Goal: Information Seeking & Learning: Learn about a topic

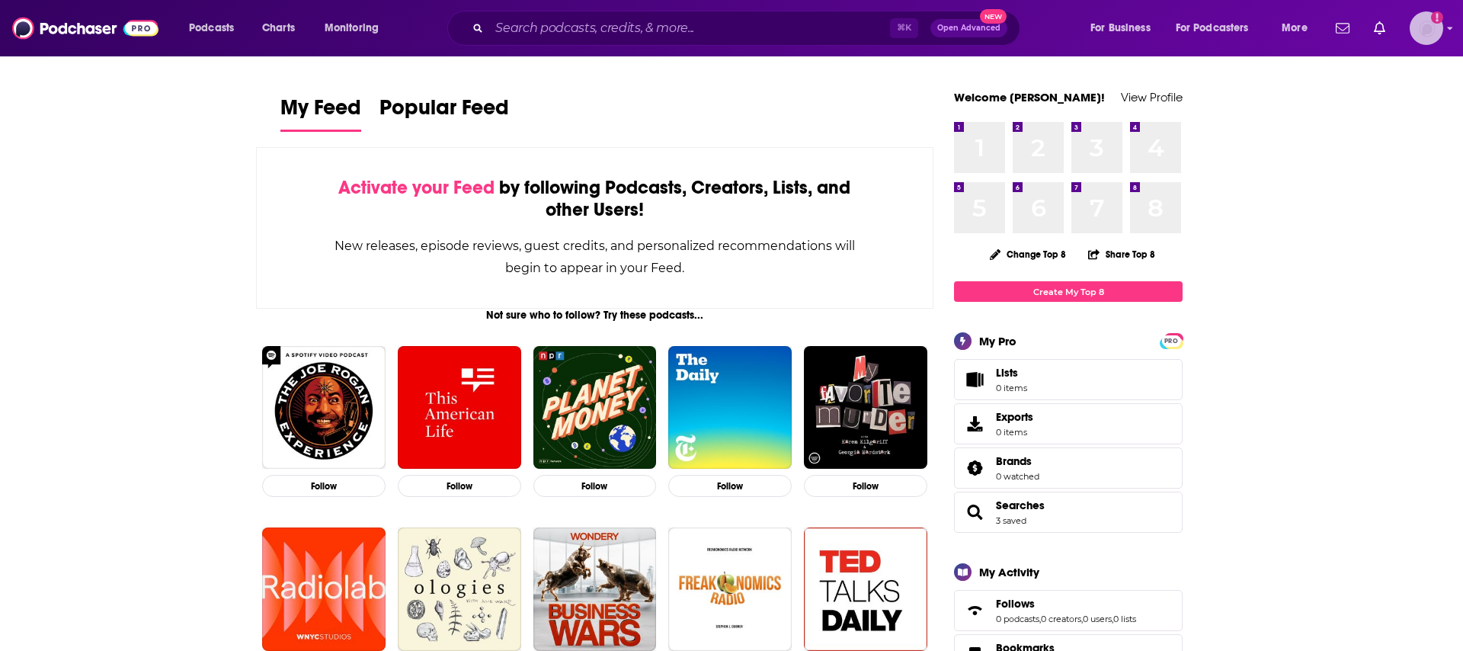
click at [1425, 28] on img "Logged in as rebeccagreenhalgh" at bounding box center [1426, 28] width 34 height 34
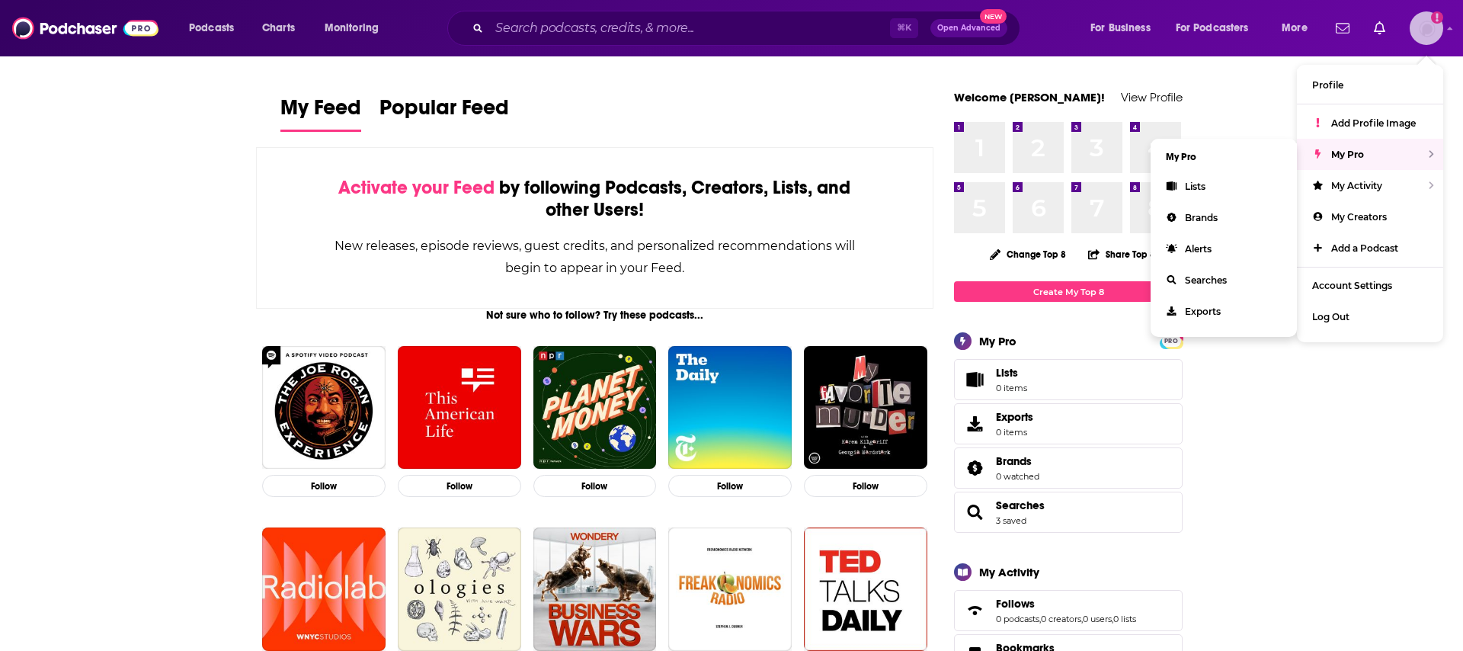
click at [1350, 161] on div "My Pro" at bounding box center [1370, 154] width 146 height 31
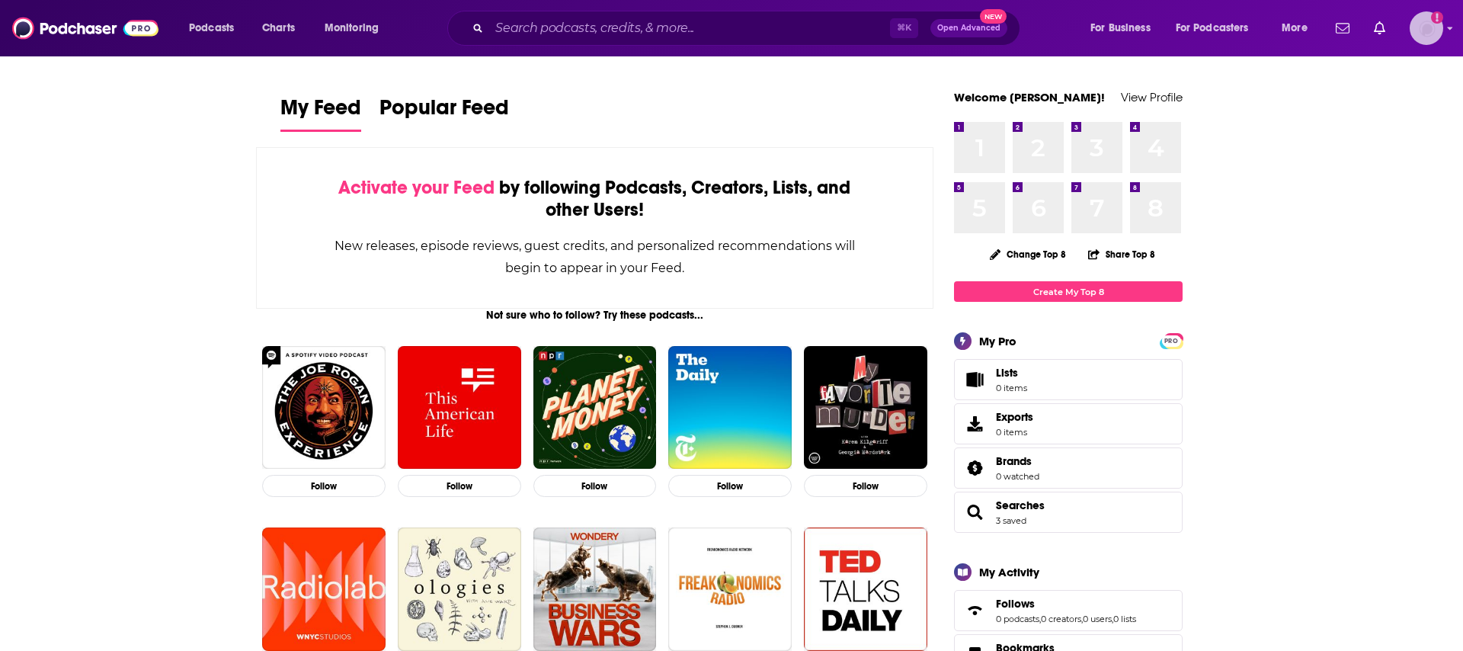
click at [1424, 32] on img "Logged in as rebeccagreenhalgh" at bounding box center [1426, 28] width 34 height 34
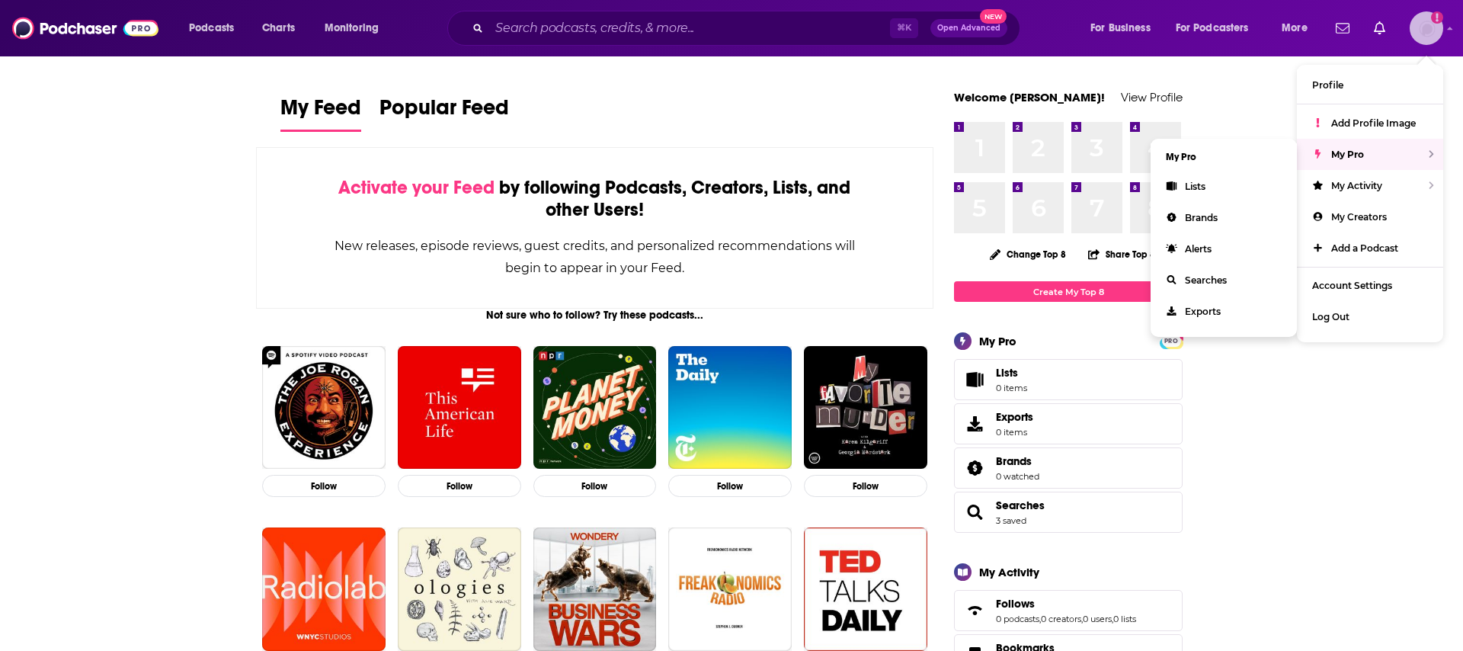
click at [1349, 156] on span "My Pro" at bounding box center [1347, 154] width 33 height 11
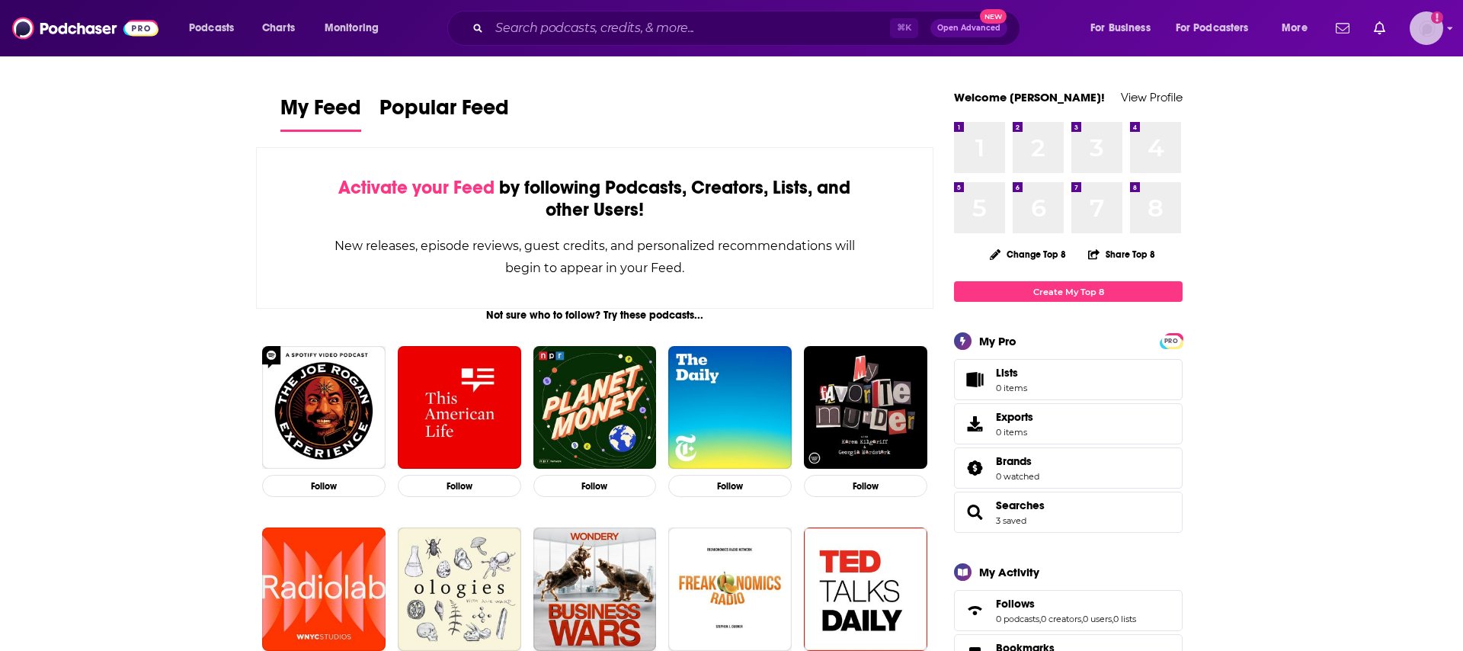
click at [1419, 41] on img "Logged in as rebeccagreenhalgh" at bounding box center [1426, 28] width 34 height 34
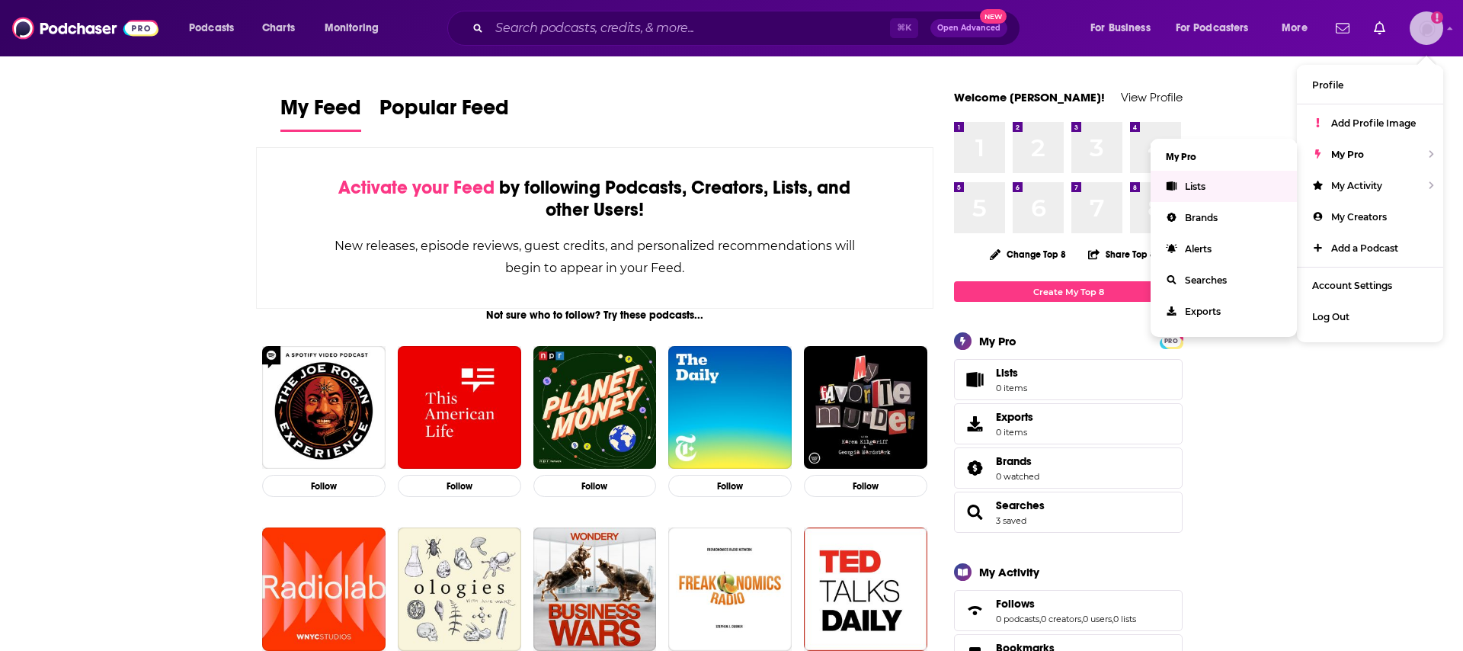
click at [1236, 186] on link "Lists" at bounding box center [1223, 186] width 146 height 31
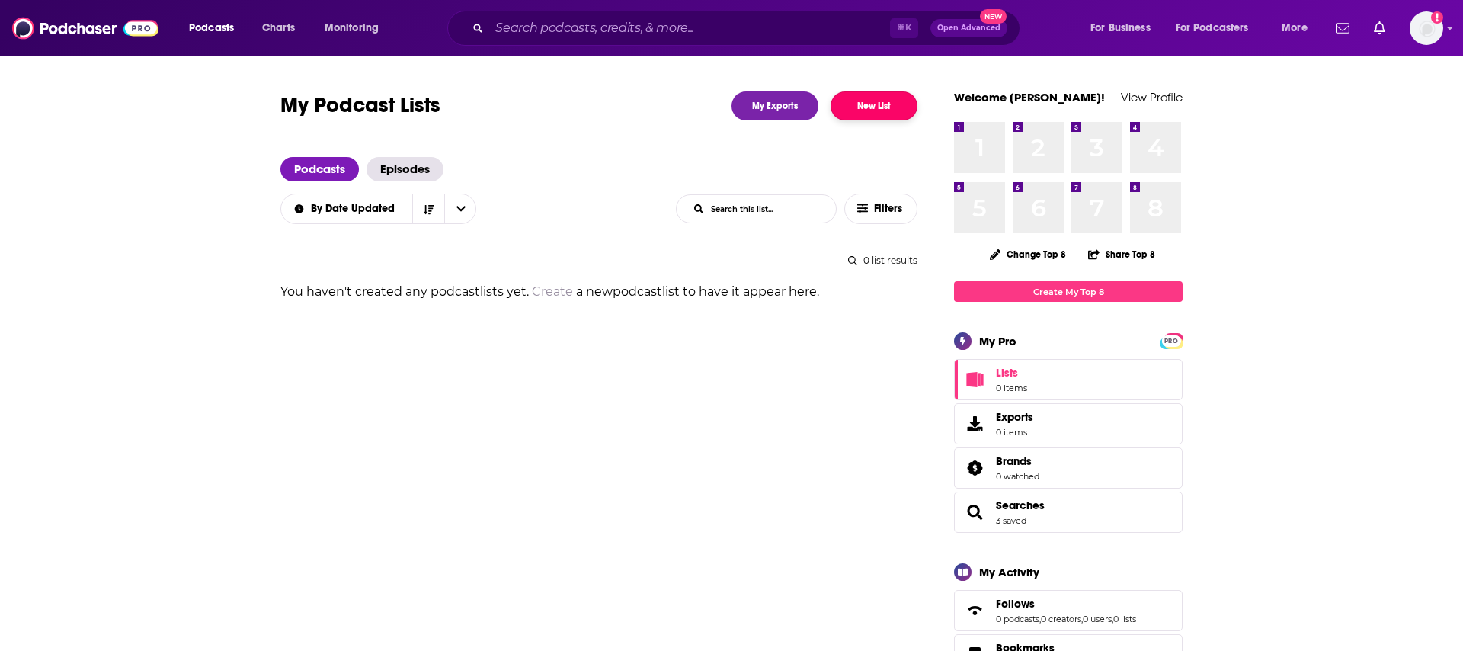
click at [887, 107] on button "New List" at bounding box center [873, 105] width 87 height 29
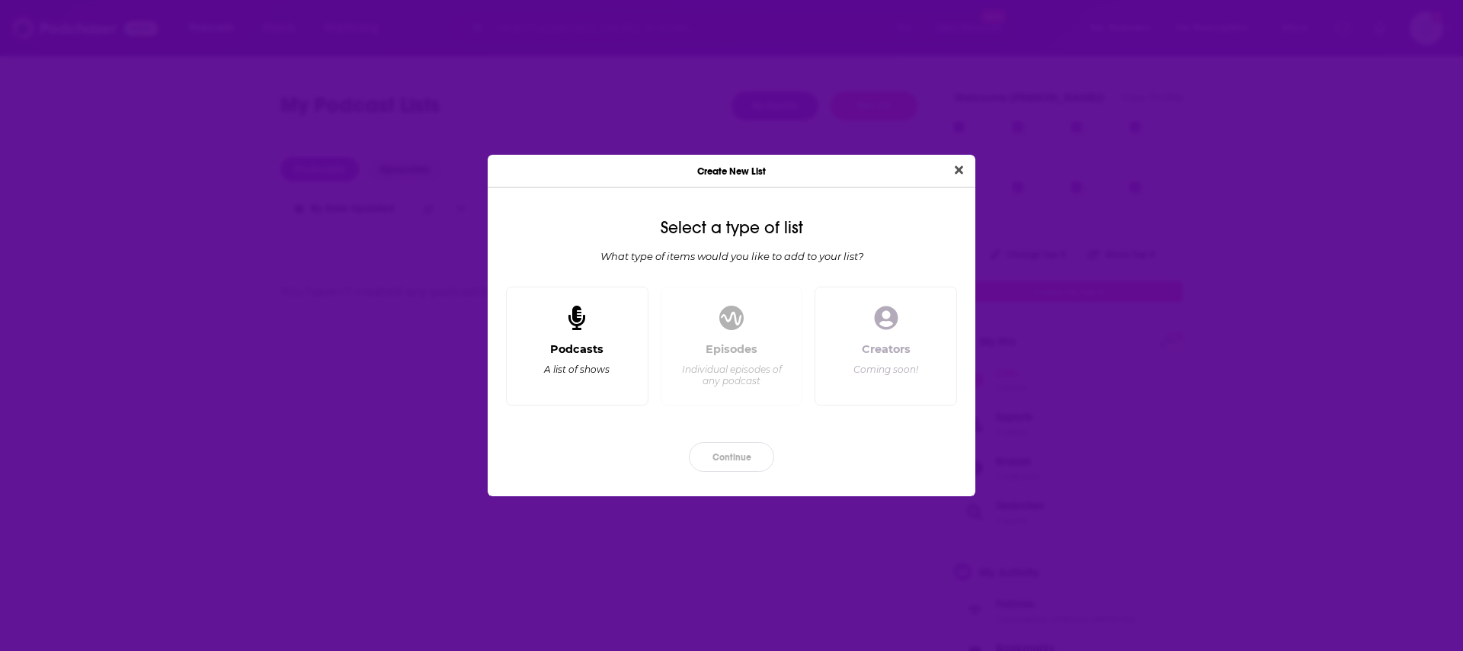
click at [557, 383] on div "Podcasts A list of shows" at bounding box center [577, 367] width 117 height 50
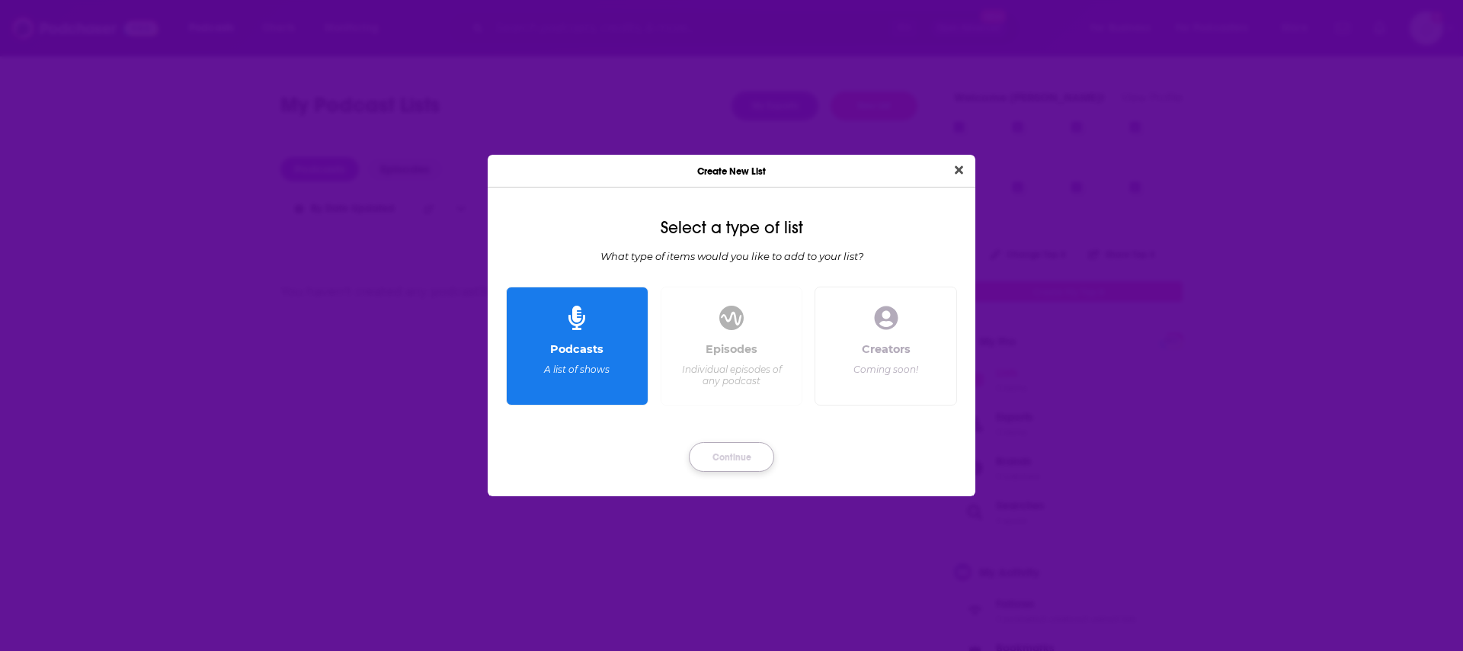
click at [733, 452] on button "Continue" at bounding box center [731, 457] width 85 height 30
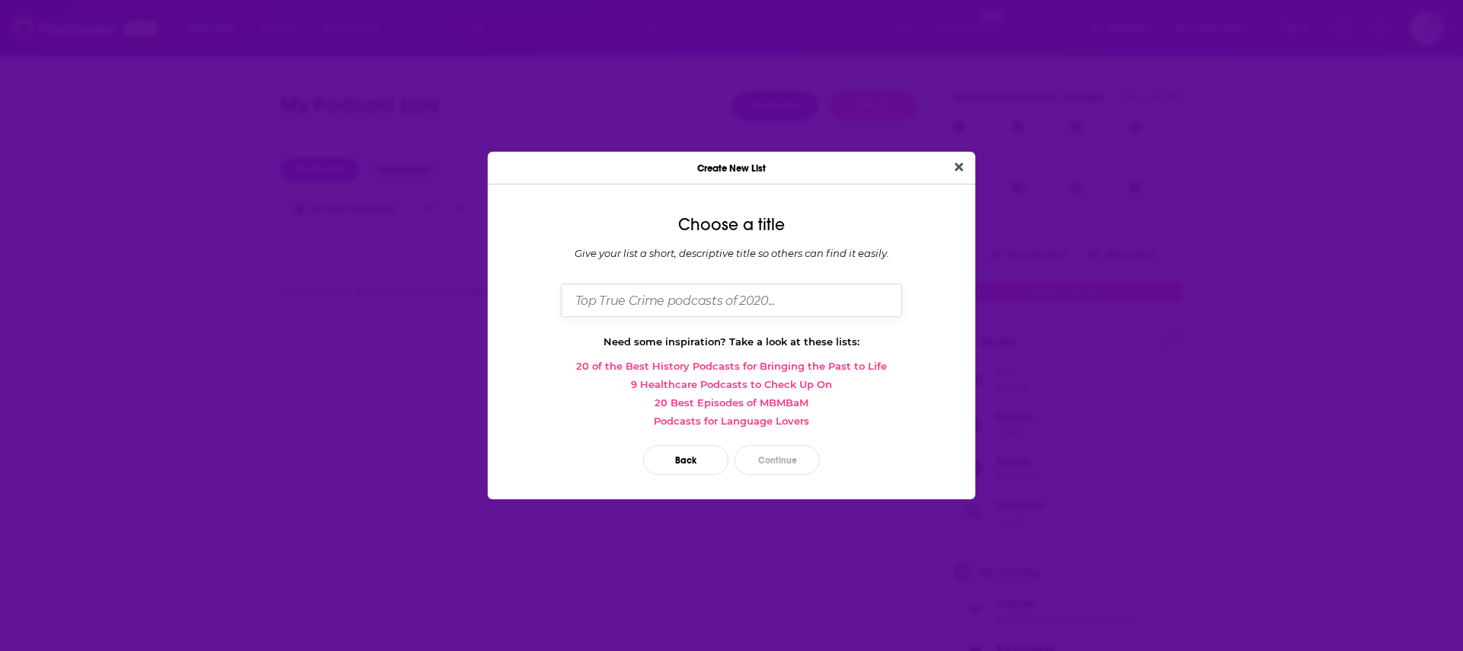
click at [718, 302] on input "Dialog" at bounding box center [731, 299] width 341 height 33
type input "AI Podcasts [GEOGRAPHIC_DATA]"
click at [794, 459] on button "Continue" at bounding box center [776, 460] width 85 height 30
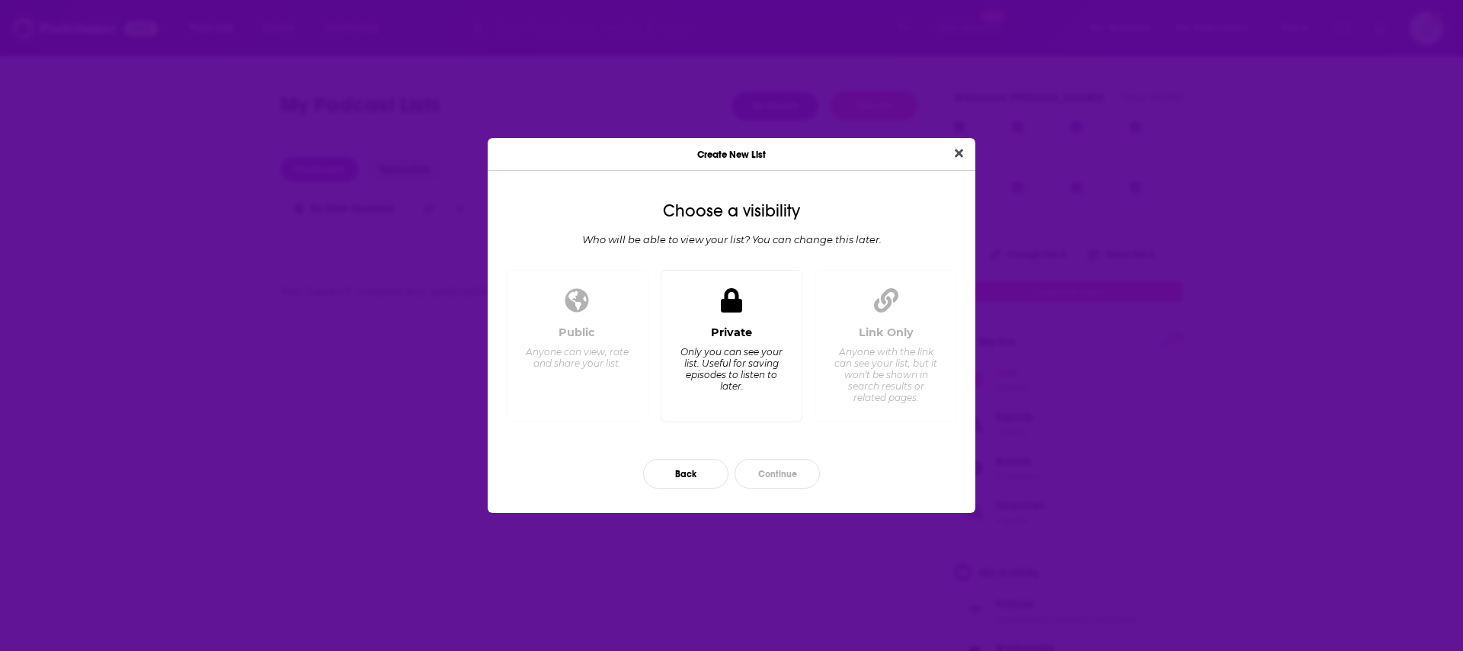
click at [778, 295] on div "Private Only you can see your list. Useful for saving episodes to listen to lat…" at bounding box center [731, 346] width 142 height 153
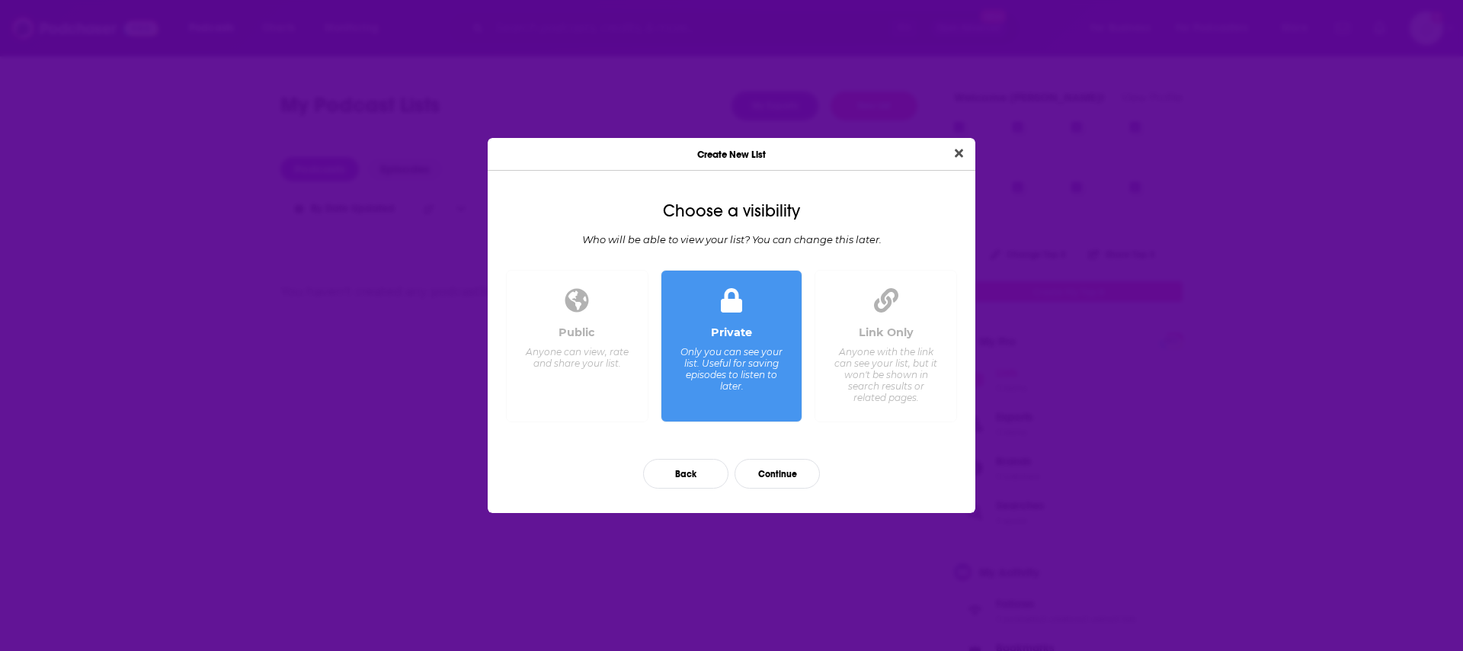
click at [875, 350] on div "Anyone with the link can see your list, but it won't be shown in search results…" at bounding box center [885, 374] width 104 height 57
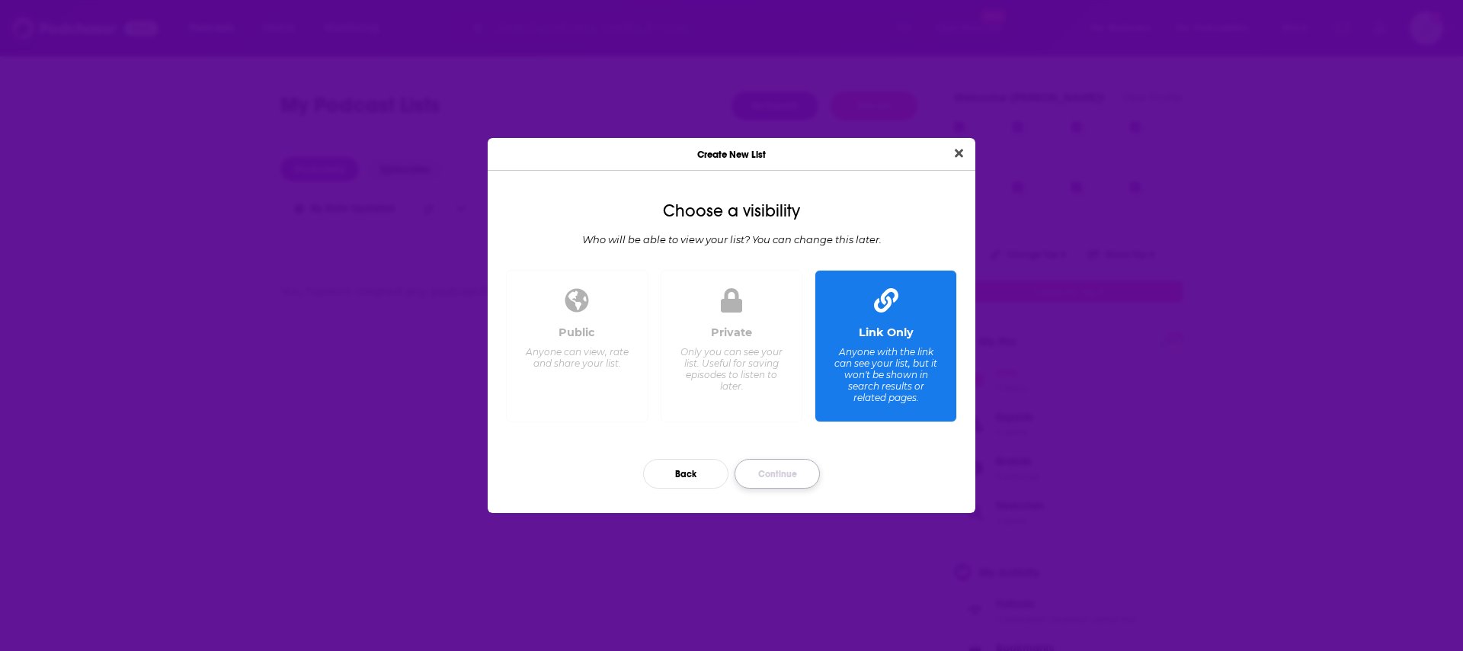
click at [793, 468] on button "Continue" at bounding box center [776, 474] width 85 height 30
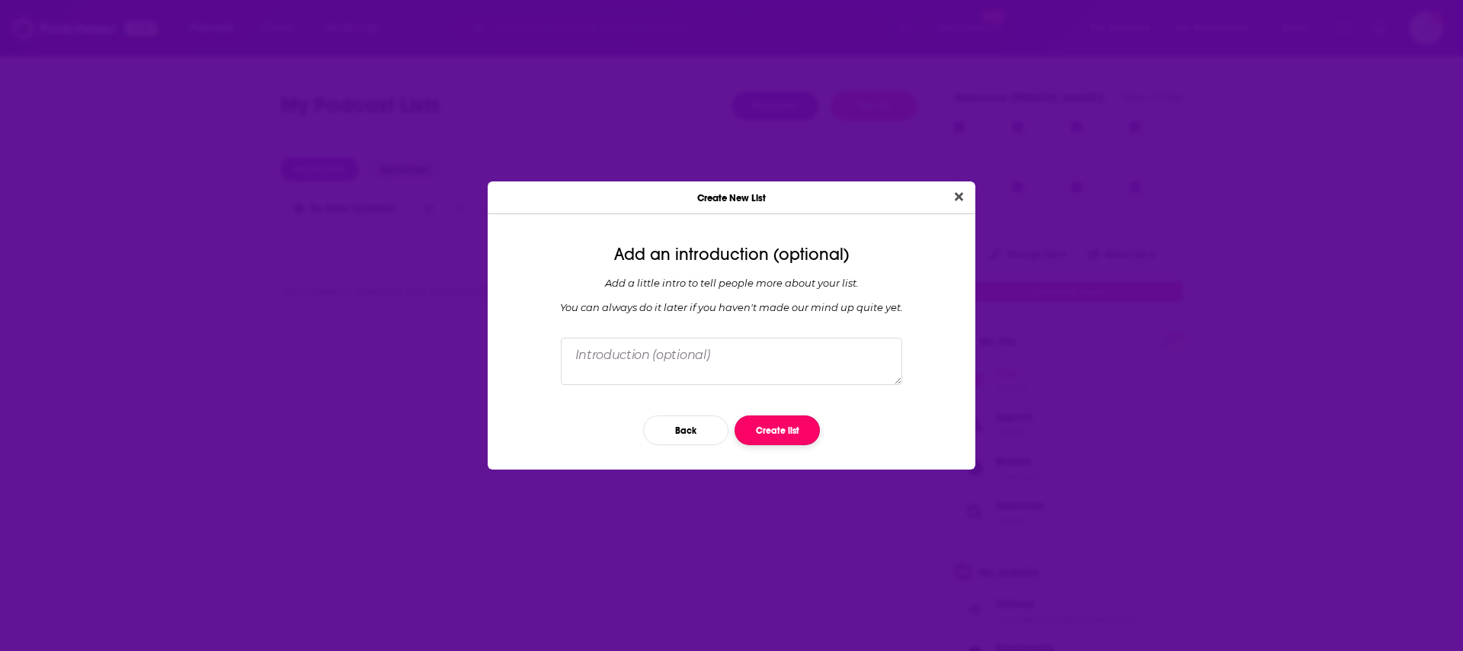
click at [789, 427] on button "Create list" at bounding box center [776, 430] width 85 height 30
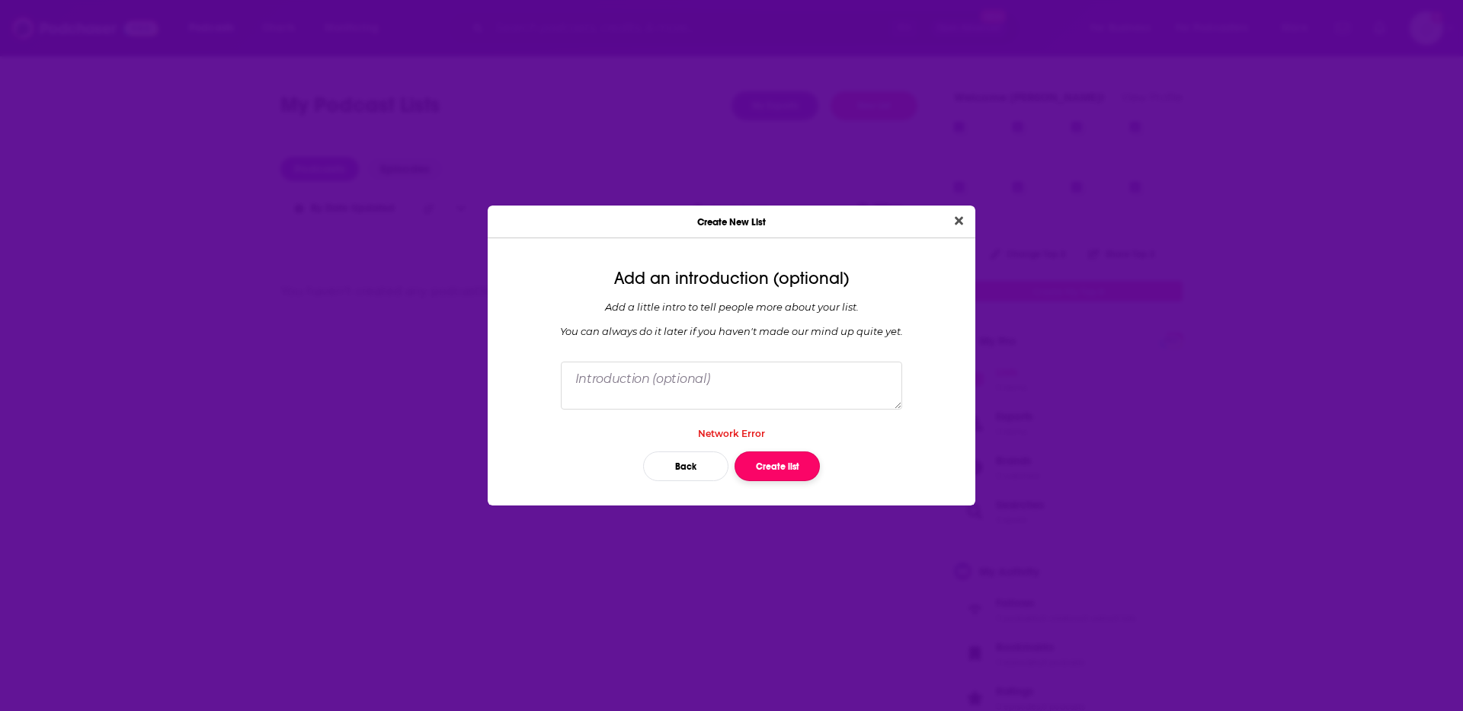
click at [772, 470] on button "Create list" at bounding box center [776, 467] width 85 height 30
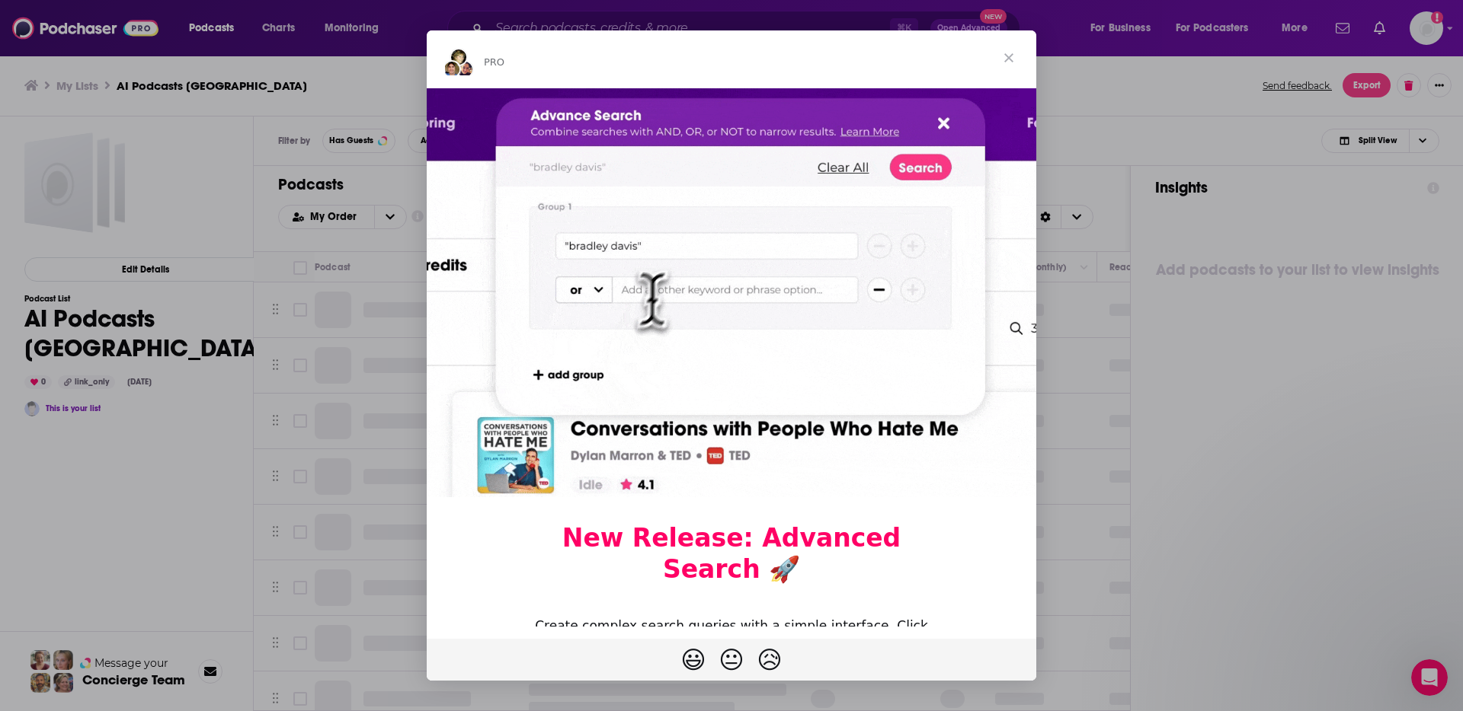
click at [1011, 63] on span "Close" at bounding box center [1008, 57] width 55 height 55
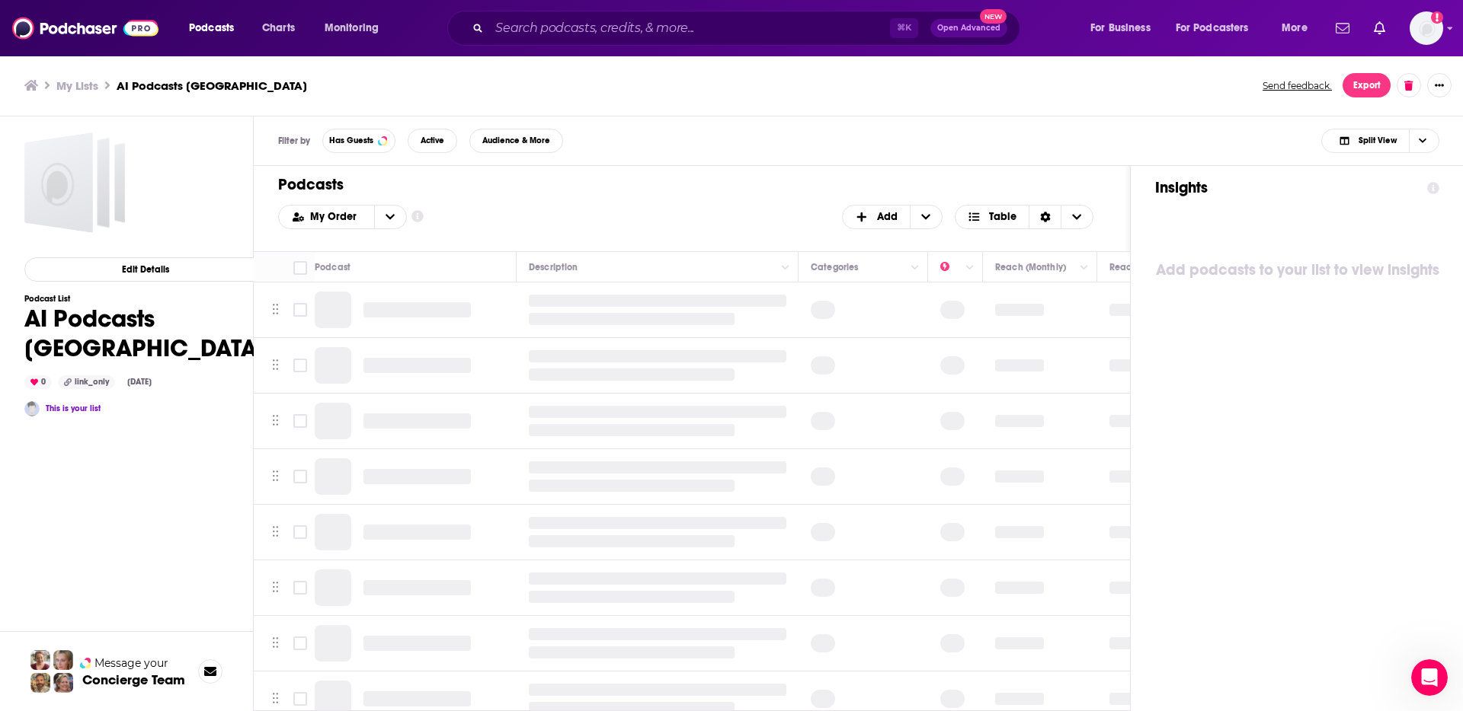
click at [719, 165] on div "Filter by Has Guests Active Audience & More Split View" at bounding box center [859, 142] width 1210 height 50
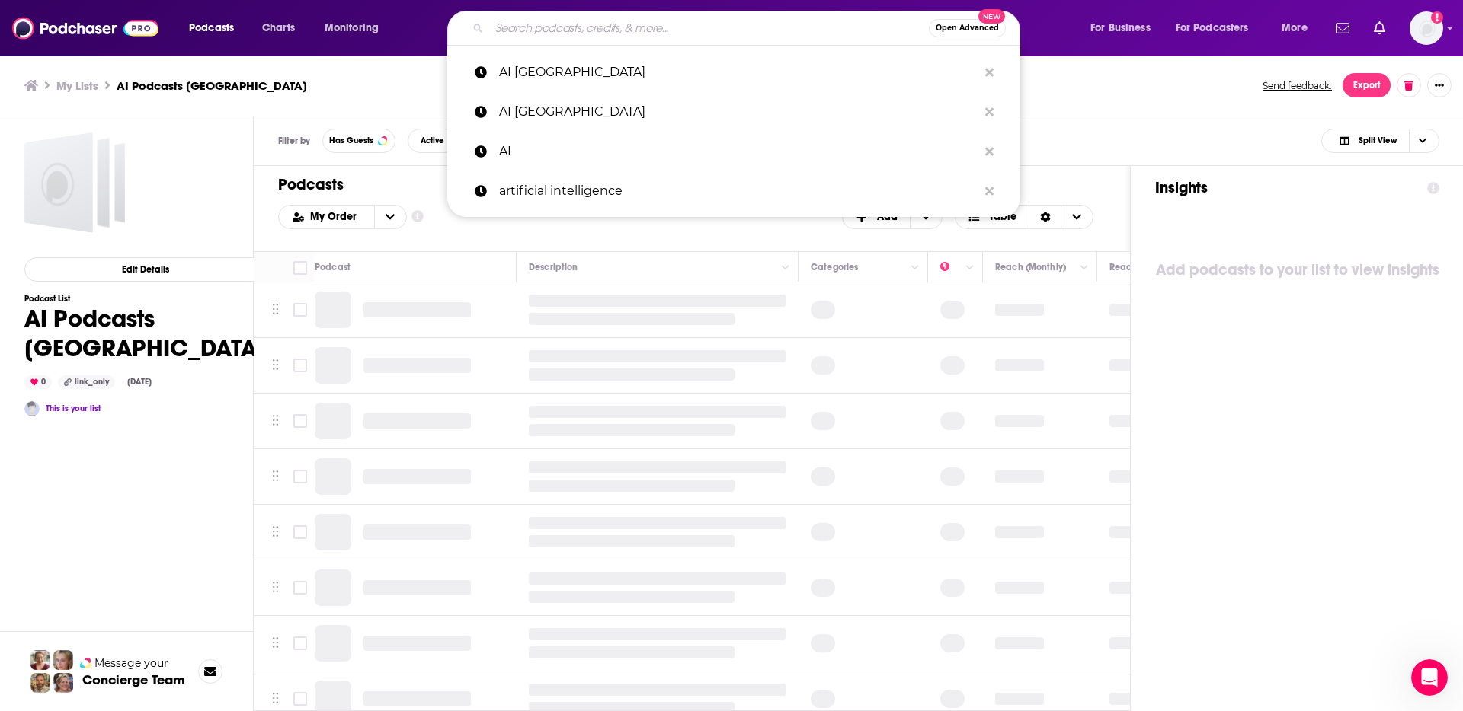
click at [678, 27] on input "Search podcasts, credits, & more..." at bounding box center [709, 28] width 440 height 24
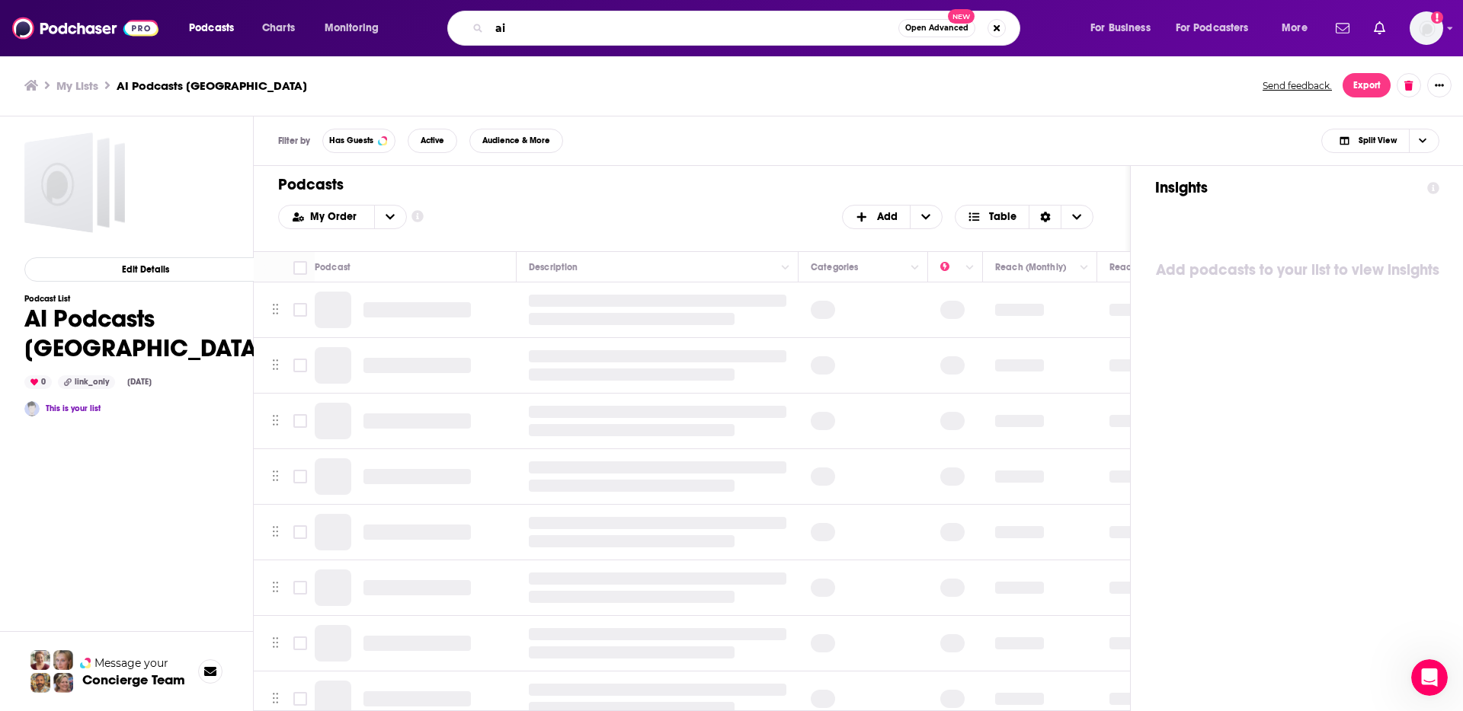
type input "ai"
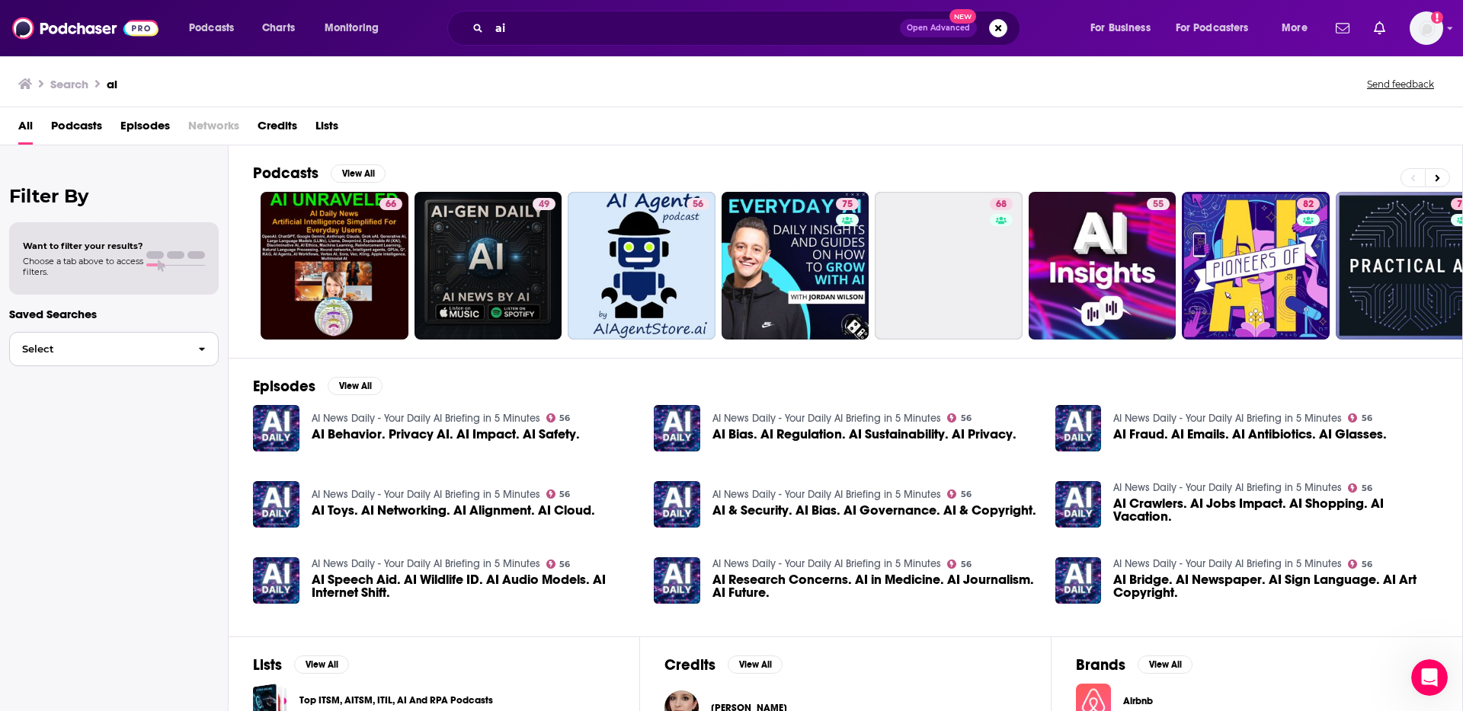
click at [195, 352] on span "button" at bounding box center [202, 349] width 32 height 33
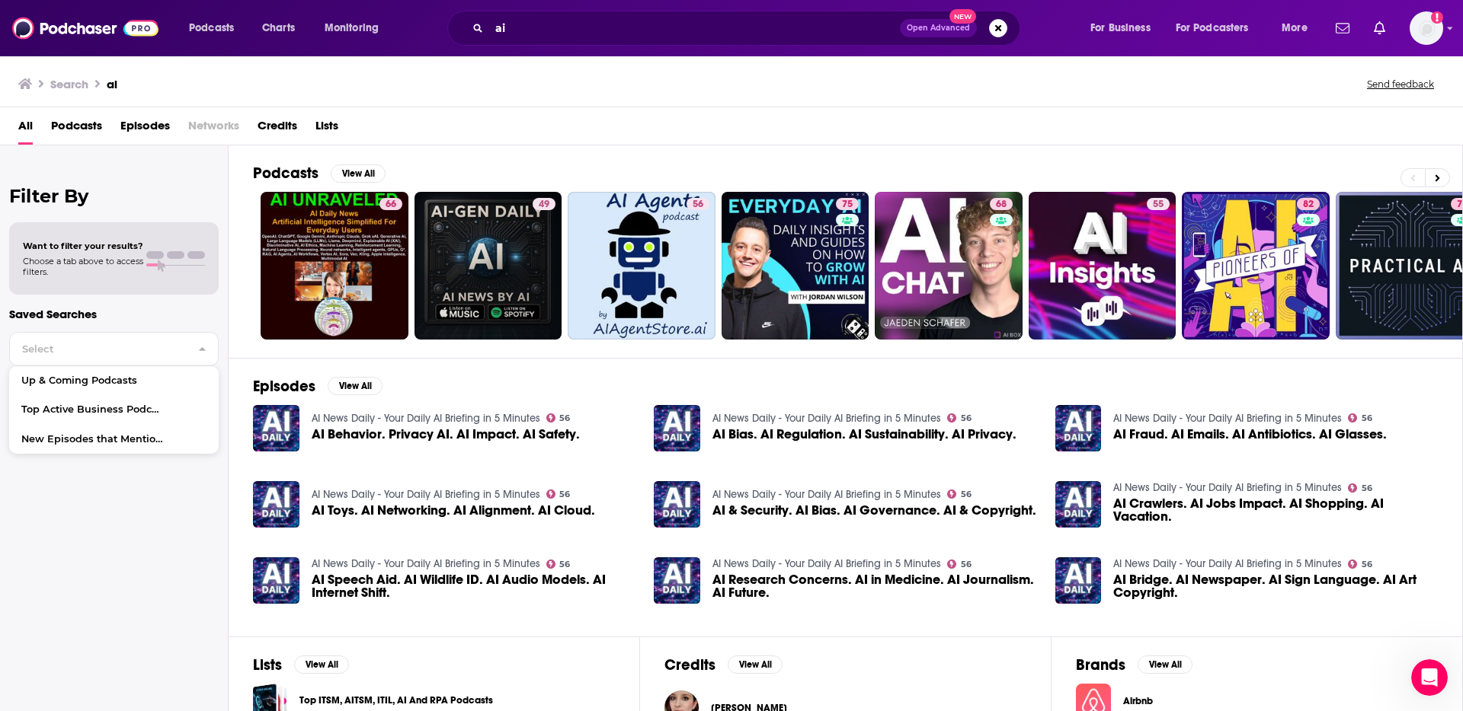
click at [207, 318] on p "Saved Searches" at bounding box center [113, 314] width 209 height 14
click at [86, 133] on span "Podcasts" at bounding box center [76, 129] width 51 height 31
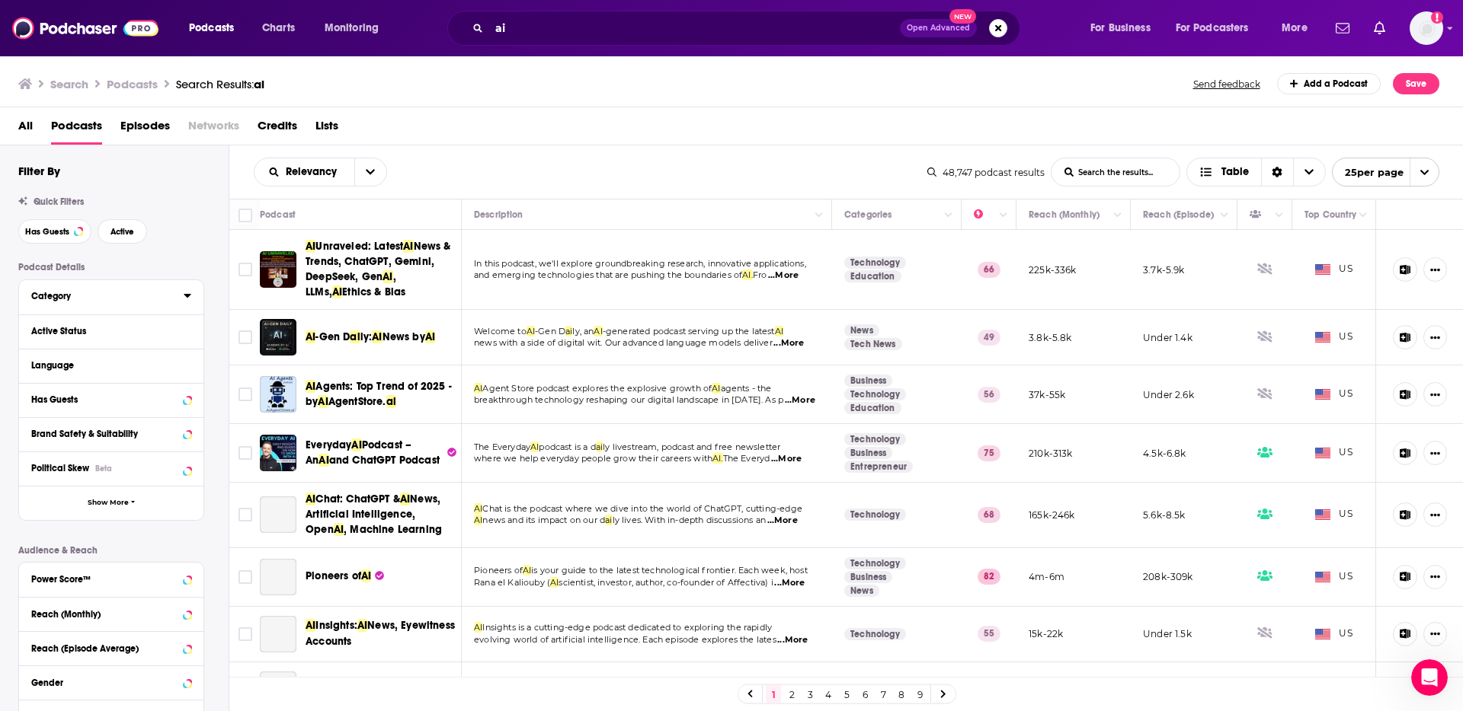
click at [92, 296] on div "Category" at bounding box center [102, 296] width 142 height 11
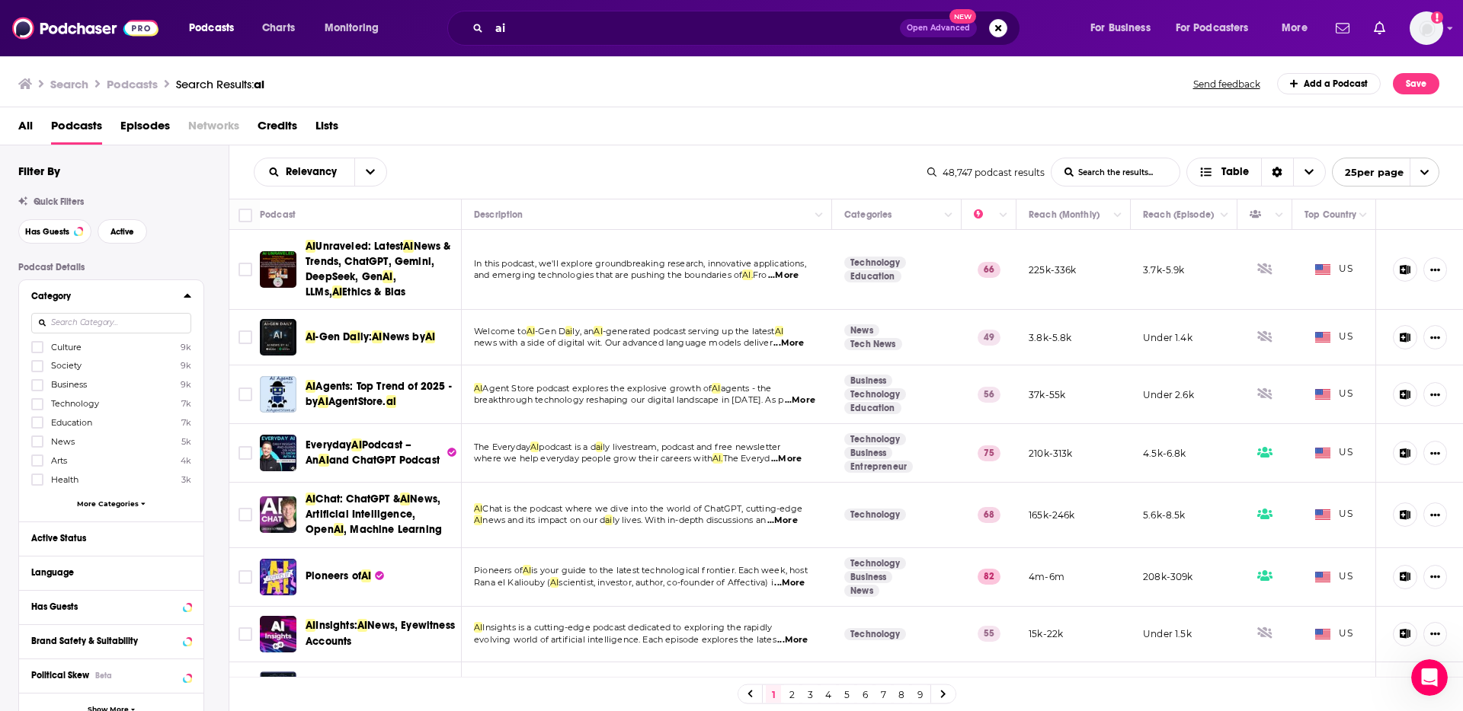
click at [92, 296] on div "Category" at bounding box center [102, 296] width 142 height 11
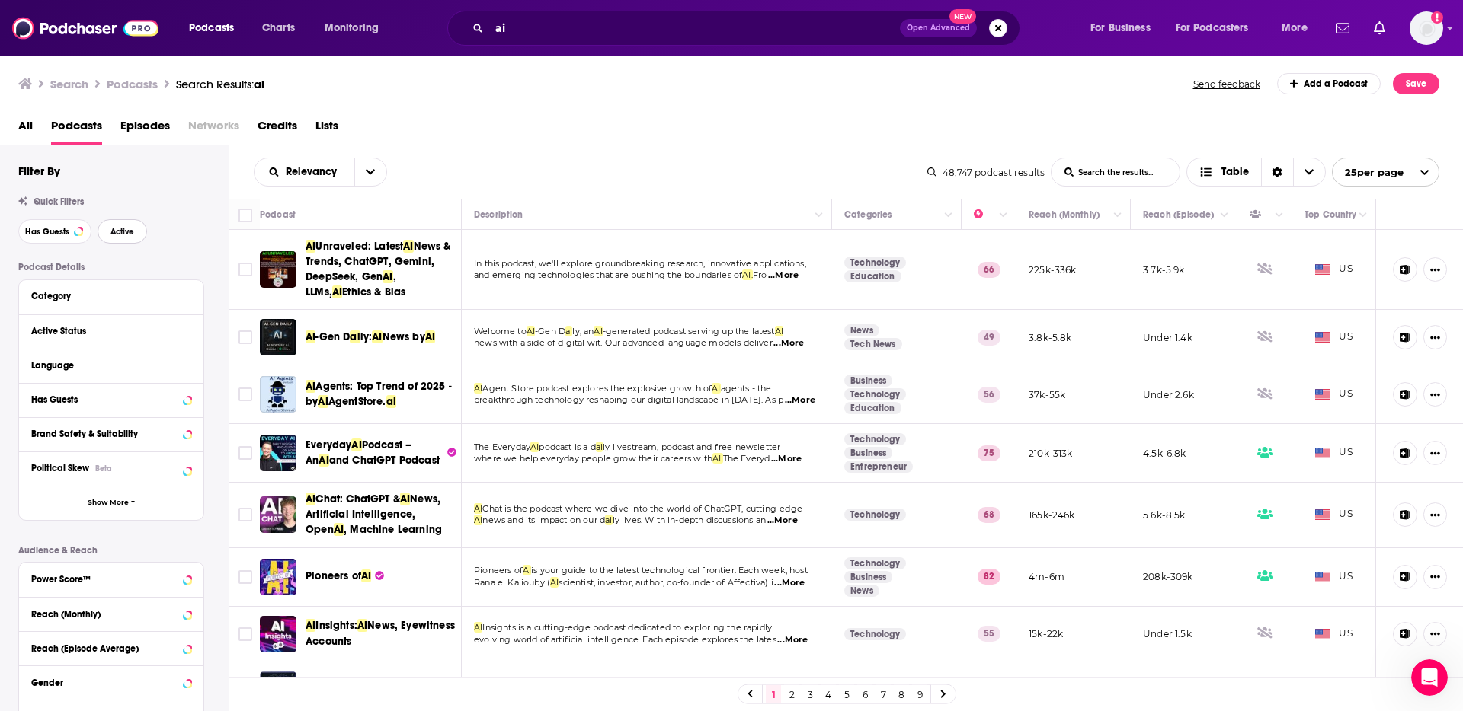
click at [121, 235] on span "Active" at bounding box center [122, 232] width 24 height 8
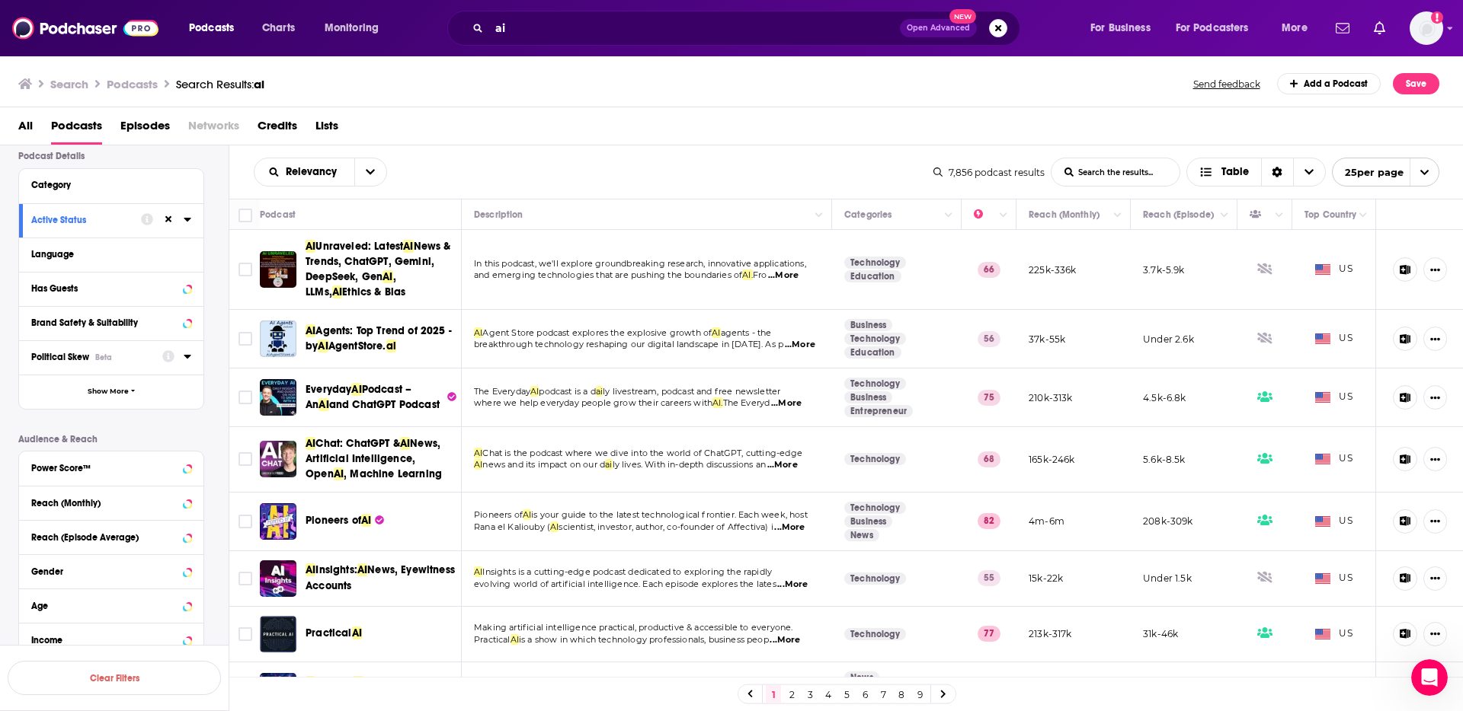
scroll to position [126, 0]
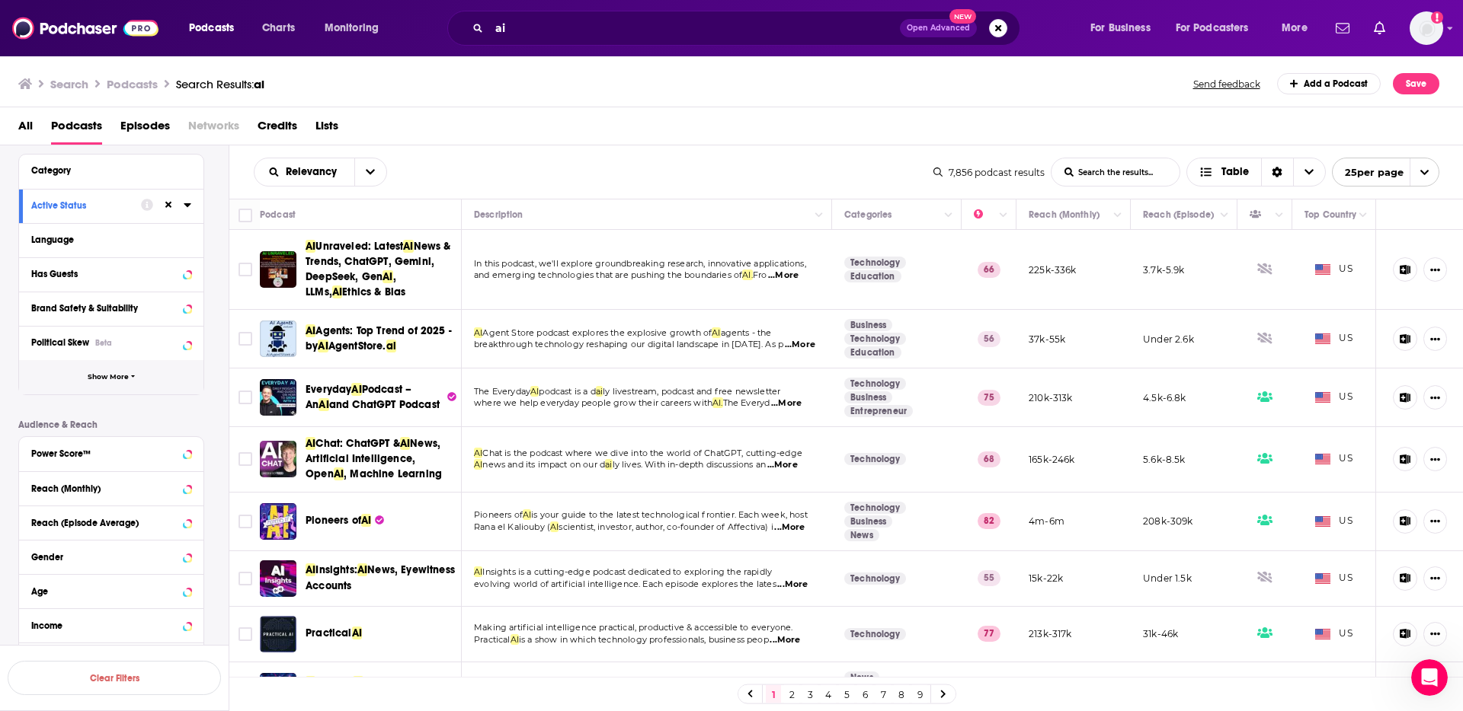
click at [119, 377] on span "Show More" at bounding box center [108, 377] width 41 height 8
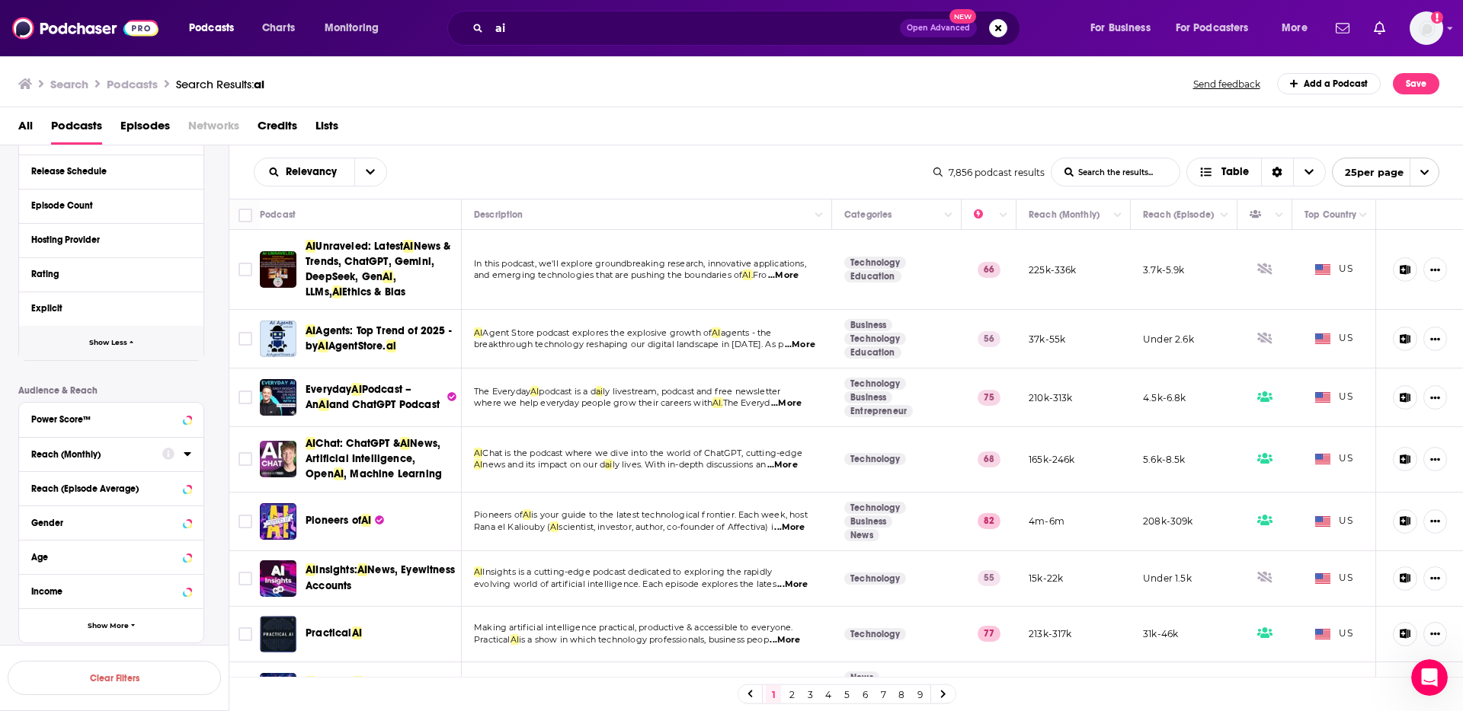
scroll to position [520, 0]
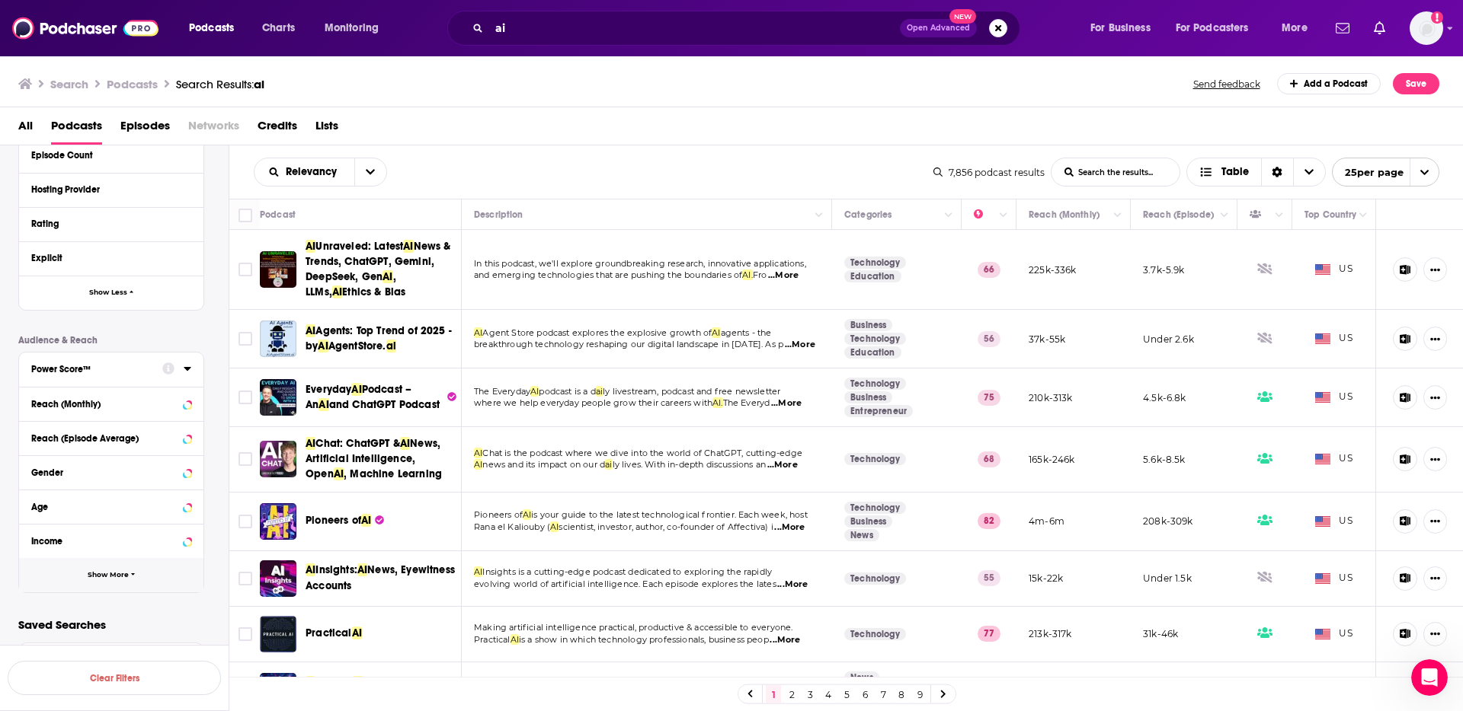
click at [103, 574] on span "Show More" at bounding box center [108, 575] width 41 height 8
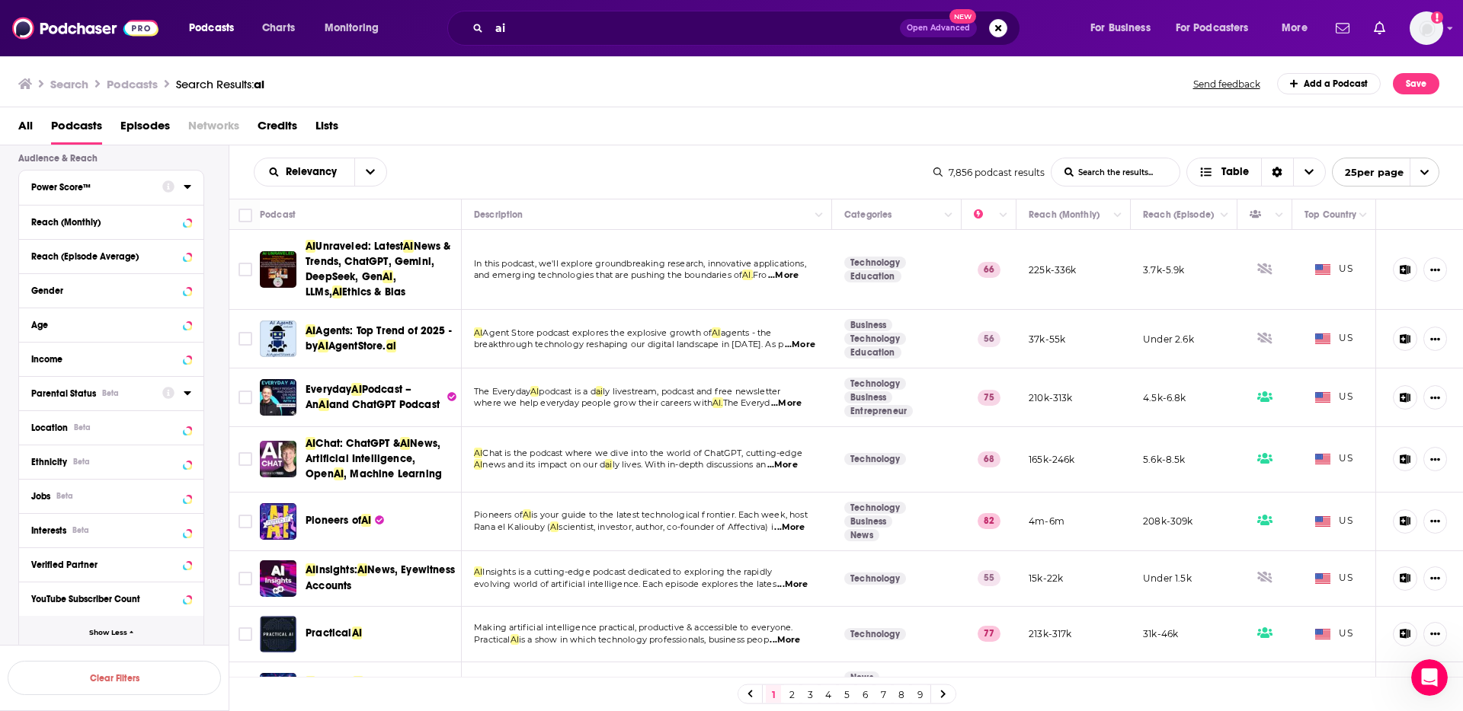
scroll to position [702, 0]
click at [110, 430] on div "Location Beta" at bounding box center [91, 426] width 121 height 11
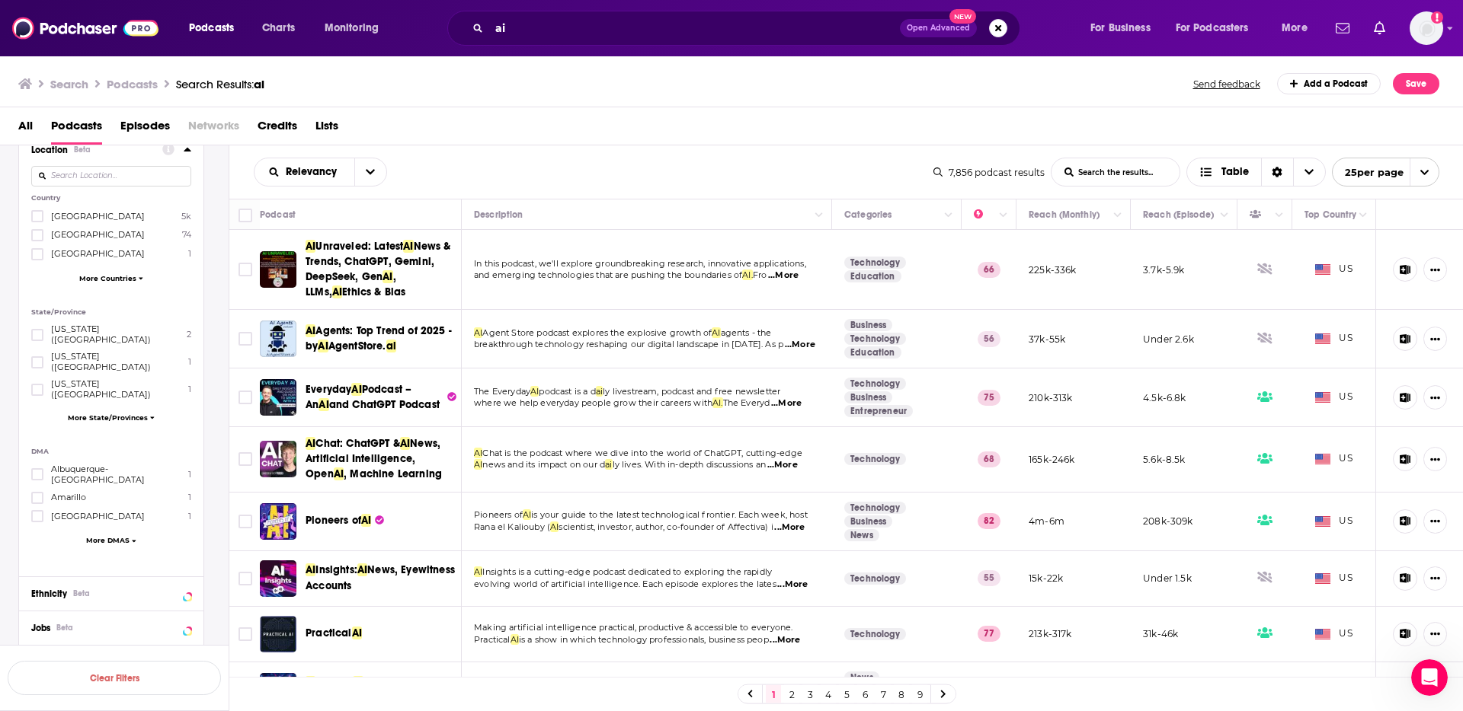
scroll to position [980, 0]
click at [98, 168] on input at bounding box center [111, 175] width 160 height 21
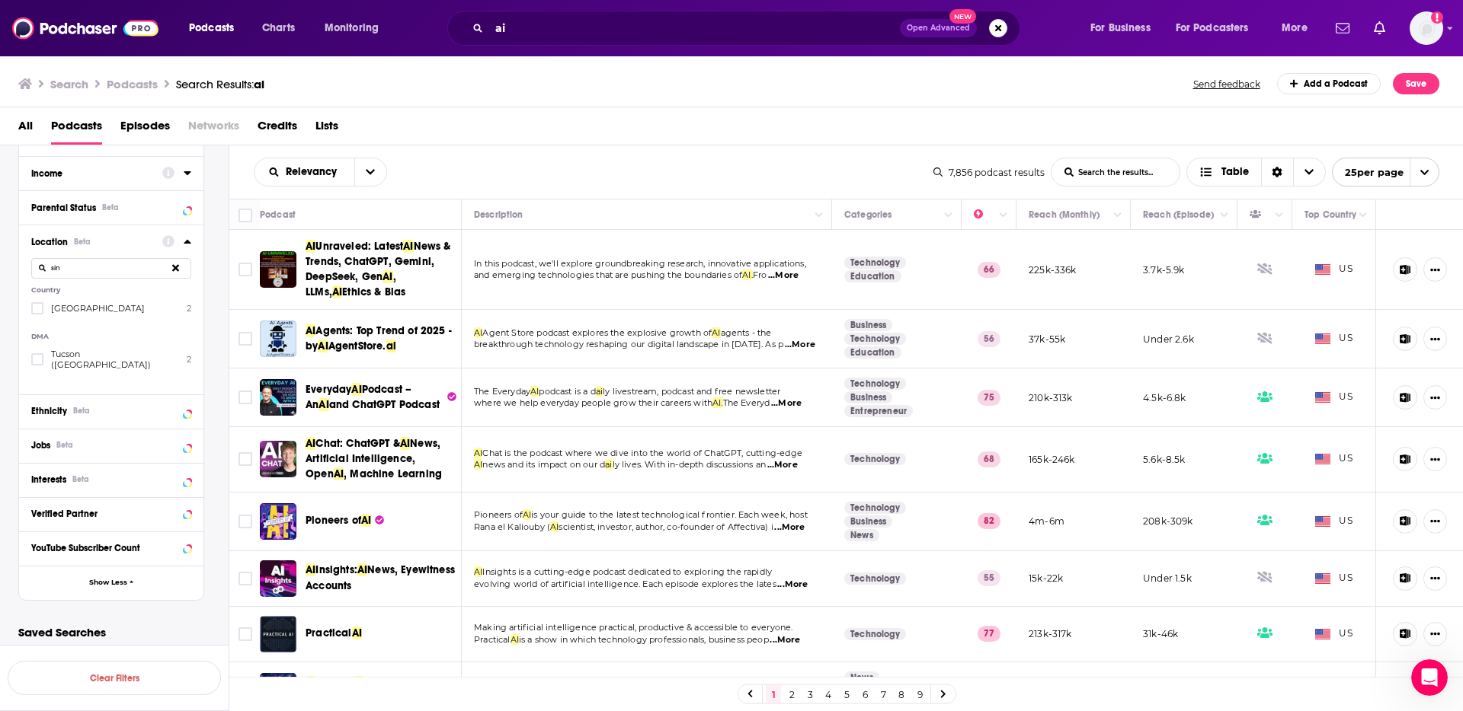
scroll to position [804, 0]
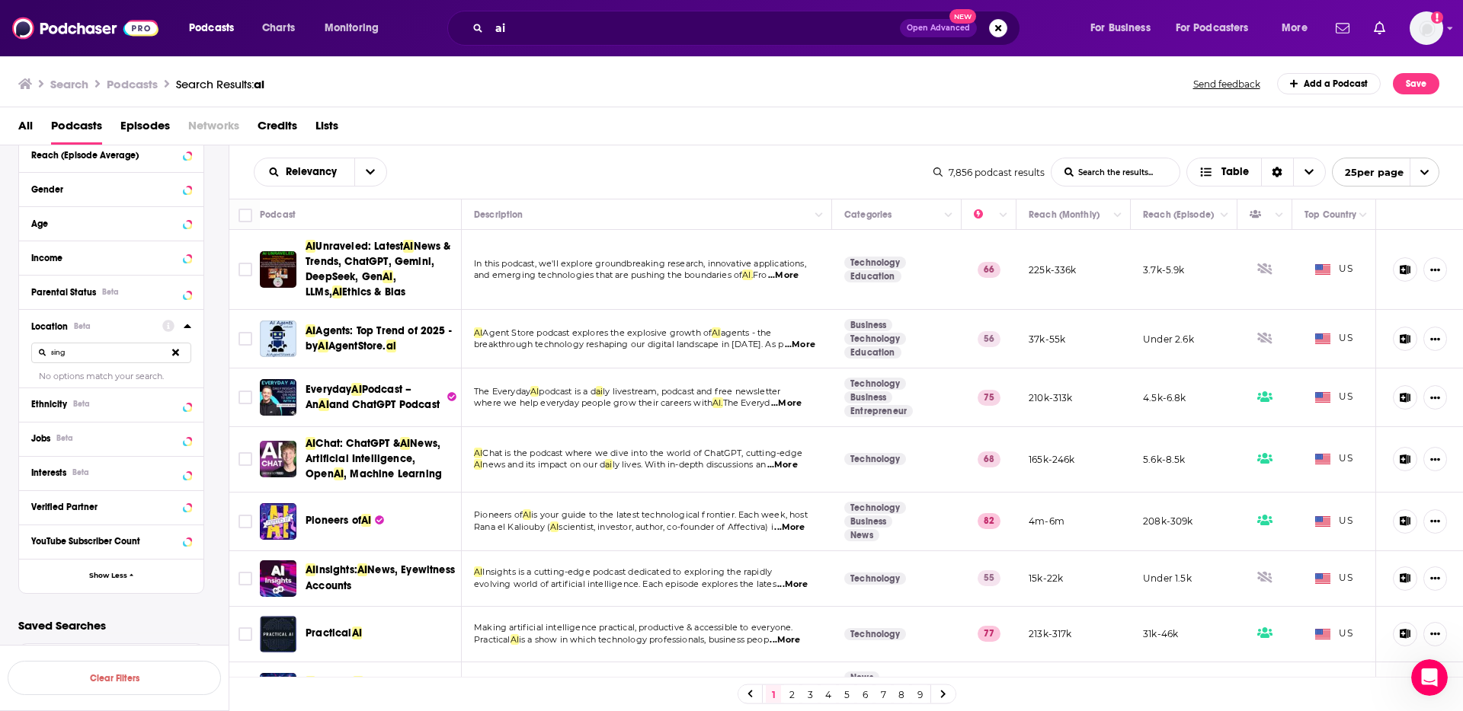
type input "sing"
click at [174, 350] on icon at bounding box center [175, 353] width 7 height 7
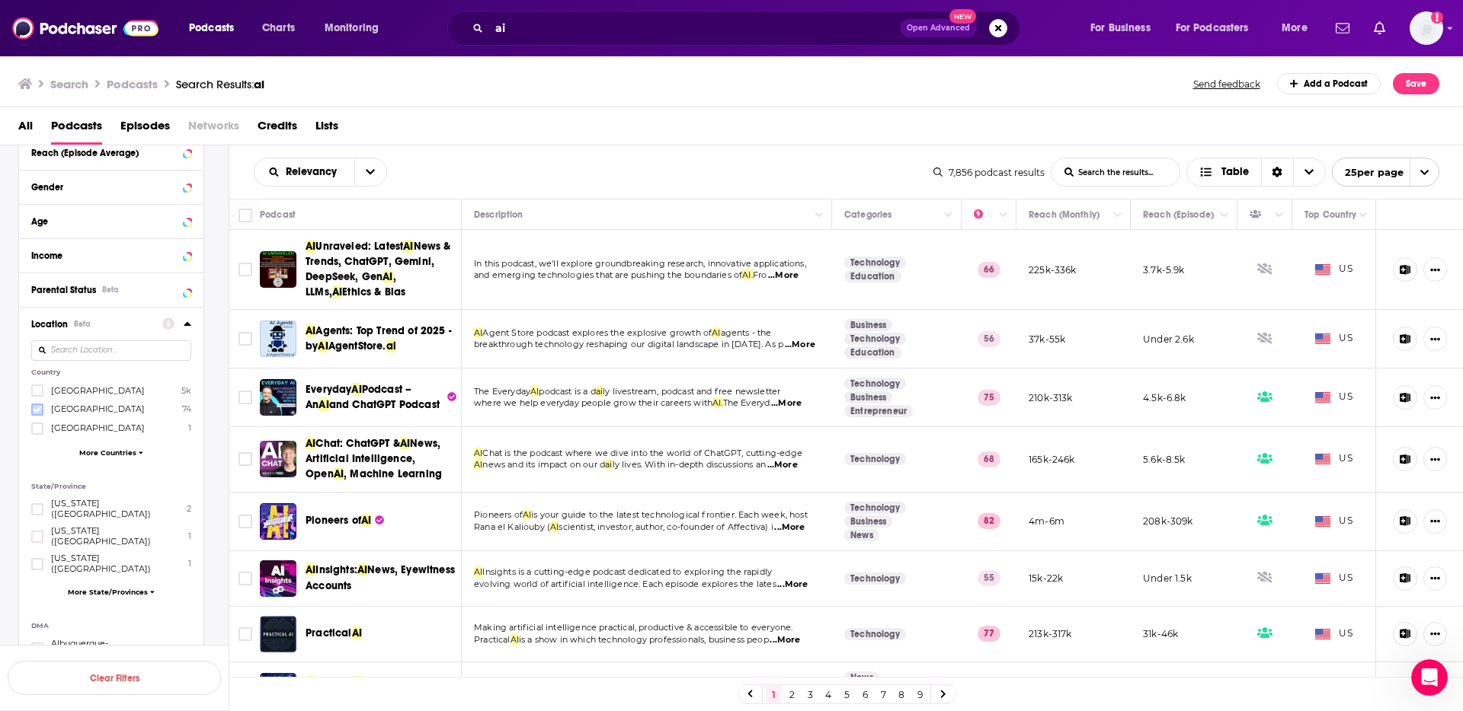
click at [39, 411] on icon at bounding box center [37, 409] width 9 height 7
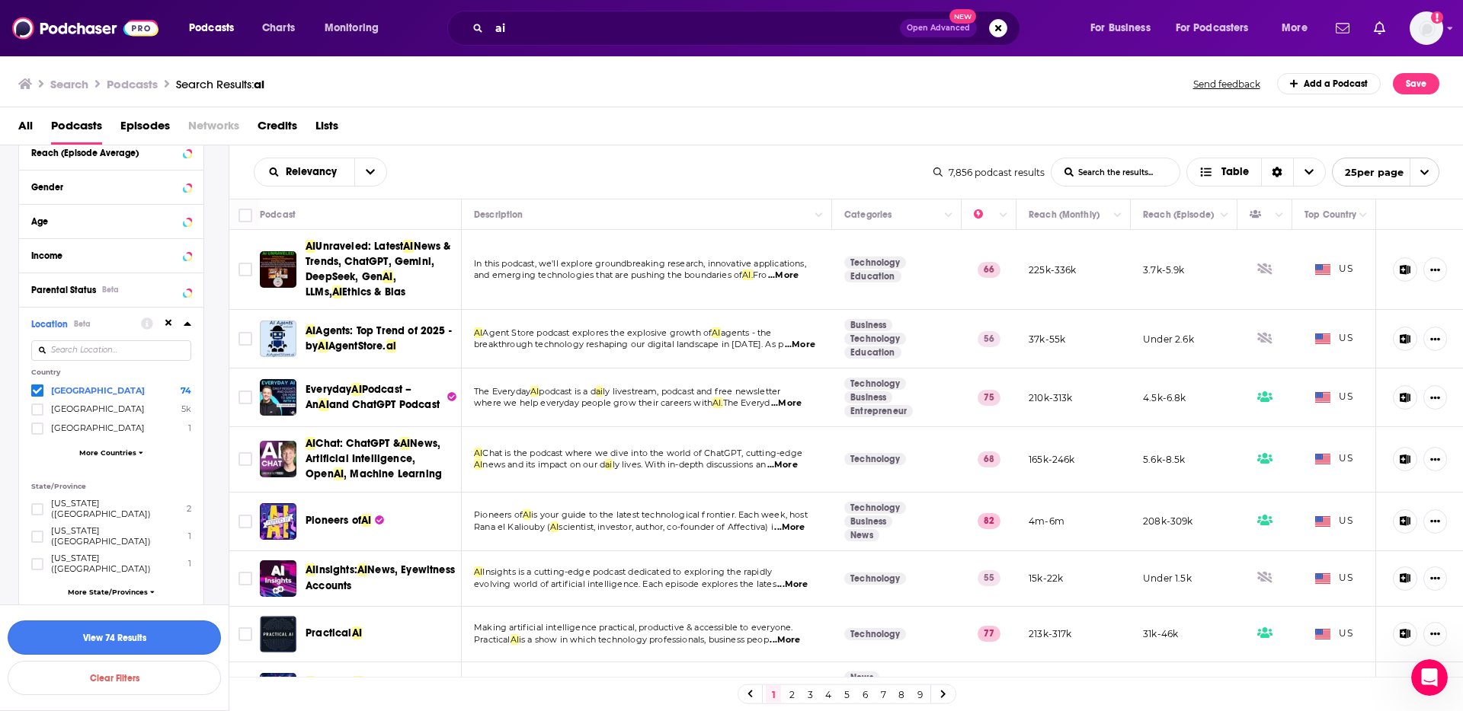
click at [157, 638] on button "View 74 Results" at bounding box center [114, 638] width 213 height 34
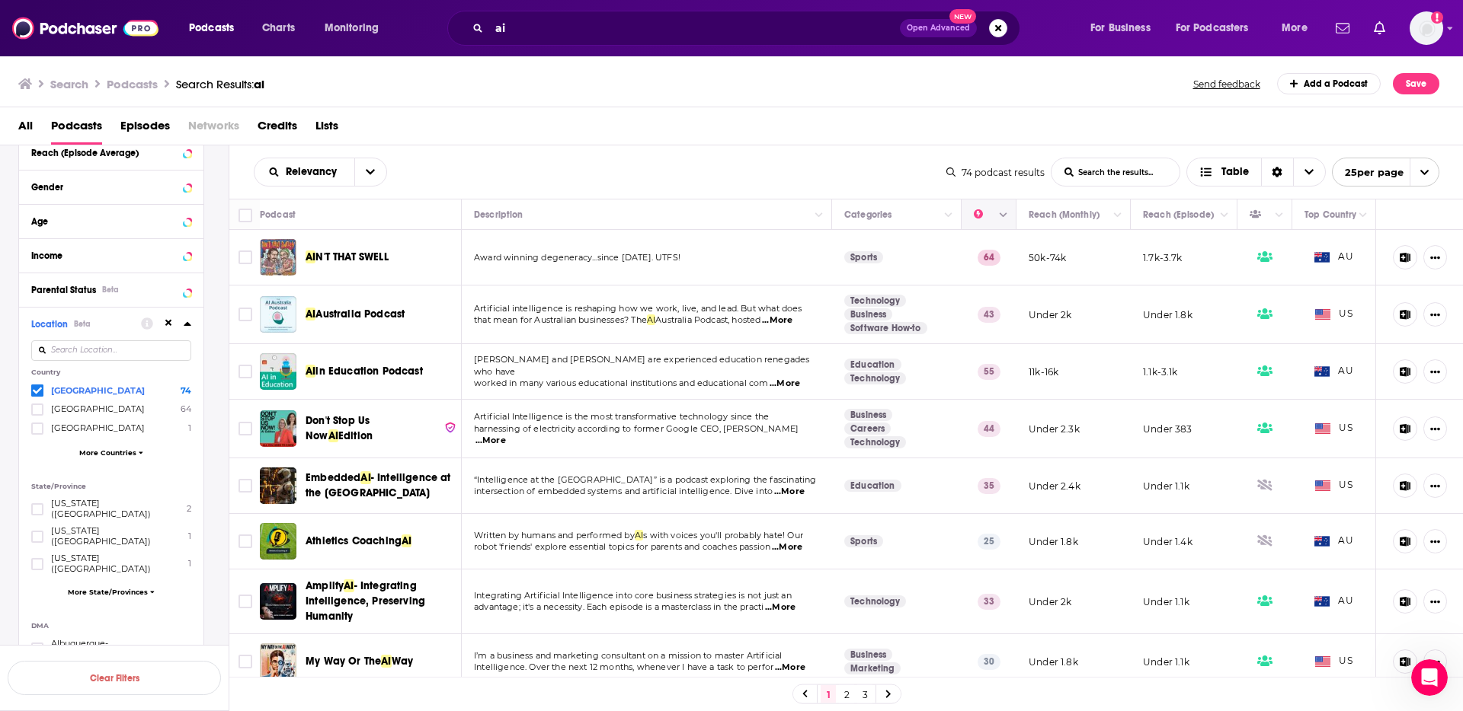
click at [996, 213] on button "Column Actions" at bounding box center [1003, 215] width 18 height 18
click at [1015, 213] on div at bounding box center [731, 355] width 1463 height 711
click at [1000, 213] on icon "Column Actions" at bounding box center [1003, 215] width 8 height 9
click at [974, 209] on div at bounding box center [731, 355] width 1463 height 711
click at [978, 219] on icon "Move" at bounding box center [987, 215] width 18 height 18
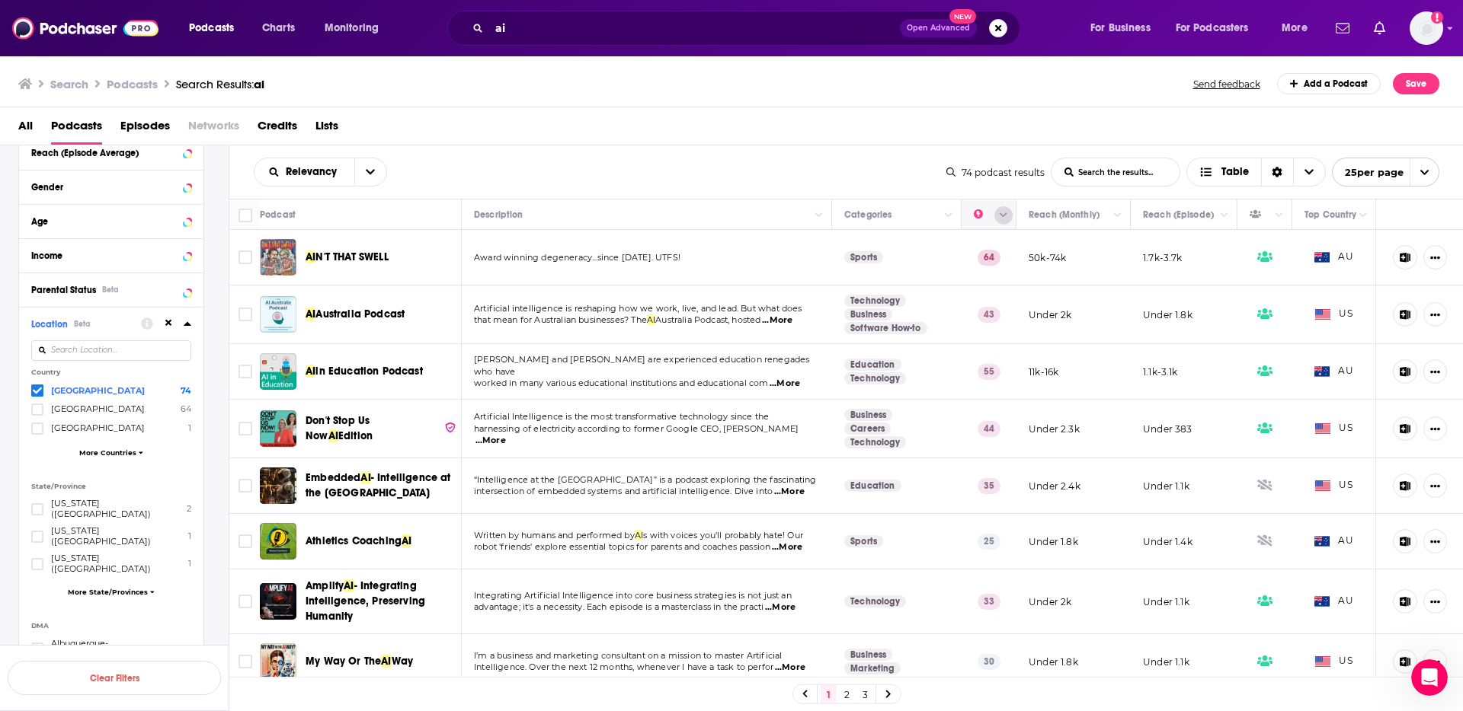
click at [1008, 219] on button "Column Actions" at bounding box center [1003, 215] width 18 height 18
click at [1242, 164] on div at bounding box center [731, 355] width 1463 height 711
click at [369, 168] on icon "open menu" at bounding box center [370, 172] width 9 height 11
click at [342, 226] on span "By Rating" at bounding box center [330, 225] width 90 height 8
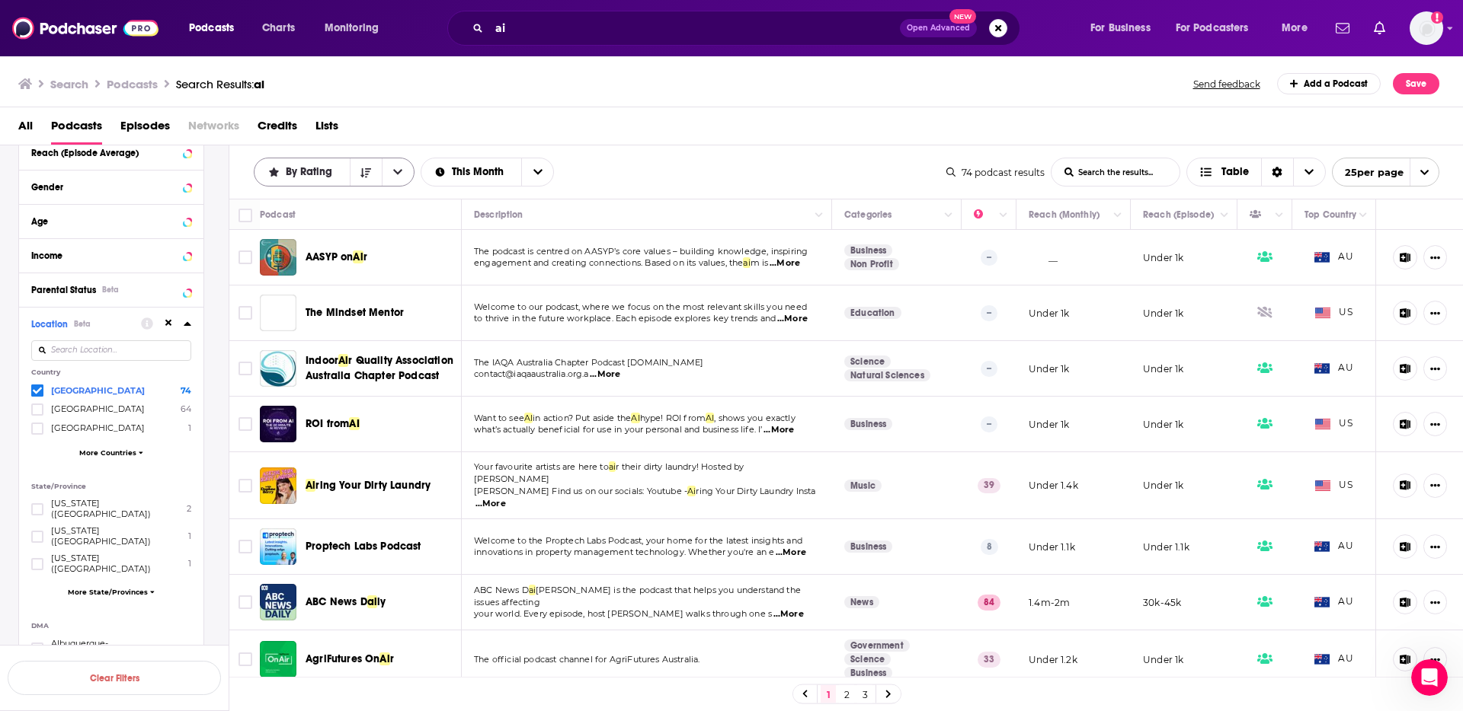
click at [400, 165] on button "open menu" at bounding box center [398, 171] width 32 height 27
click at [357, 167] on button "Sort Direction" at bounding box center [366, 171] width 32 height 27
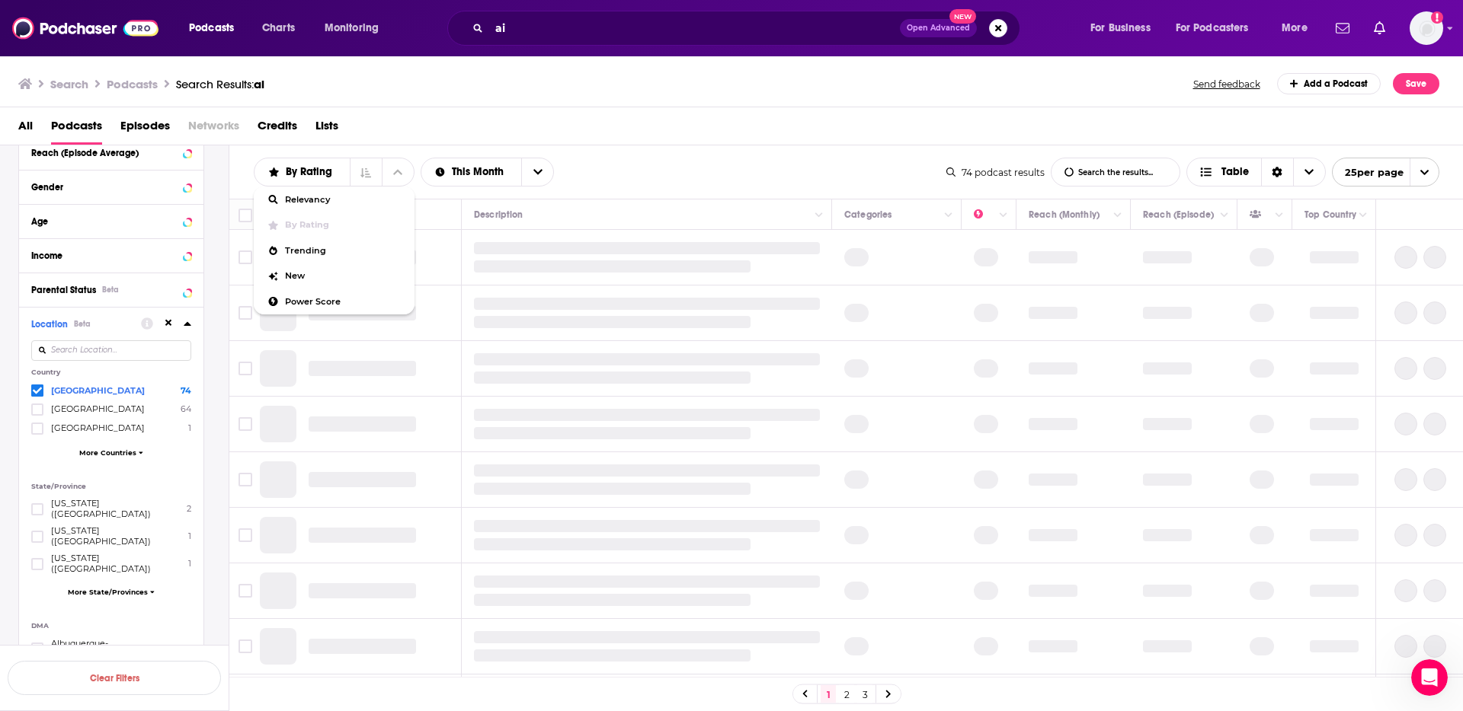
click at [538, 130] on div "All Podcasts Episodes Networks Credits Lists" at bounding box center [734, 129] width 1433 height 31
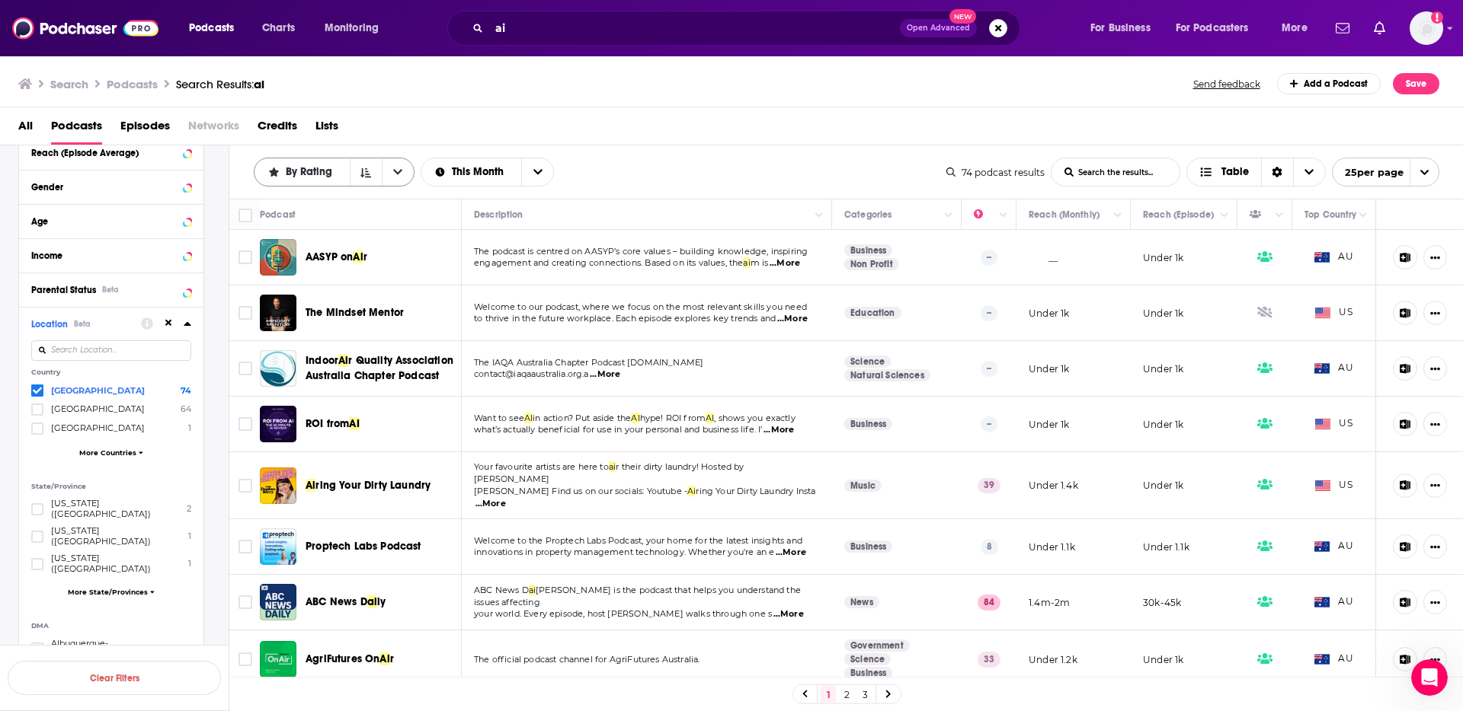
click at [396, 168] on icon "open menu" at bounding box center [397, 172] width 9 height 11
click at [310, 173] on span "By Rating" at bounding box center [312, 172] width 52 height 11
click at [305, 181] on div "By Rating" at bounding box center [334, 172] width 161 height 29
click at [305, 159] on div "By Rating" at bounding box center [334, 172] width 161 height 29
click at [305, 171] on span "By Rating" at bounding box center [312, 172] width 52 height 11
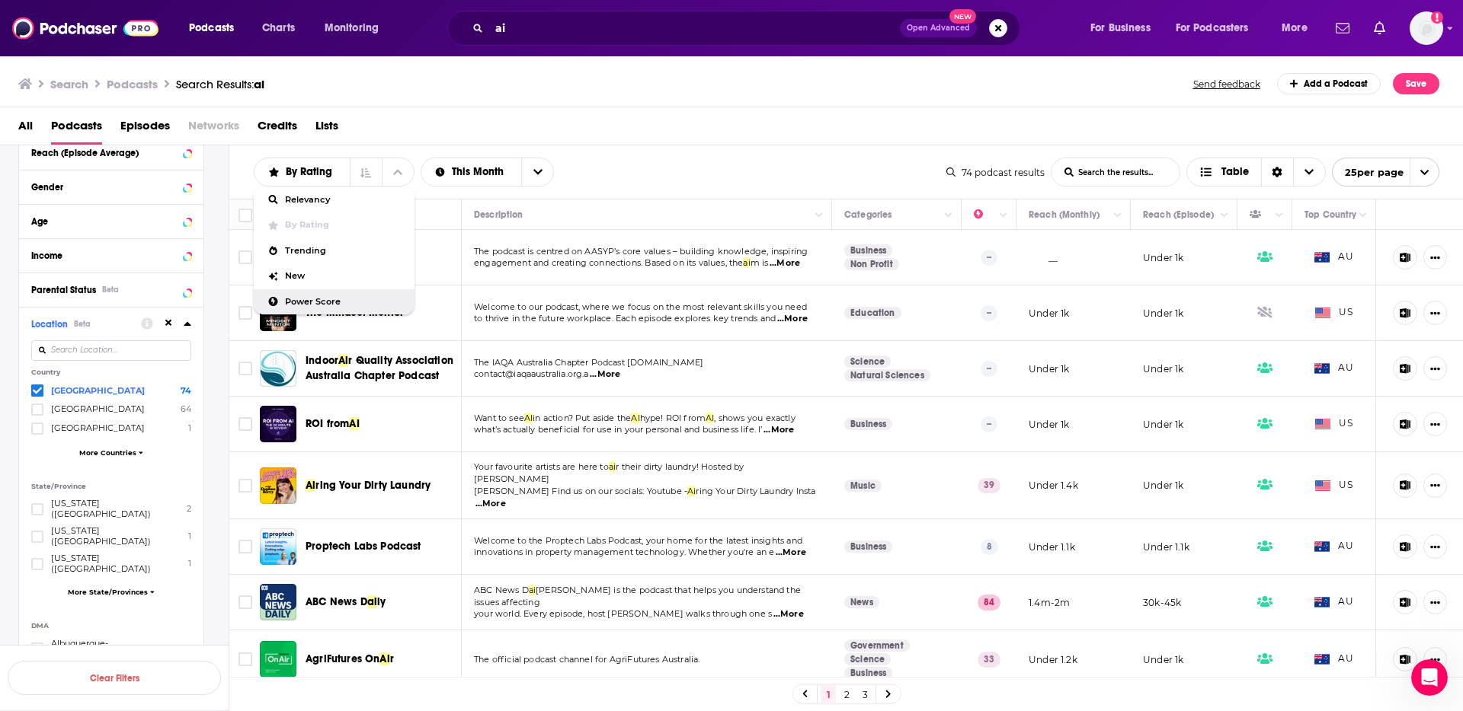
click at [318, 303] on span "Power Score" at bounding box center [343, 302] width 117 height 8
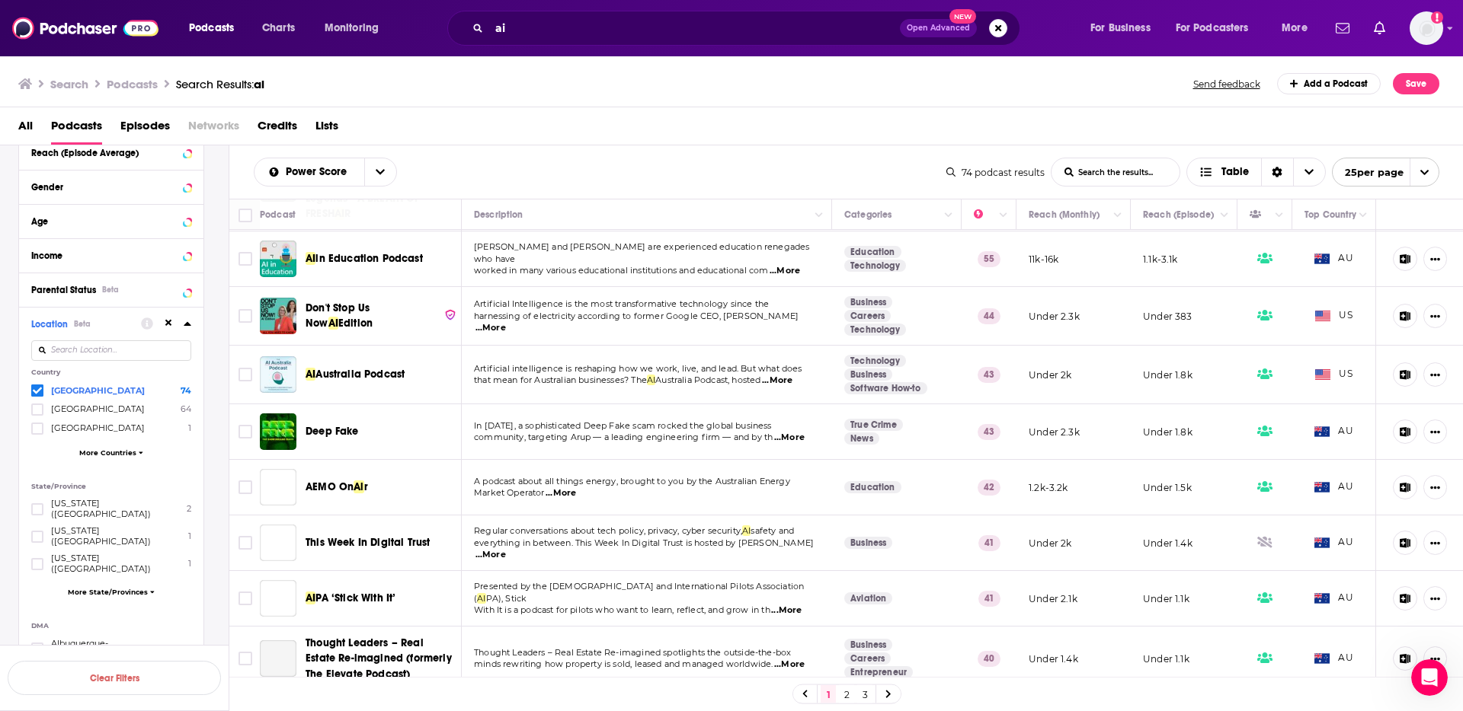
scroll to position [435, 0]
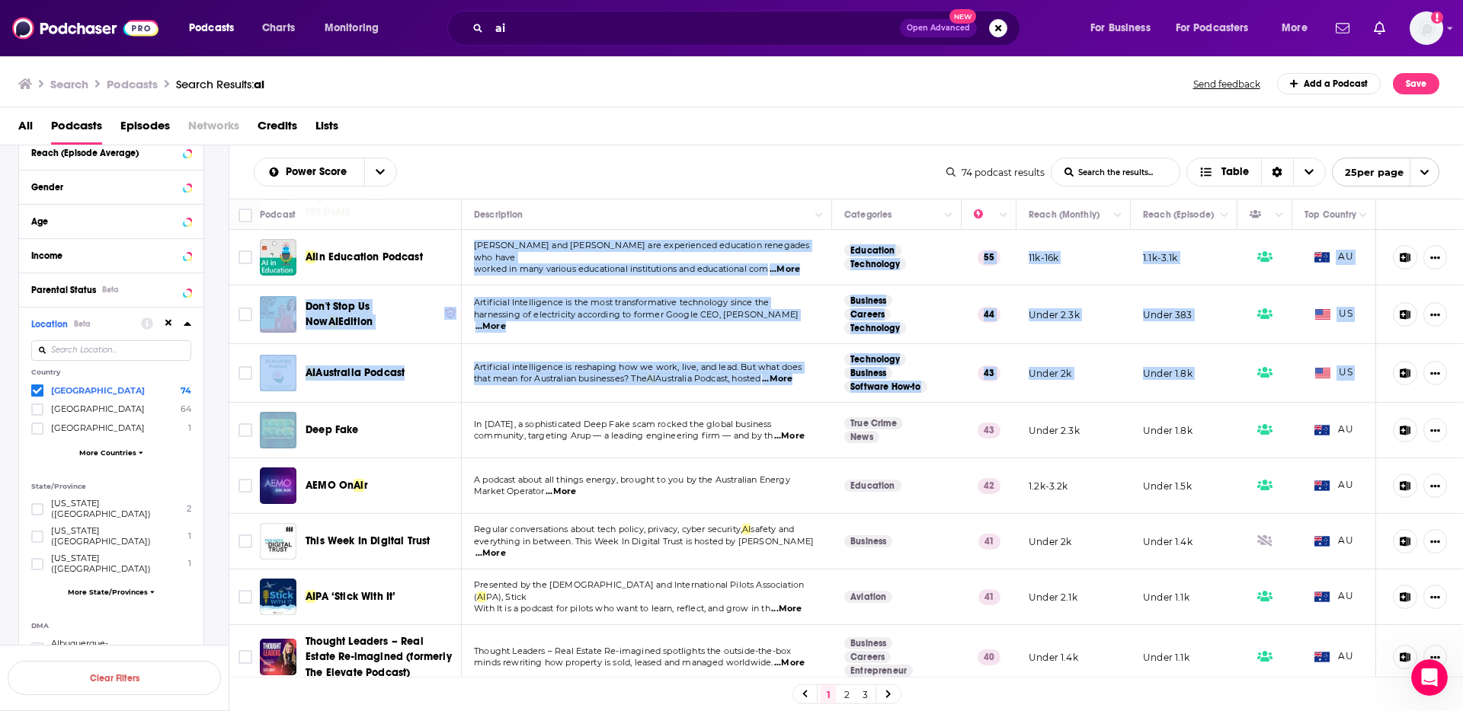
drag, startPoint x: 429, startPoint y: 251, endPoint x: 403, endPoint y: 405, distance: 156.8
click at [403, 405] on tbody "ABC News D ai ly ABC News D ai ly is the podcast that helps you understand the …" at bounding box center [846, 556] width 1234 height 1523
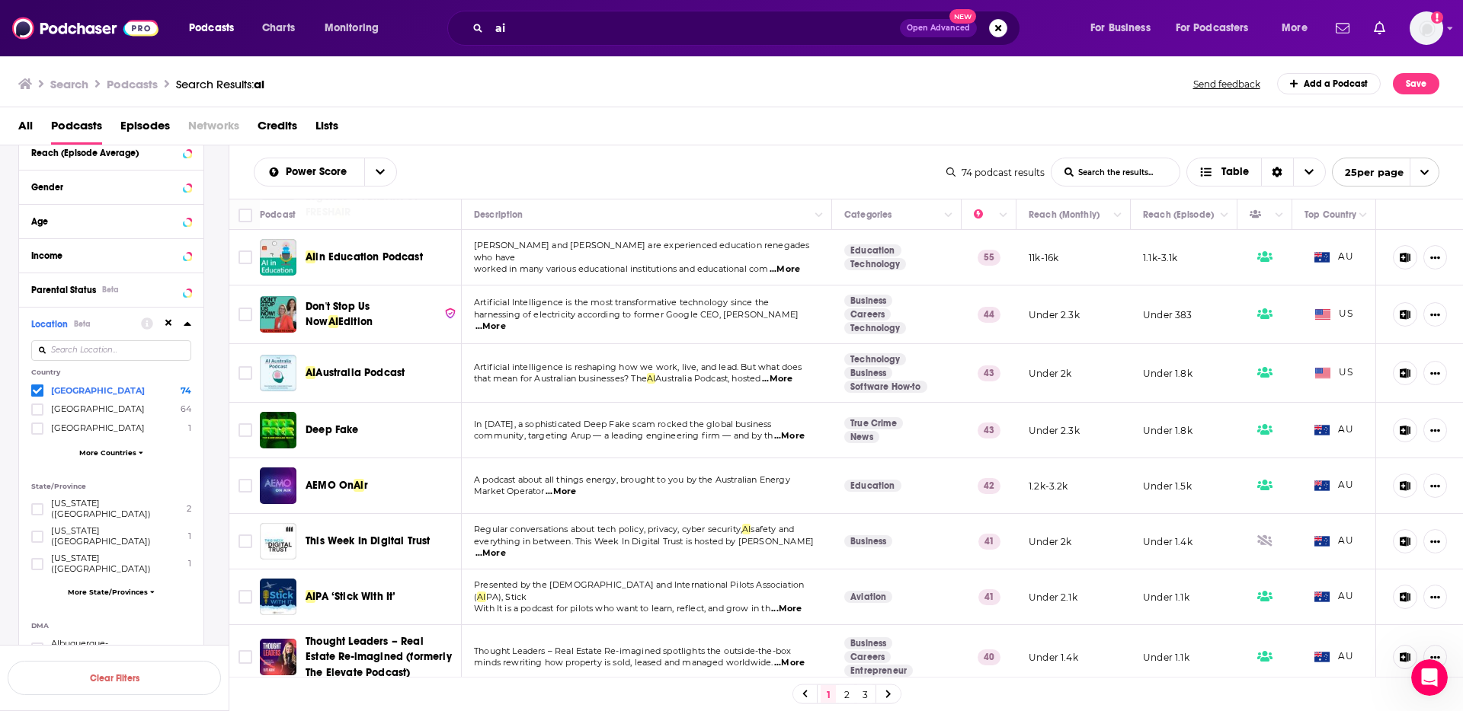
click at [510, 162] on div "Power Score List Search Input Search the results... Table" at bounding box center [600, 172] width 692 height 29
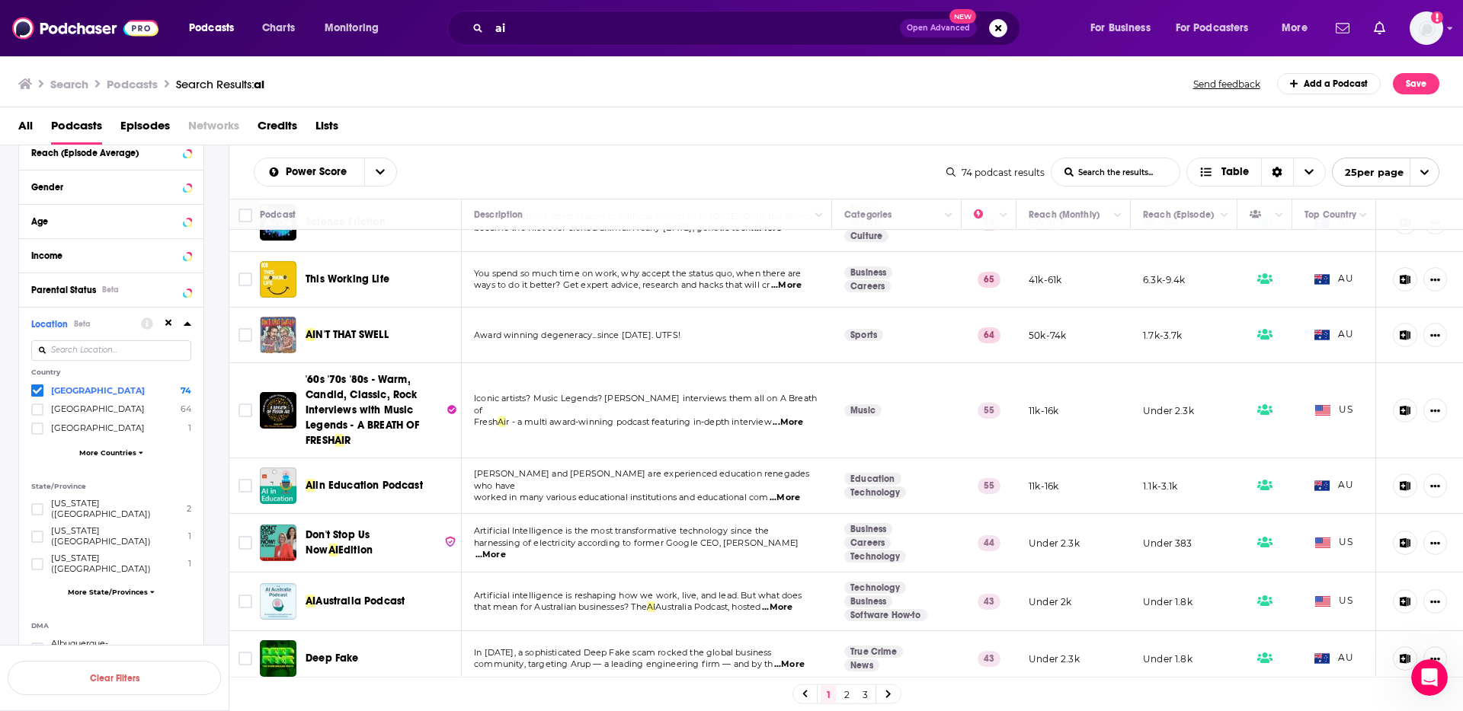
scroll to position [0, 0]
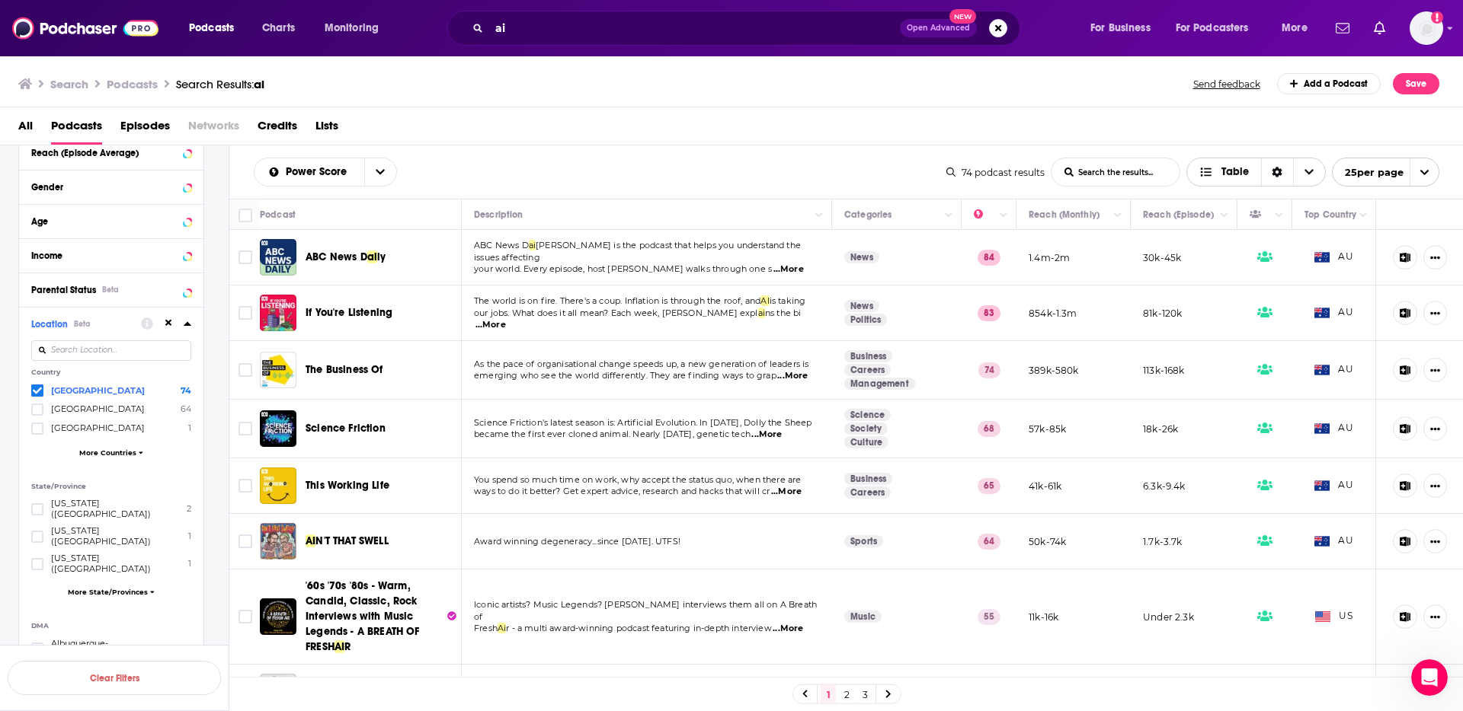
click at [1239, 175] on span "Table" at bounding box center [1234, 172] width 27 height 11
click at [1322, 174] on span "Choose View" at bounding box center [1309, 171] width 32 height 27
click at [1415, 177] on span "open menu" at bounding box center [1423, 171] width 29 height 27
click at [1415, 177] on span "close menu" at bounding box center [1423, 171] width 29 height 27
click at [1383, 174] on span "25 per page" at bounding box center [1367, 173] width 71 height 24
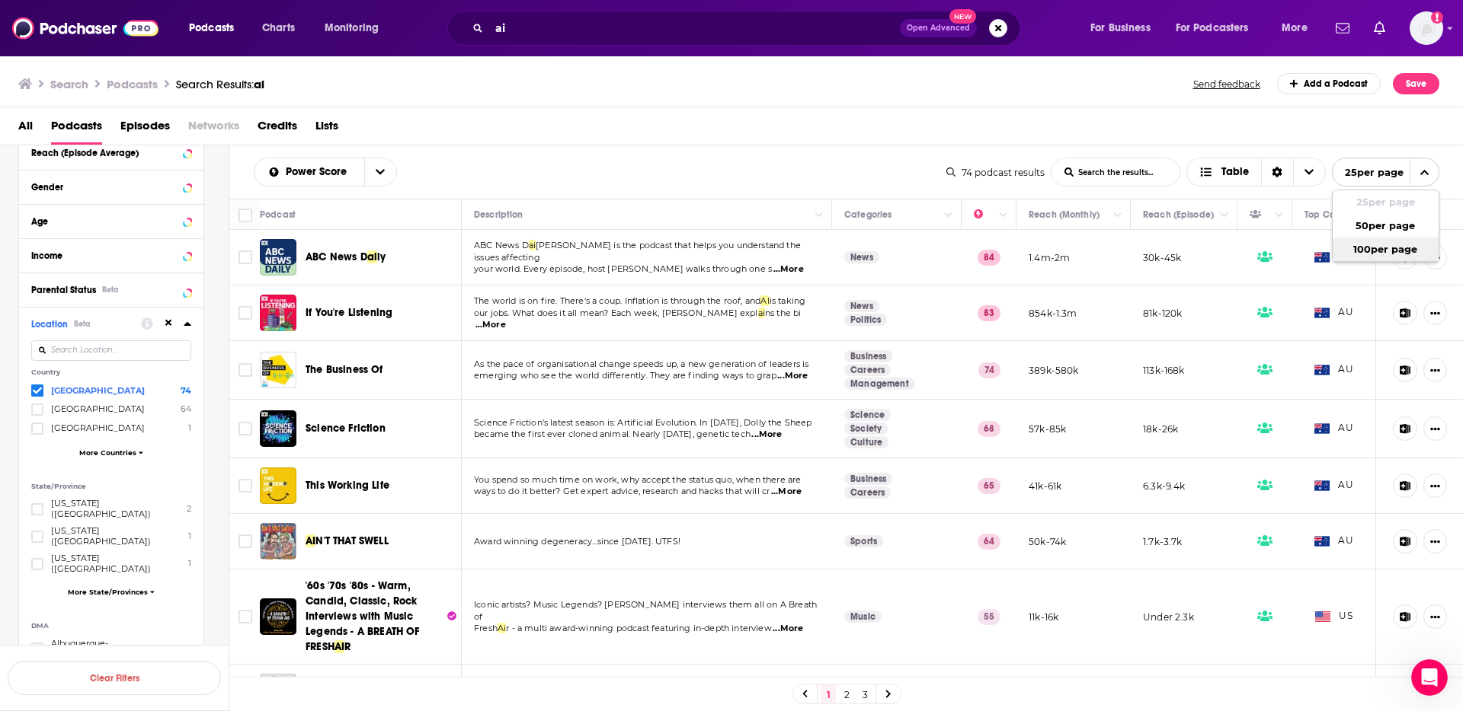
click at [1385, 244] on button "100 per page" at bounding box center [1385, 250] width 106 height 24
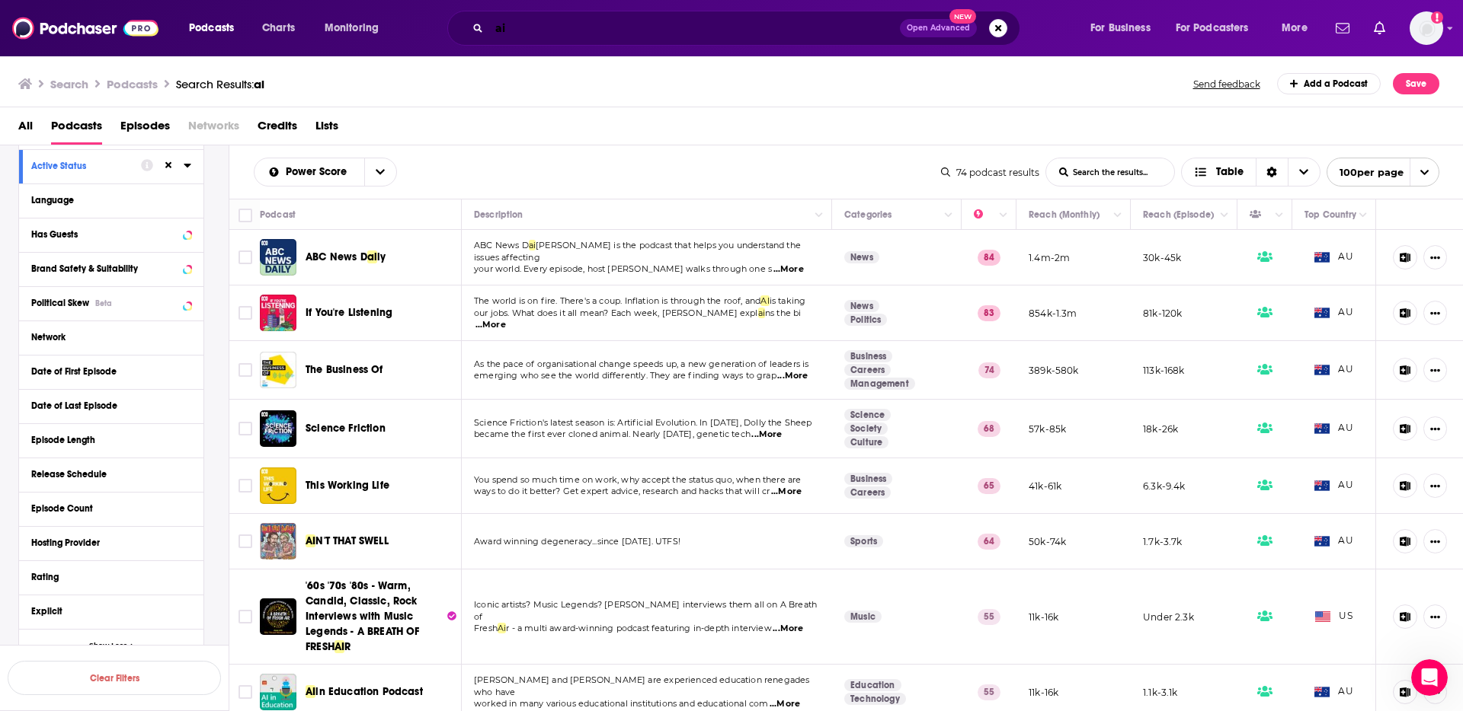
click at [515, 30] on input "ai" at bounding box center [694, 28] width 411 height 24
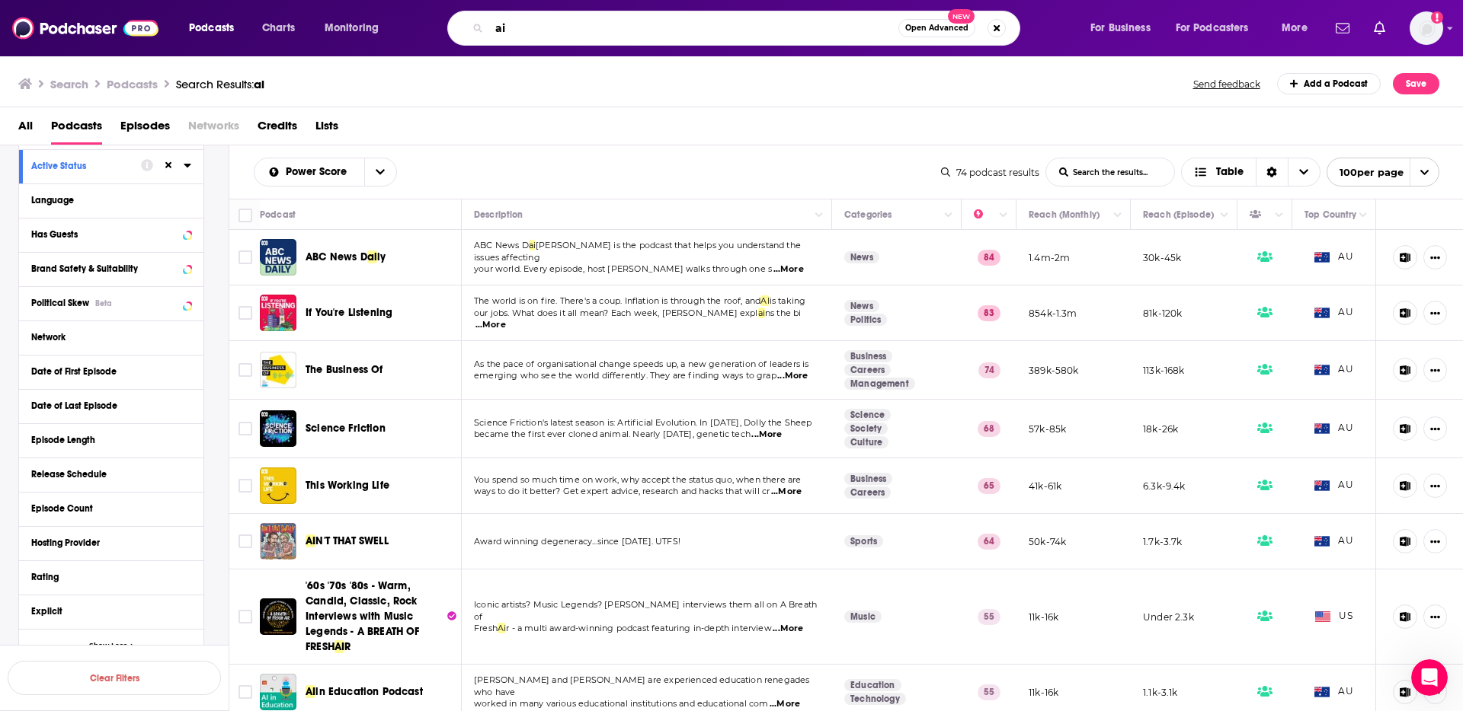
type input "a"
type input "artificial intelligence"
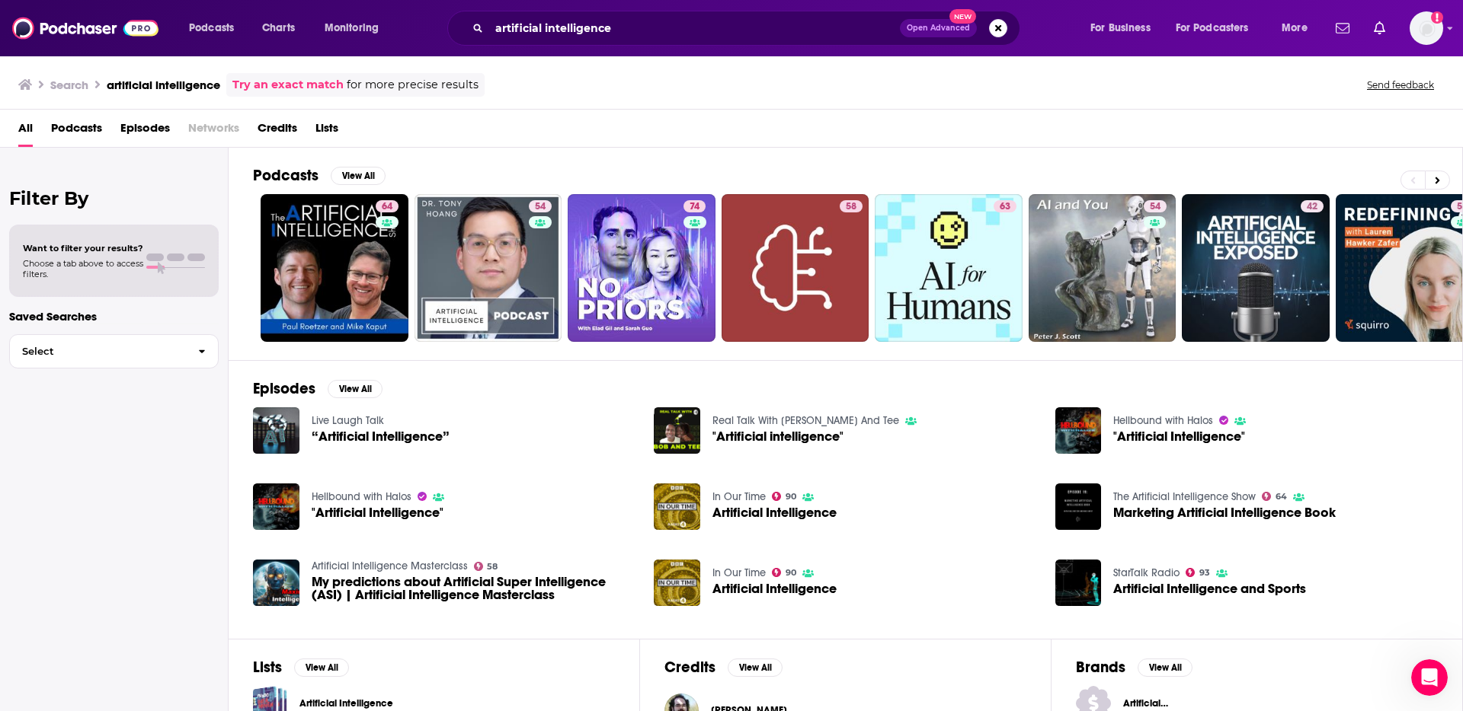
click at [70, 139] on span "Podcasts" at bounding box center [76, 131] width 51 height 31
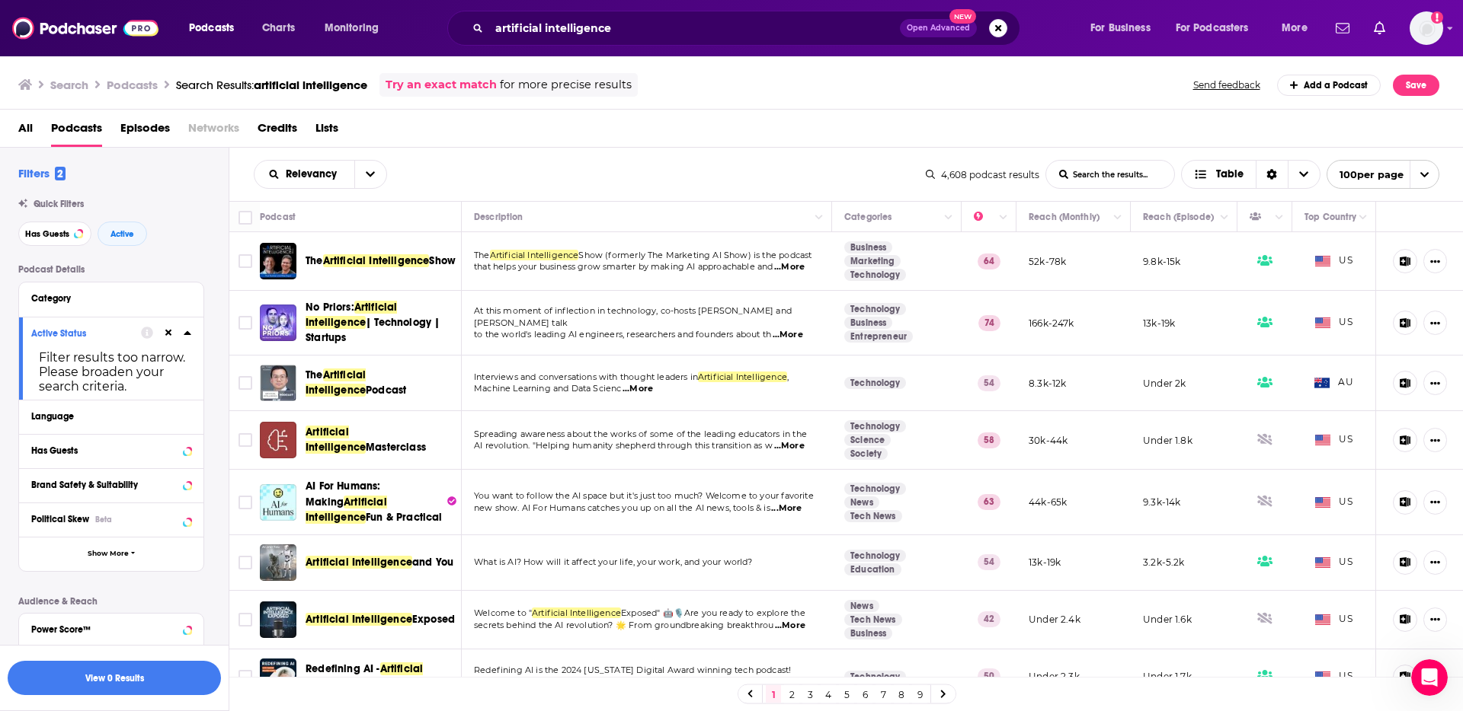
click at [185, 257] on div "Filters 2 Quick Filters Has Guests Active Podcast Details Category Active Statu…" at bounding box center [123, 522] width 210 height 713
click at [167, 337] on icon at bounding box center [168, 333] width 7 height 7
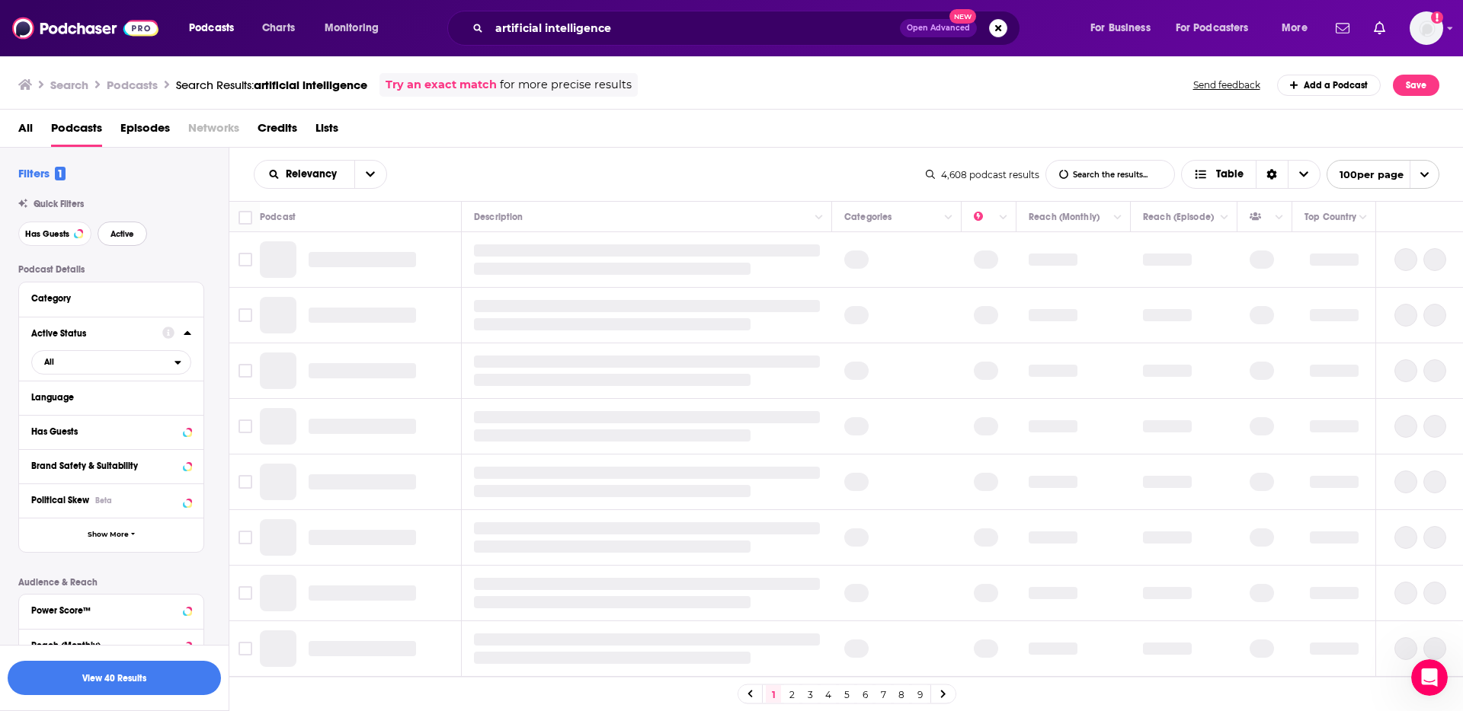
click at [117, 235] on span "Active" at bounding box center [122, 234] width 24 height 8
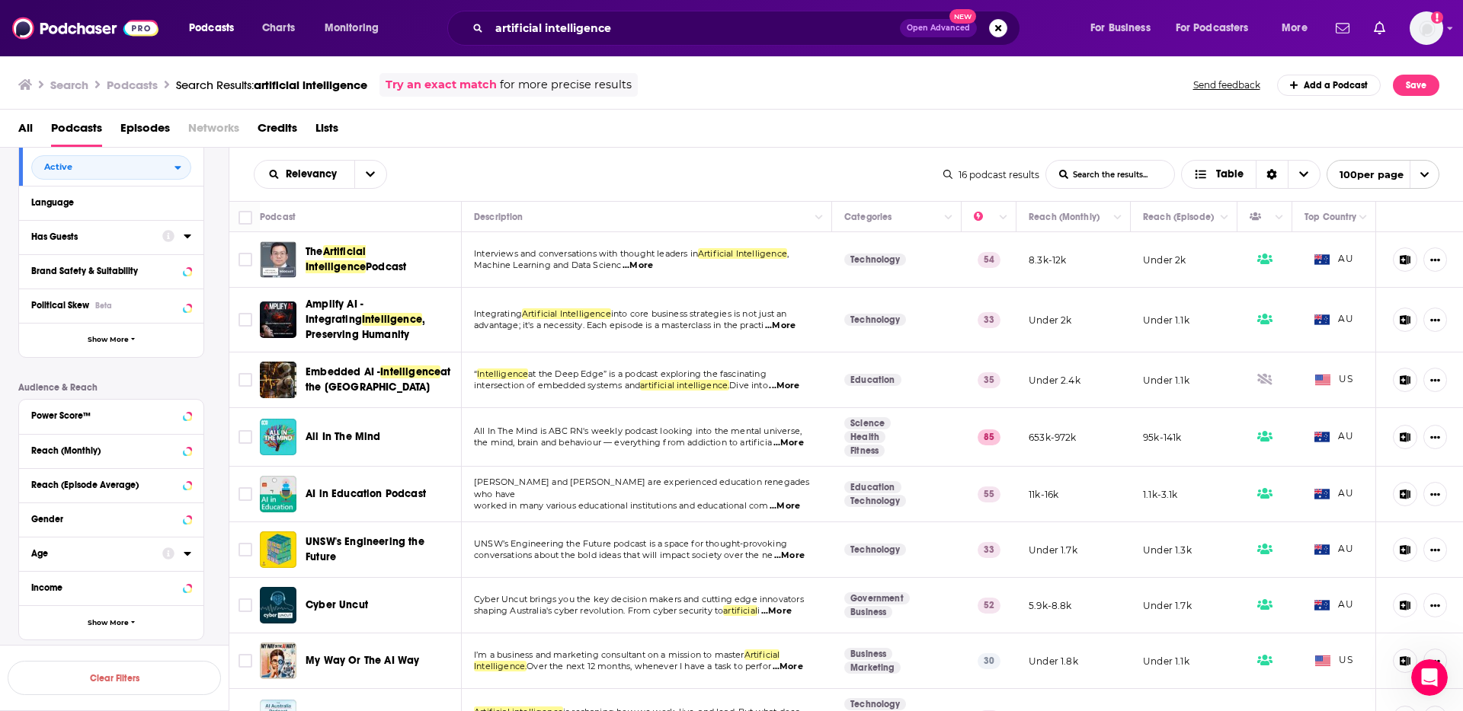
scroll to position [241, 0]
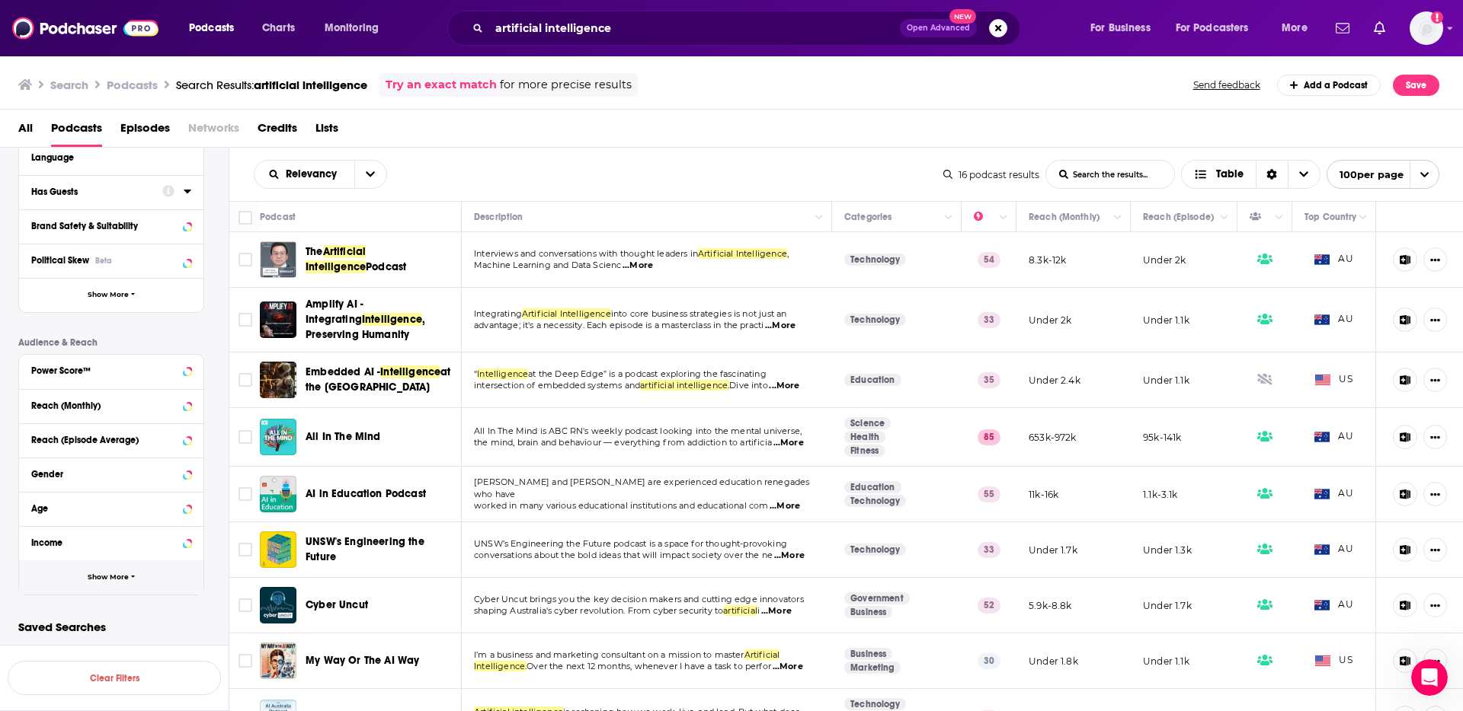
click at [114, 584] on button "Show More" at bounding box center [111, 578] width 184 height 34
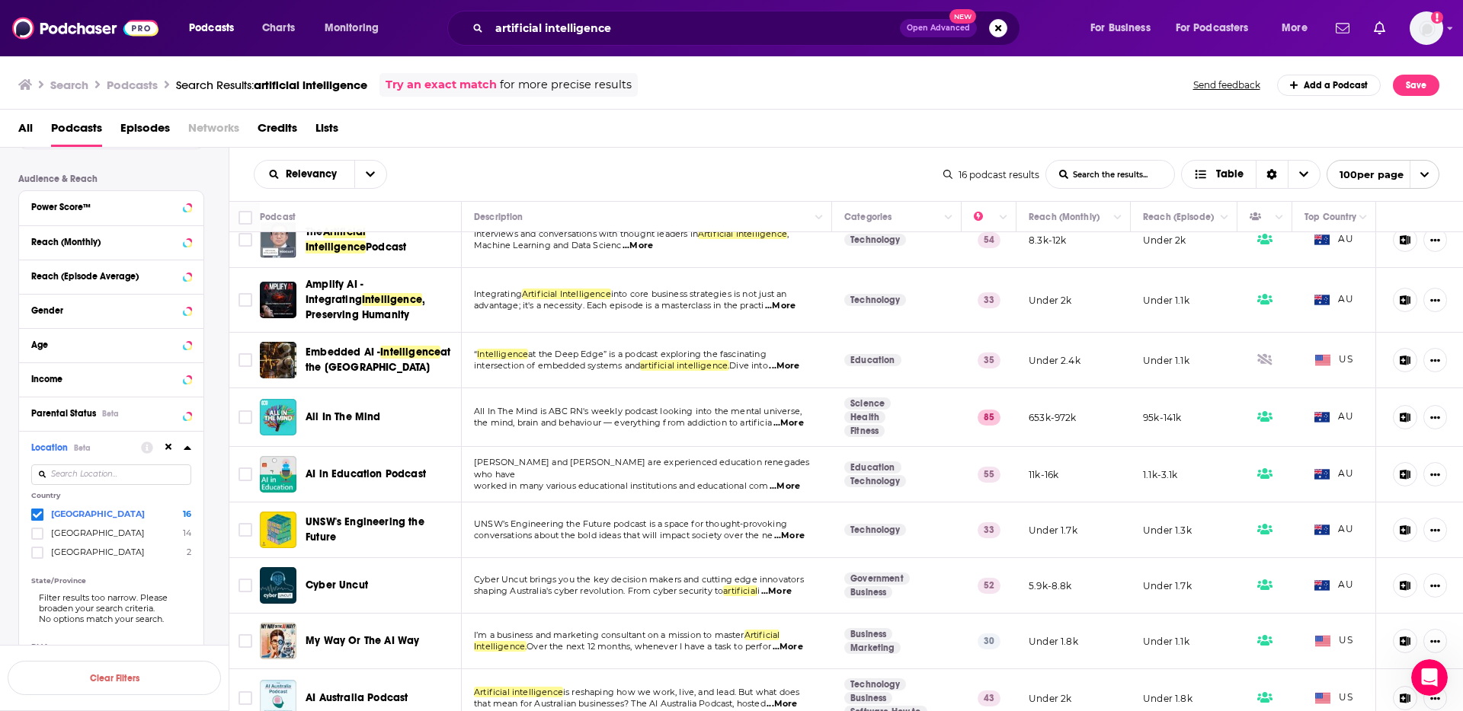
scroll to position [0, 0]
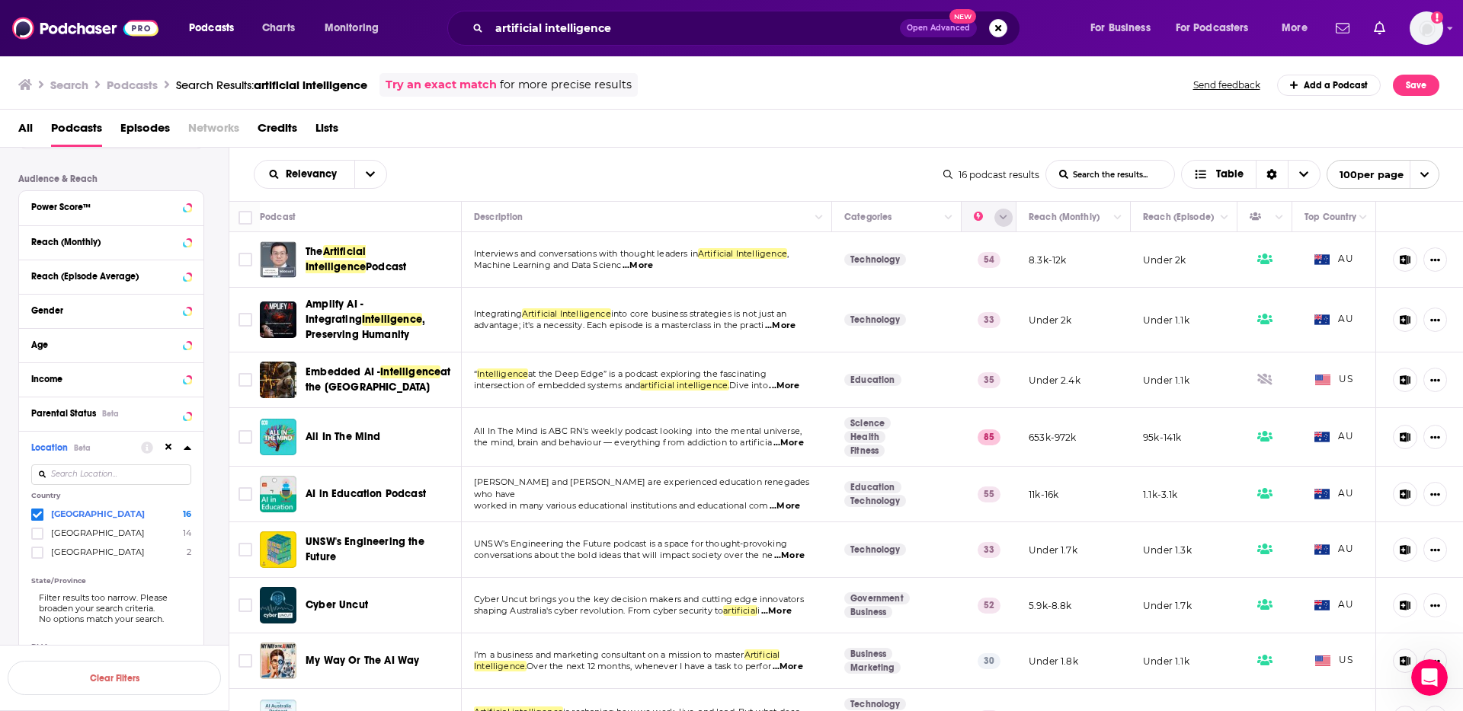
click at [1005, 214] on icon "Column Actions" at bounding box center [1003, 217] width 8 height 9
click at [379, 169] on div at bounding box center [731, 355] width 1463 height 711
click at [324, 167] on div "Relevancy" at bounding box center [320, 174] width 133 height 29
click at [318, 178] on span "Relevancy" at bounding box center [314, 174] width 56 height 11
click at [293, 307] on span "Power Score" at bounding box center [330, 304] width 90 height 8
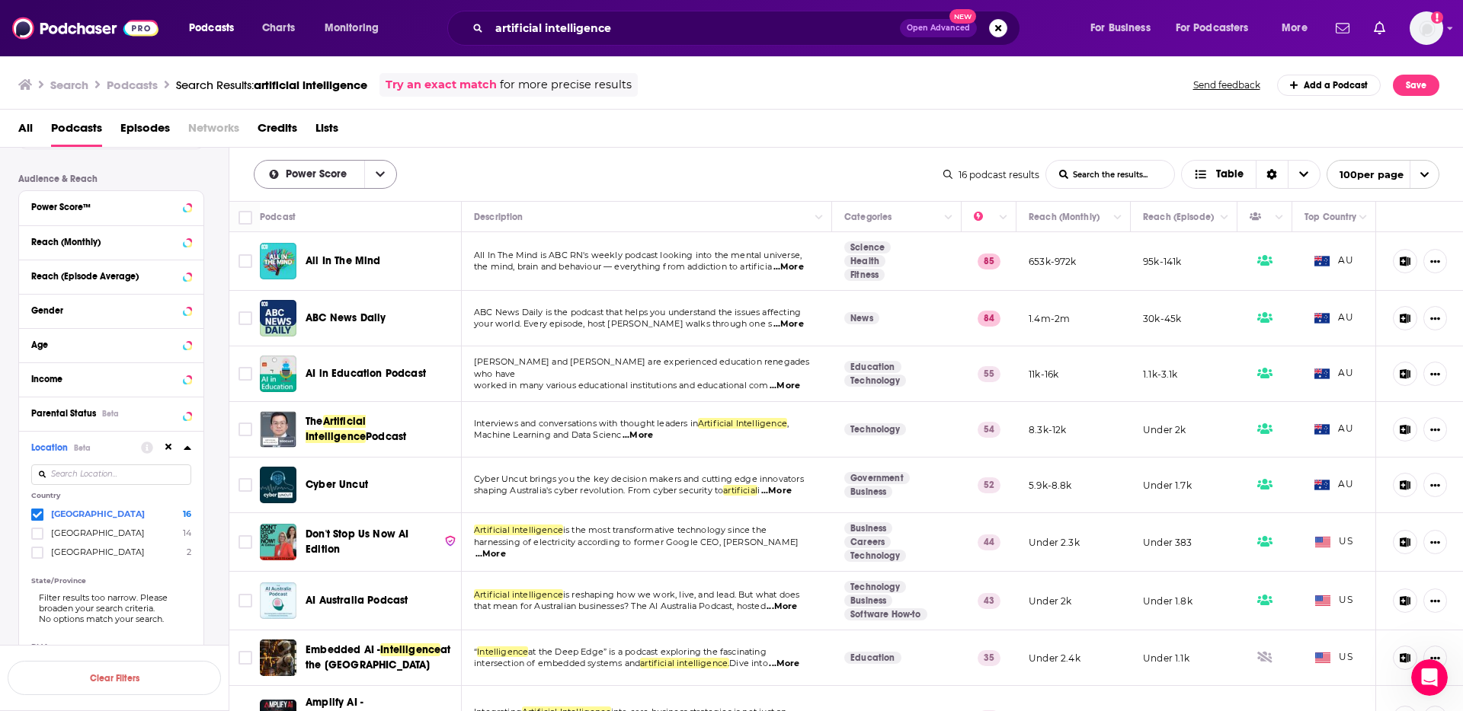
click at [384, 172] on button "open menu" at bounding box center [380, 174] width 32 height 27
click at [585, 161] on div "Power Score Relevancy By Rating Trending New Power Score List Search Input Sear…" at bounding box center [598, 174] width 689 height 29
click at [804, 326] on span "...More" at bounding box center [788, 324] width 30 height 12
click at [734, 177] on div "Power Score List Search Input Search the results... Table" at bounding box center [598, 174] width 689 height 29
click at [791, 380] on span "...More" at bounding box center [784, 386] width 30 height 12
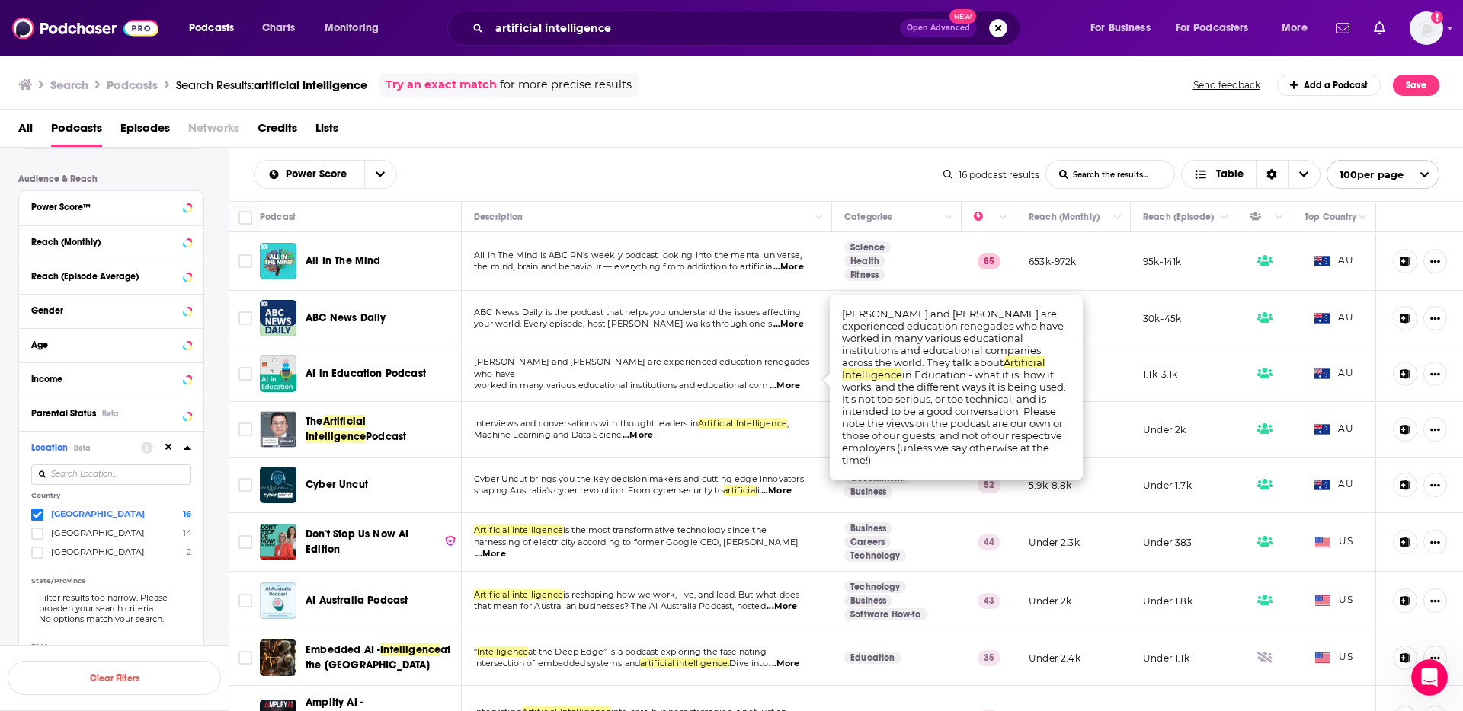
click at [791, 380] on span "...More" at bounding box center [784, 386] width 30 height 12
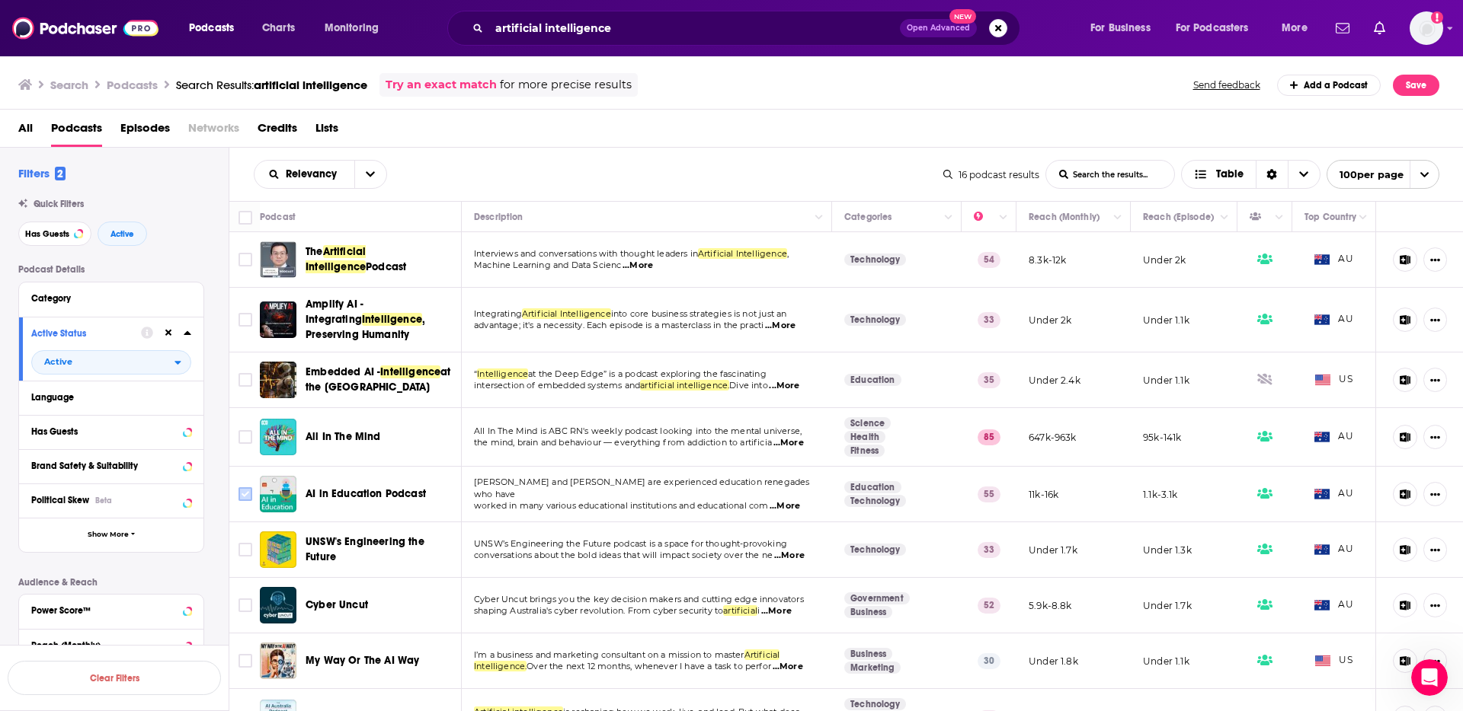
click at [241, 498] on input "Toggle select row" at bounding box center [245, 495] width 14 height 14
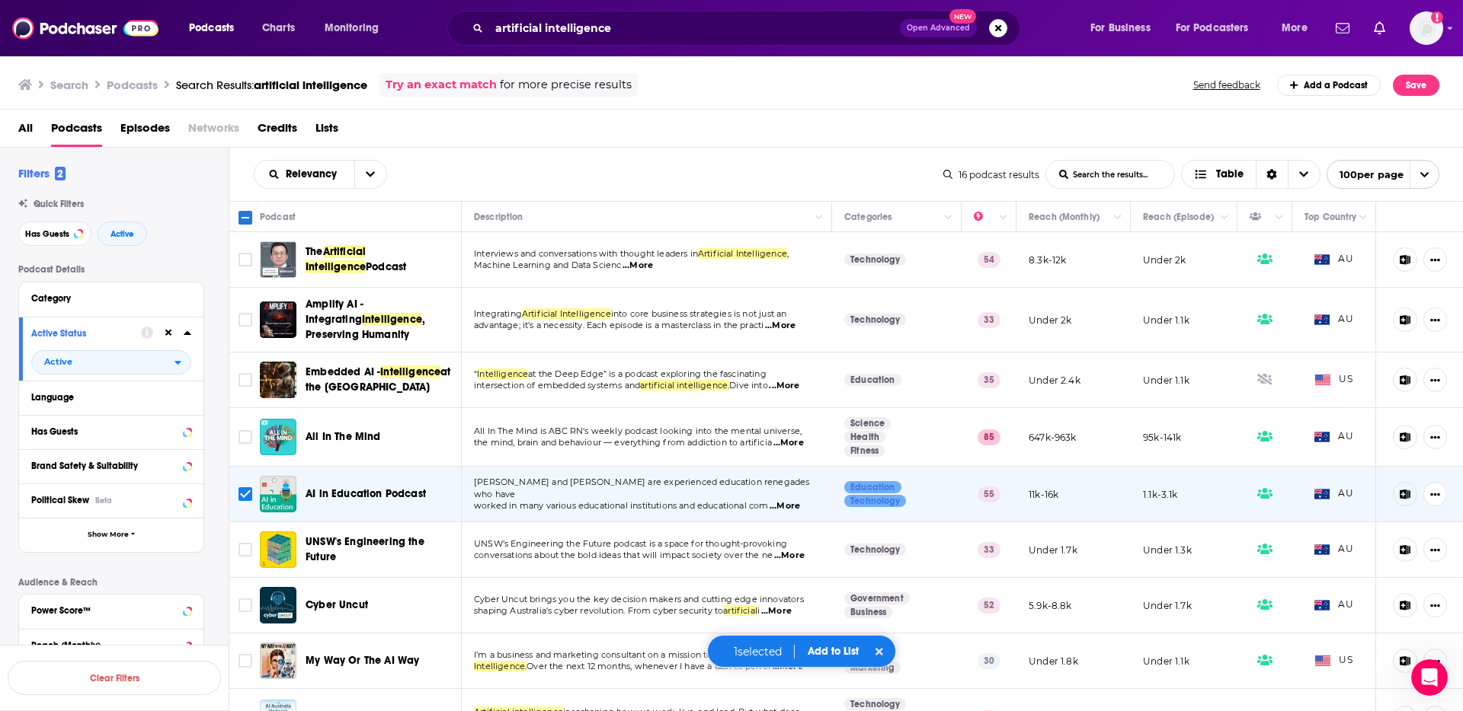
click at [827, 650] on button "Add to List" at bounding box center [832, 651] width 75 height 13
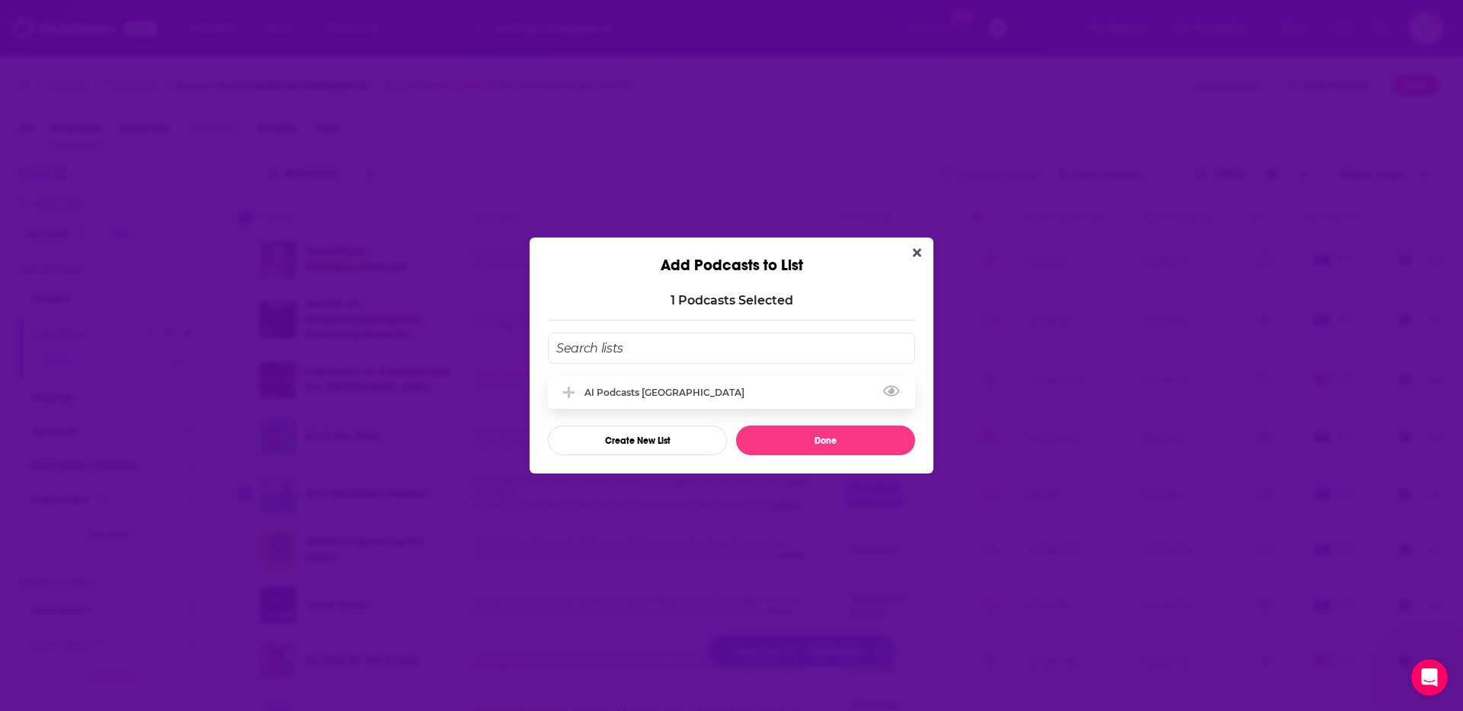
click at [594, 387] on div "AI Podcasts Singapore" at bounding box center [668, 392] width 169 height 11
click at [853, 432] on button "Done" at bounding box center [825, 441] width 179 height 30
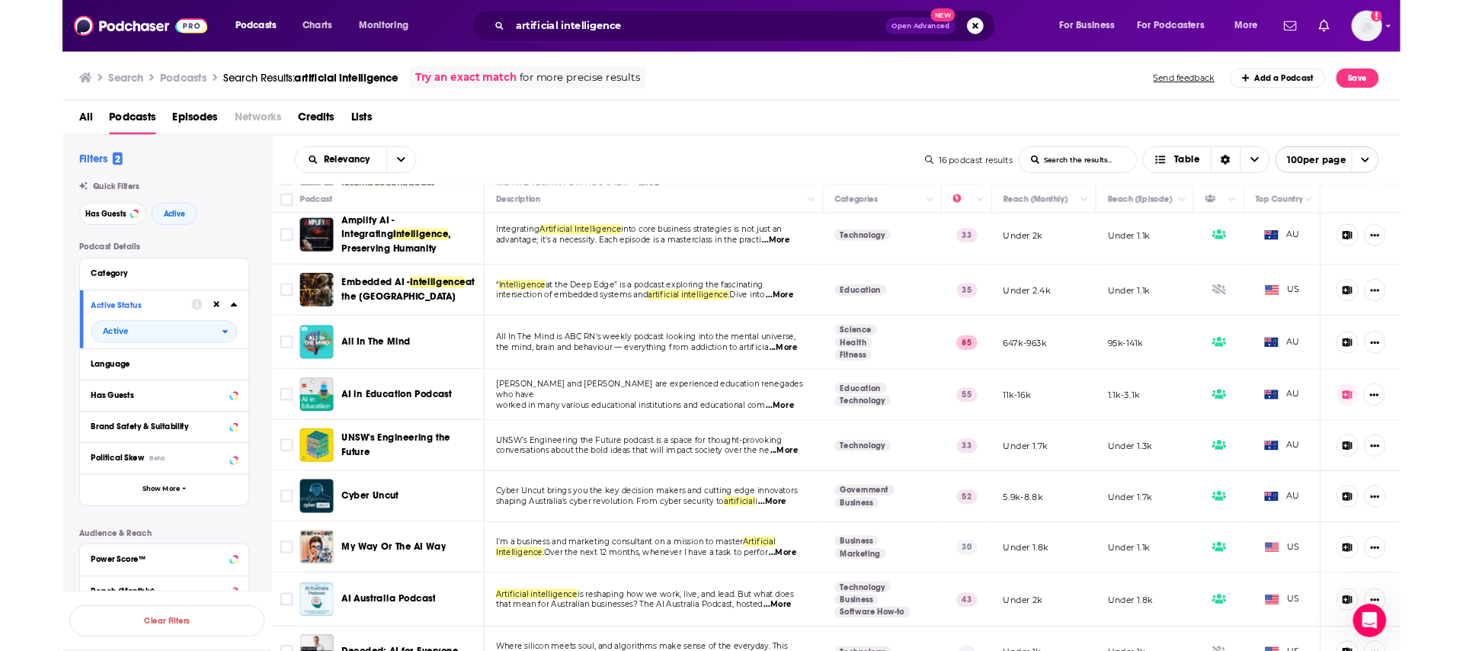
scroll to position [49, 0]
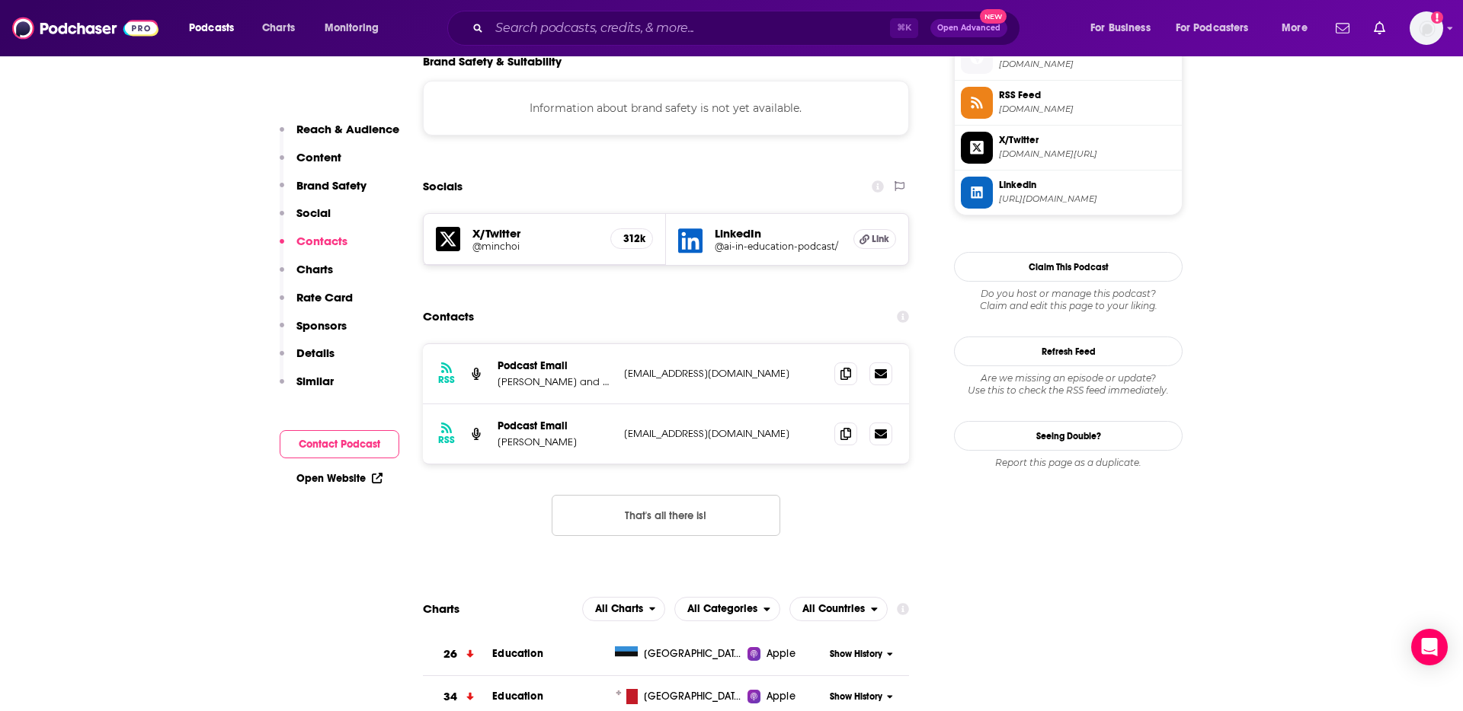
scroll to position [1396, 0]
drag, startPoint x: 756, startPoint y: 284, endPoint x: 619, endPoint y: 291, distance: 138.0
click at [619, 346] on div "RSS Podcast Email Dan Bowen and Ray Fleming hosts@aipodcast.education hosts@aip…" at bounding box center [666, 376] width 486 height 60
copy p "hosts@aipodcast.education"
drag, startPoint x: 619, startPoint y: 350, endPoint x: 759, endPoint y: 354, distance: 140.2
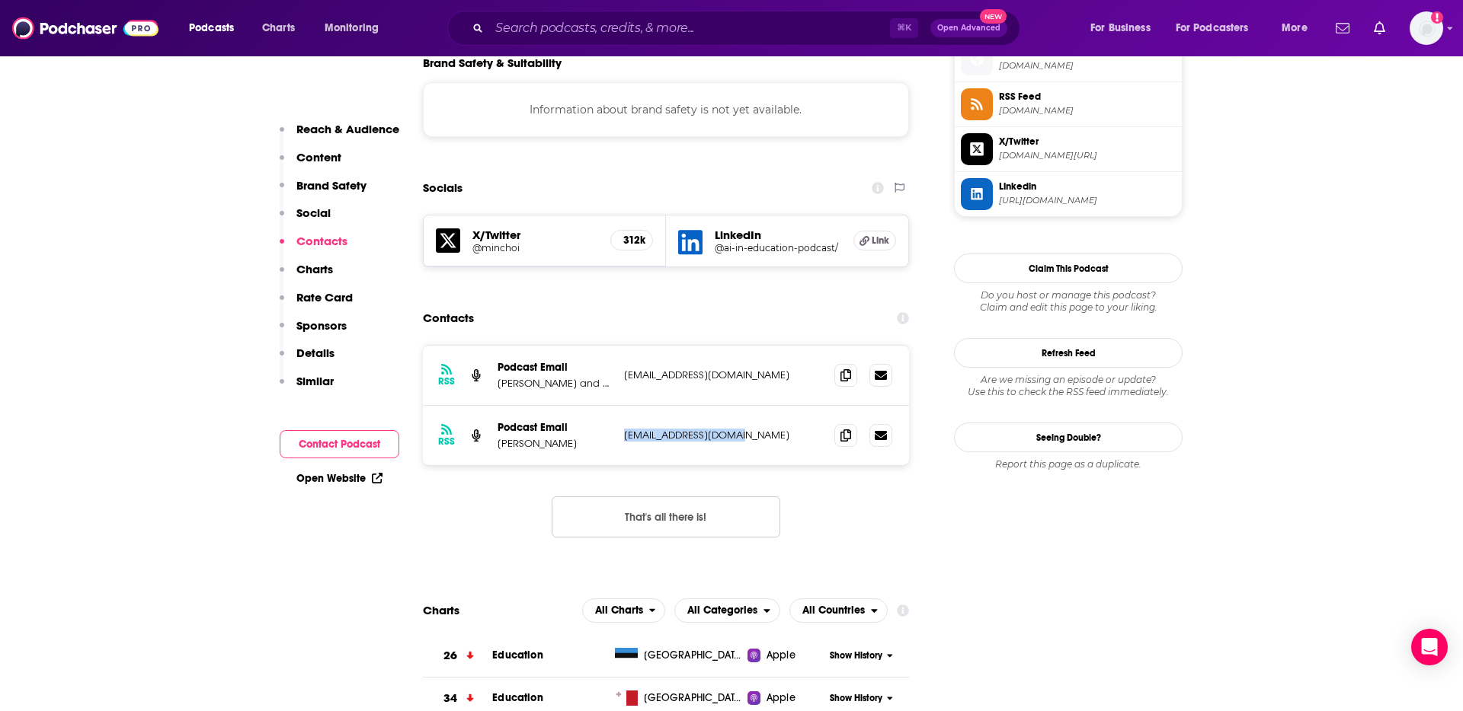
click at [759, 406] on div "RSS Podcast Email Dan Bowen dabowen@microsoft.com dabowen@microsoft.com" at bounding box center [666, 435] width 486 height 59
copy p "dabowen@microsoft.com"
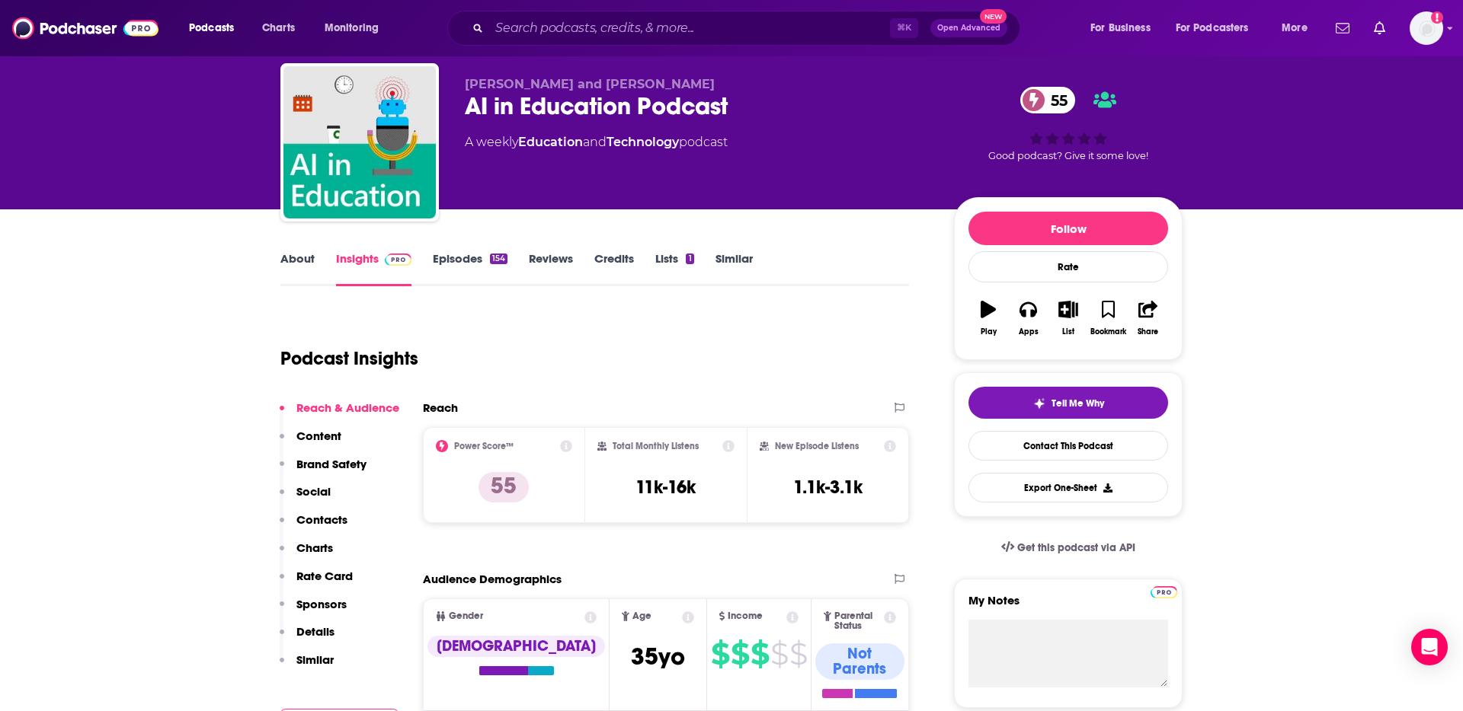
scroll to position [0, 0]
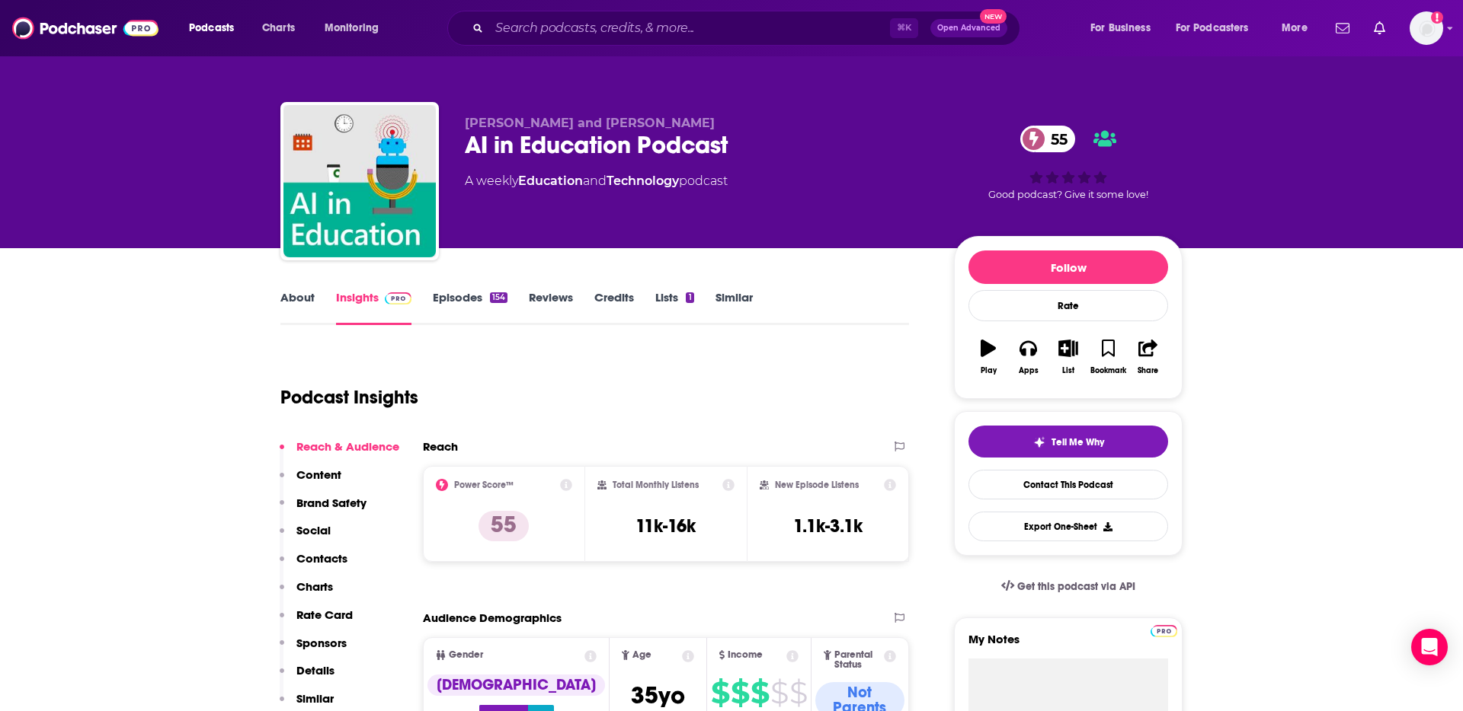
click at [290, 299] on link "About" at bounding box center [297, 307] width 34 height 35
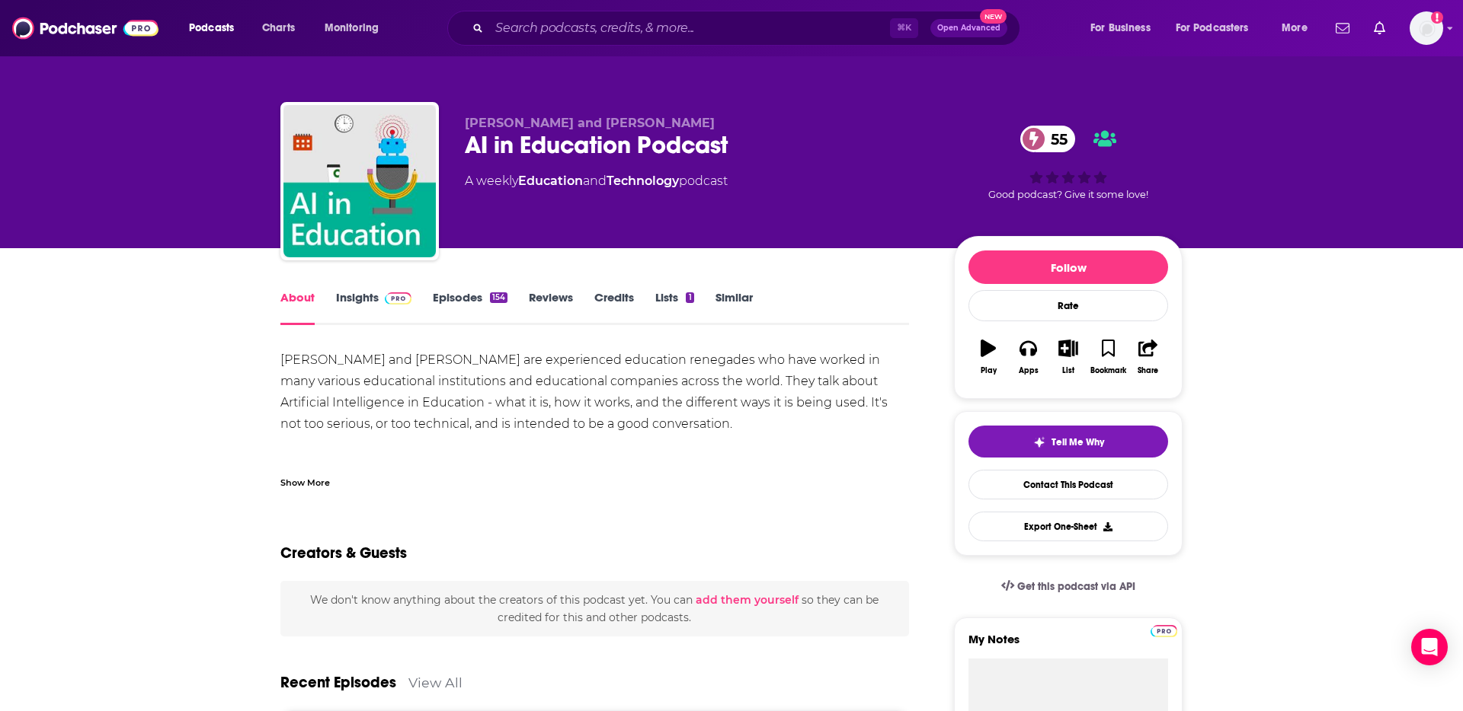
click at [304, 487] on div "Show More" at bounding box center [305, 482] width 50 height 14
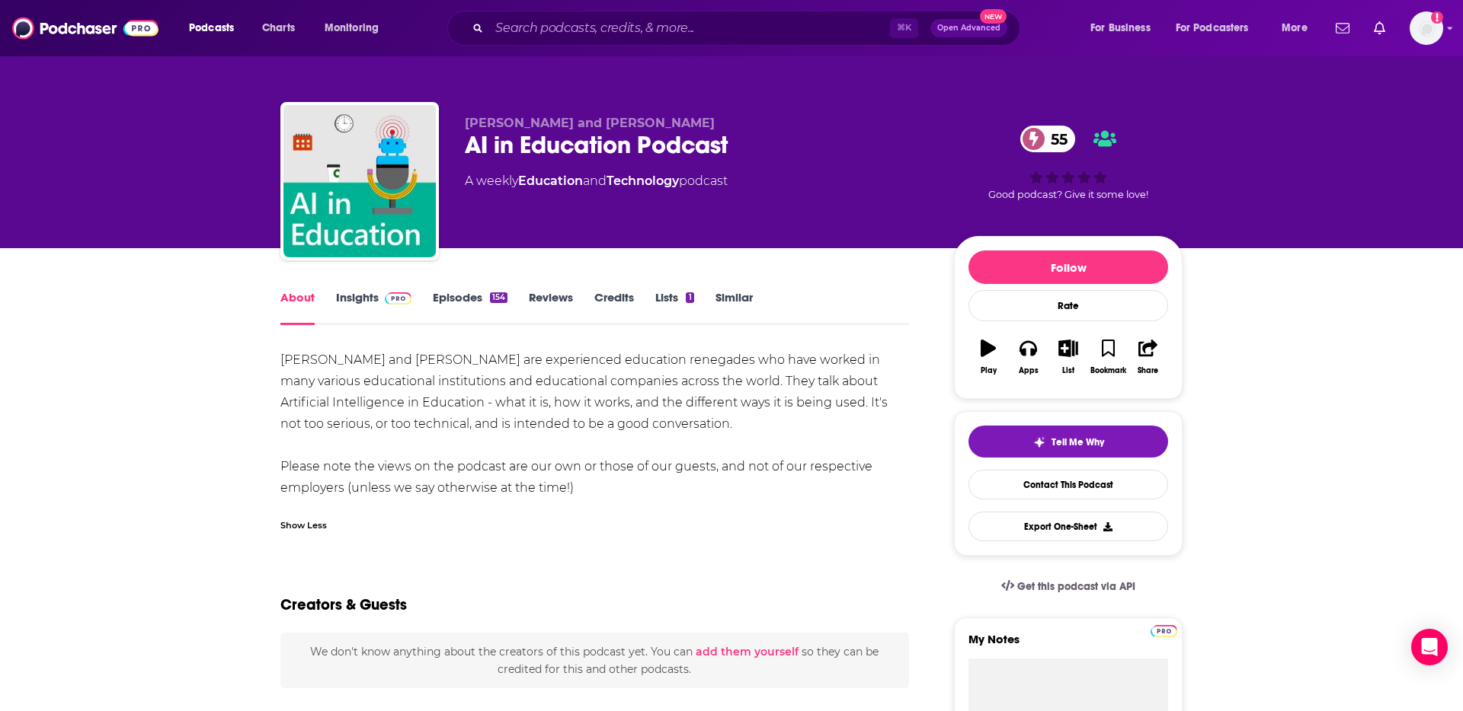
click at [674, 299] on link "Lists 1" at bounding box center [674, 307] width 38 height 35
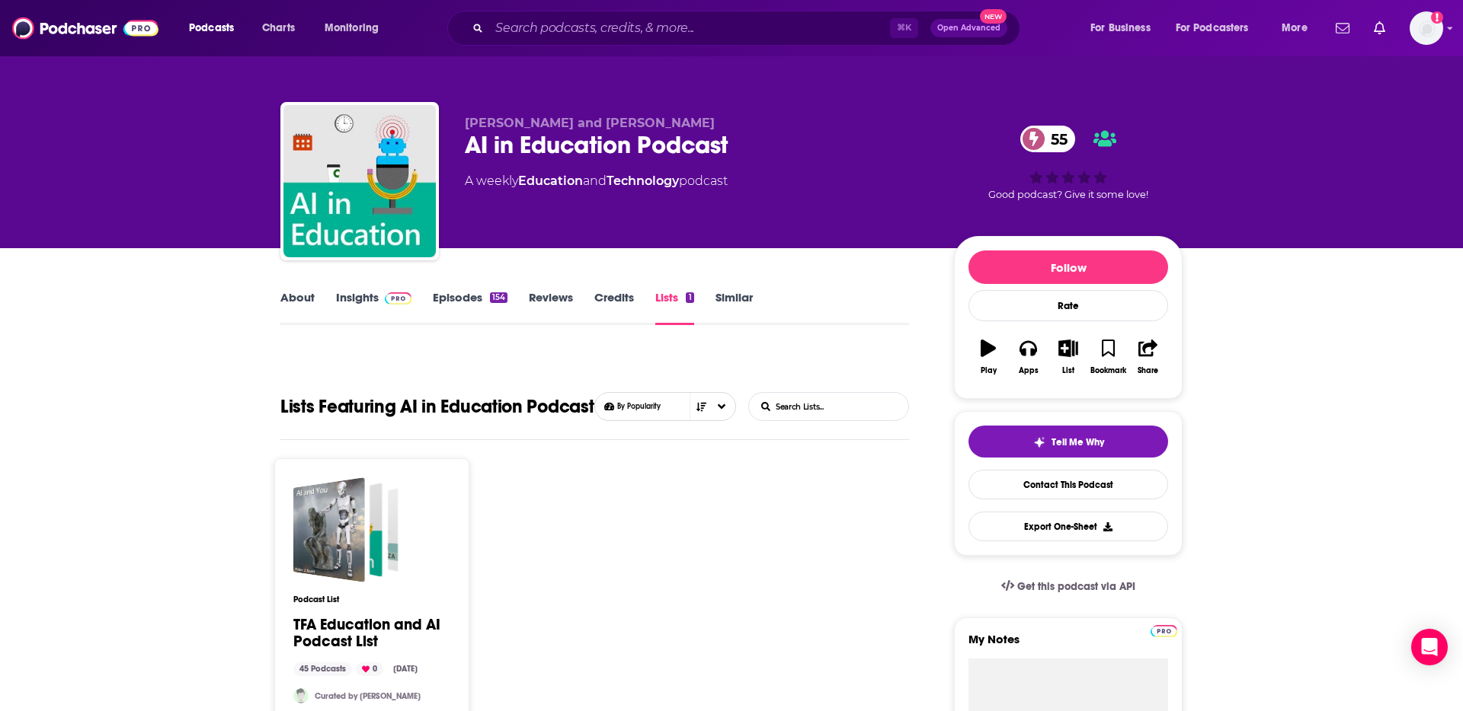
click at [615, 295] on link "Credits" at bounding box center [614, 307] width 40 height 35
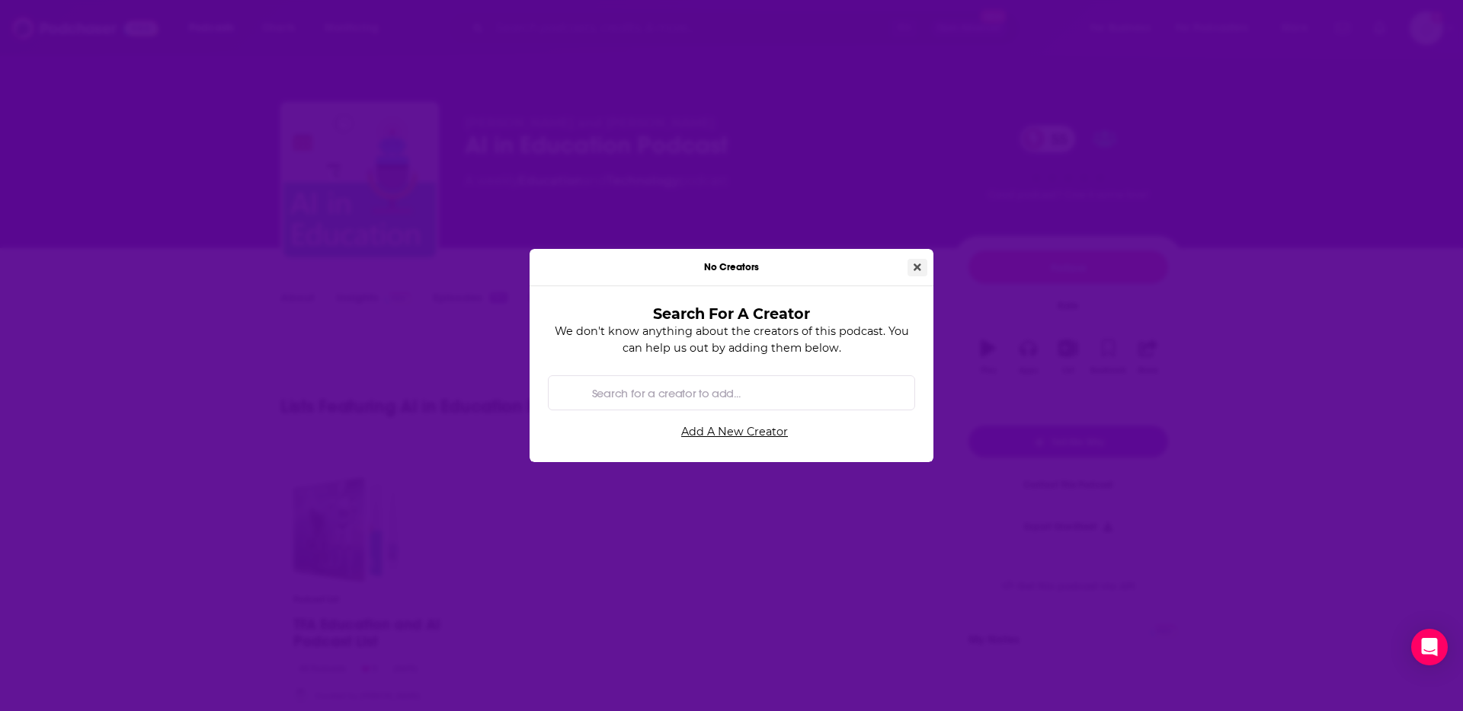
click at [920, 263] on icon "Close" at bounding box center [917, 267] width 8 height 11
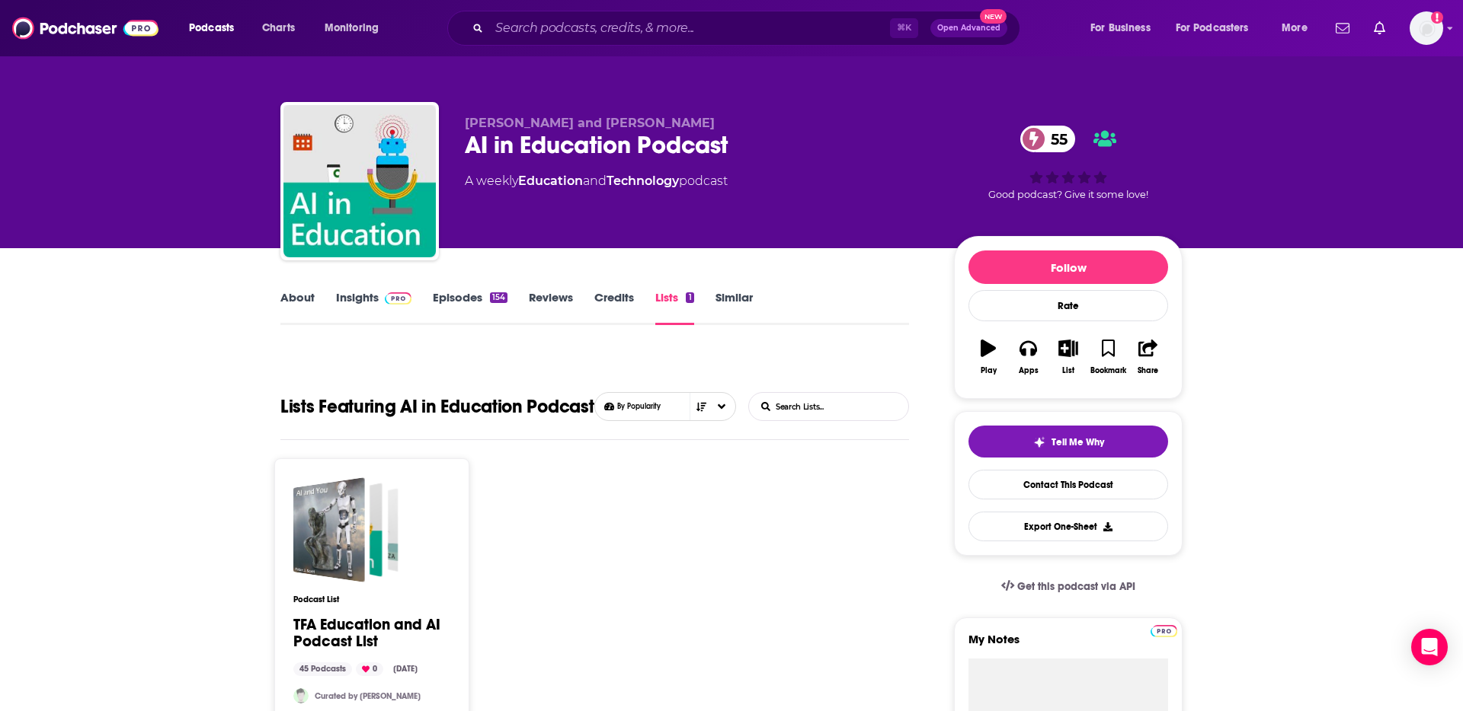
click at [475, 294] on link "Episodes 154" at bounding box center [470, 307] width 75 height 35
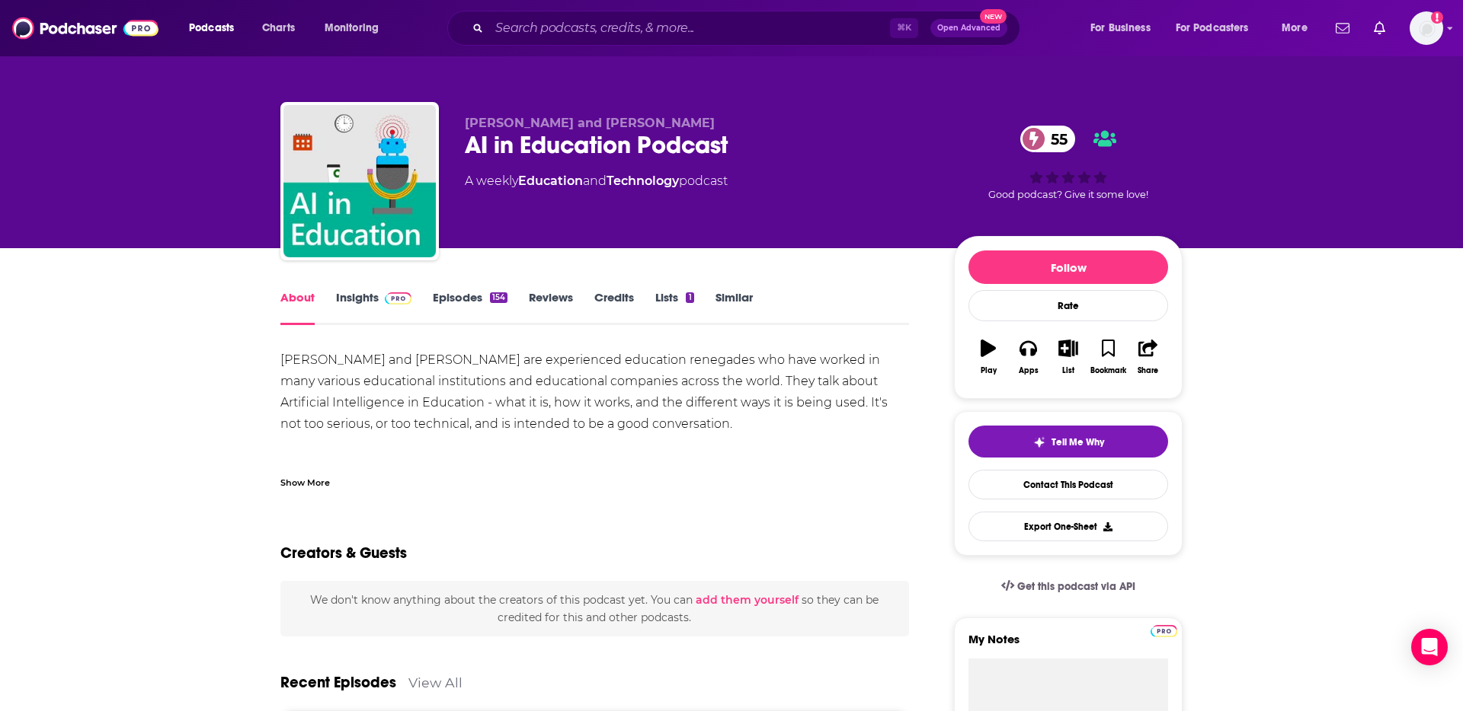
click at [306, 478] on div "Show More" at bounding box center [305, 482] width 50 height 14
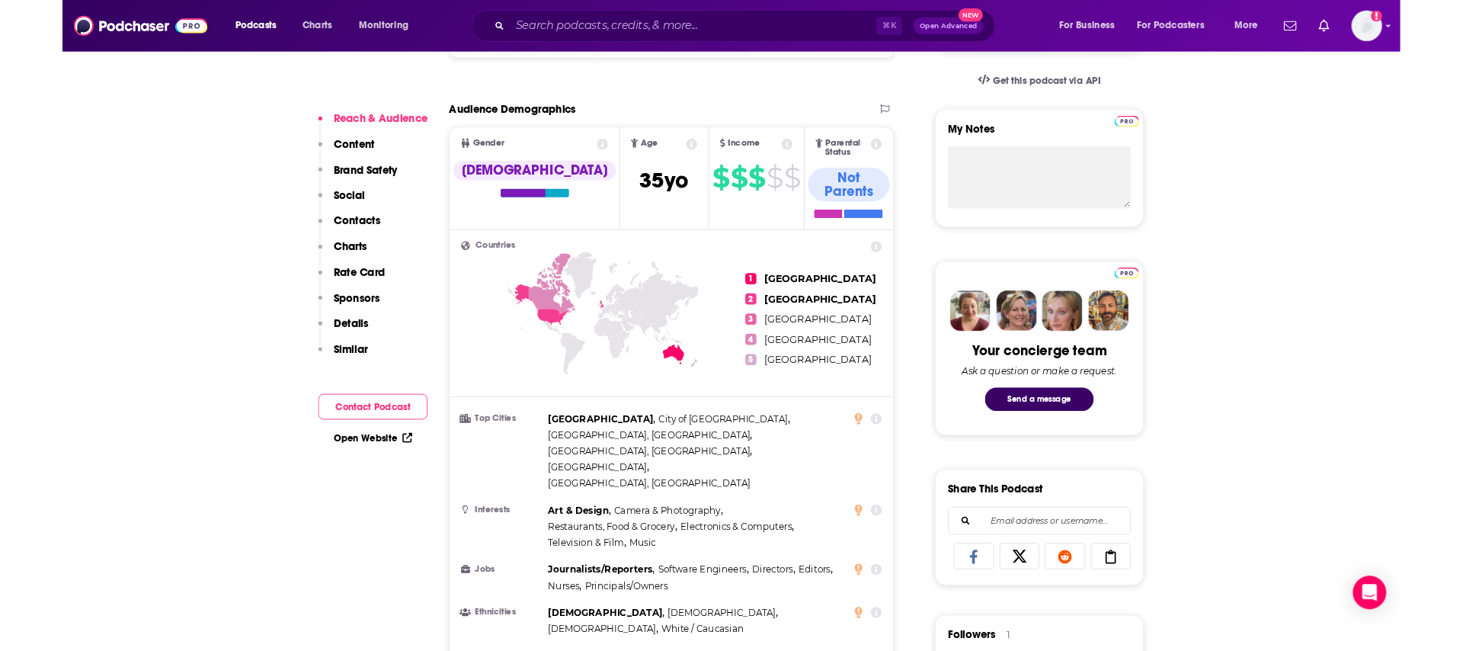
scroll to position [500, 0]
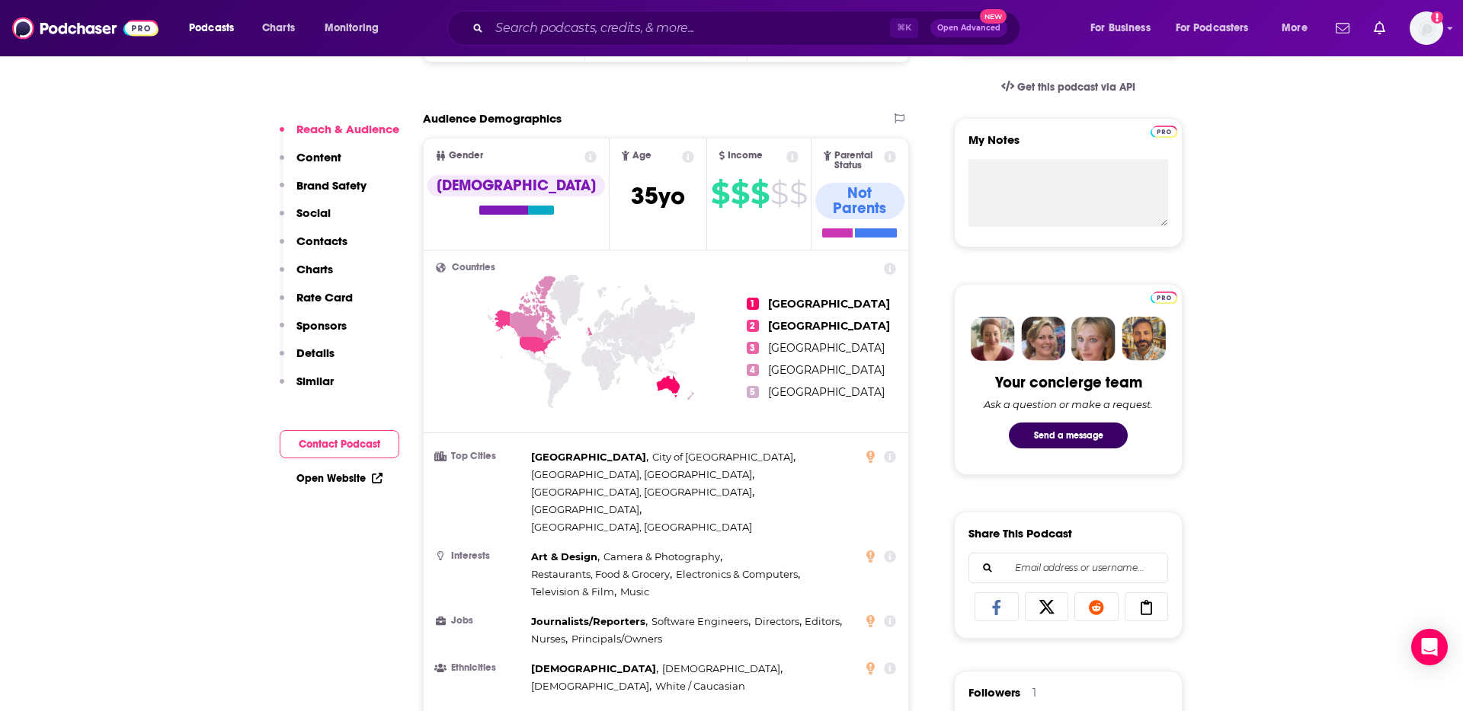
click at [326, 481] on link "Open Website" at bounding box center [339, 478] width 86 height 13
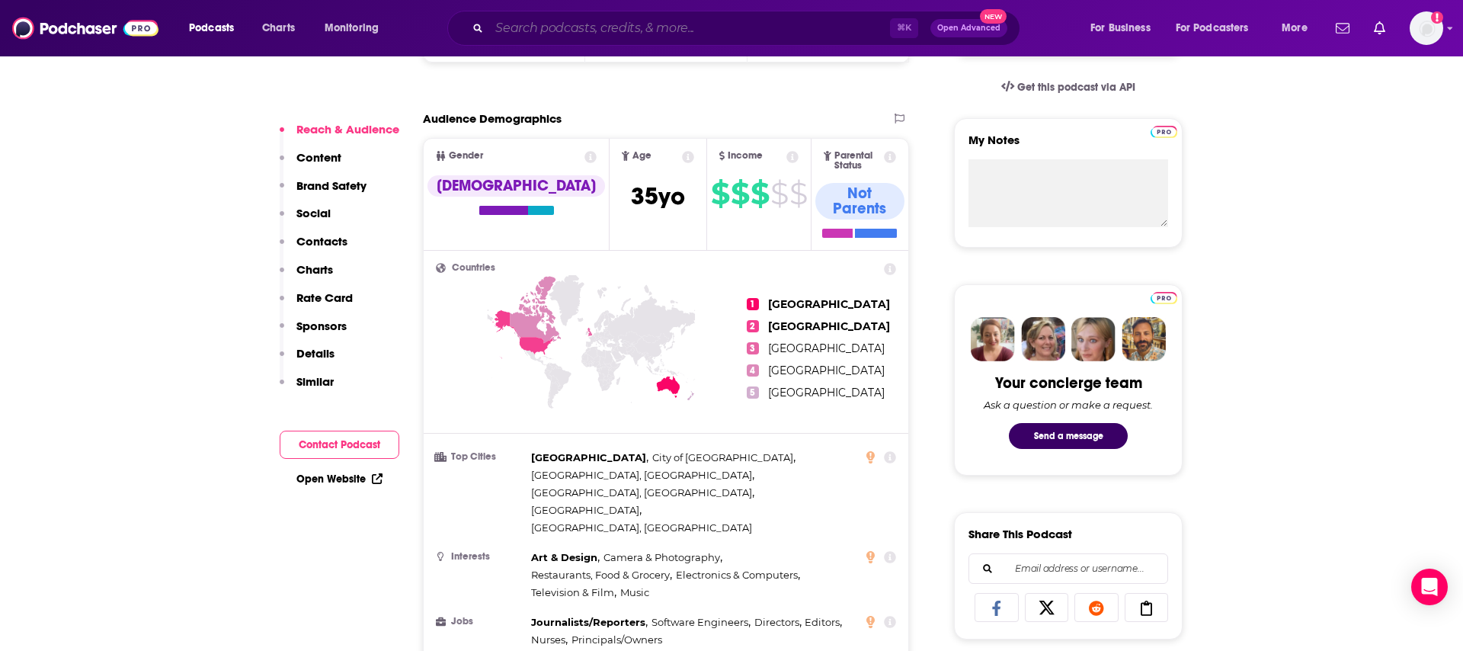
click at [602, 21] on input "Search podcasts, credits, & more..." at bounding box center [689, 28] width 401 height 24
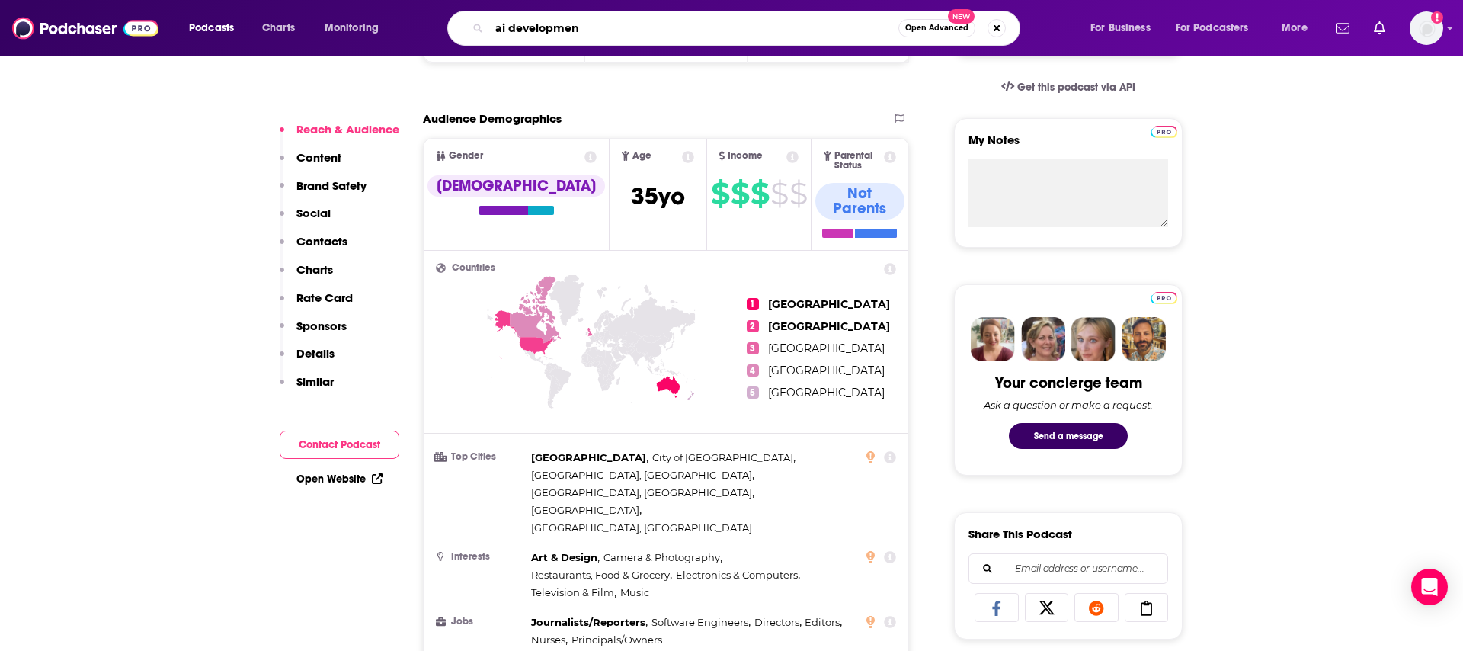
type input "ai development"
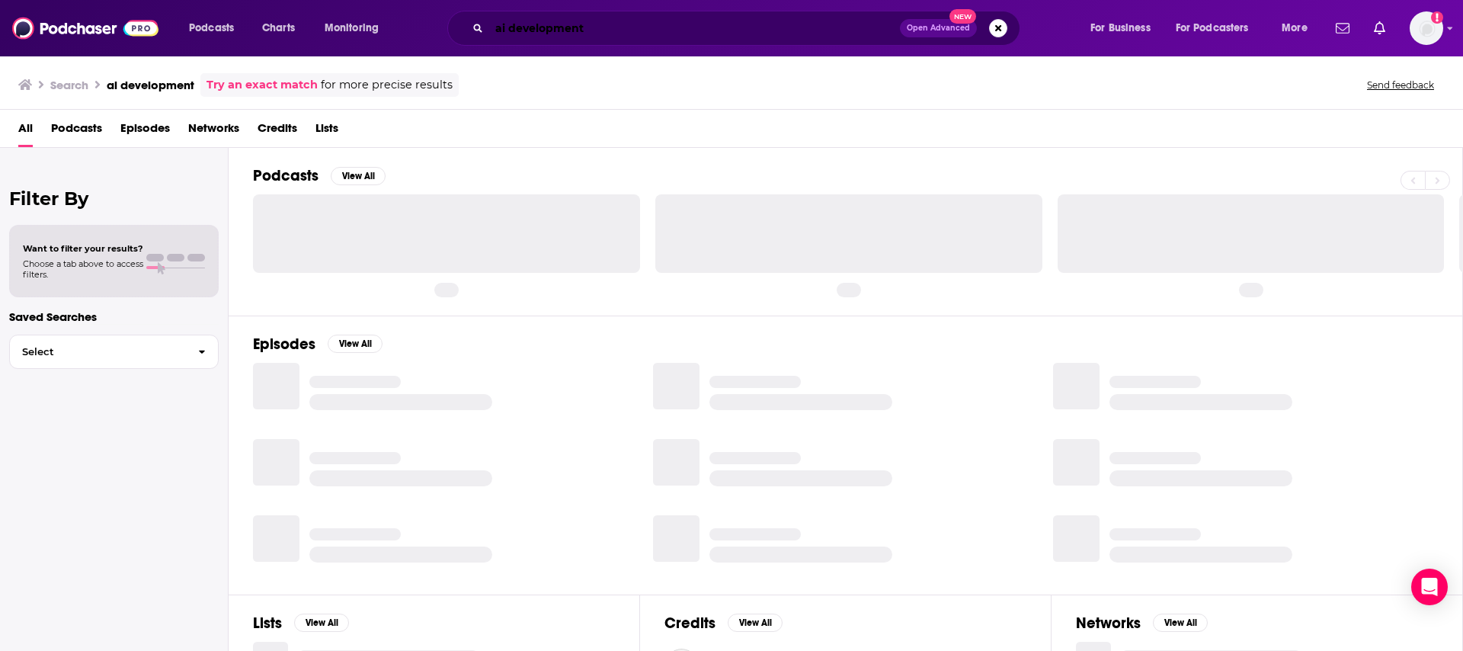
click at [497, 28] on input "ai development" at bounding box center [694, 28] width 411 height 24
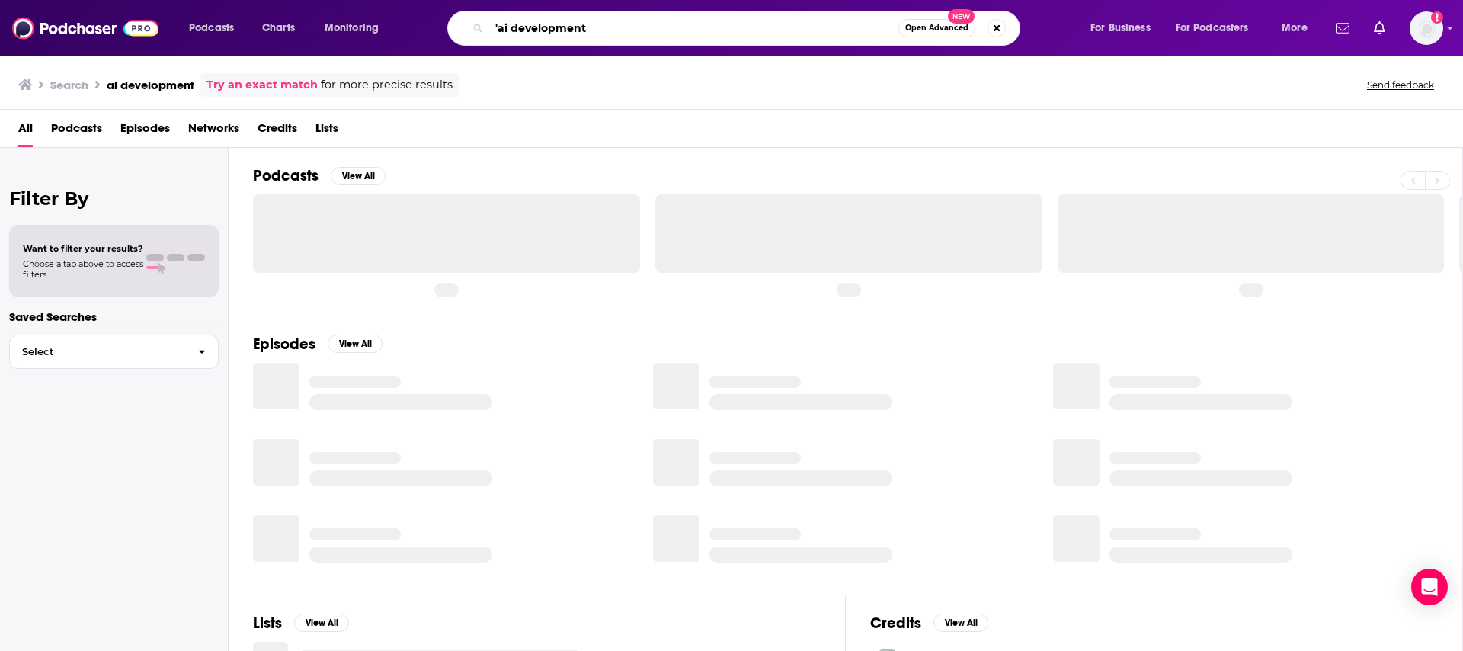
click at [631, 35] on input "'ai development" at bounding box center [693, 28] width 409 height 24
type input "'ai development'"
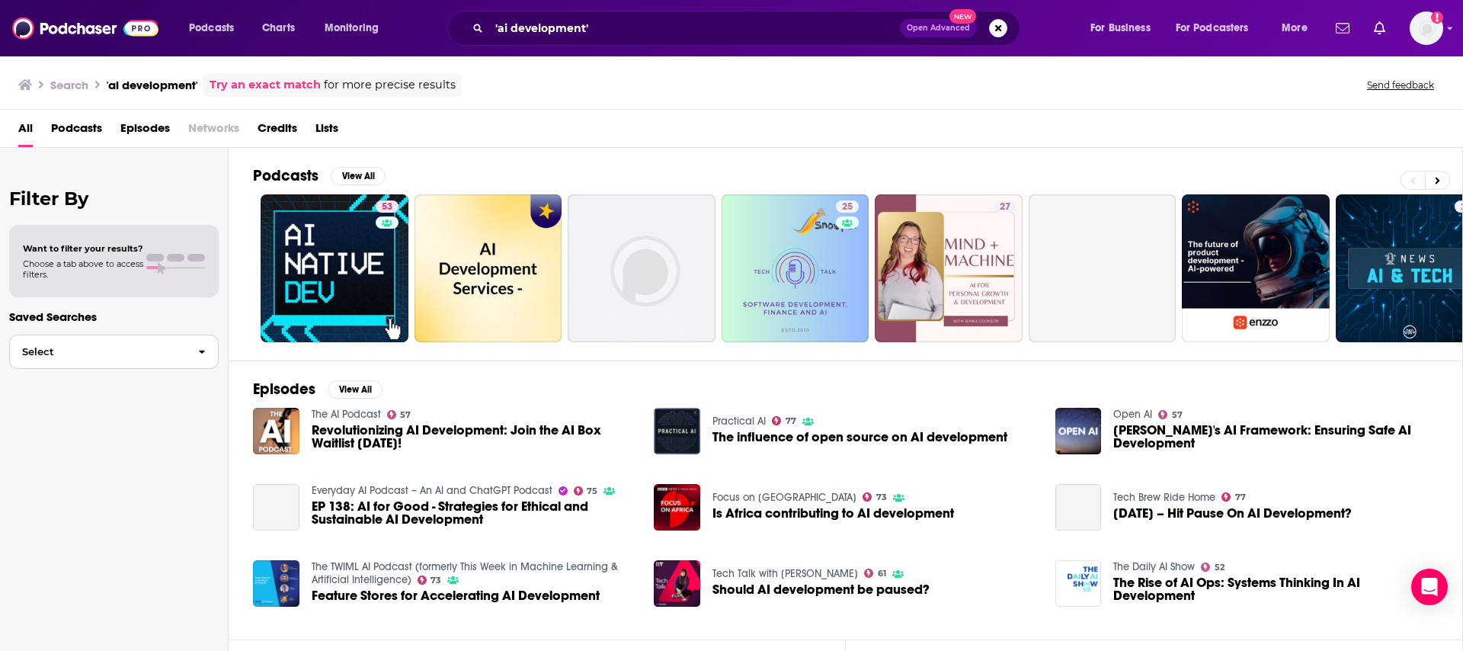
click at [190, 346] on span "button" at bounding box center [202, 351] width 32 height 33
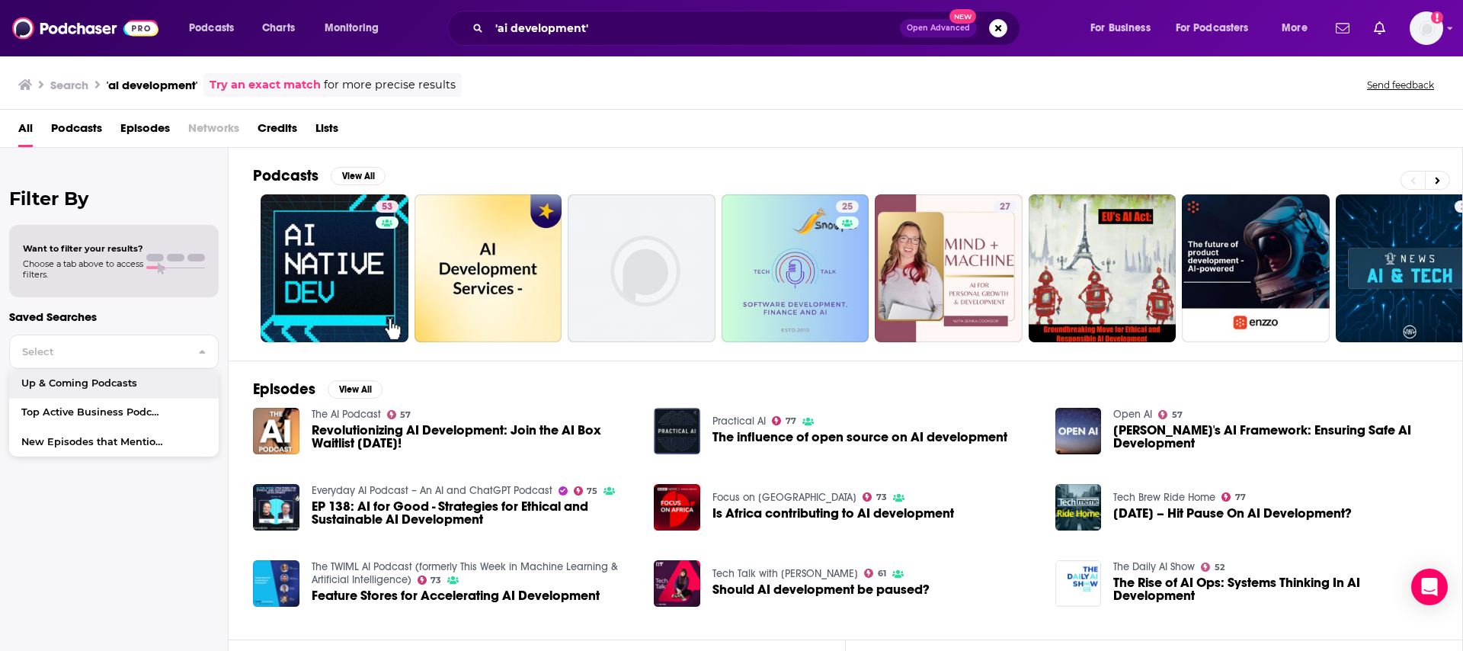
click at [79, 130] on span "Podcasts" at bounding box center [76, 131] width 51 height 31
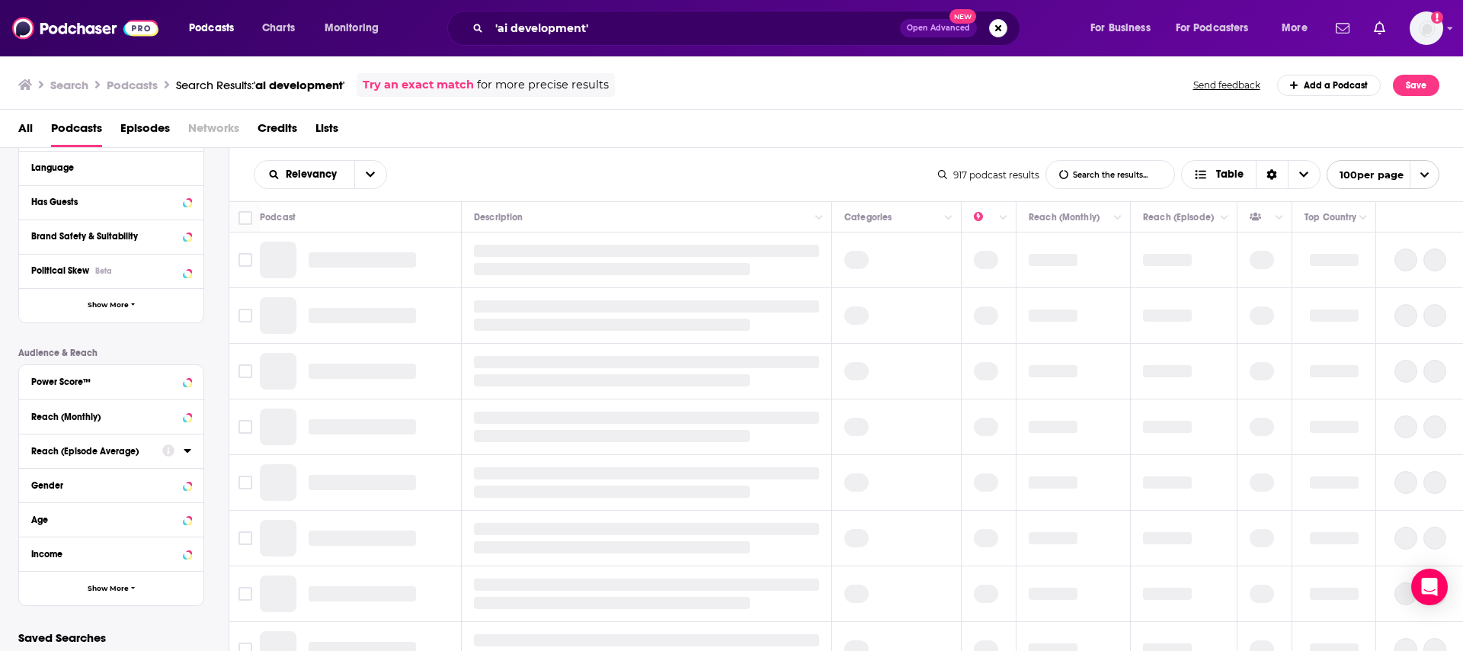
scroll to position [258, 0]
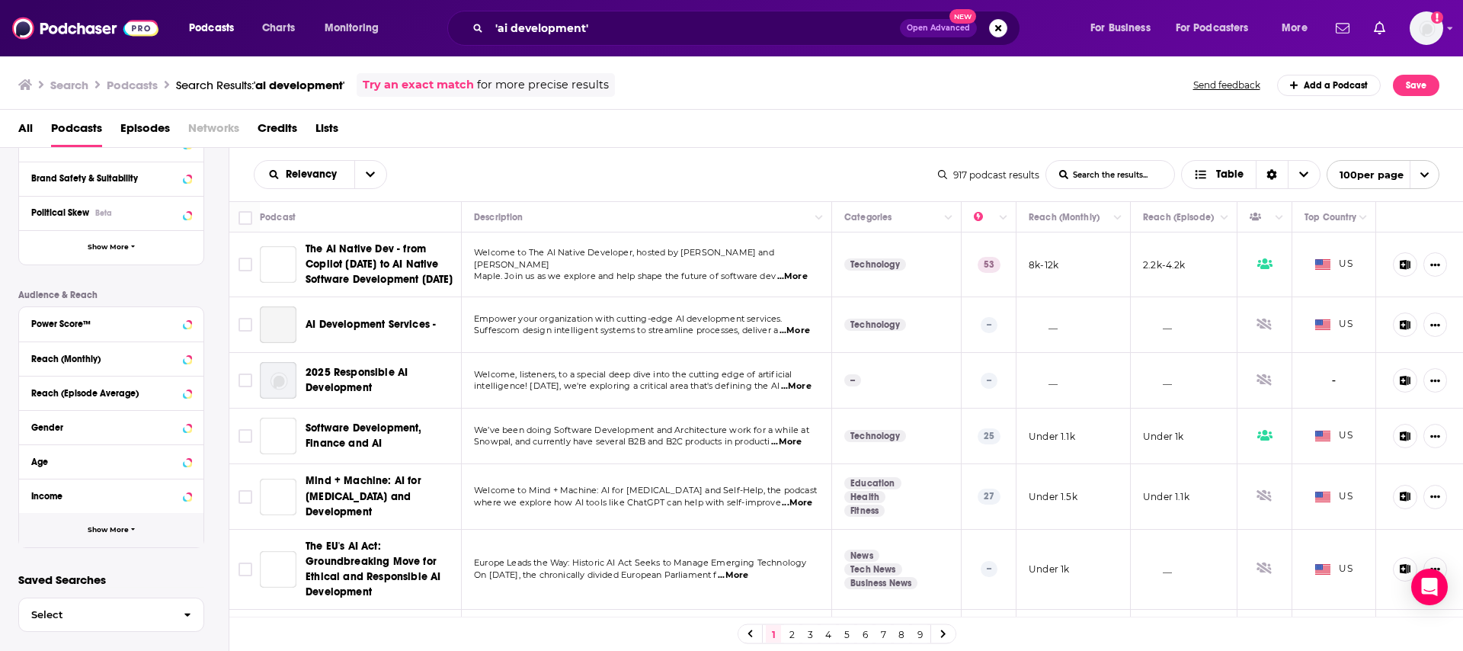
click at [101, 529] on span "Show More" at bounding box center [108, 530] width 41 height 8
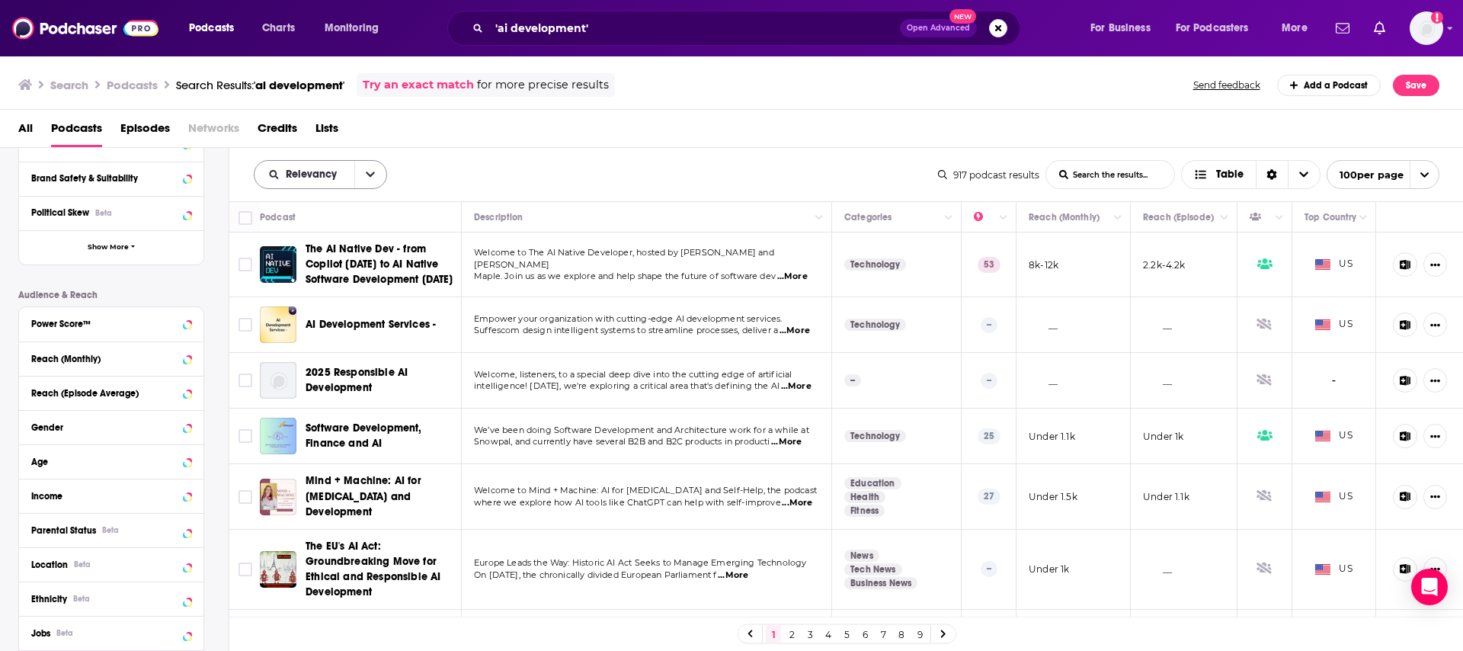
click at [310, 174] on span "Relevancy" at bounding box center [314, 174] width 56 height 11
click at [322, 302] on span "Power Score" at bounding box center [330, 304] width 90 height 8
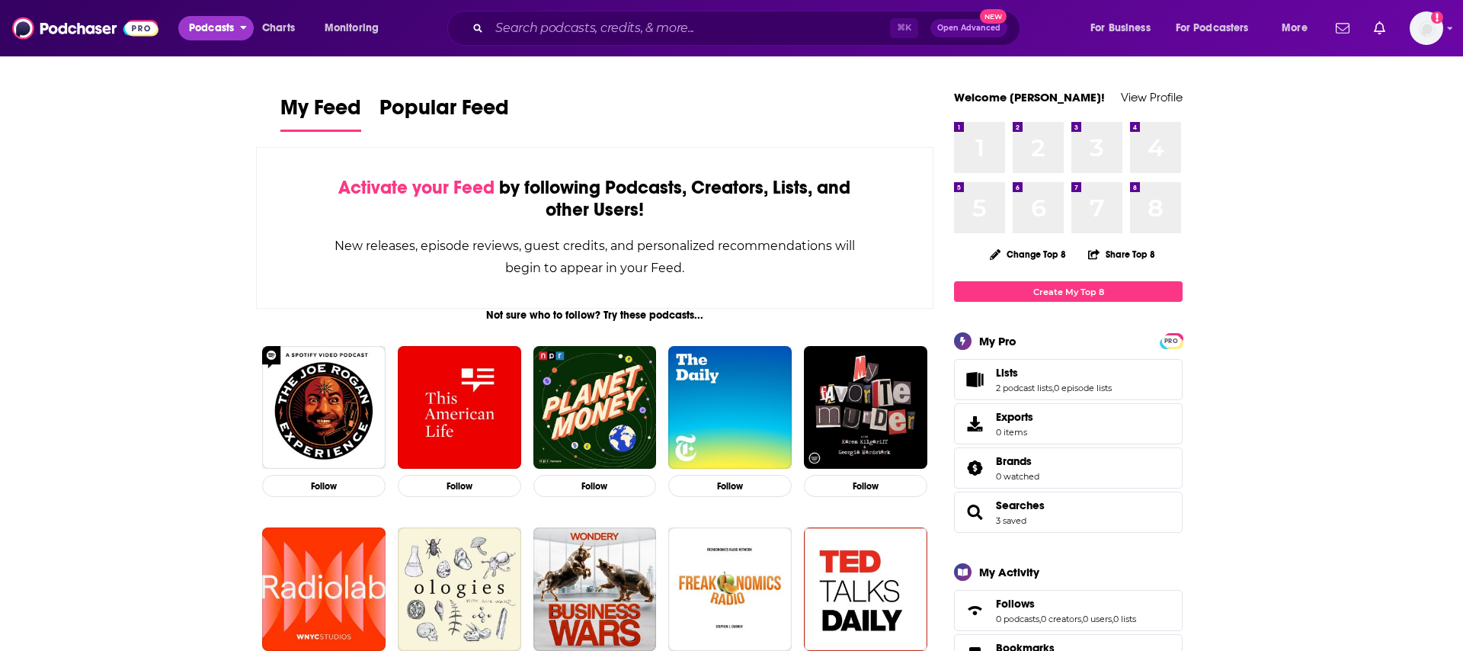
click at [211, 24] on span "Podcasts" at bounding box center [211, 28] width 45 height 21
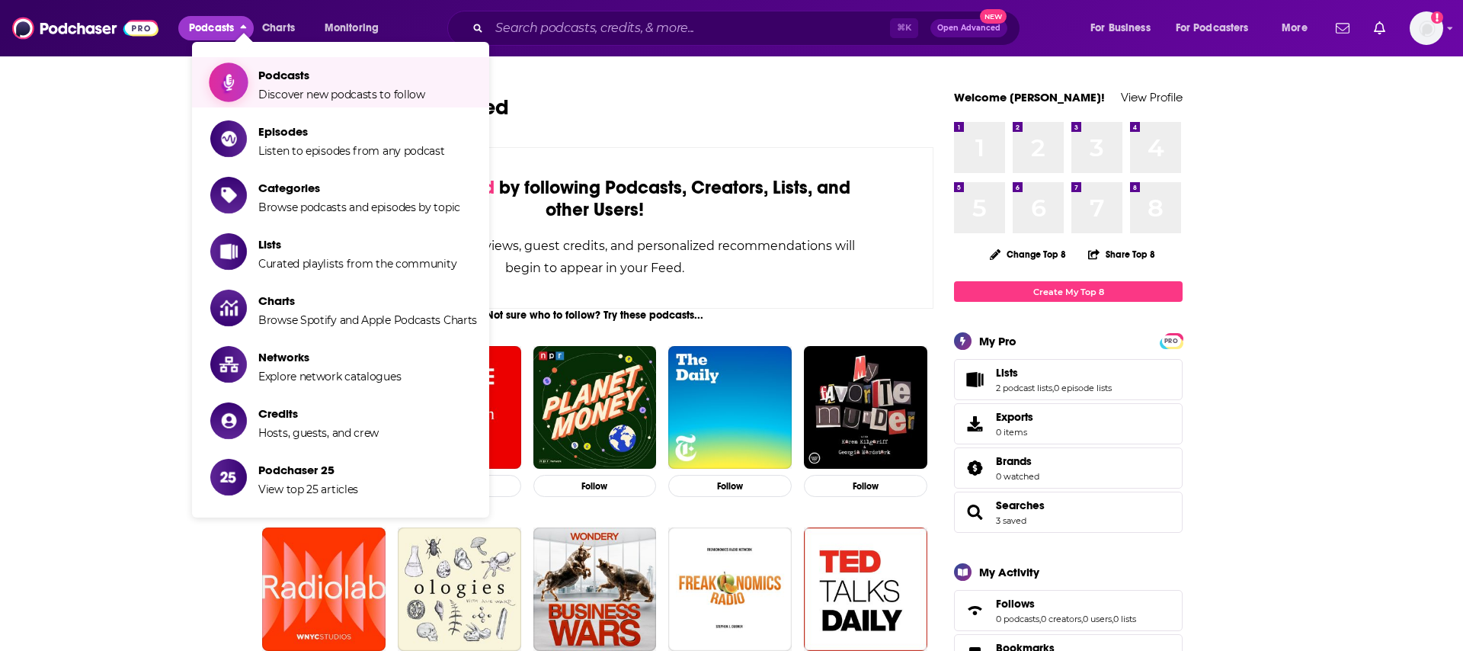
click at [322, 88] on span "Discover new podcasts to follow" at bounding box center [341, 95] width 167 height 14
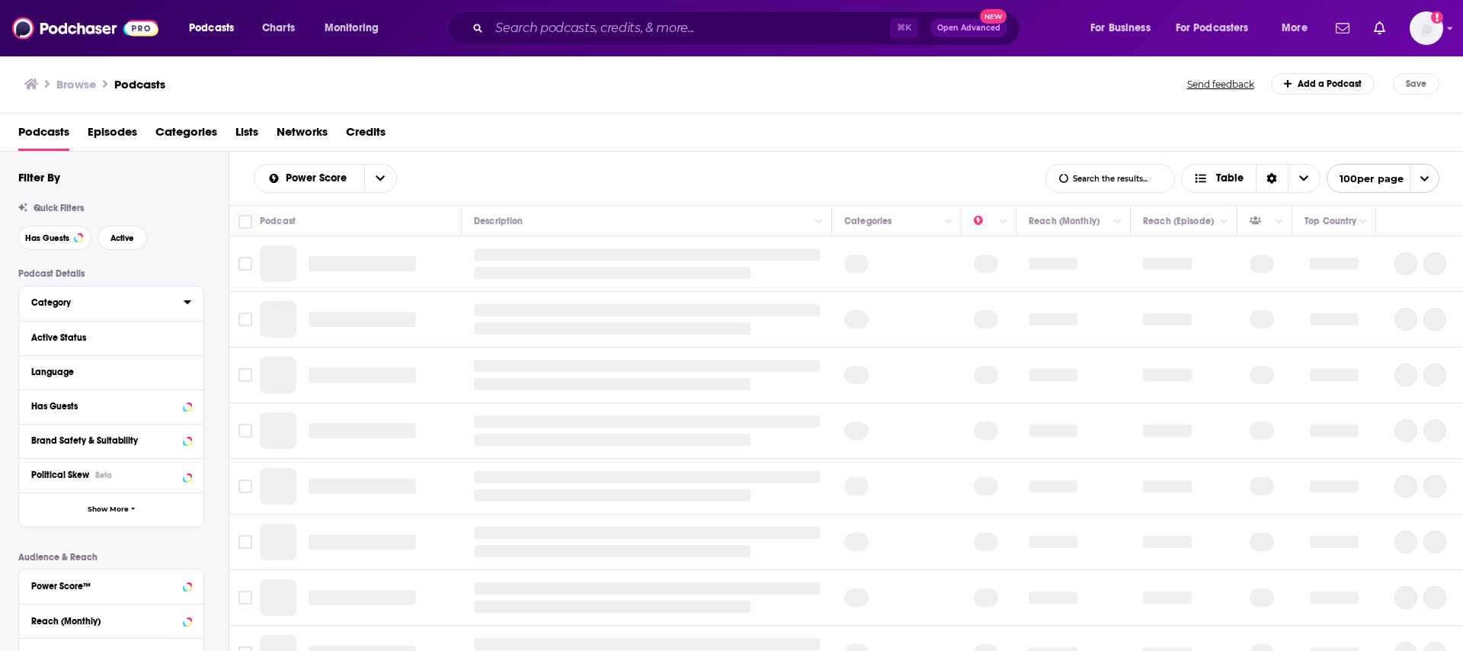
click at [121, 308] on div "Category" at bounding box center [102, 302] width 142 height 11
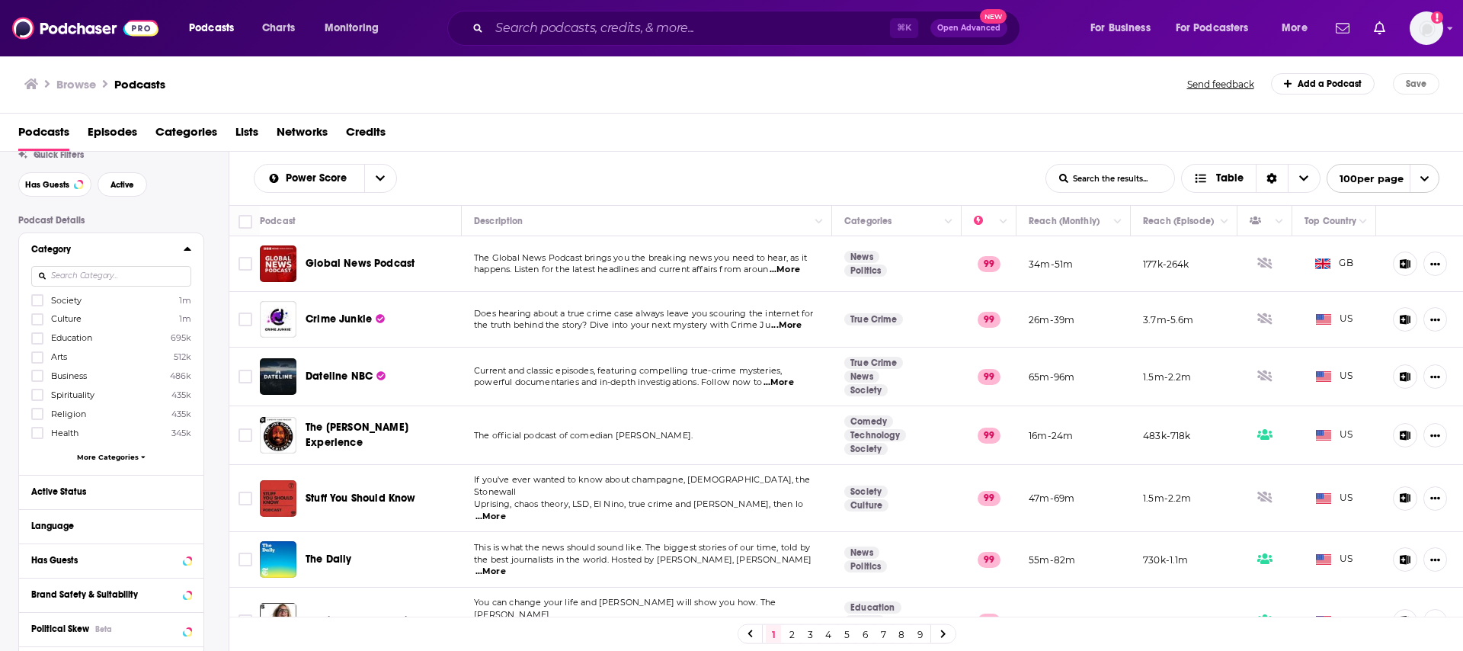
scroll to position [71, 0]
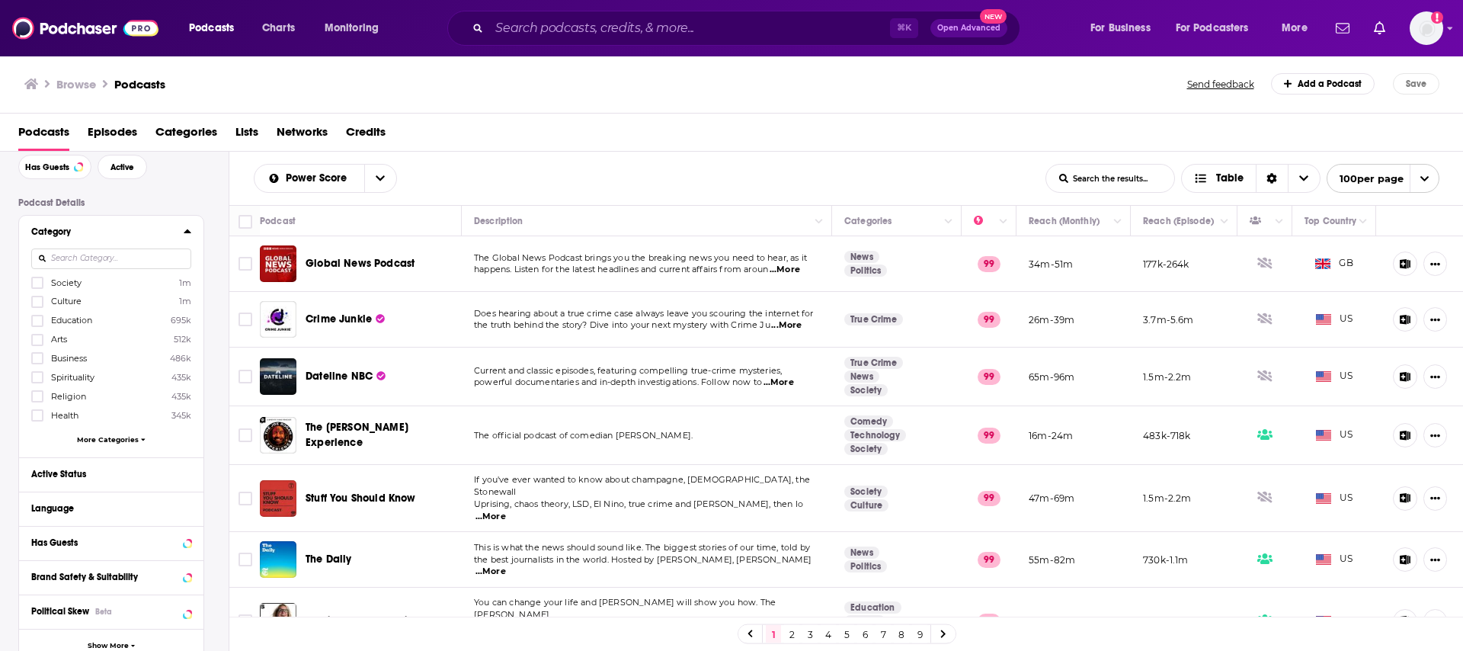
click at [117, 443] on div "Society 1m Culture 1m Education 695k Arts 512k Business 486k Spirituality 435k …" at bounding box center [111, 363] width 160 height 175
click at [108, 438] on span "More Categories" at bounding box center [108, 439] width 62 height 8
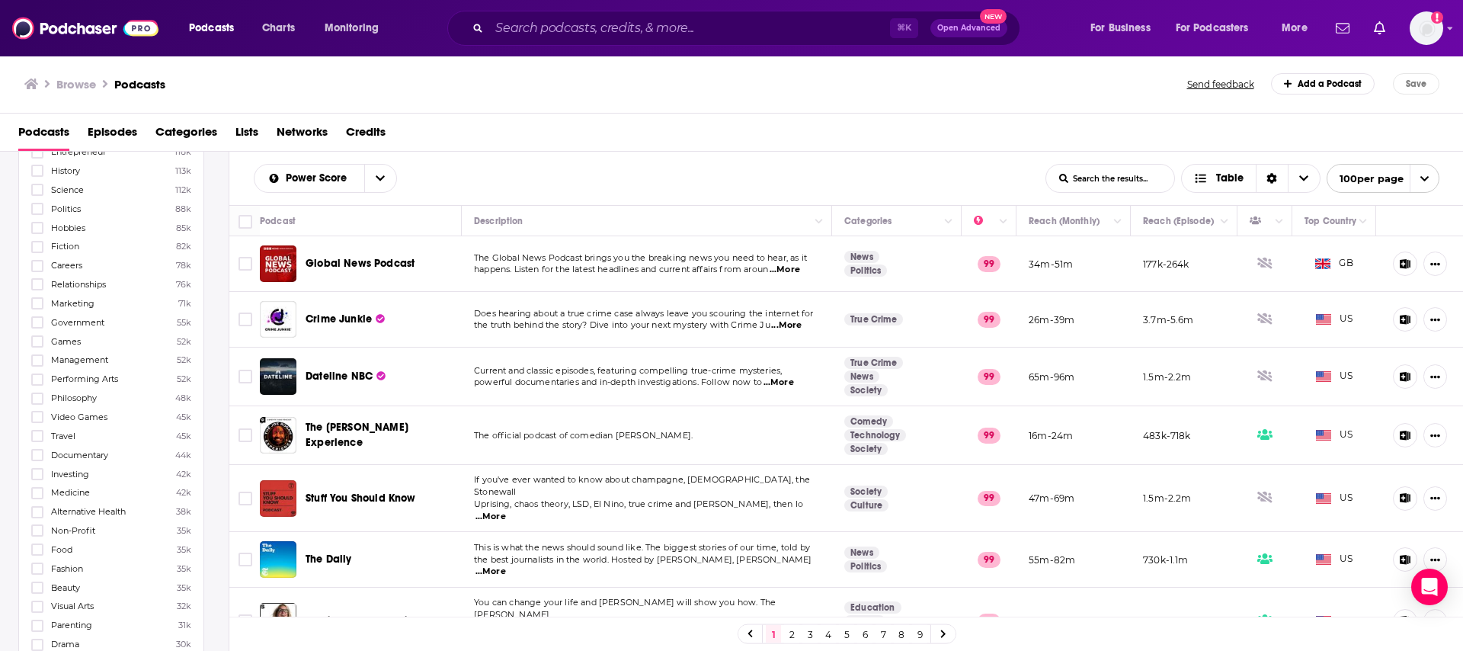
scroll to position [0, 0]
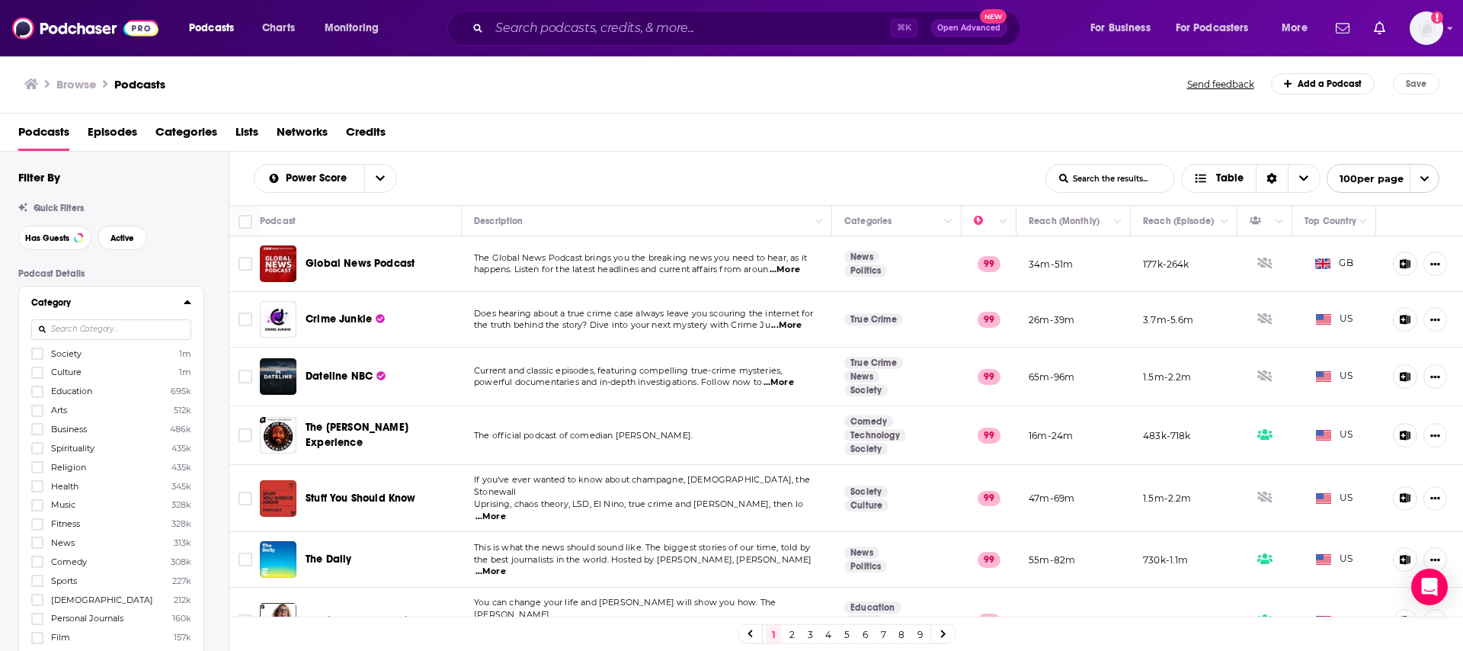
click at [129, 327] on input at bounding box center [111, 329] width 160 height 21
click at [91, 330] on input "ai" at bounding box center [111, 329] width 160 height 21
type input "a"
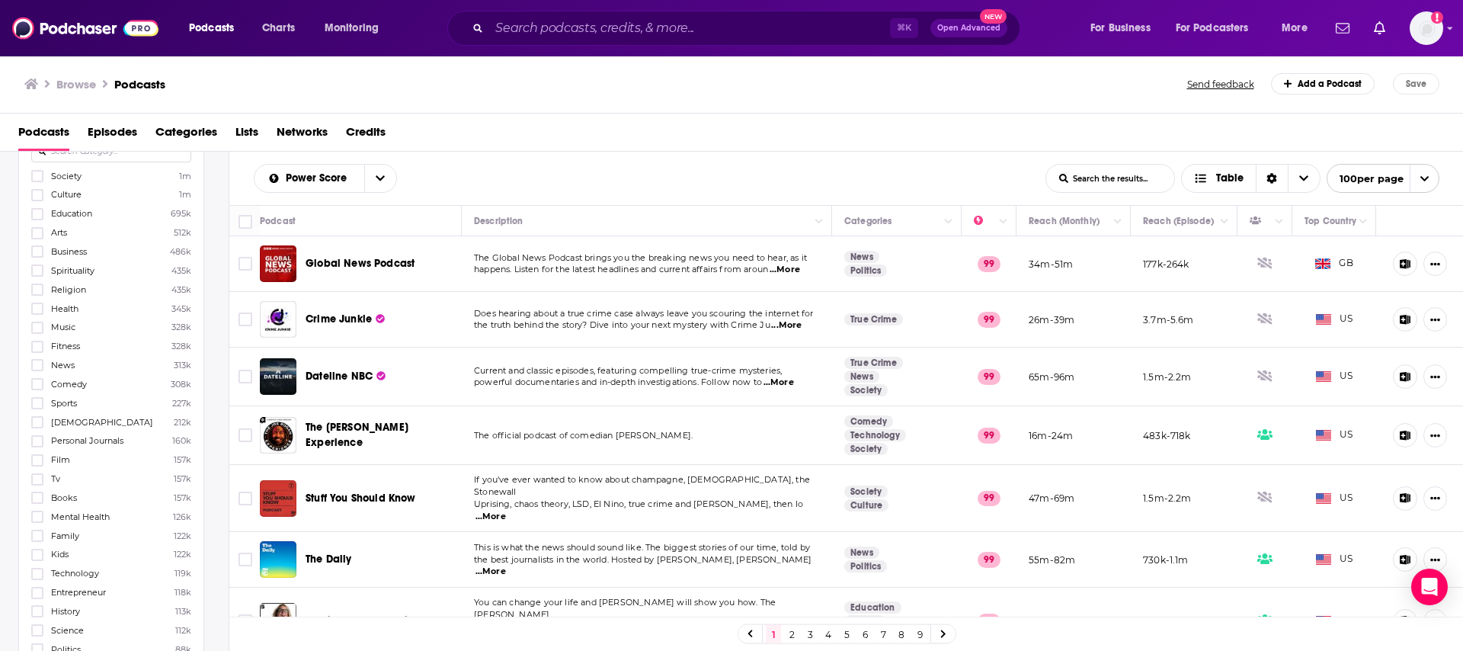
scroll to position [184, 0]
click at [40, 563] on icon at bounding box center [37, 567] width 9 height 9
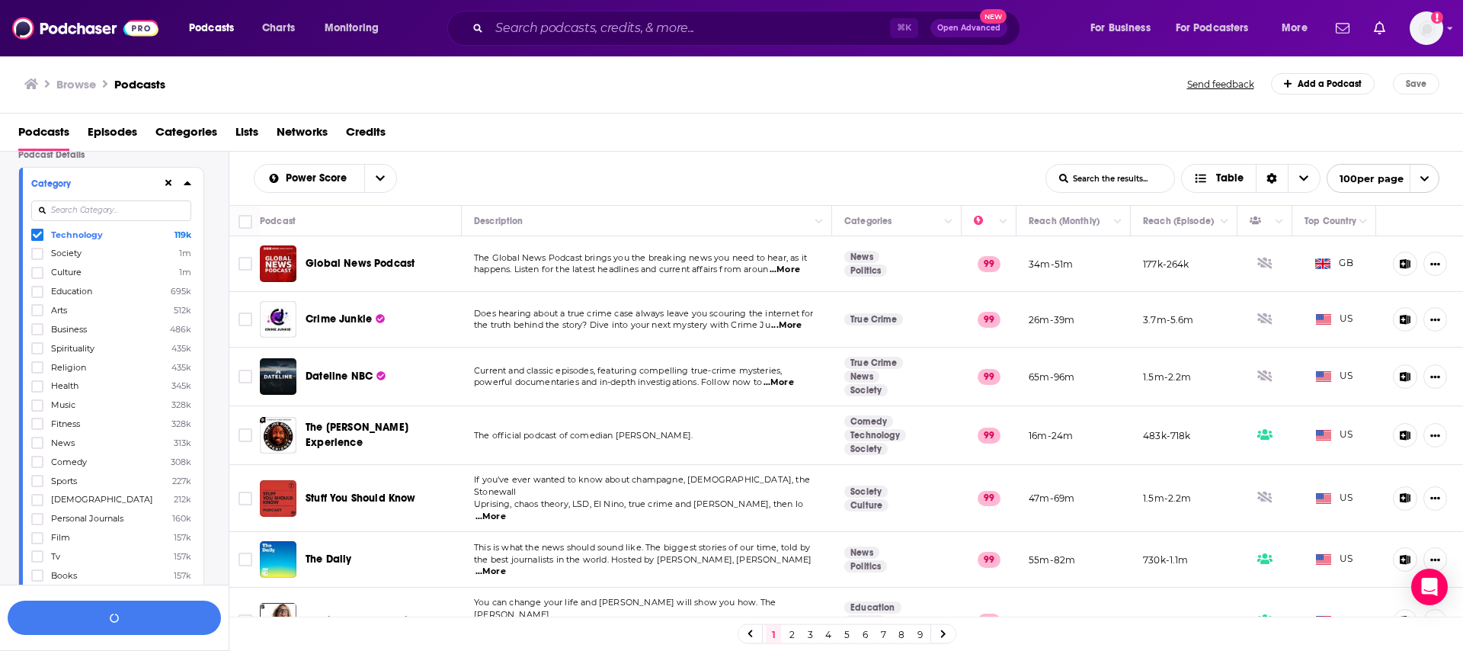
scroll to position [0, 0]
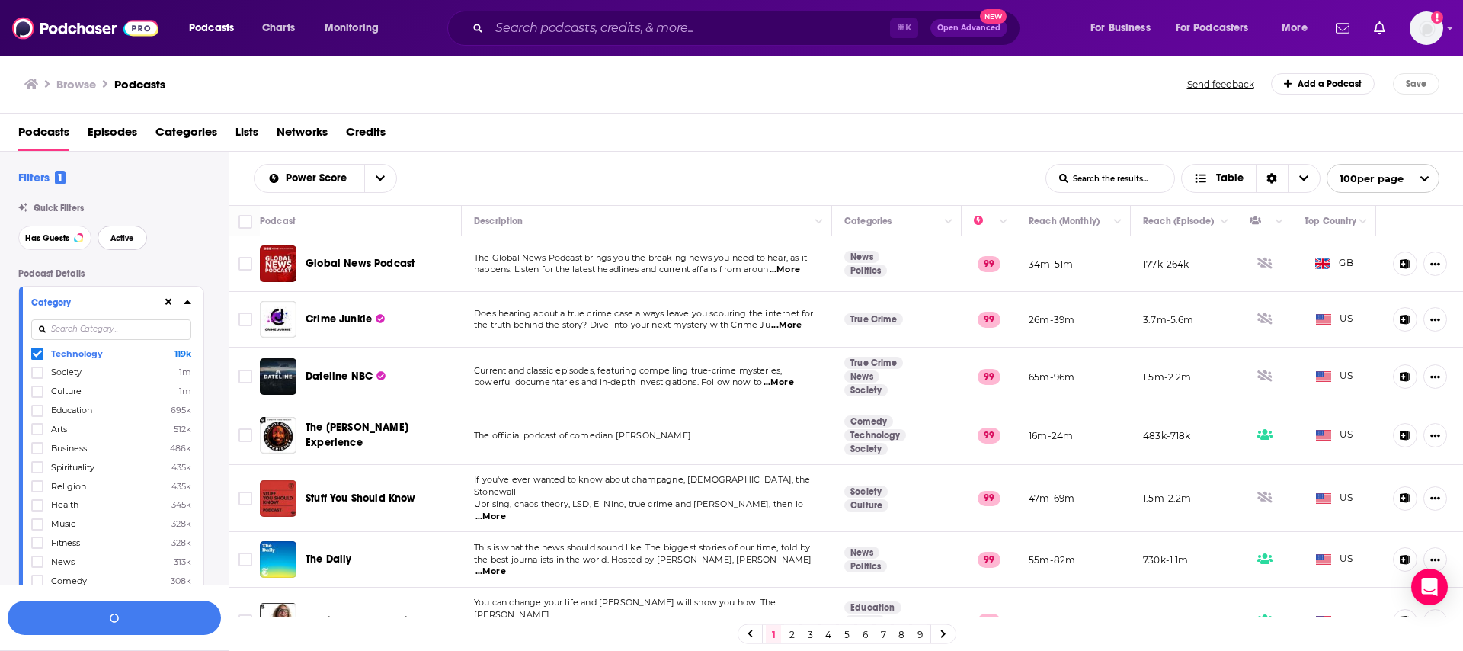
click at [133, 235] on span "Active" at bounding box center [122, 238] width 24 height 8
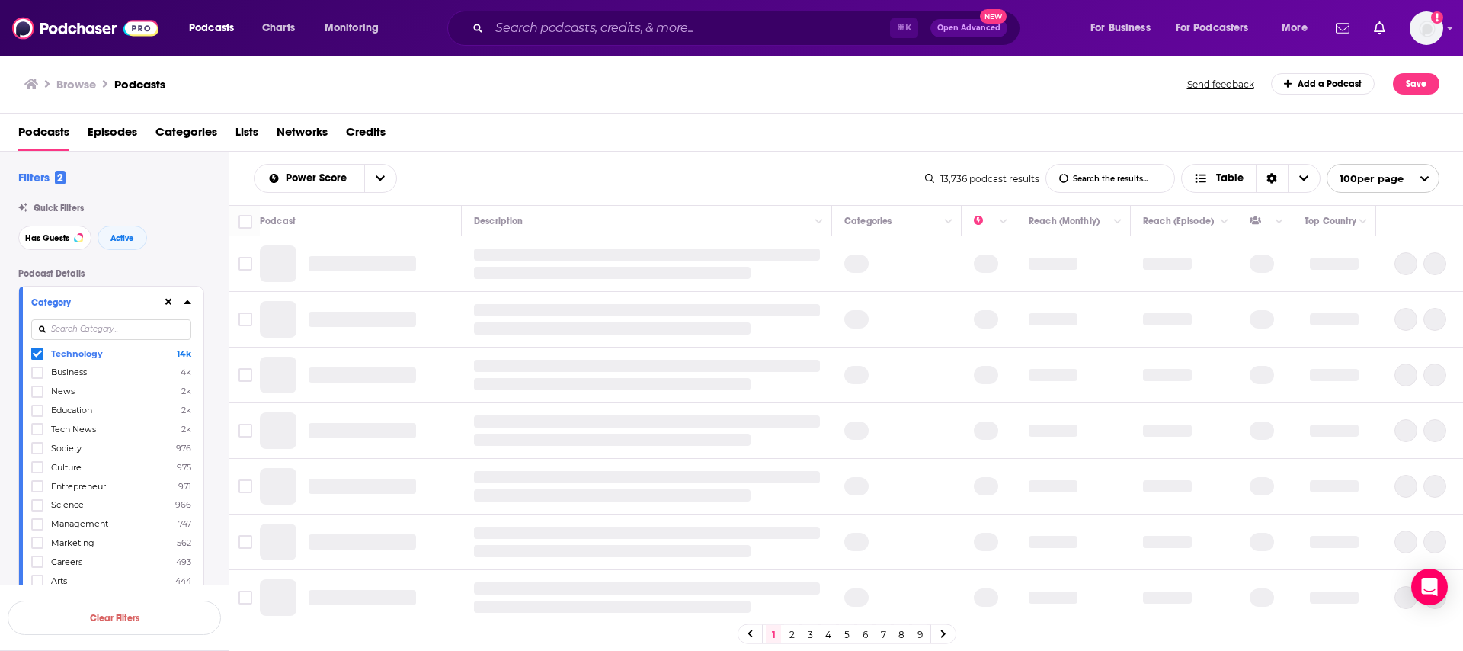
click at [185, 300] on icon at bounding box center [188, 302] width 8 height 12
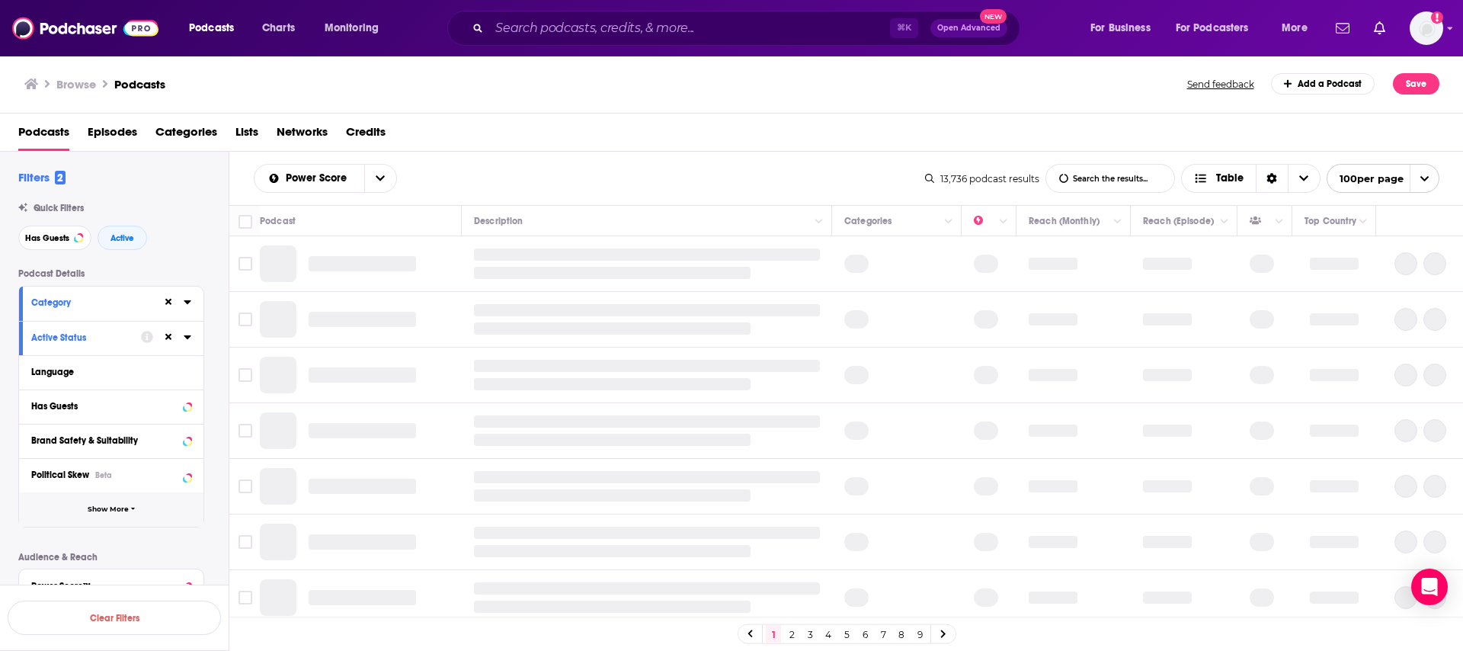
click at [122, 504] on button "Show More" at bounding box center [111, 509] width 184 height 34
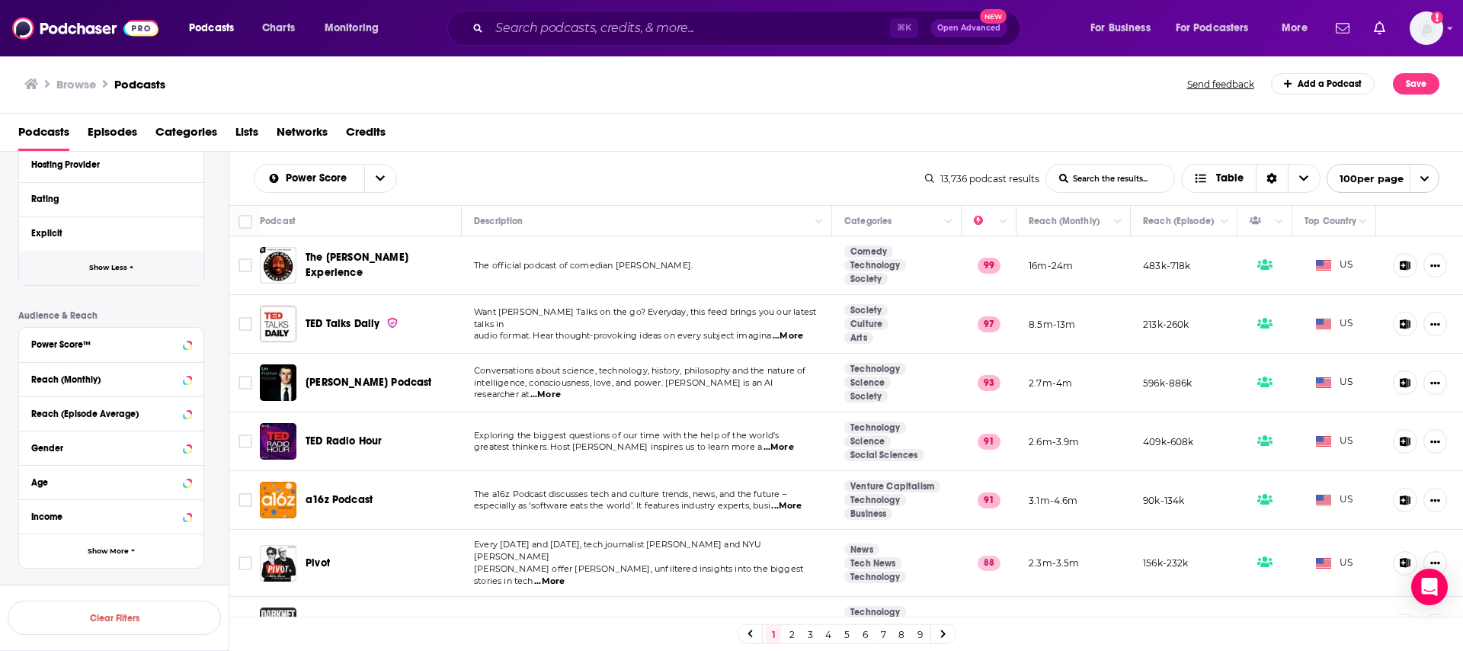
scroll to position [581, 0]
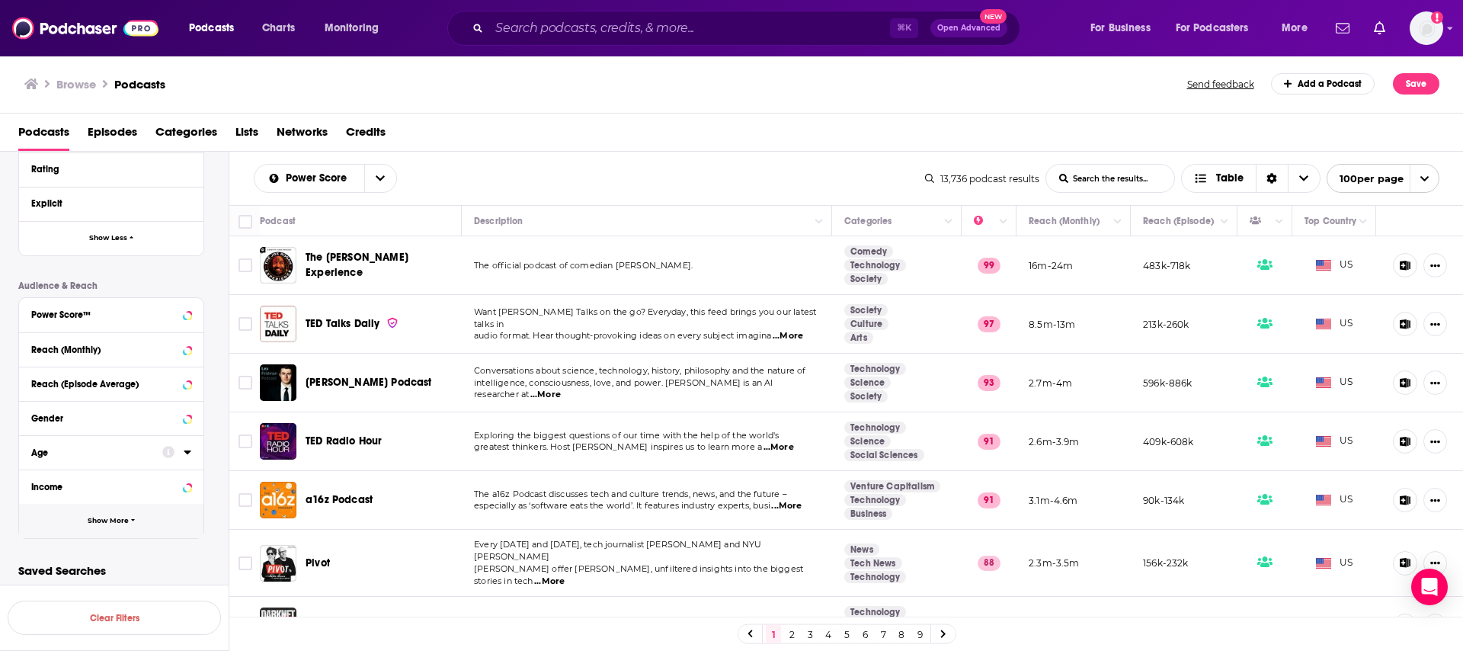
click at [91, 516] on span "Show More" at bounding box center [108, 520] width 41 height 8
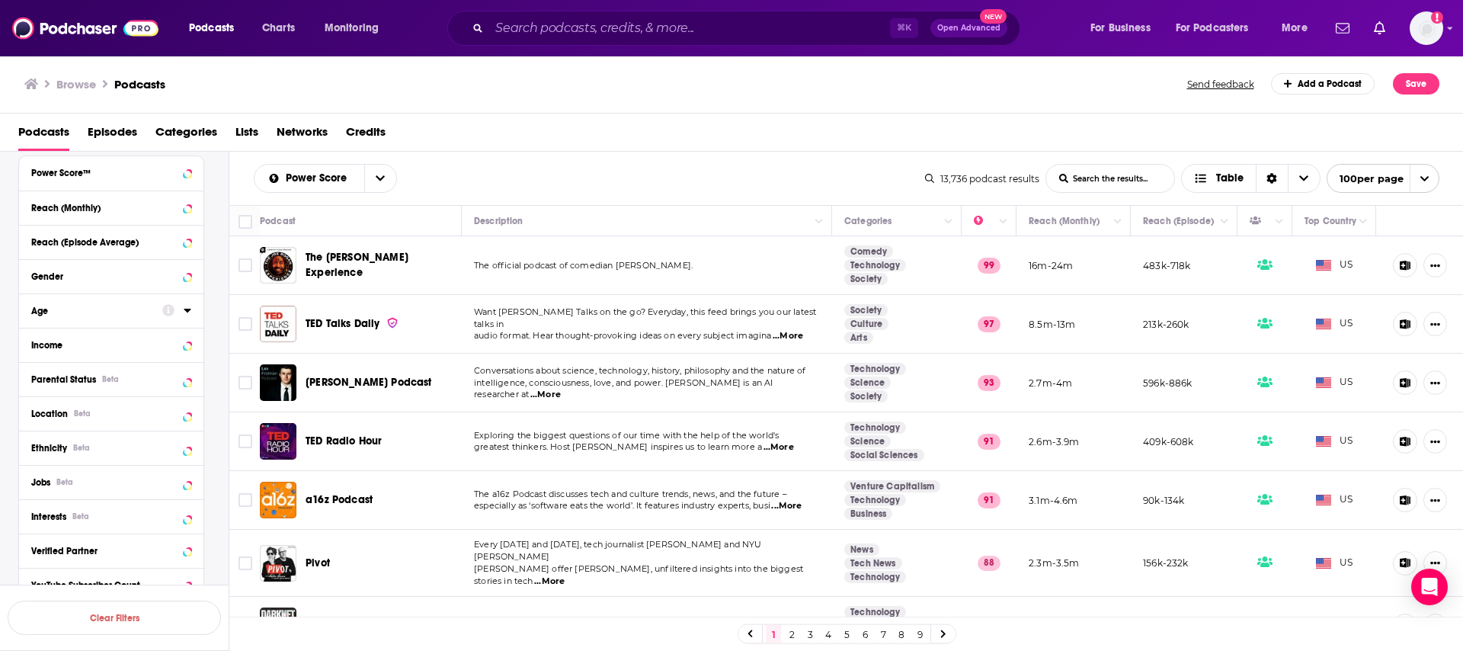
scroll to position [726, 0]
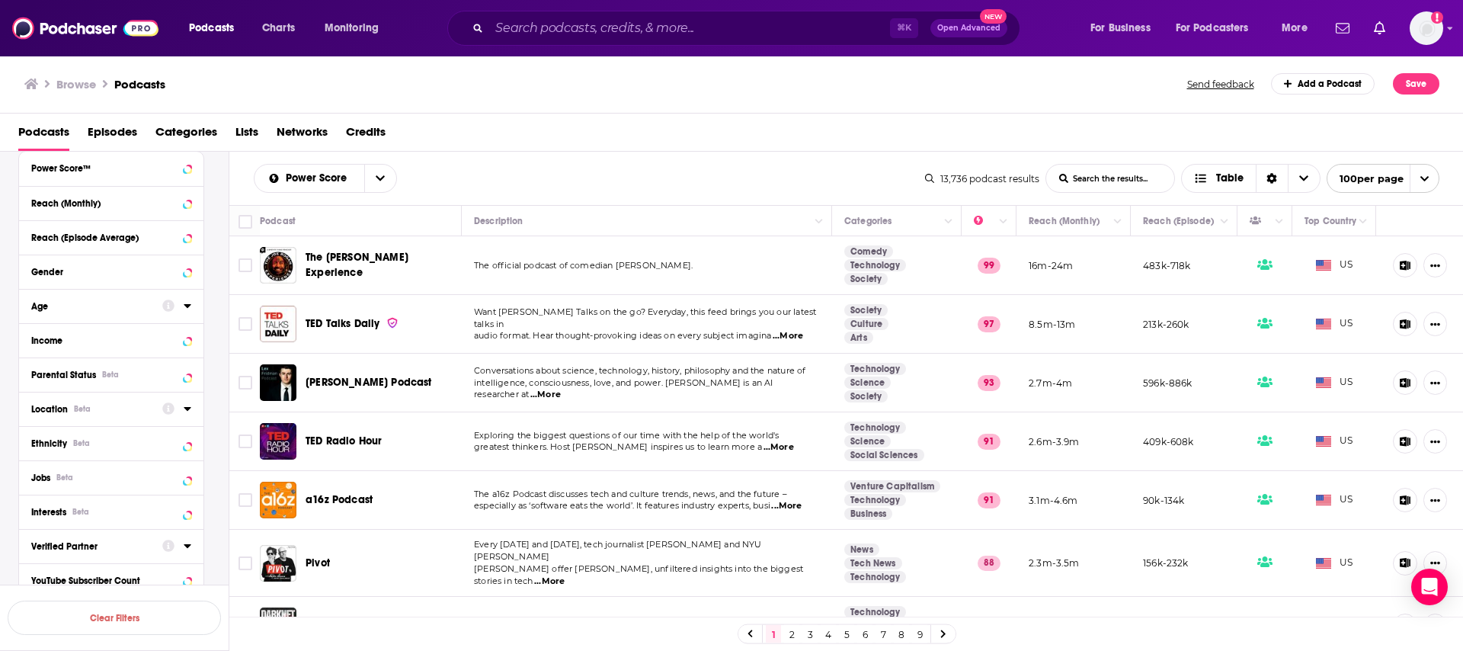
click at [113, 409] on div "Location Beta" at bounding box center [91, 409] width 121 height 11
click at [119, 539] on span "More Countries" at bounding box center [107, 537] width 57 height 8
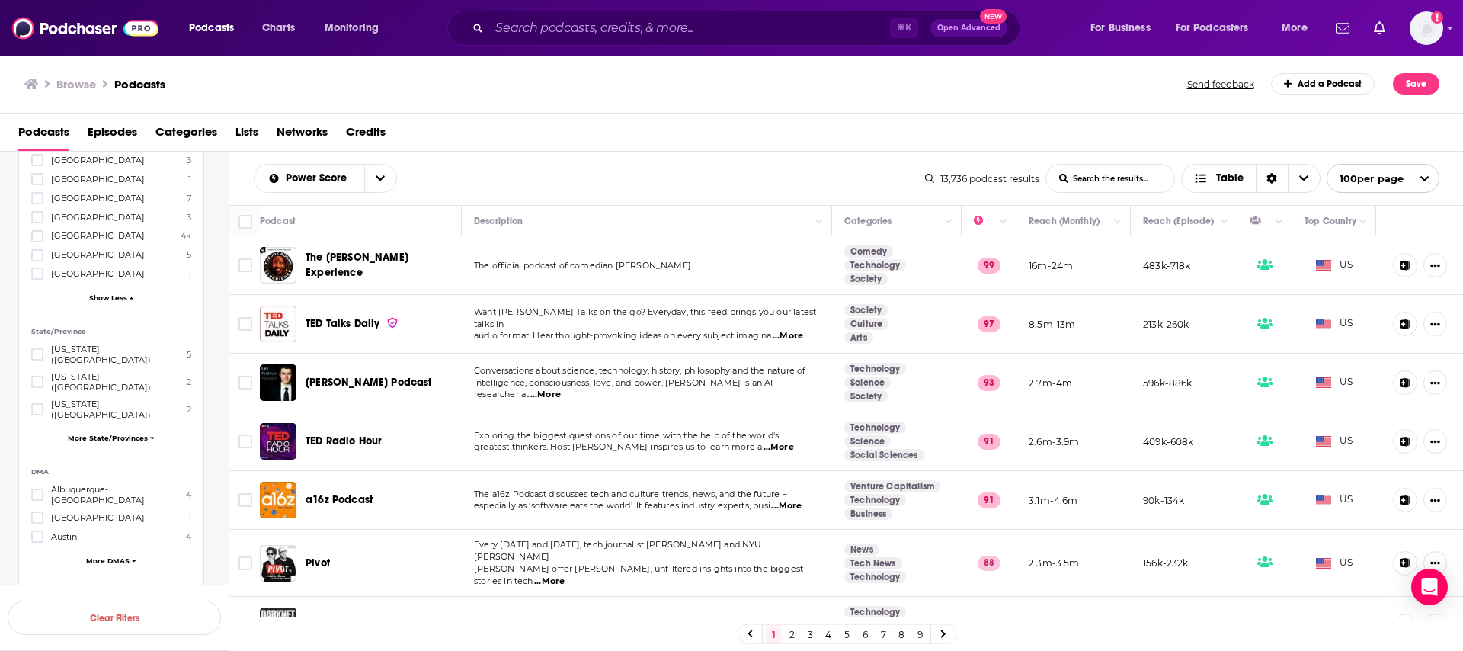
scroll to position [1842, 0]
click at [120, 550] on span "More DMAS" at bounding box center [107, 554] width 43 height 8
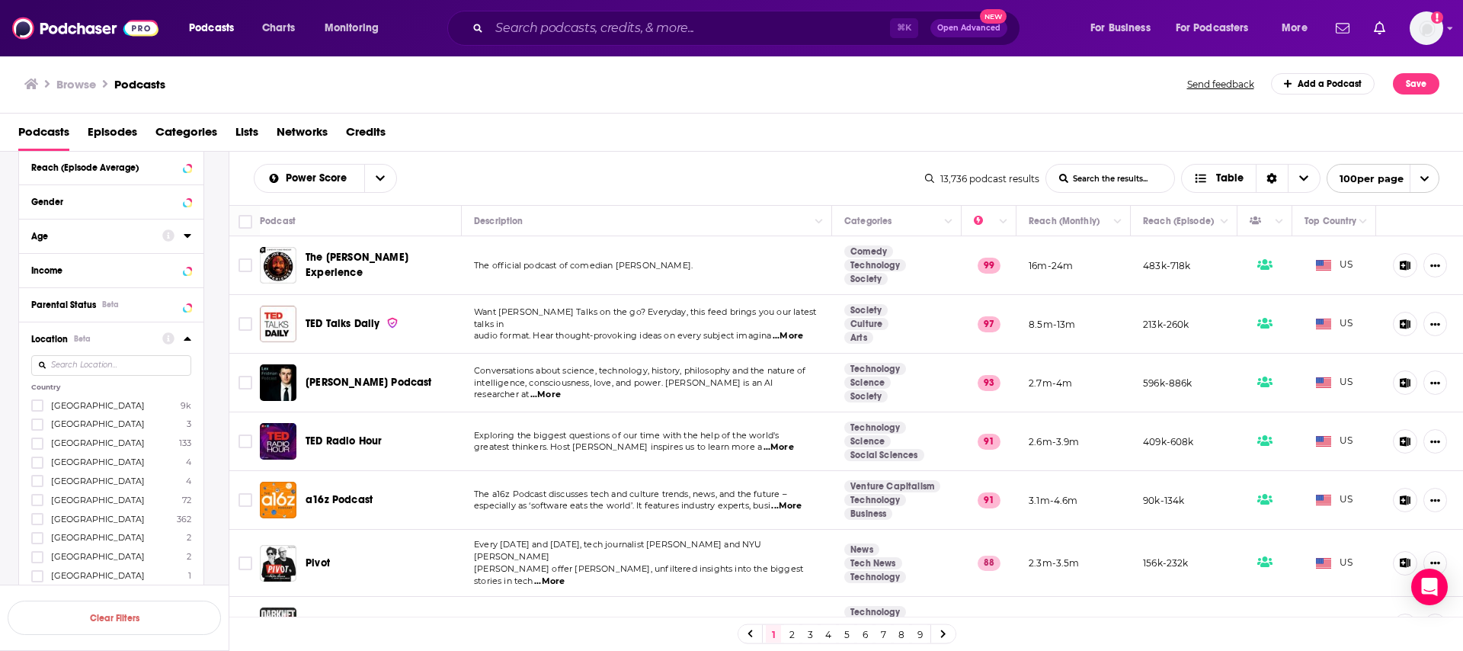
scroll to position [788, 0]
click at [37, 449] on icon at bounding box center [37, 451] width 9 height 9
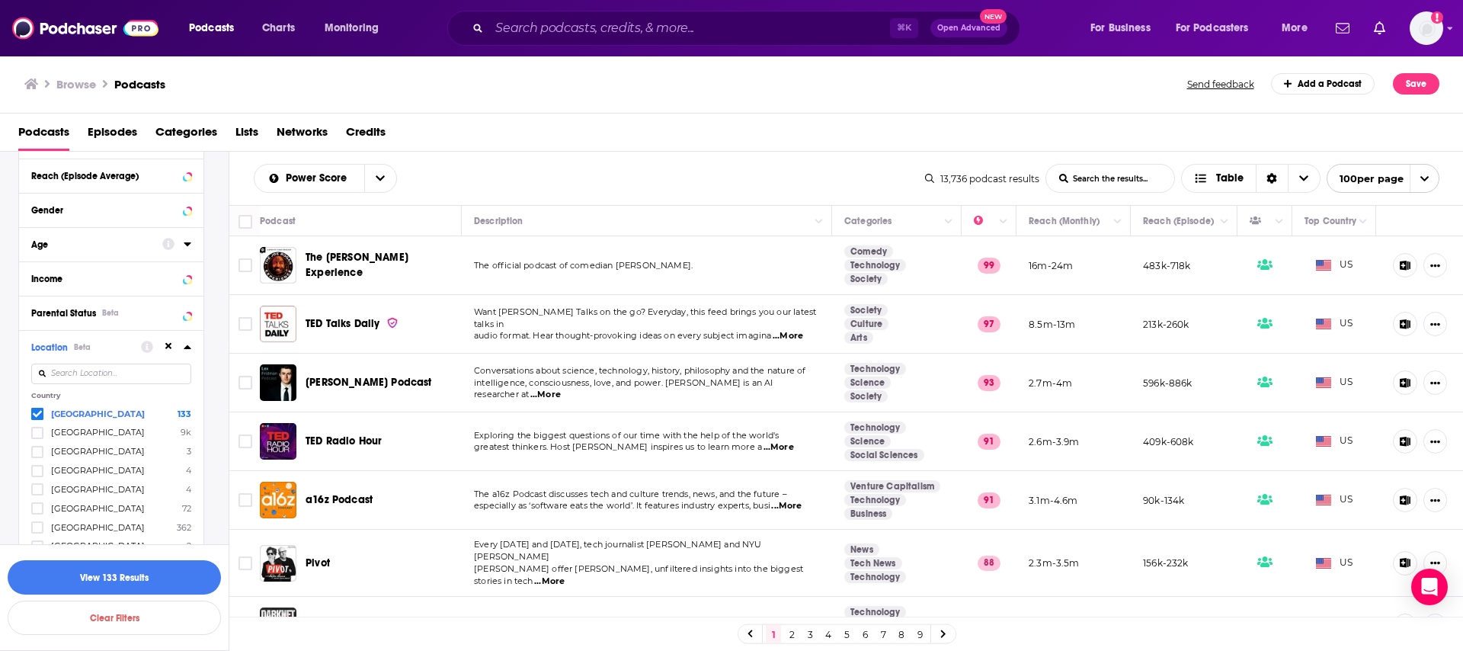
click at [187, 348] on icon at bounding box center [187, 347] width 7 height 4
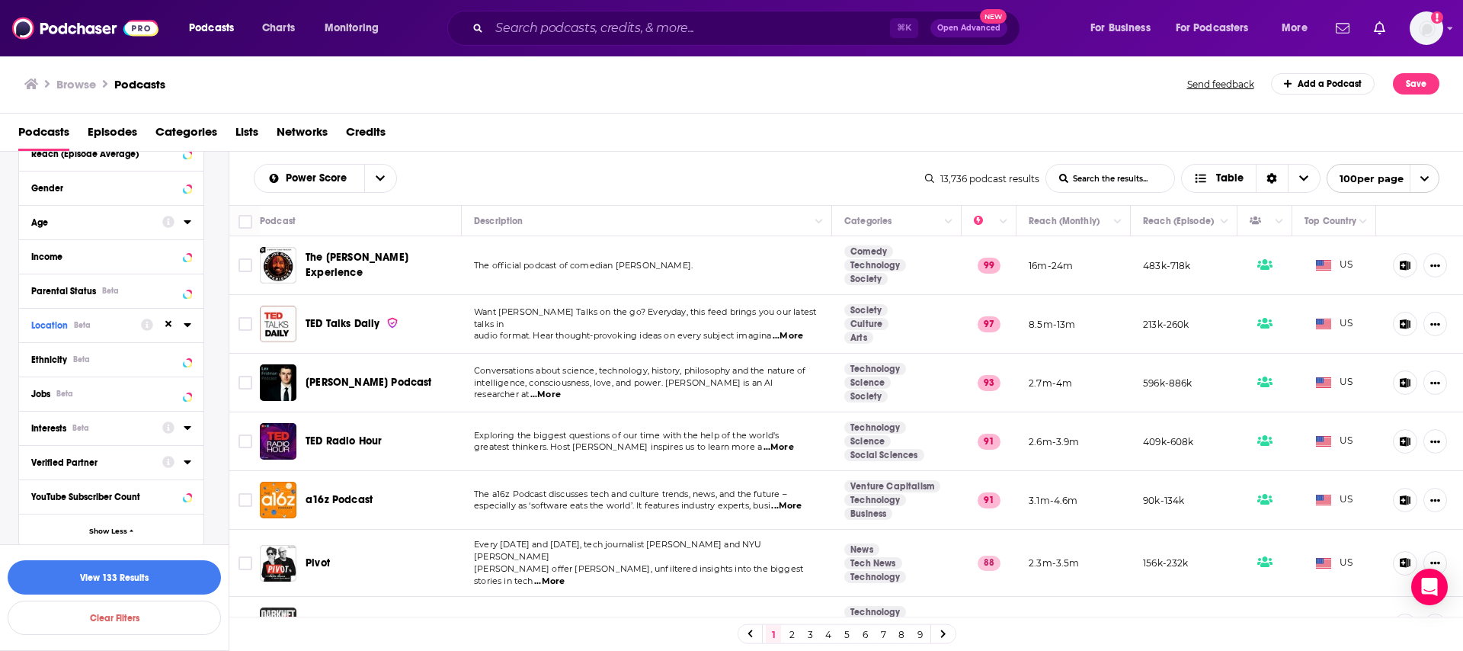
scroll to position [821, 0]
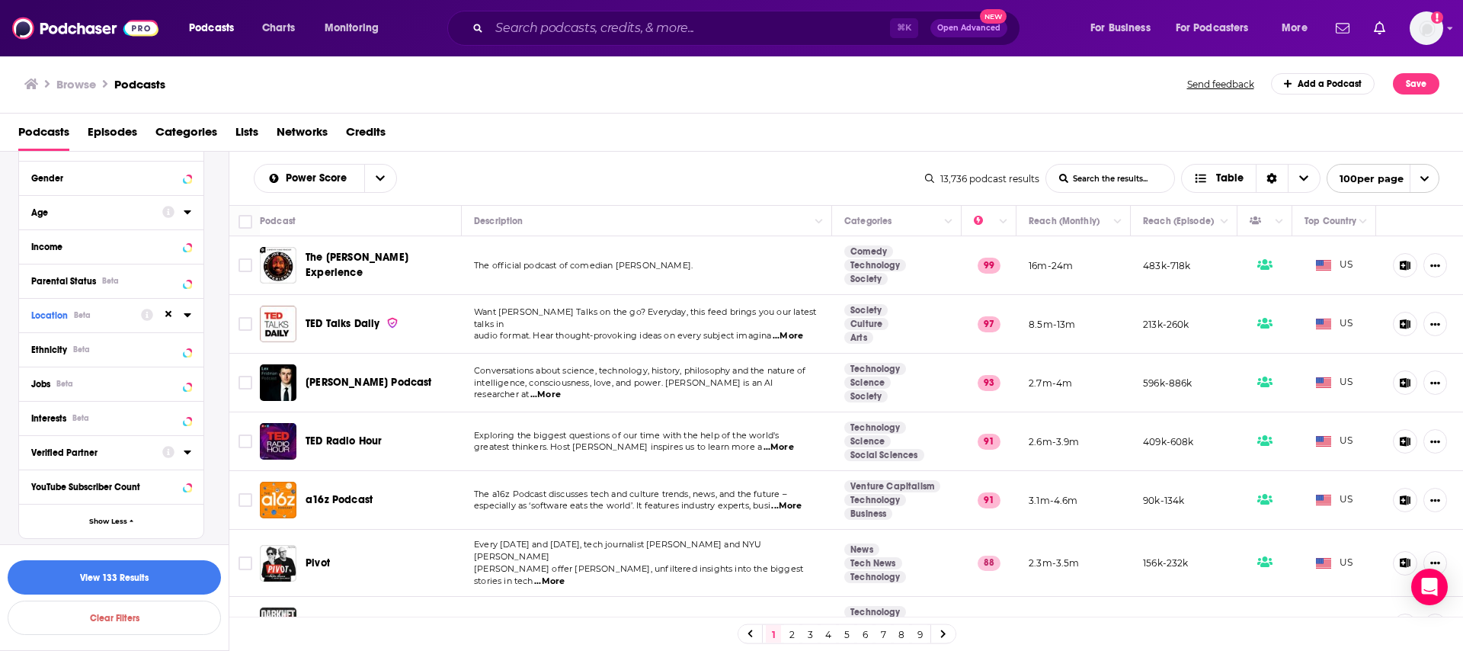
click at [98, 460] on button "Verified Partner" at bounding box center [96, 451] width 131 height 19
click at [117, 478] on span "All" at bounding box center [103, 474] width 142 height 20
click at [194, 449] on div "Verified Partner All" at bounding box center [111, 460] width 184 height 64
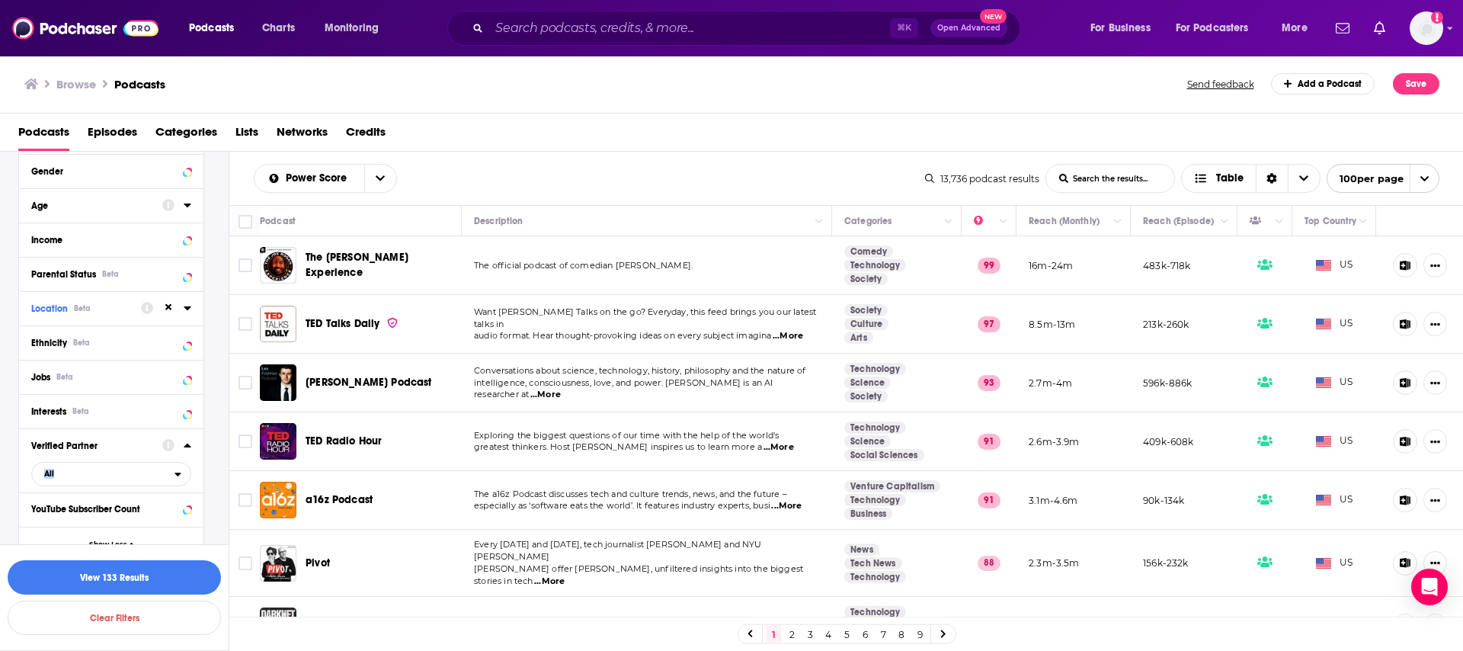
click at [194, 449] on div "Verified Partner All" at bounding box center [111, 460] width 184 height 64
click at [188, 446] on icon at bounding box center [187, 445] width 7 height 4
click at [115, 308] on button "Location Beta" at bounding box center [86, 314] width 110 height 19
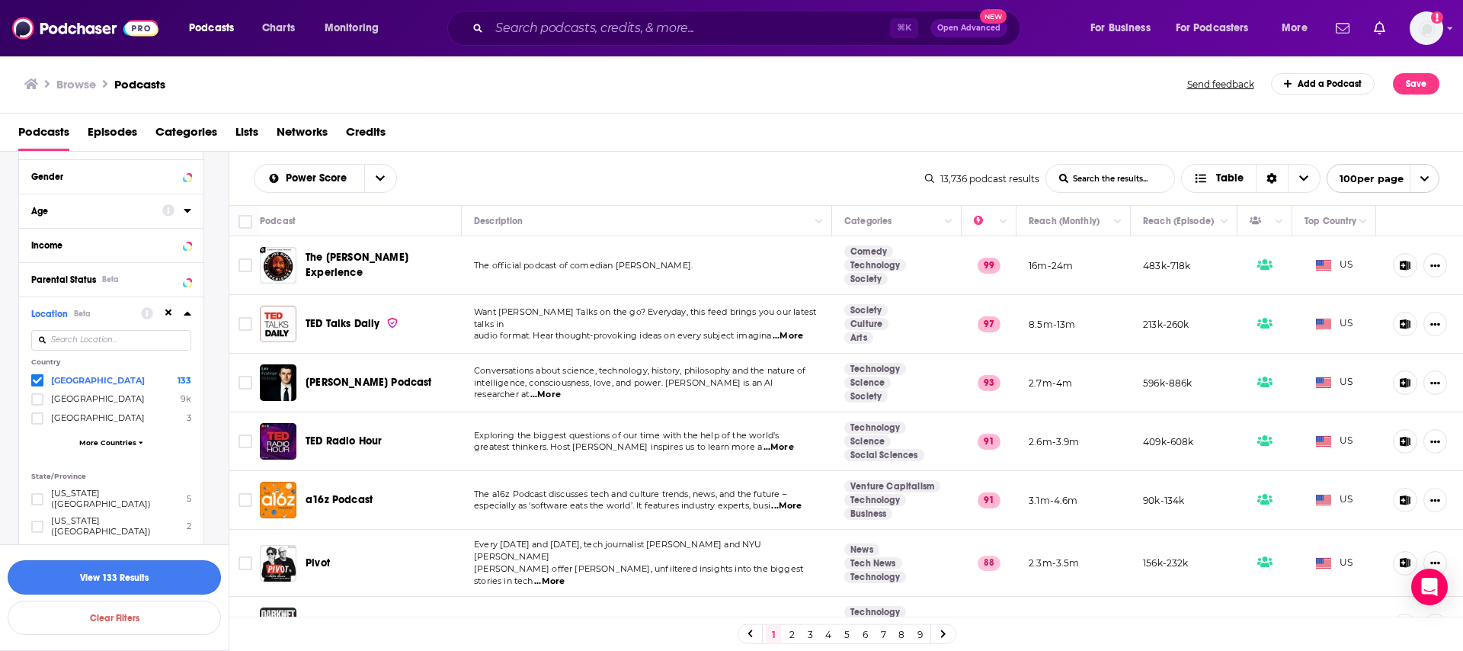
click at [99, 587] on button "View 133 Results" at bounding box center [114, 577] width 213 height 34
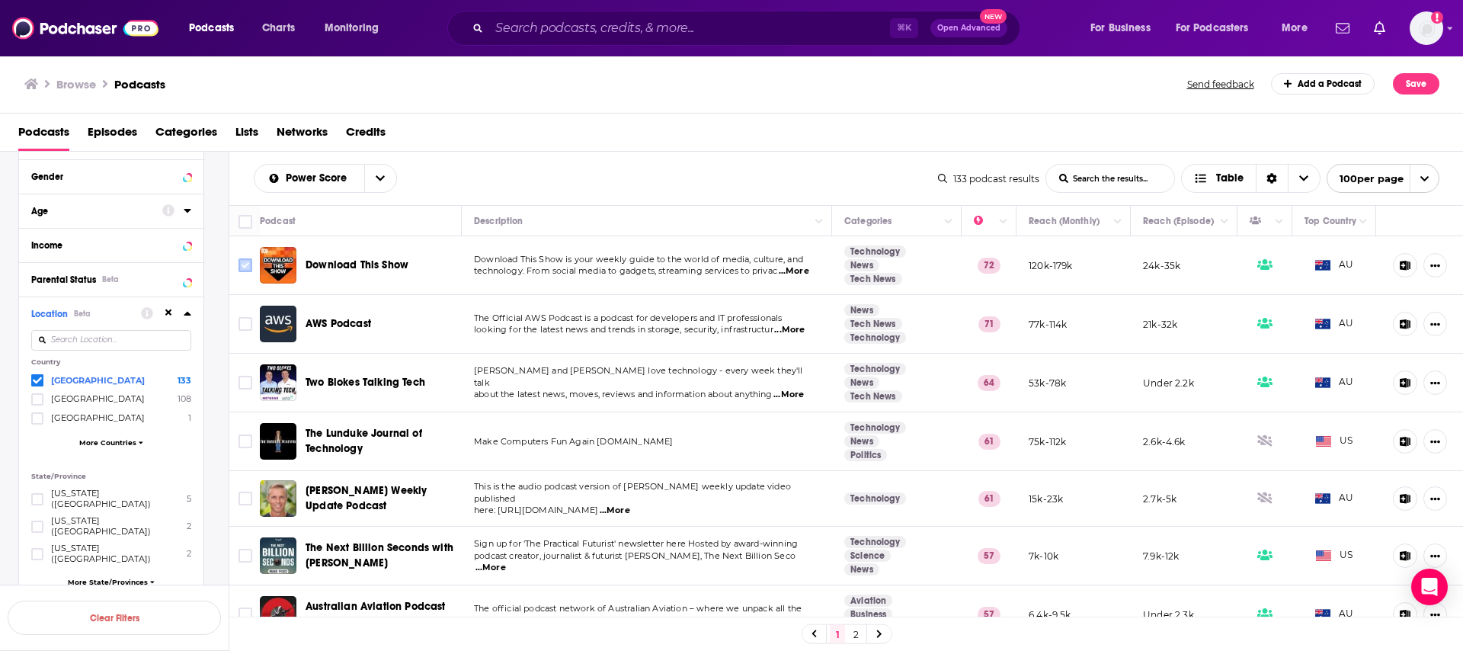
click at [246, 265] on input "Toggle select row" at bounding box center [245, 265] width 14 height 14
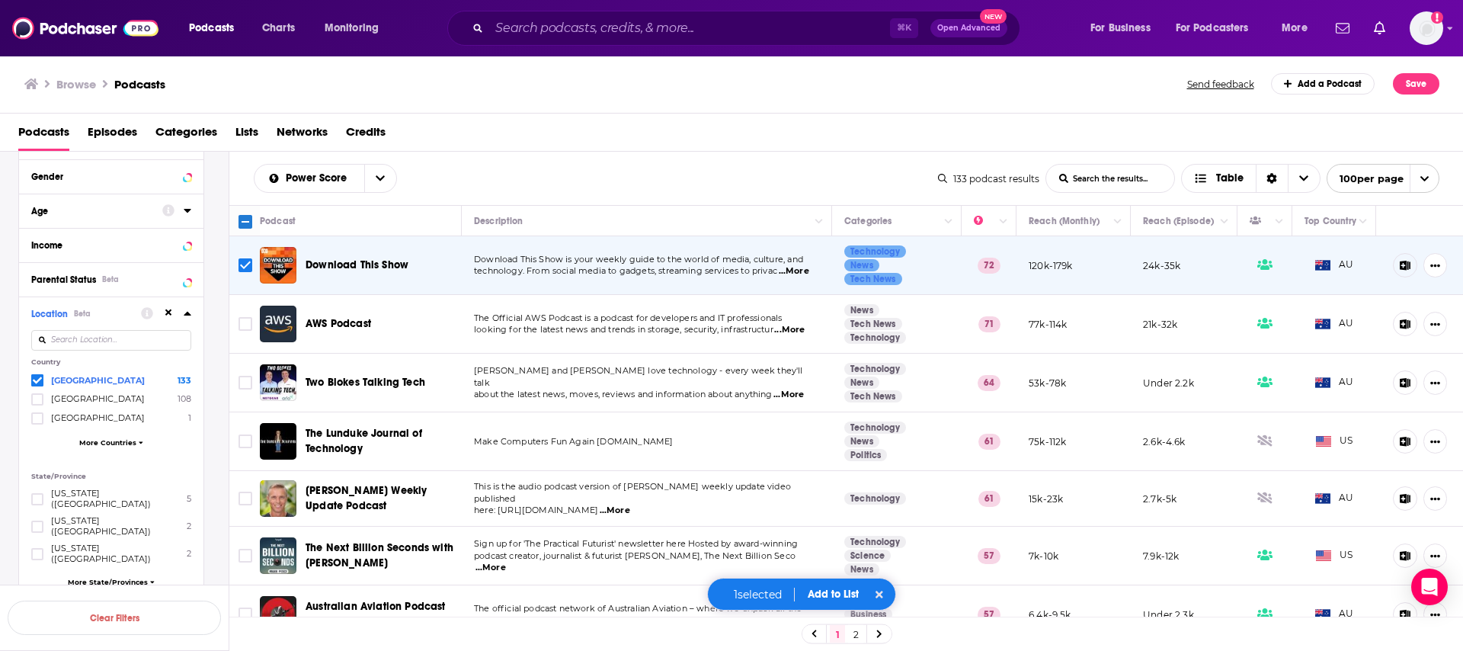
click at [823, 595] on button "Add to List" at bounding box center [832, 593] width 75 height 13
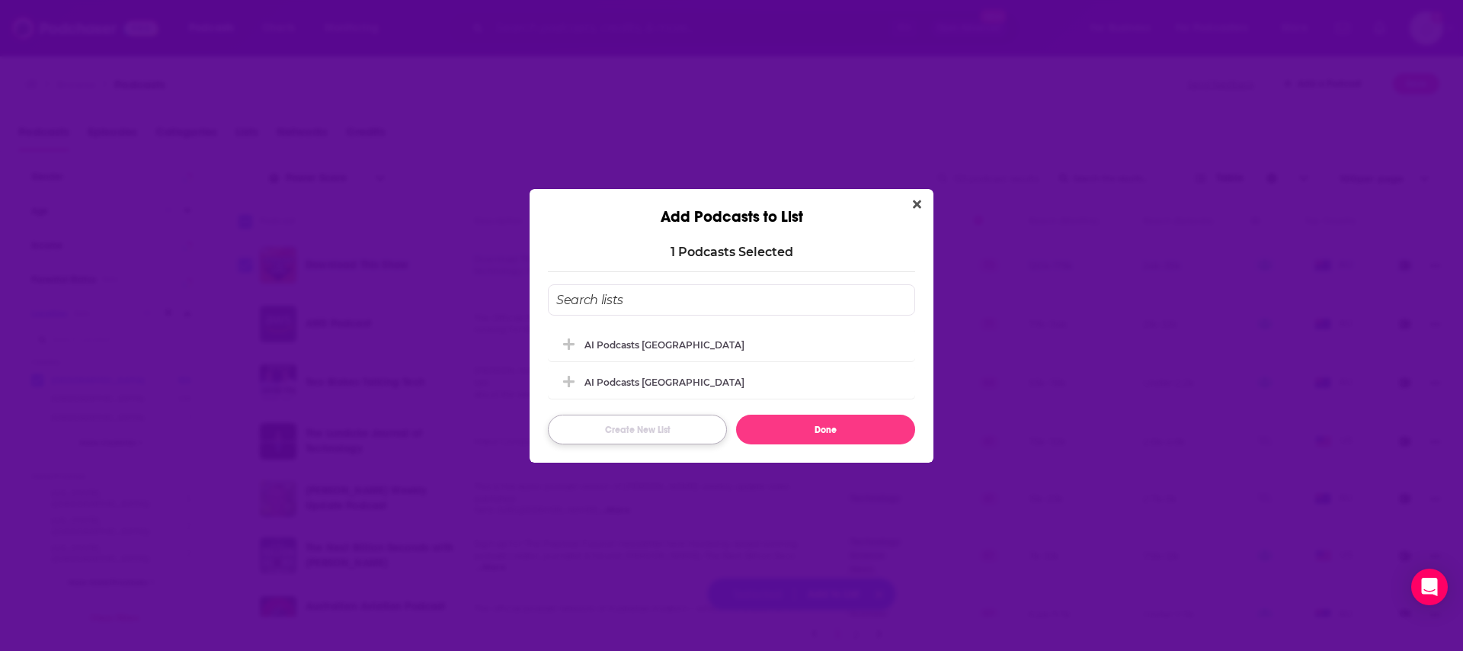
click at [657, 434] on button "Create New List" at bounding box center [637, 429] width 179 height 30
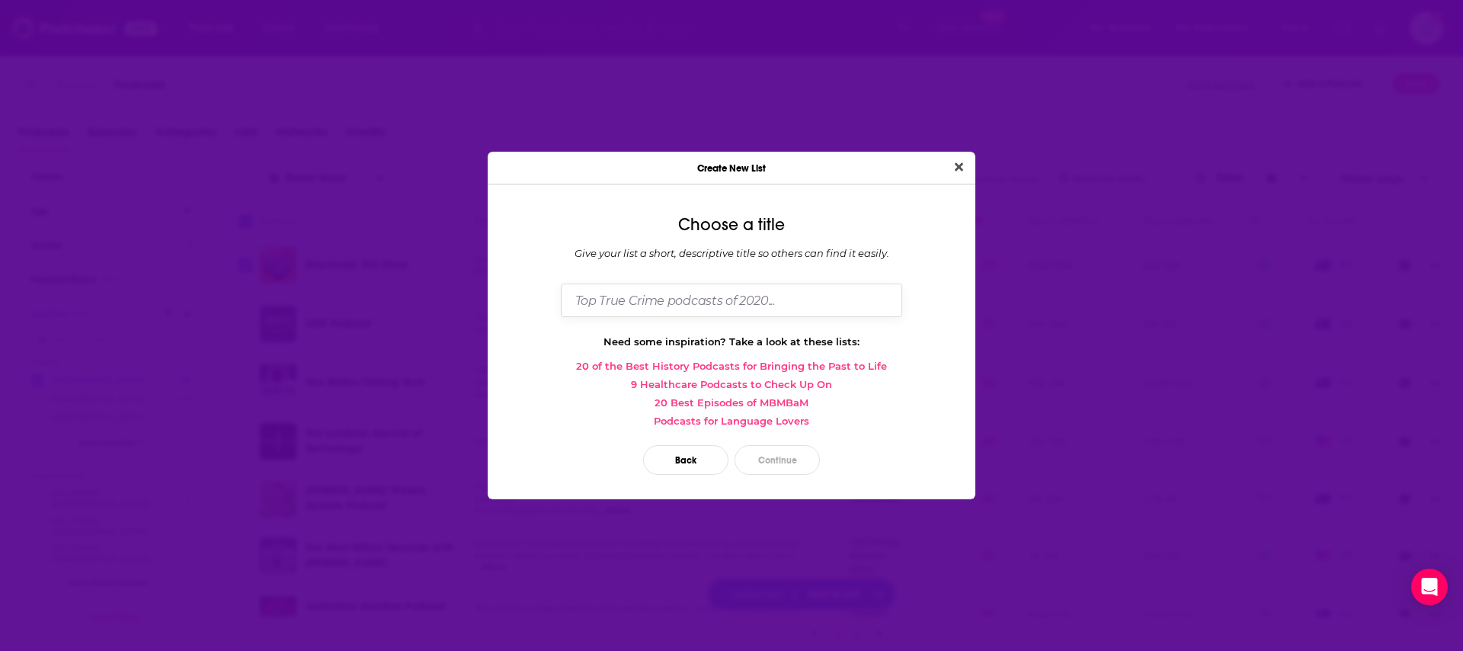
click at [693, 312] on input "Dialog" at bounding box center [731, 299] width 341 height 33
type input "s"
type input "A"
type input "Technology Podcasts"
click at [791, 469] on button "Continue" at bounding box center [776, 460] width 85 height 30
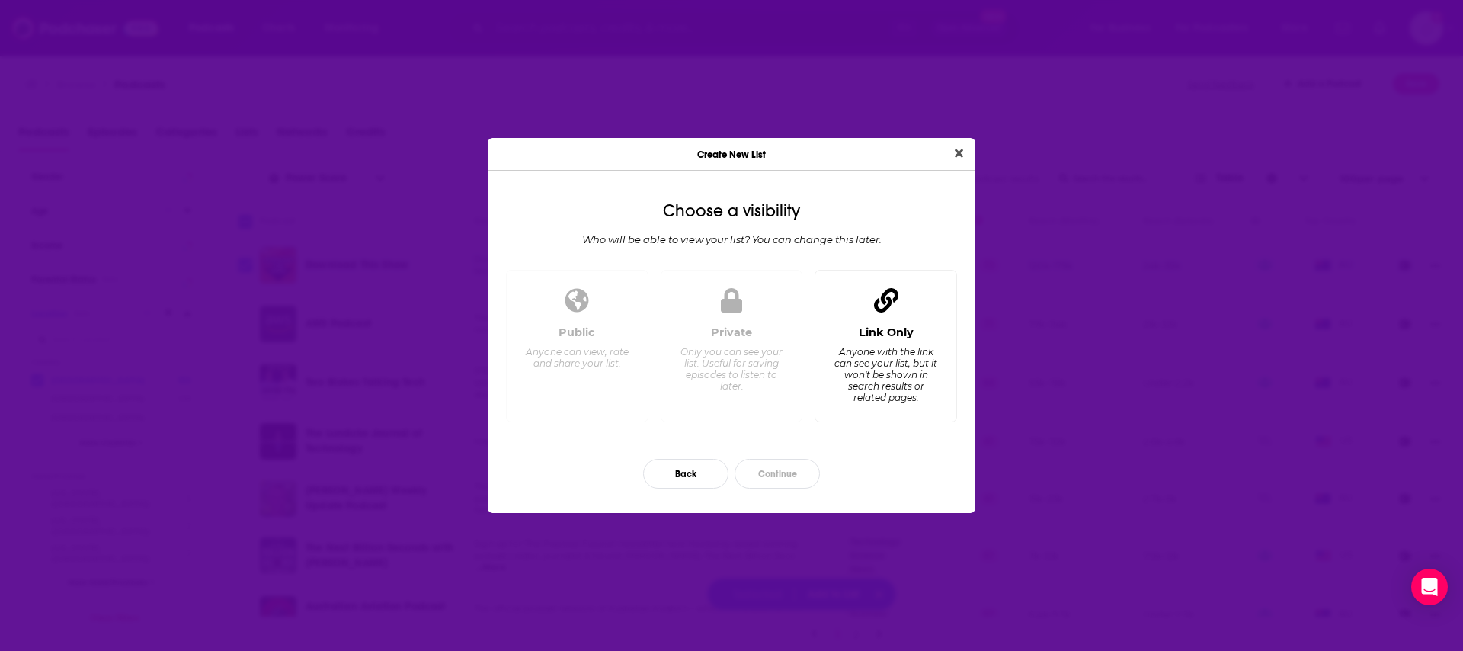
click at [913, 296] on div "Link Only Anyone with the link can see your list, but it won't be shown in sear…" at bounding box center [885, 346] width 142 height 153
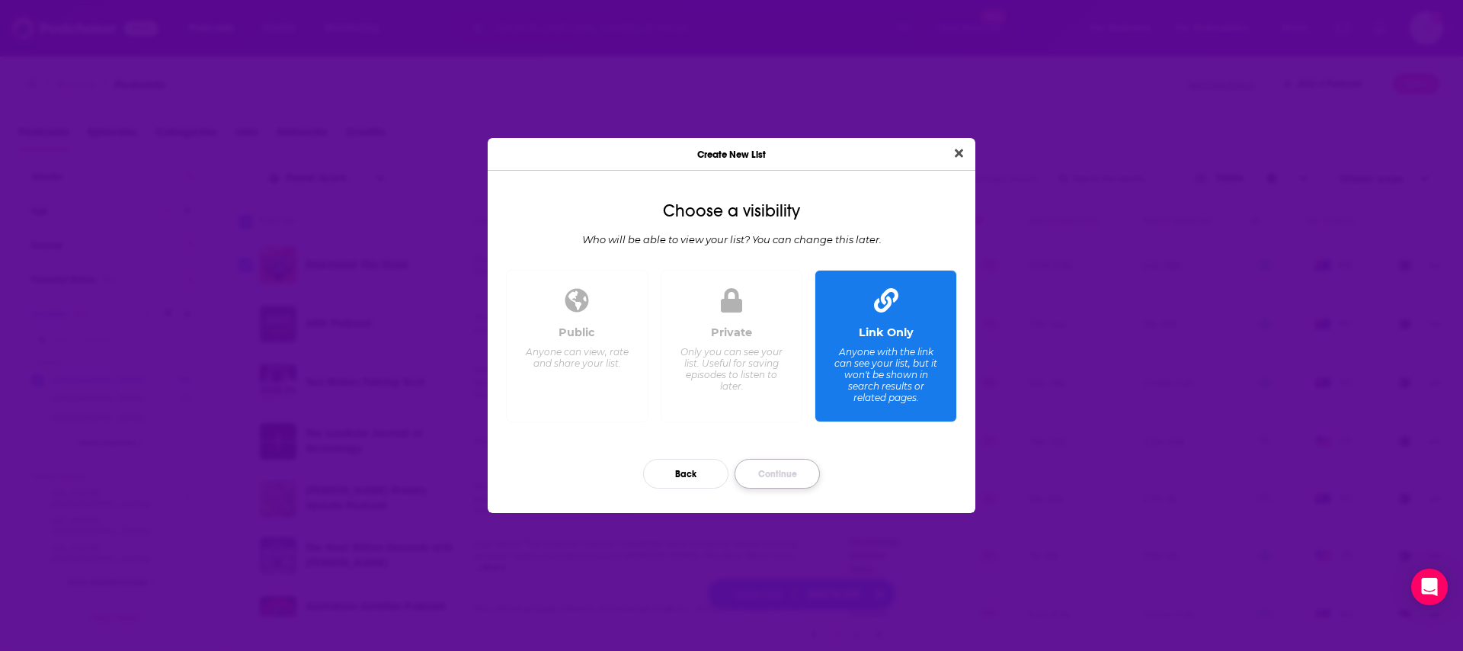
click at [778, 472] on button "Continue" at bounding box center [776, 474] width 85 height 30
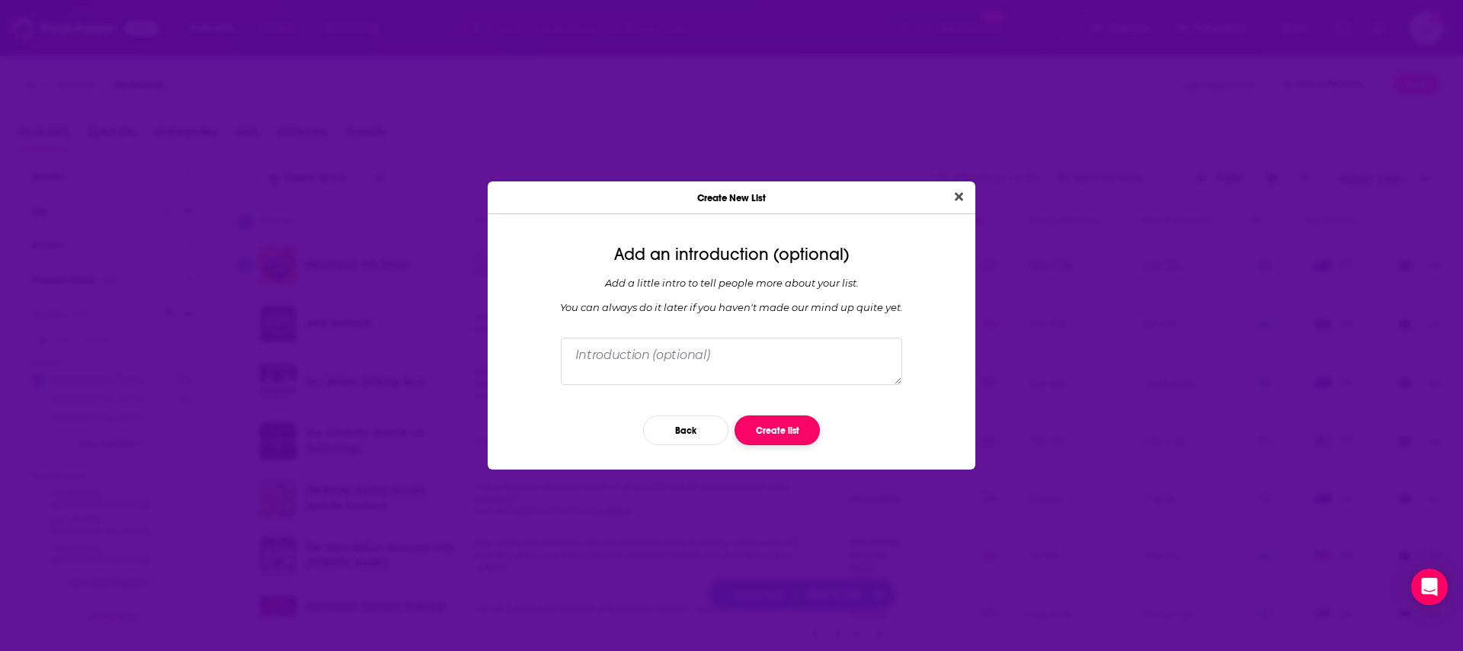
click at [776, 435] on button "Create list" at bounding box center [776, 430] width 85 height 30
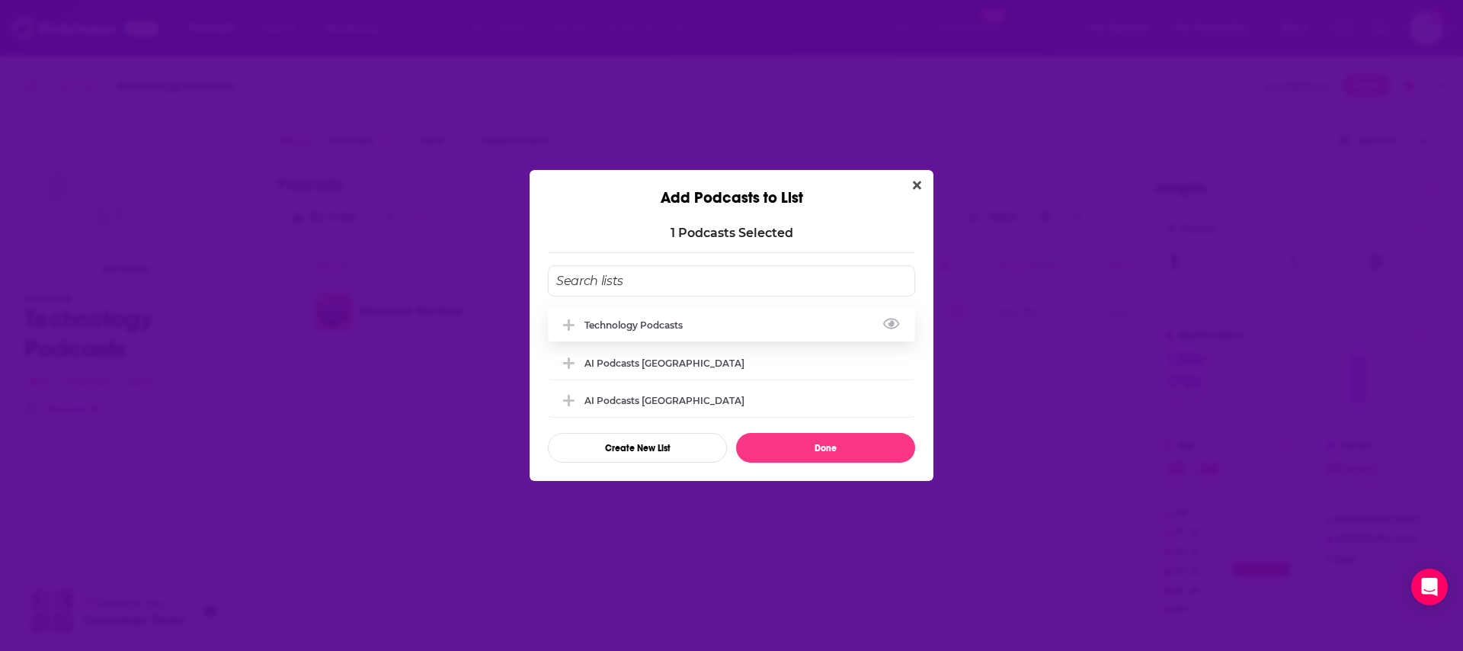
click at [679, 328] on div "Technology Podcasts" at bounding box center [637, 324] width 107 height 11
click at [836, 446] on button "Done" at bounding box center [825, 448] width 179 height 30
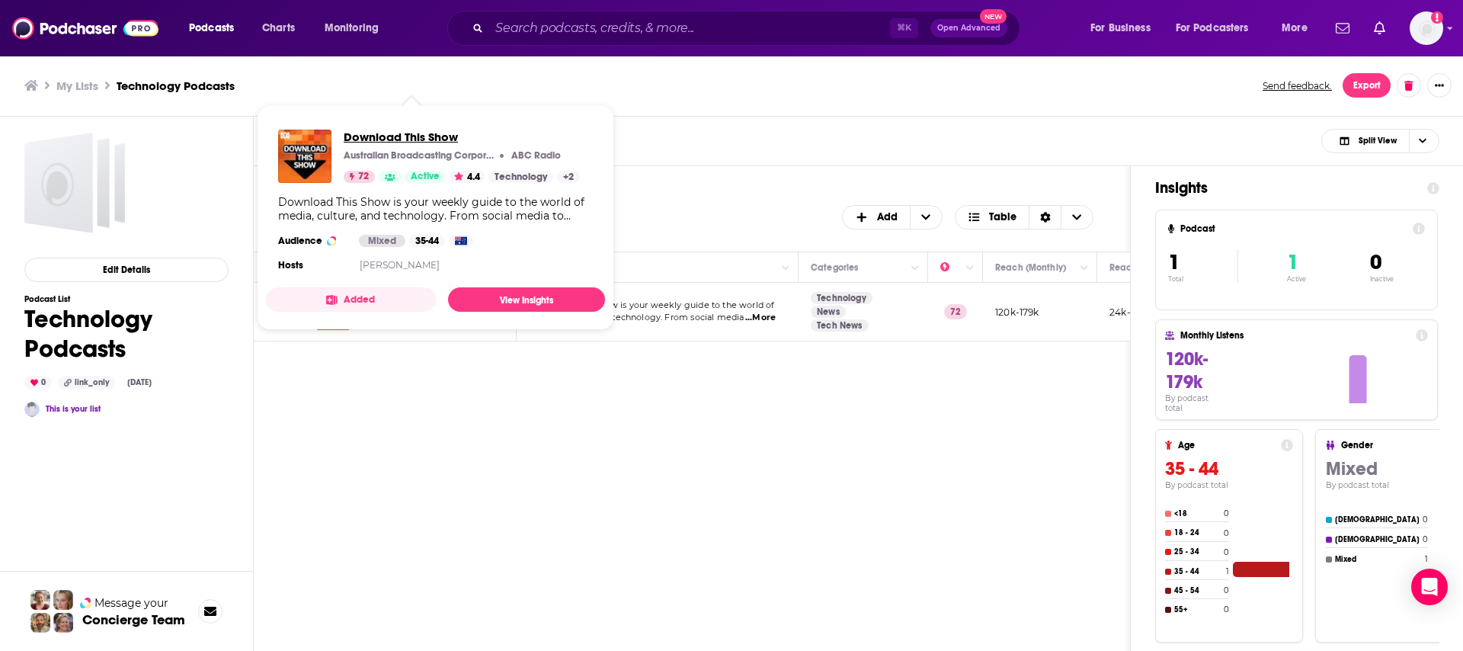
click at [381, 135] on span "Download This Show" at bounding box center [462, 136] width 236 height 14
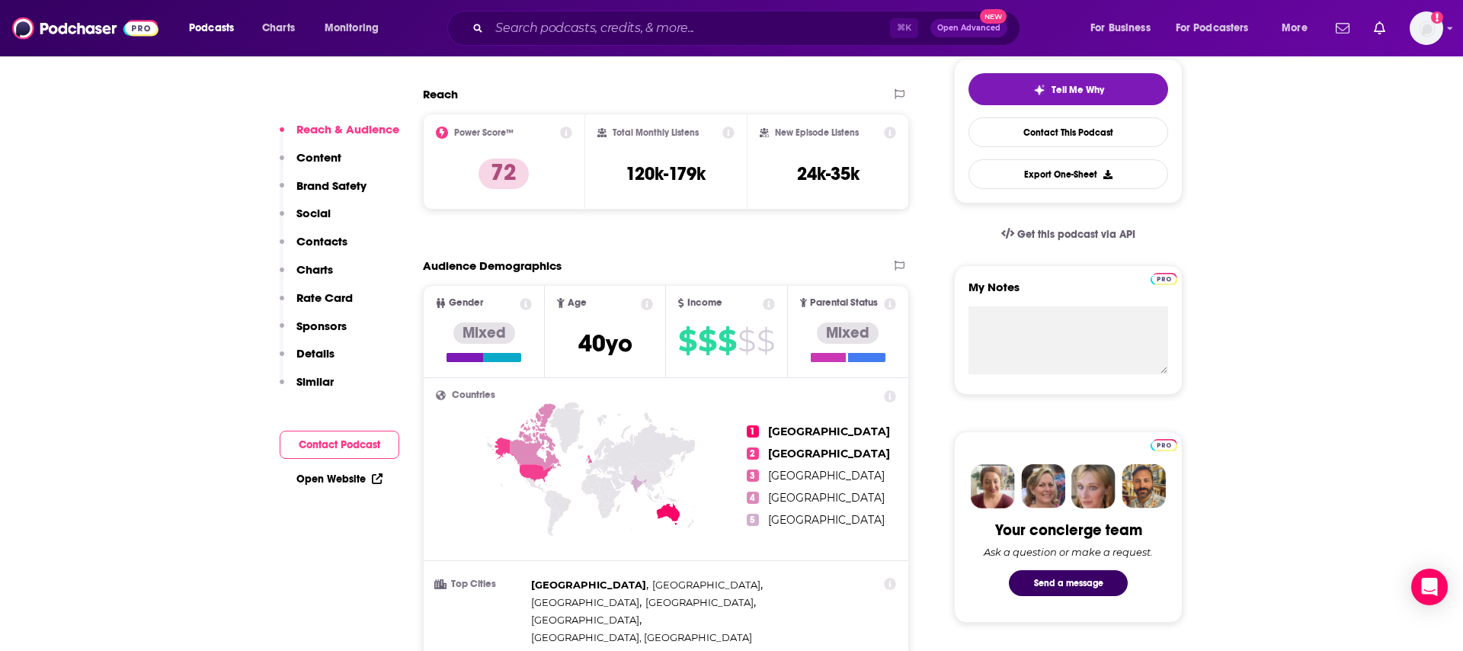
scroll to position [357, 0]
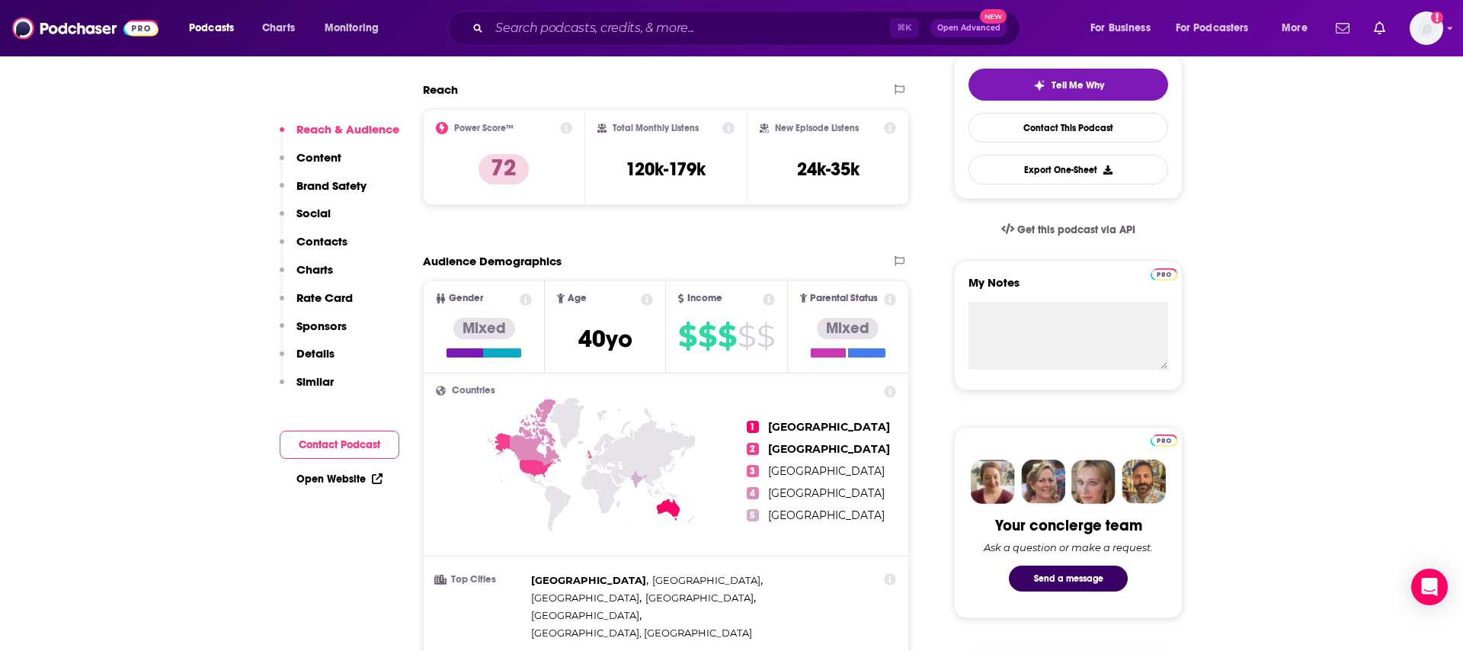
click at [332, 472] on link "Open Website" at bounding box center [339, 478] width 86 height 13
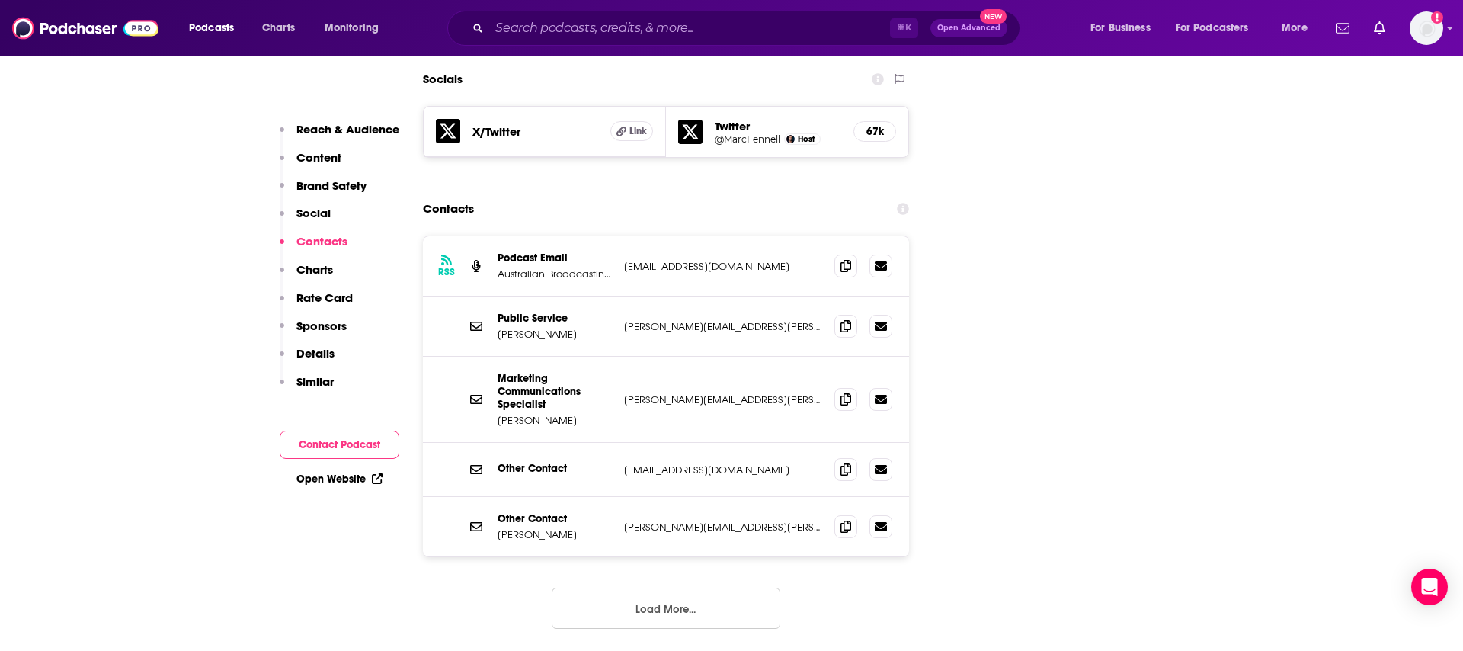
scroll to position [1751, 0]
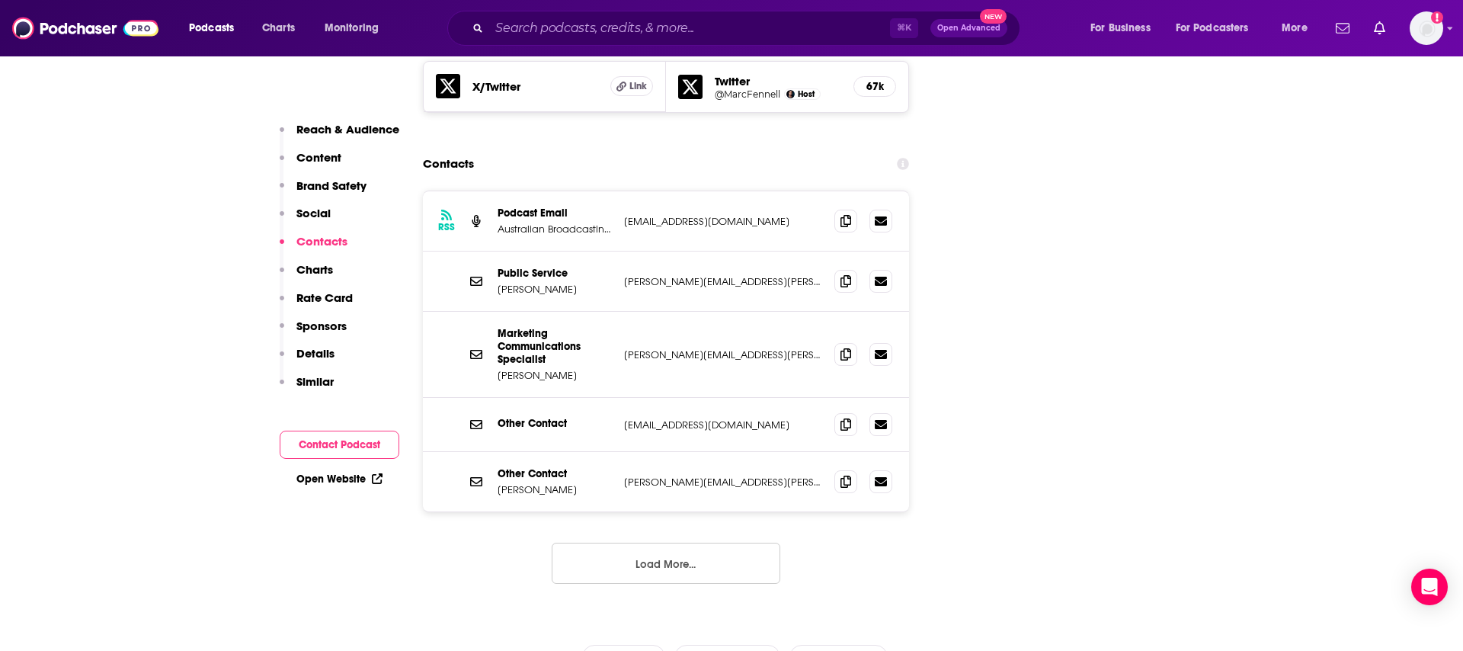
drag, startPoint x: 615, startPoint y: 303, endPoint x: 790, endPoint y: 315, distance: 175.6
click at [790, 315] on div "Marketing Communications Specialist Stevenson Katherine stevenson.katherine@abc…" at bounding box center [666, 355] width 486 height 86
click at [679, 542] on button "Load More..." at bounding box center [666, 562] width 229 height 41
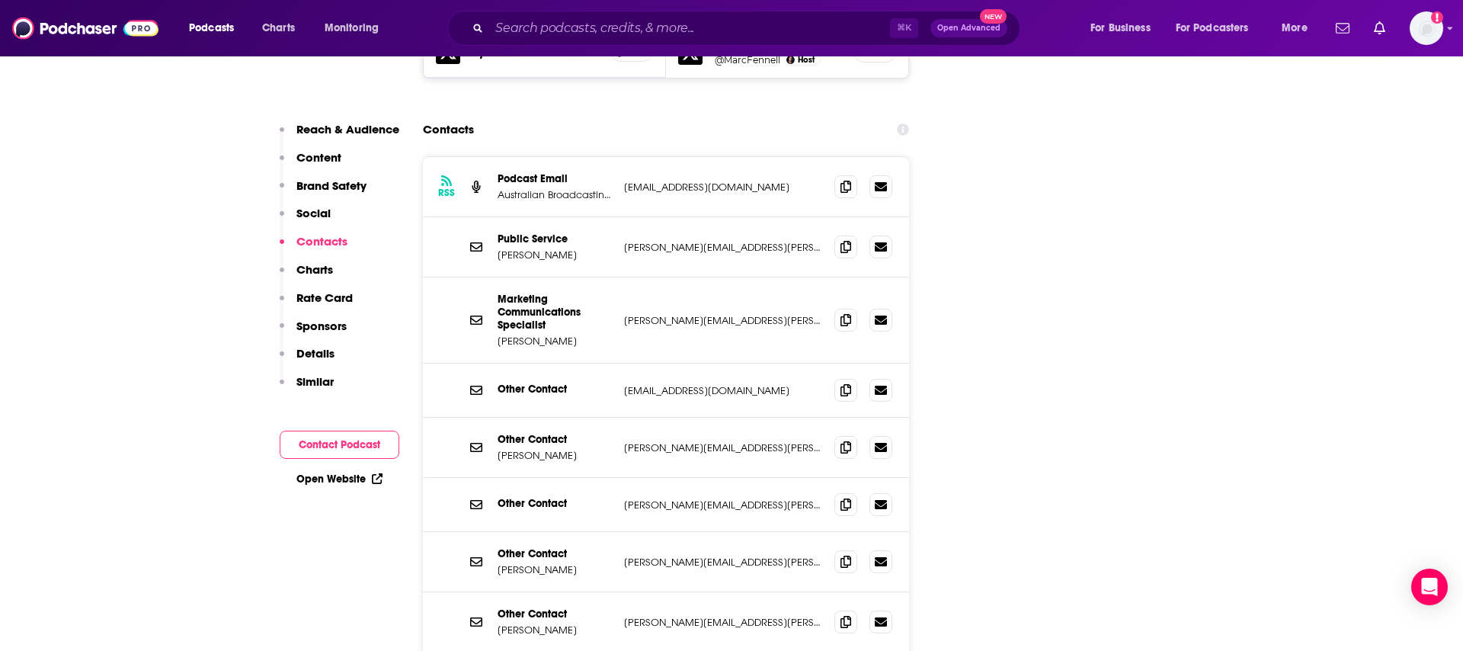
scroll to position [1779, 0]
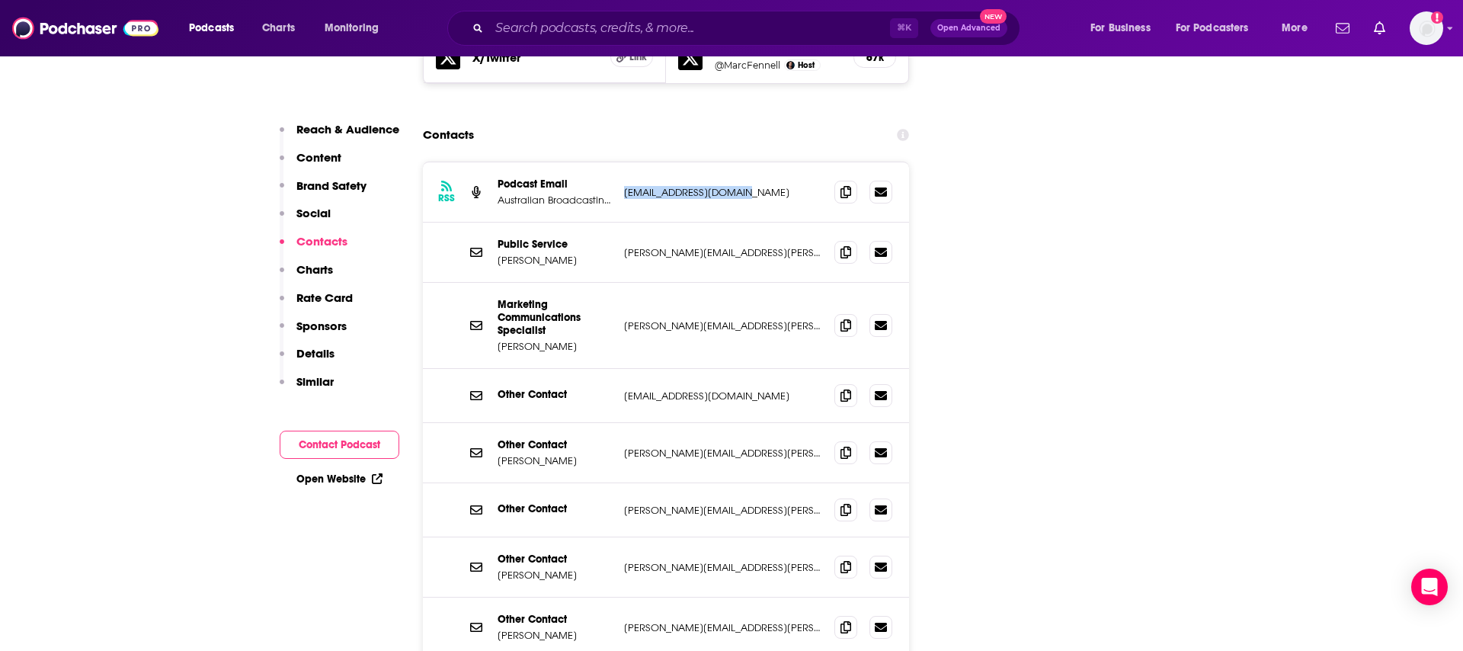
drag, startPoint x: 621, startPoint y: 141, endPoint x: 770, endPoint y: 146, distance: 149.4
click at [771, 162] on div "RSS Podcast Email Australian Broadcasting Corporation abcpodcasts@abc.net.au ab…" at bounding box center [666, 192] width 486 height 60
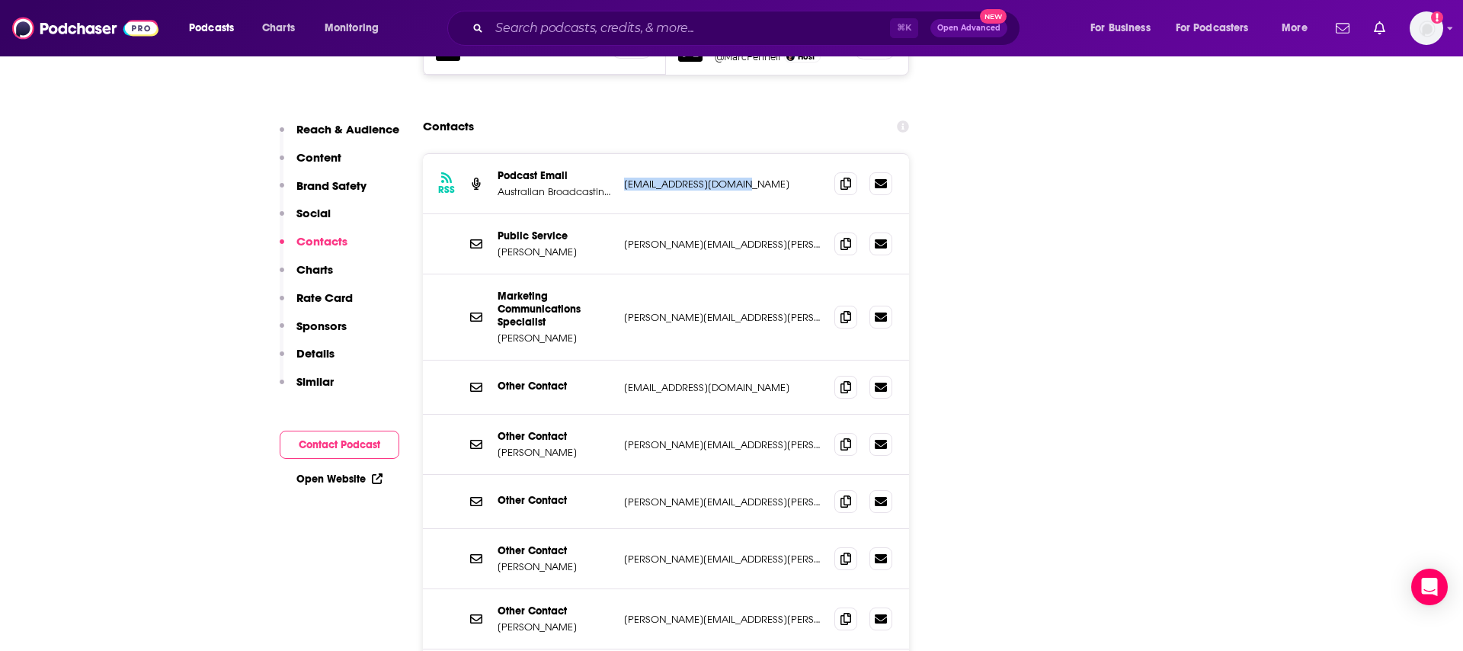
scroll to position [1779, 0]
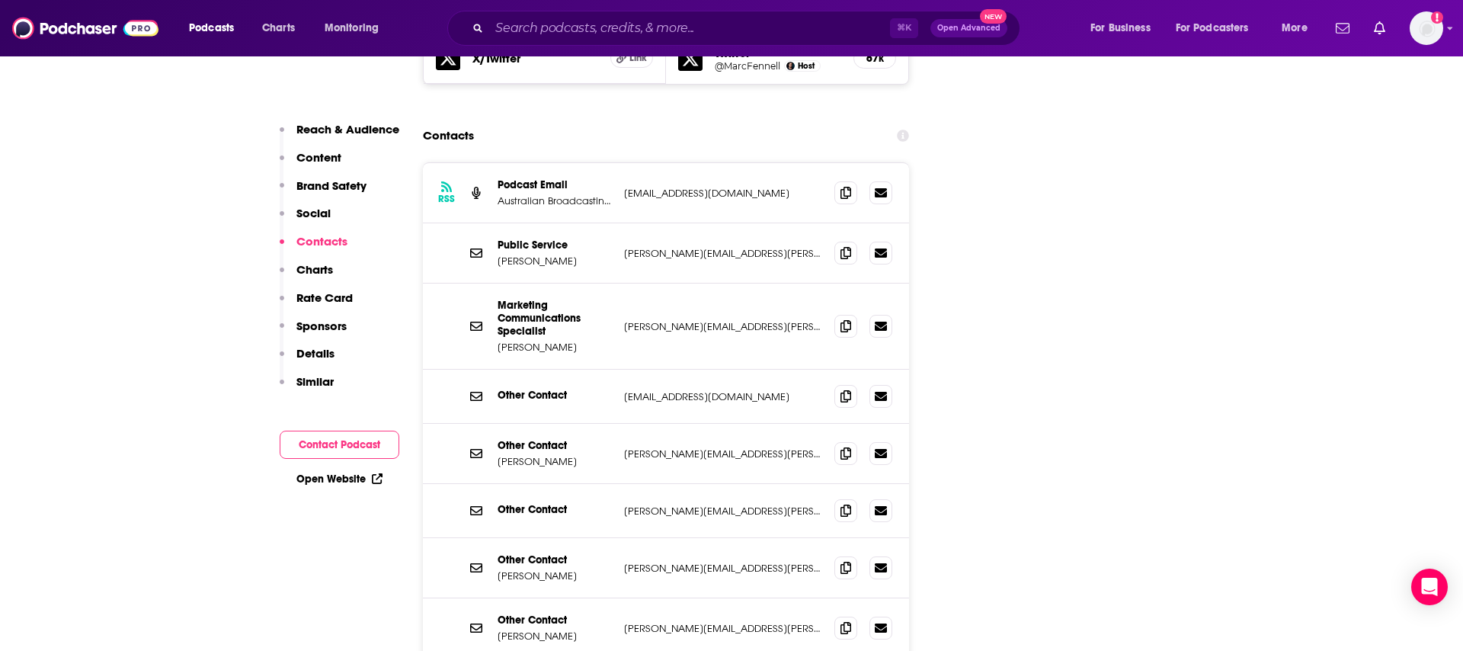
click at [747, 247] on p "clark.angela@abc.net.au" at bounding box center [723, 253] width 198 height 13
drag, startPoint x: 625, startPoint y: 207, endPoint x: 759, endPoint y: 210, distance: 134.1
click at [759, 223] on div "Public Service Clark Angela clark.angela@abc.net.au clark.angela@abc.net.au" at bounding box center [666, 253] width 486 height 60
copy p "clark.angela@abc.net.au"
drag, startPoint x: 623, startPoint y: 277, endPoint x: 802, endPoint y: 284, distance: 179.2
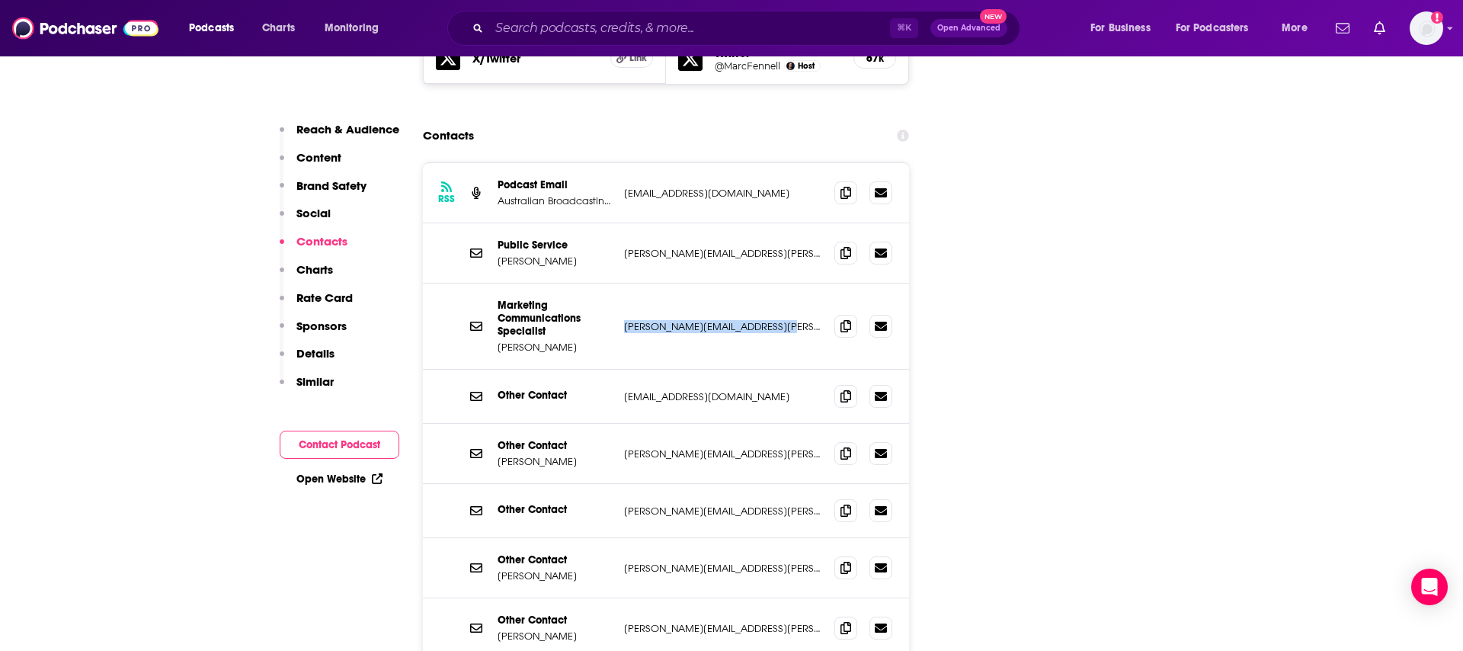
click at [802, 284] on div "Marketing Communications Specialist Stevenson Katherine stevenson.katherine@abc…" at bounding box center [666, 326] width 486 height 86
copy p "stevenson.katherine@abc.net.au"
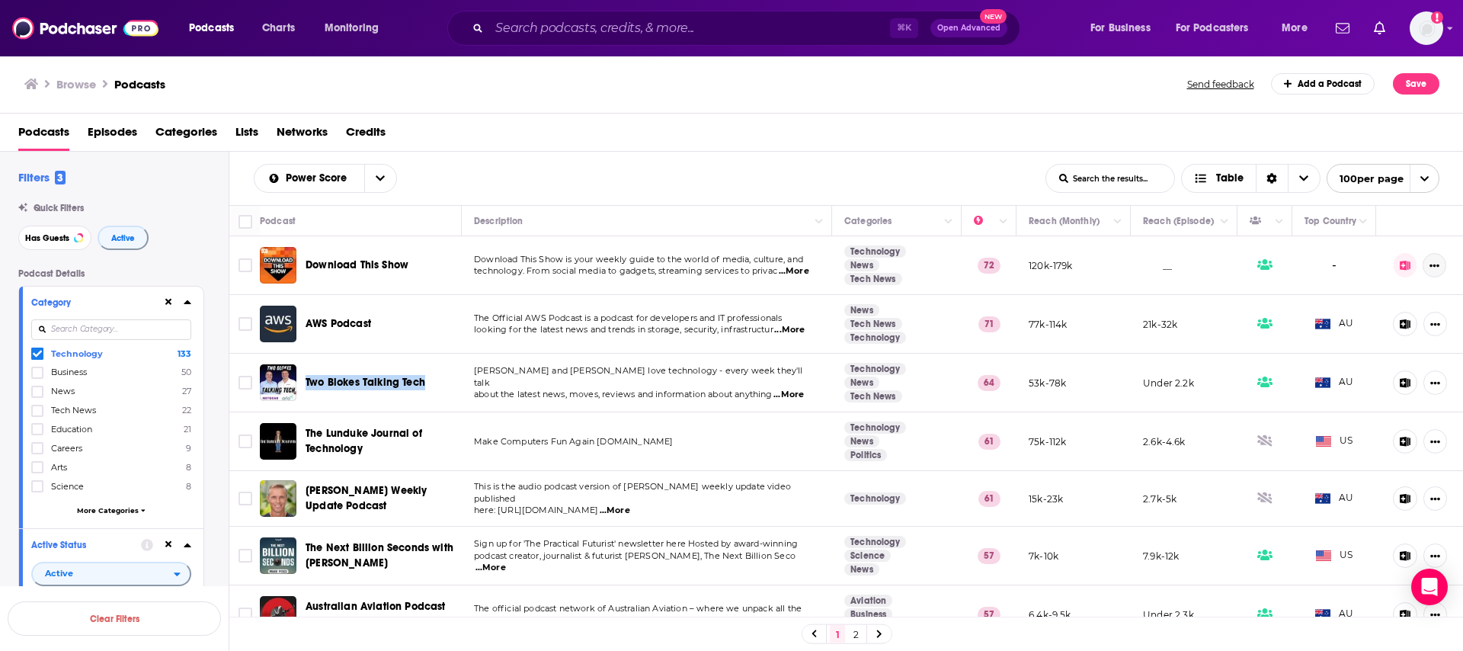
click at [1430, 267] on icon "Show More Button" at bounding box center [1434, 266] width 10 height 10
click at [1357, 324] on button "Add to List" at bounding box center [1382, 328] width 146 height 28
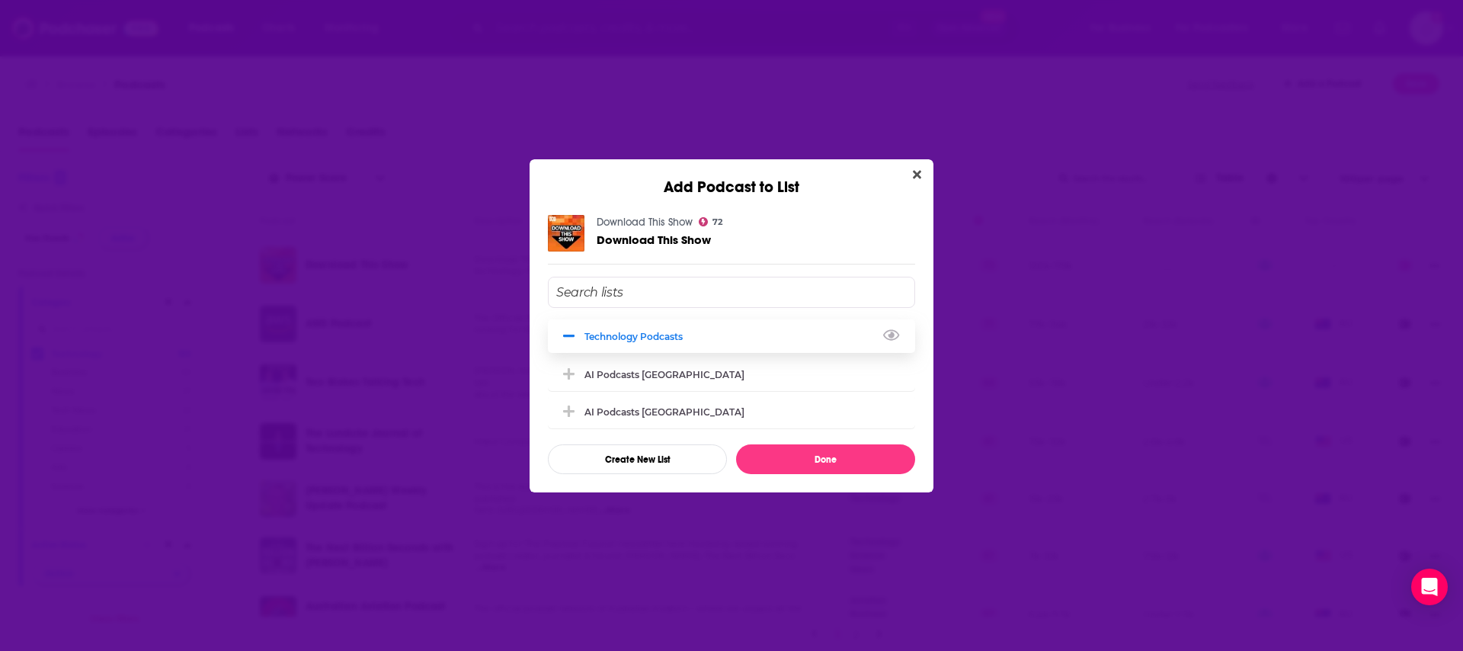
click at [688, 332] on div "Technology Podcasts" at bounding box center [637, 336] width 107 height 11
click at [753, 337] on div "Technology Podcasts" at bounding box center [731, 336] width 367 height 34
click at [809, 446] on button "Done" at bounding box center [825, 459] width 179 height 30
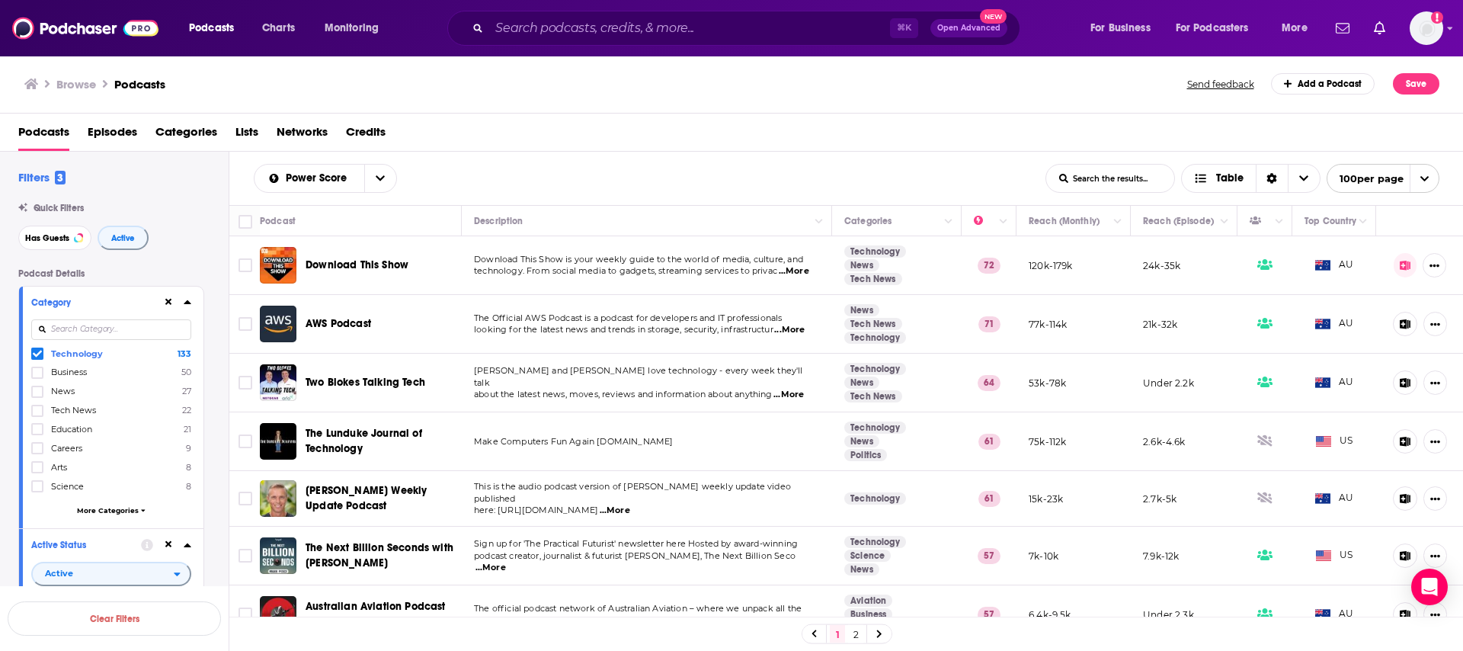
click at [37, 352] on icon at bounding box center [37, 353] width 9 height 9
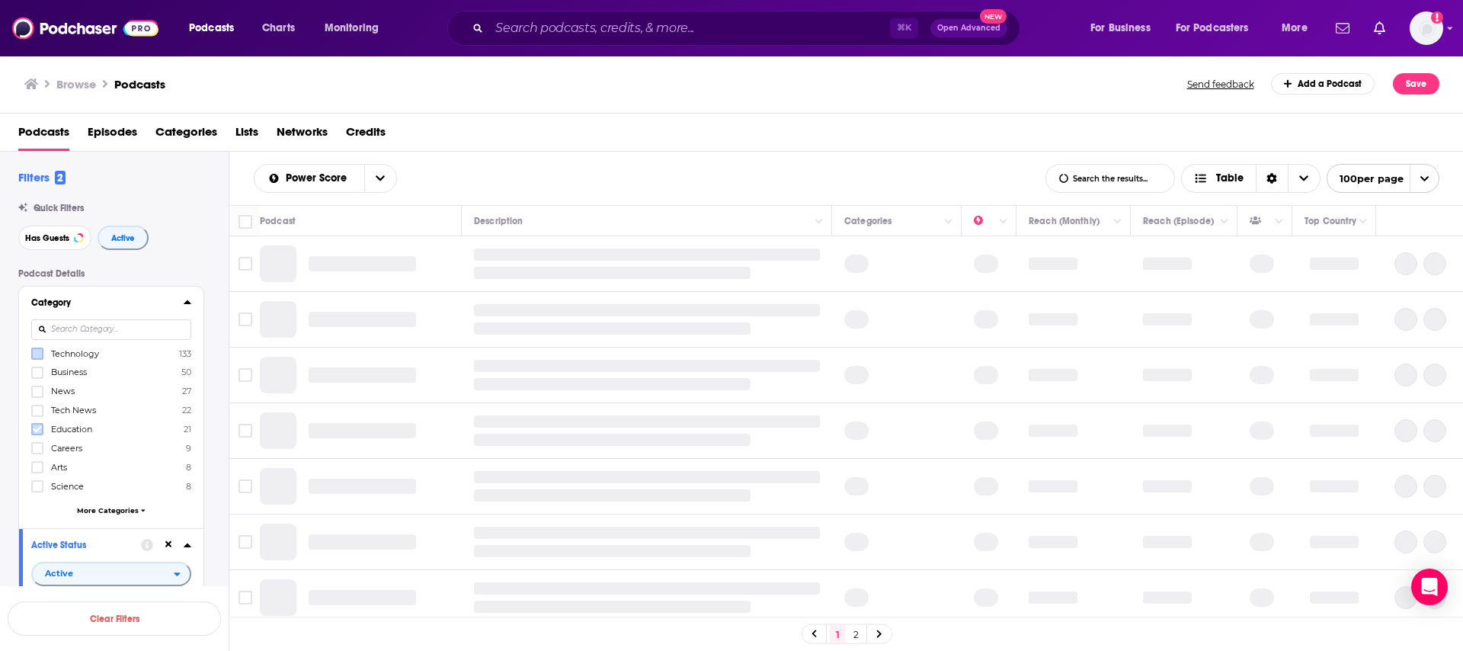
click at [40, 425] on icon at bounding box center [37, 428] width 9 height 9
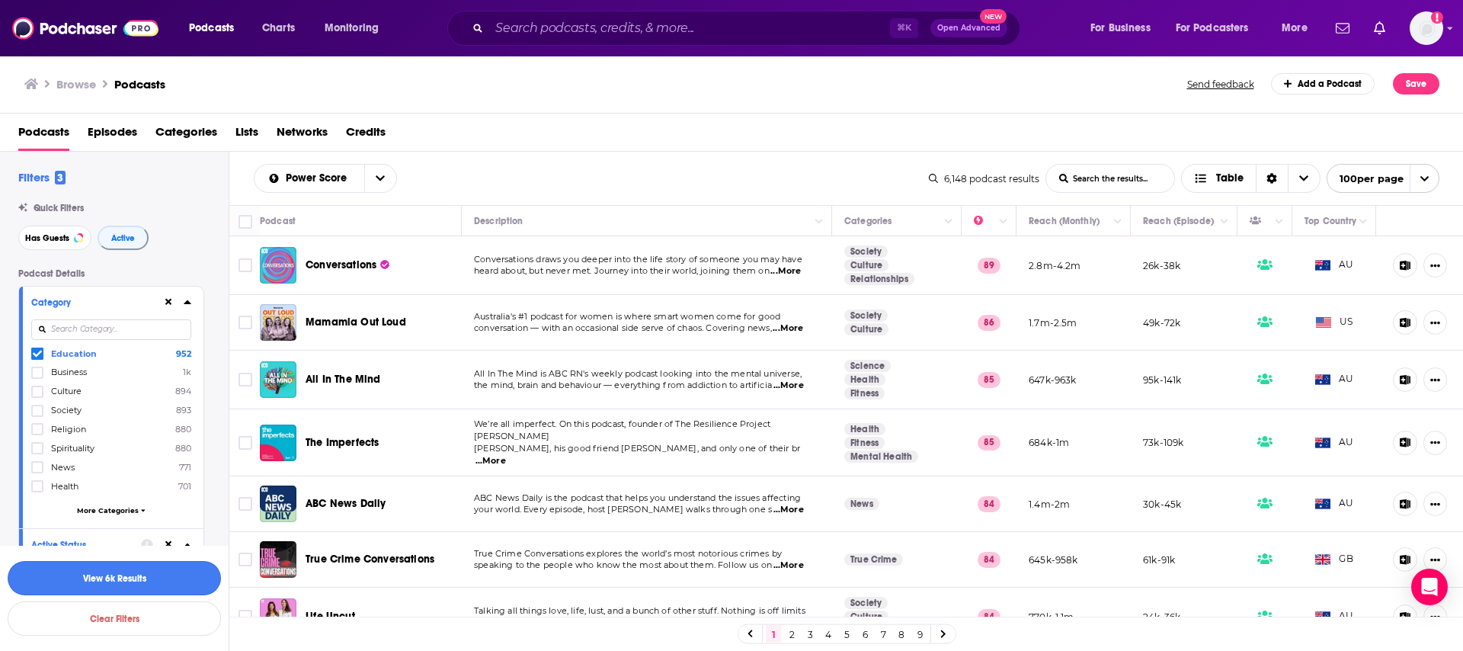
click at [113, 577] on button "View 6k Results" at bounding box center [114, 578] width 213 height 34
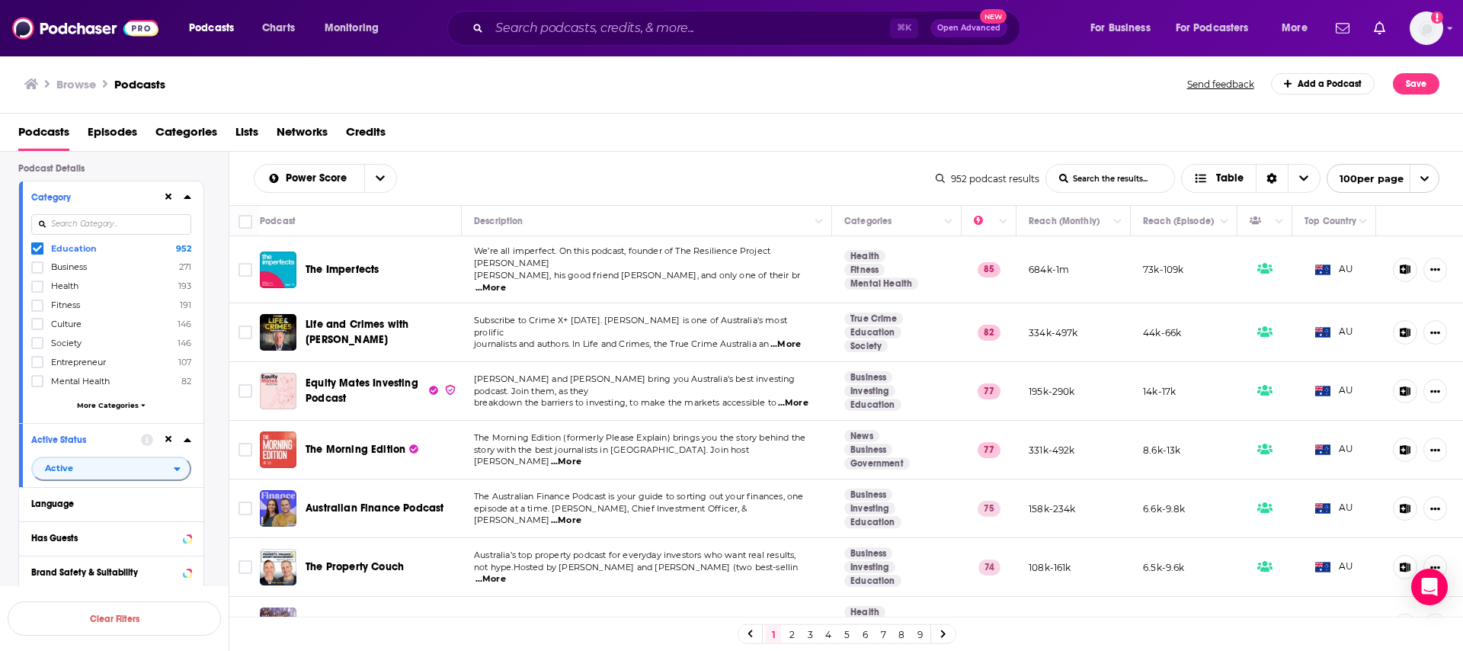
scroll to position [122, 0]
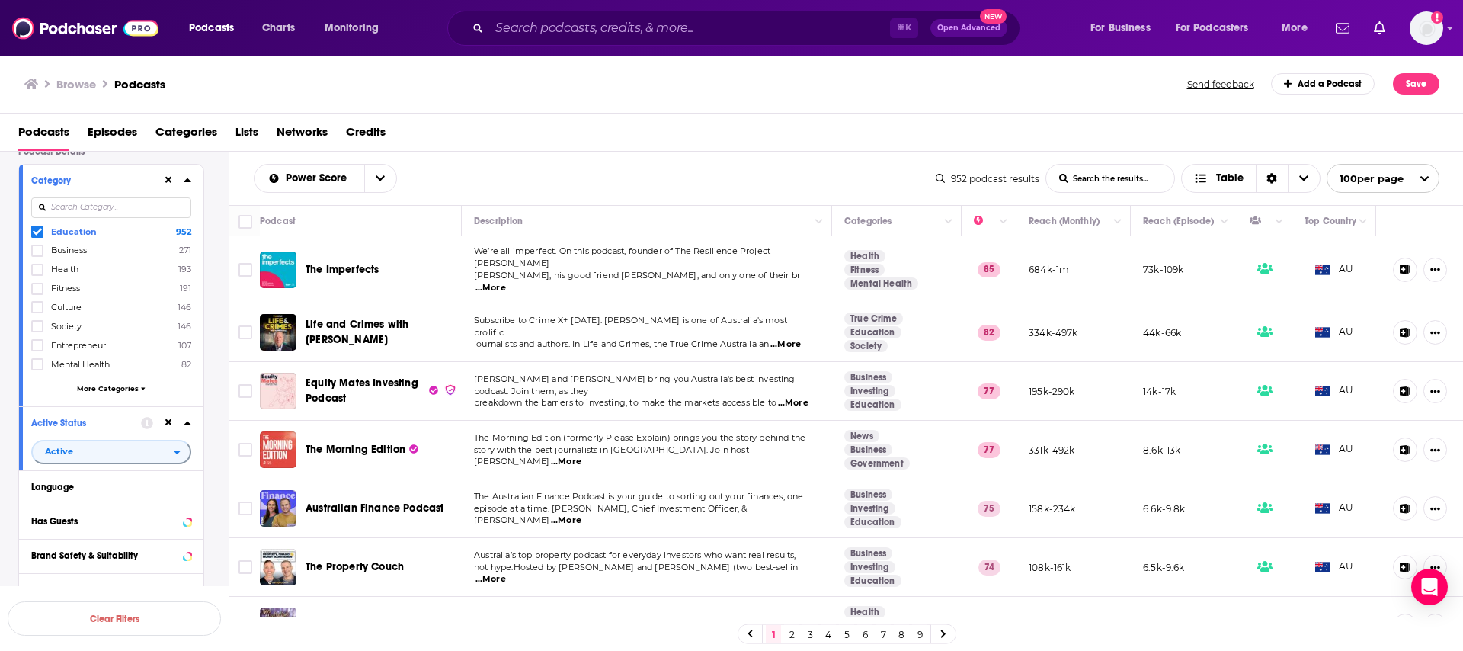
click at [945, 258] on td "Health Fitness Mental Health" at bounding box center [896, 269] width 129 height 67
click at [34, 235] on icon at bounding box center [37, 231] width 9 height 9
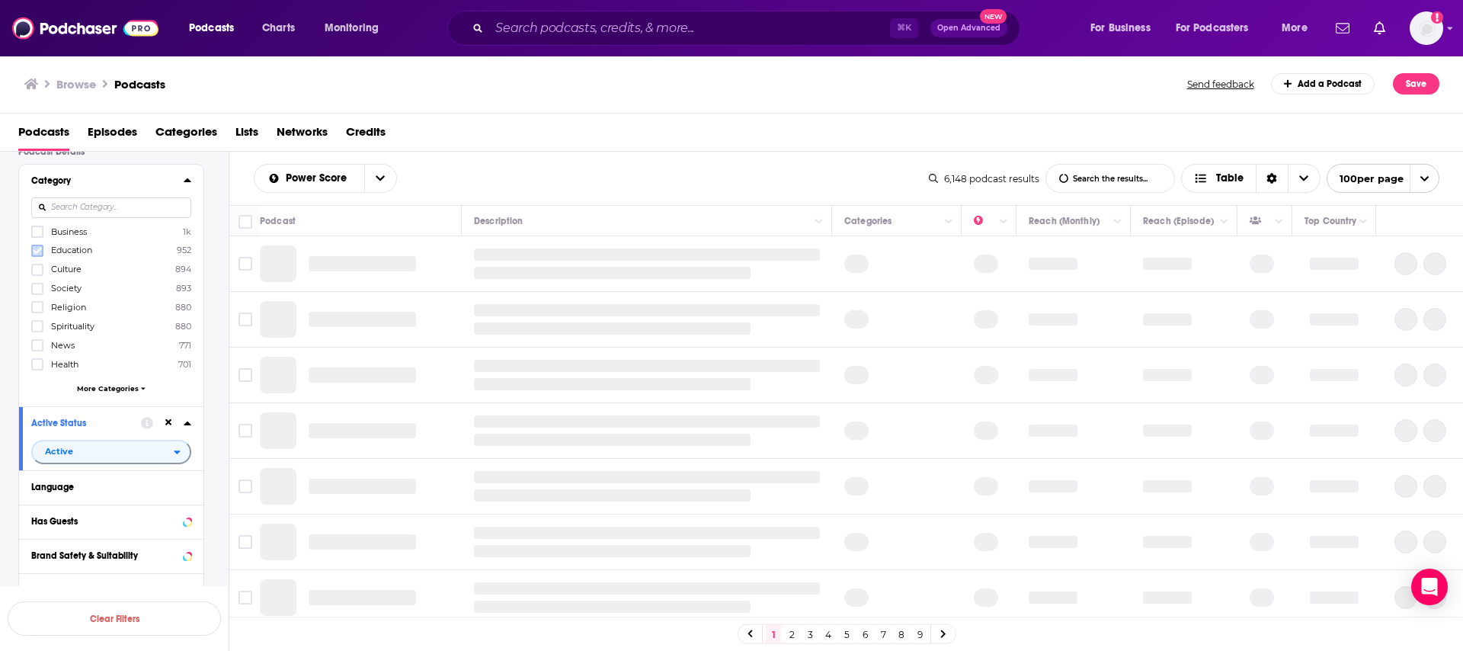
click at [36, 253] on icon at bounding box center [37, 250] width 9 height 7
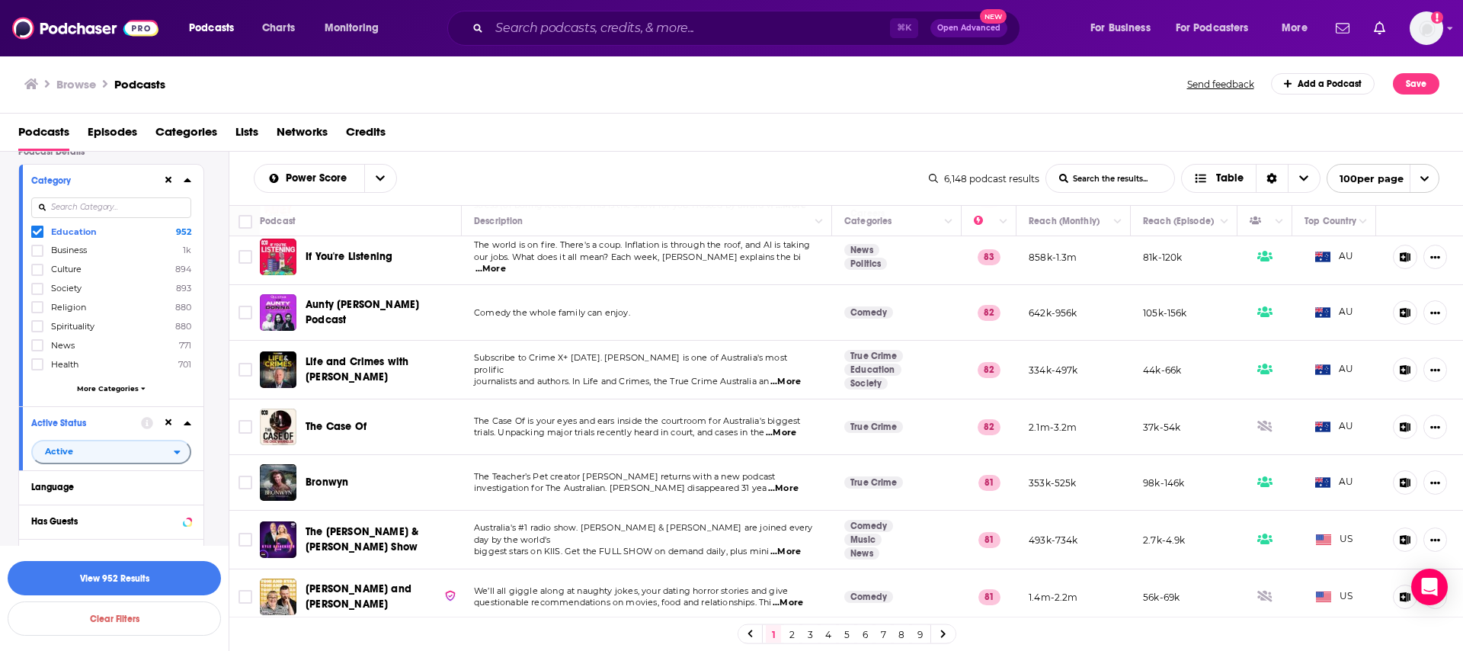
scroll to position [448, 0]
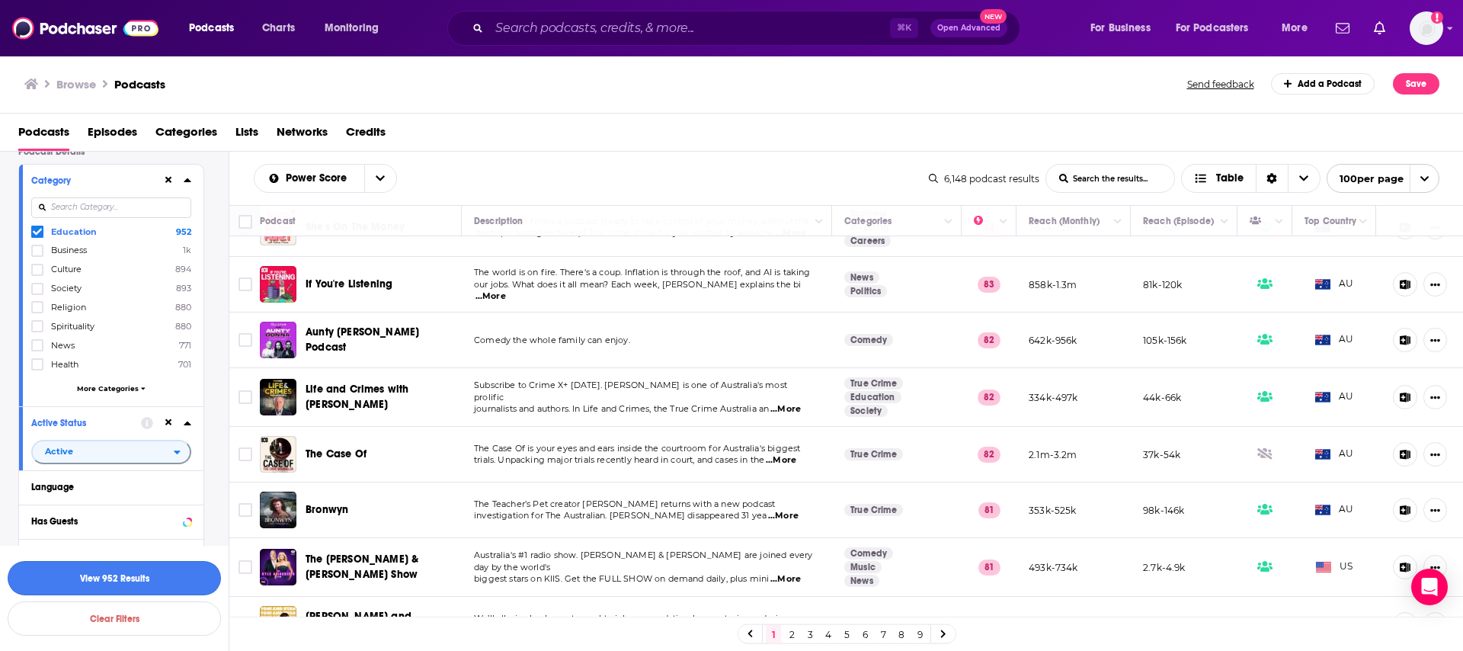
click at [137, 575] on button "View 952 Results" at bounding box center [114, 578] width 213 height 34
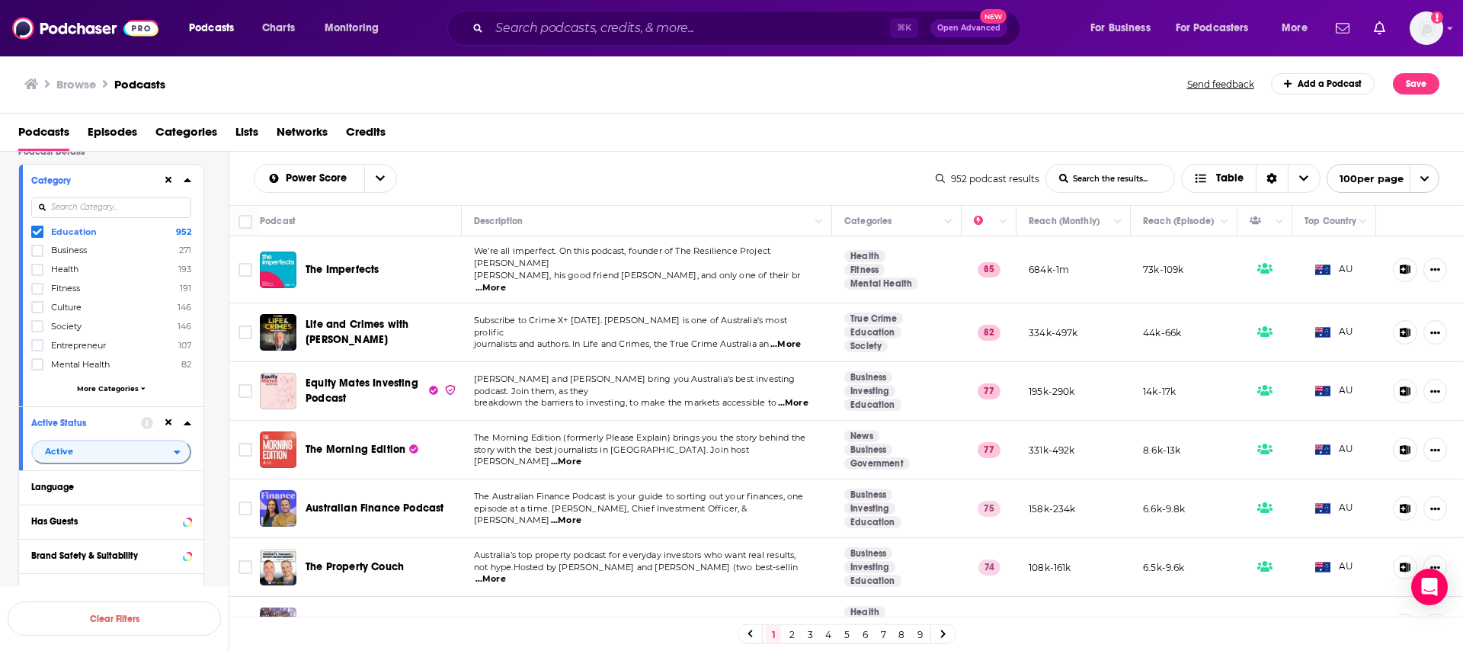
click at [506, 282] on span "...More" at bounding box center [490, 288] width 30 height 12
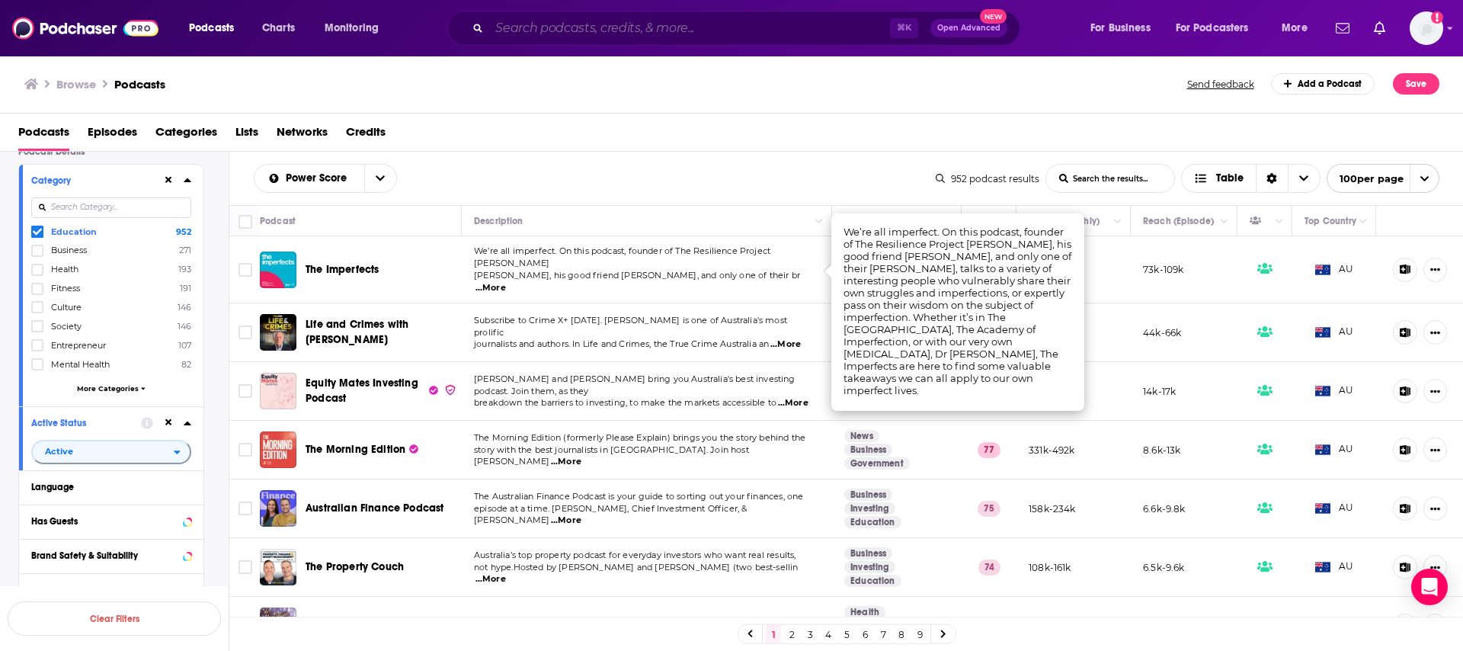
click at [575, 19] on input "Search podcasts, credits, & more..." at bounding box center [689, 28] width 401 height 24
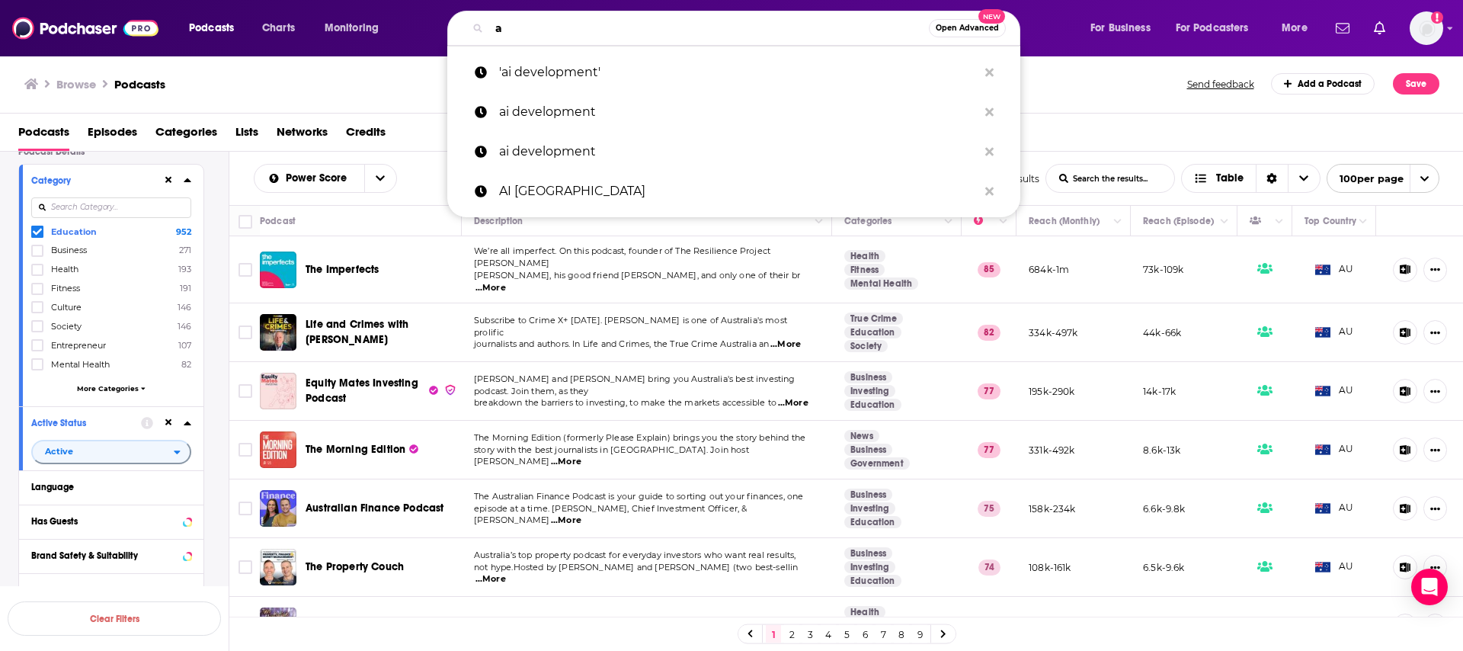
type input "ai"
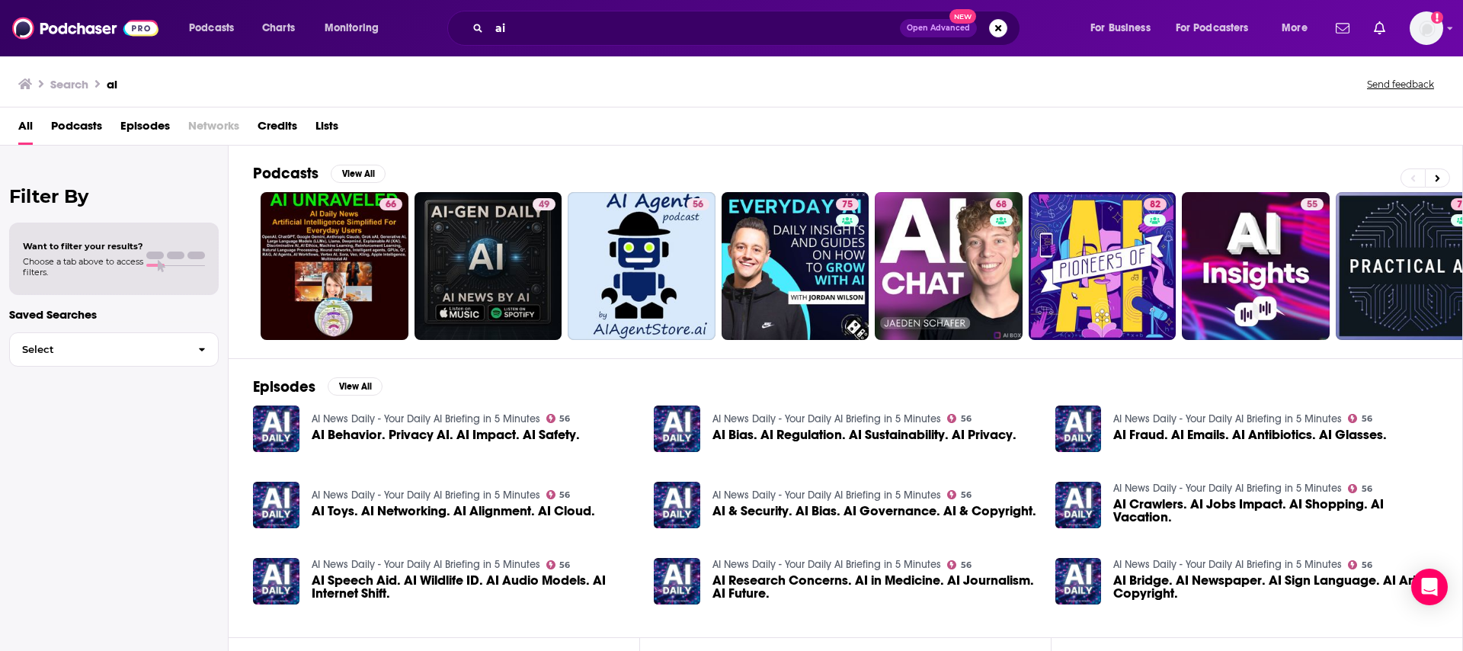
click at [60, 129] on span "Podcasts" at bounding box center [76, 129] width 51 height 31
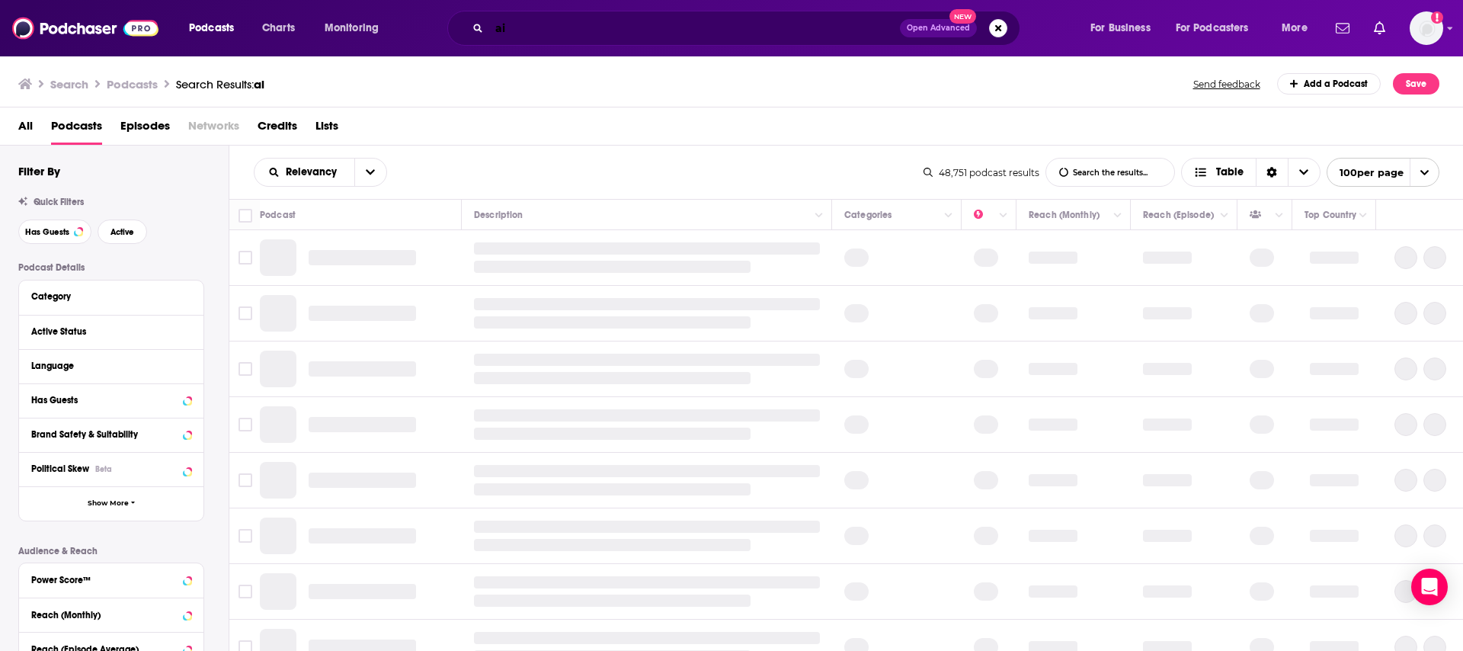
click at [540, 33] on input "ai" at bounding box center [694, 28] width 411 height 24
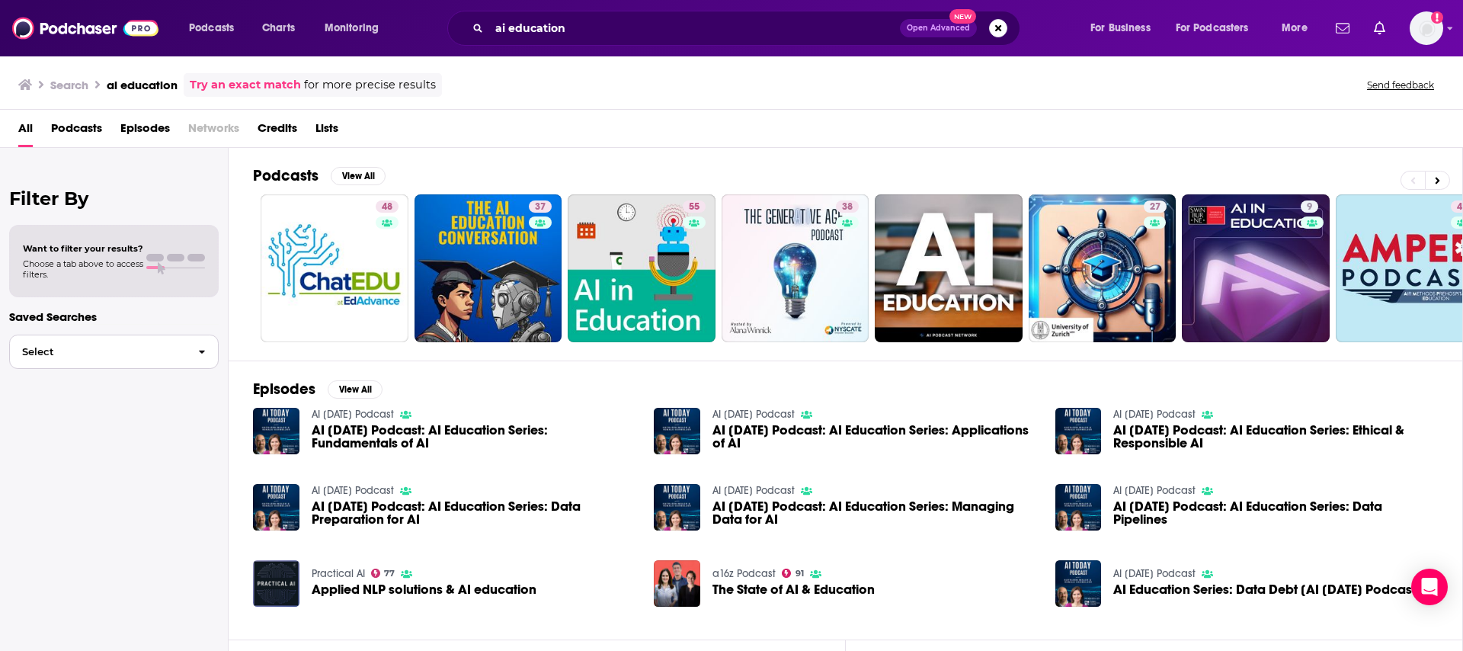
click at [150, 342] on button "Select" at bounding box center [113, 351] width 209 height 34
click at [78, 120] on span "Podcasts" at bounding box center [76, 131] width 51 height 31
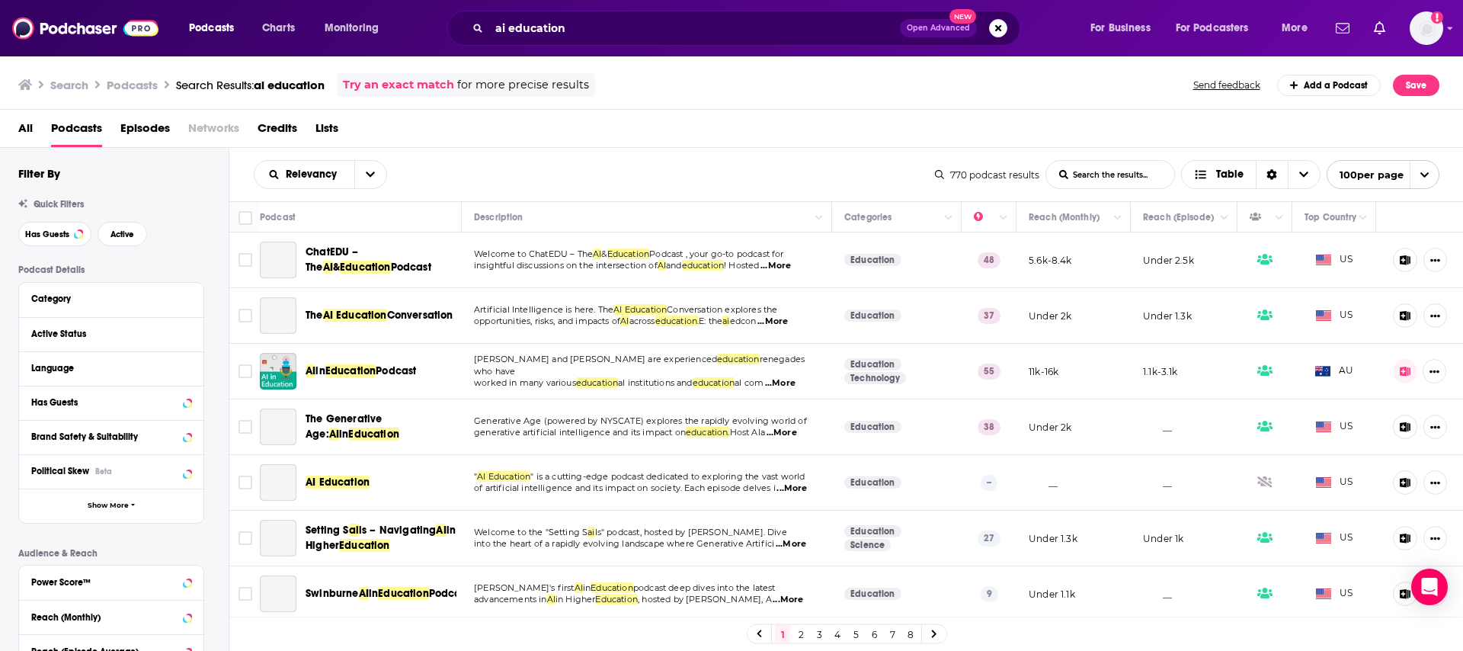
click at [132, 220] on div "Quick Filters Has Guests Active" at bounding box center [123, 222] width 210 height 47
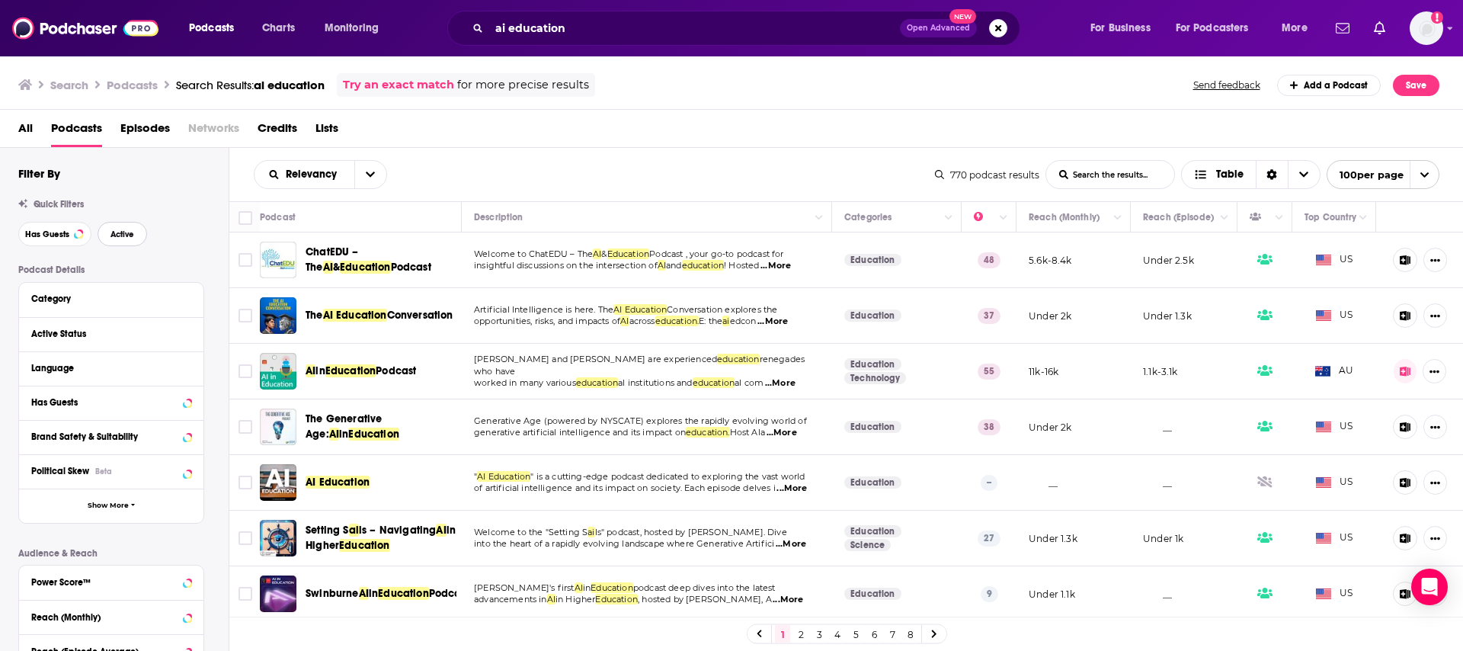
click at [124, 238] on span "Active" at bounding box center [122, 234] width 24 height 8
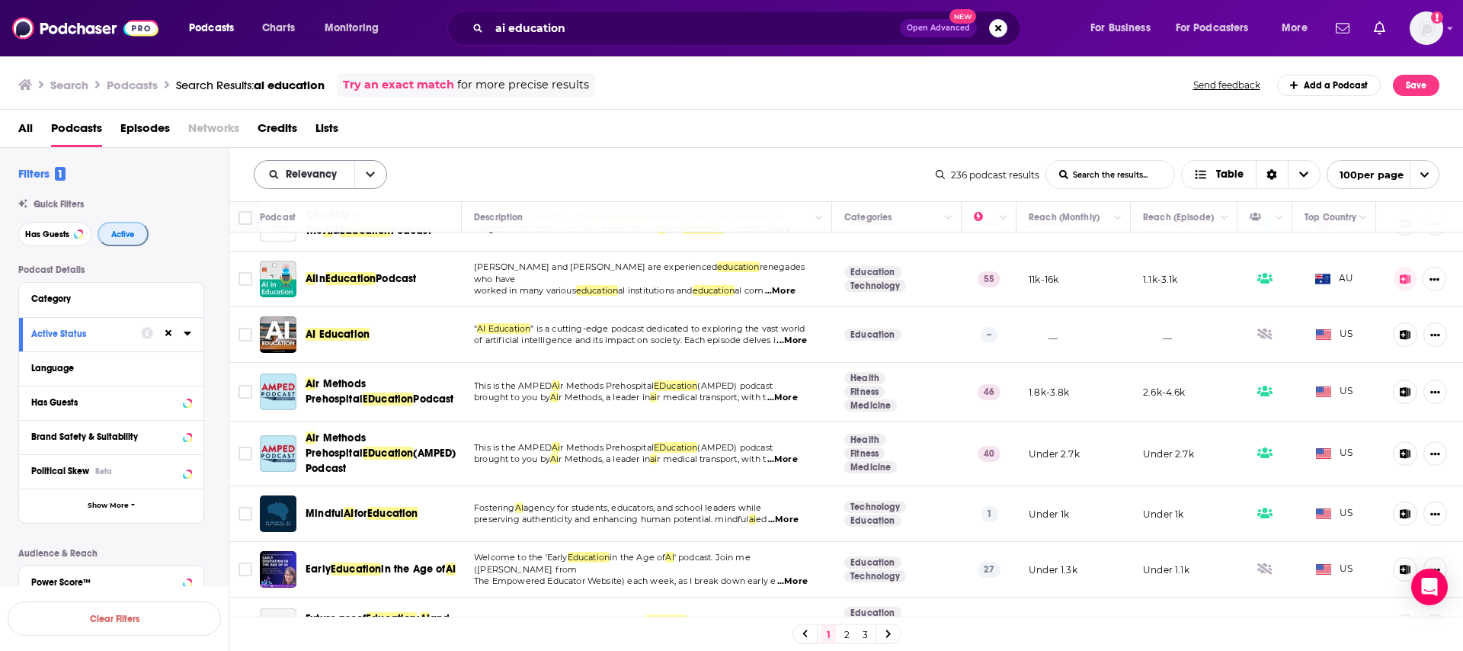
scroll to position [38, 0]
click at [304, 169] on span "Relevancy" at bounding box center [314, 174] width 56 height 11
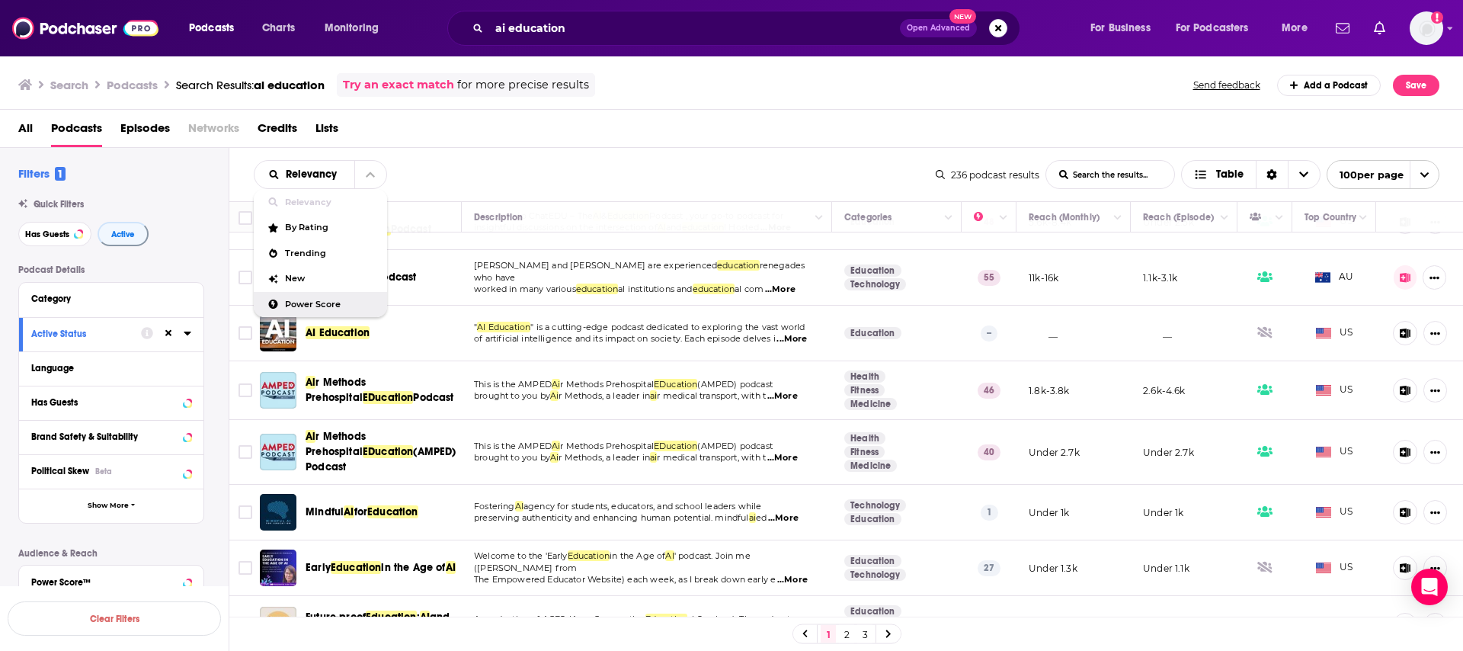
click at [329, 300] on span "Power Score" at bounding box center [330, 304] width 90 height 8
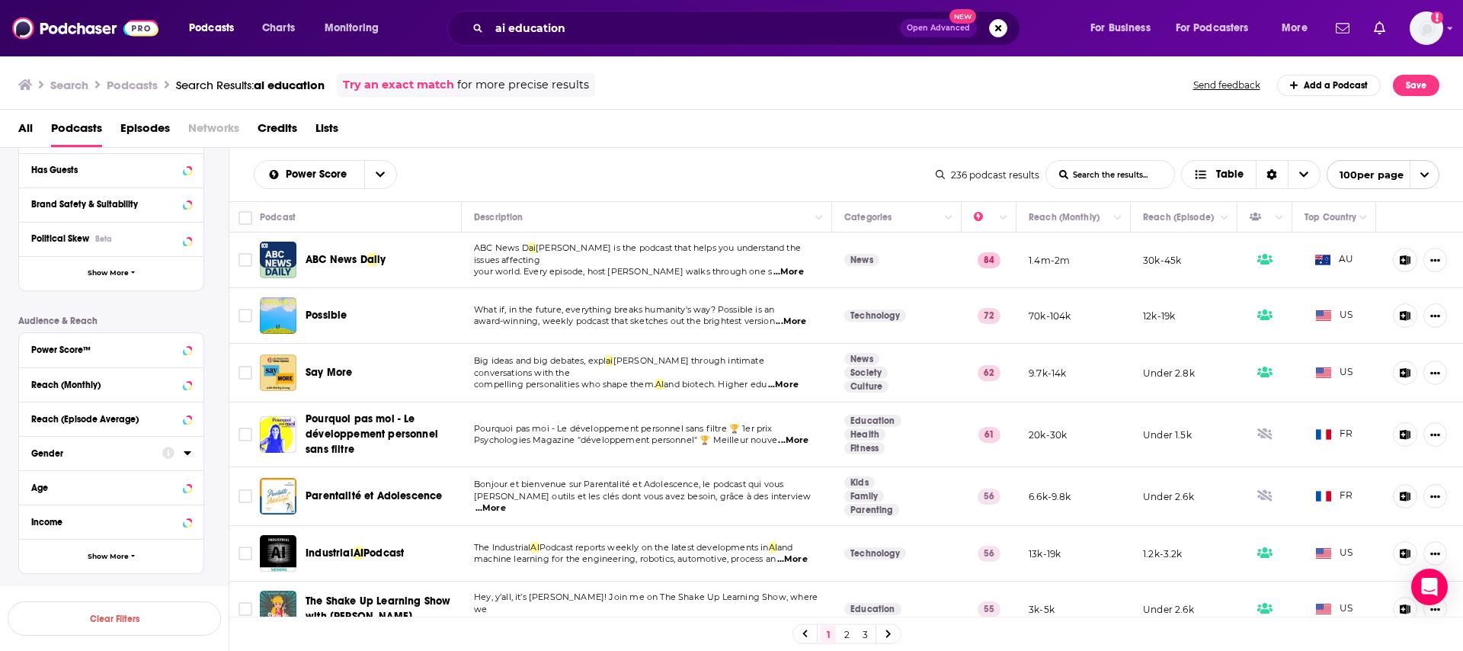
scroll to position [273, 0]
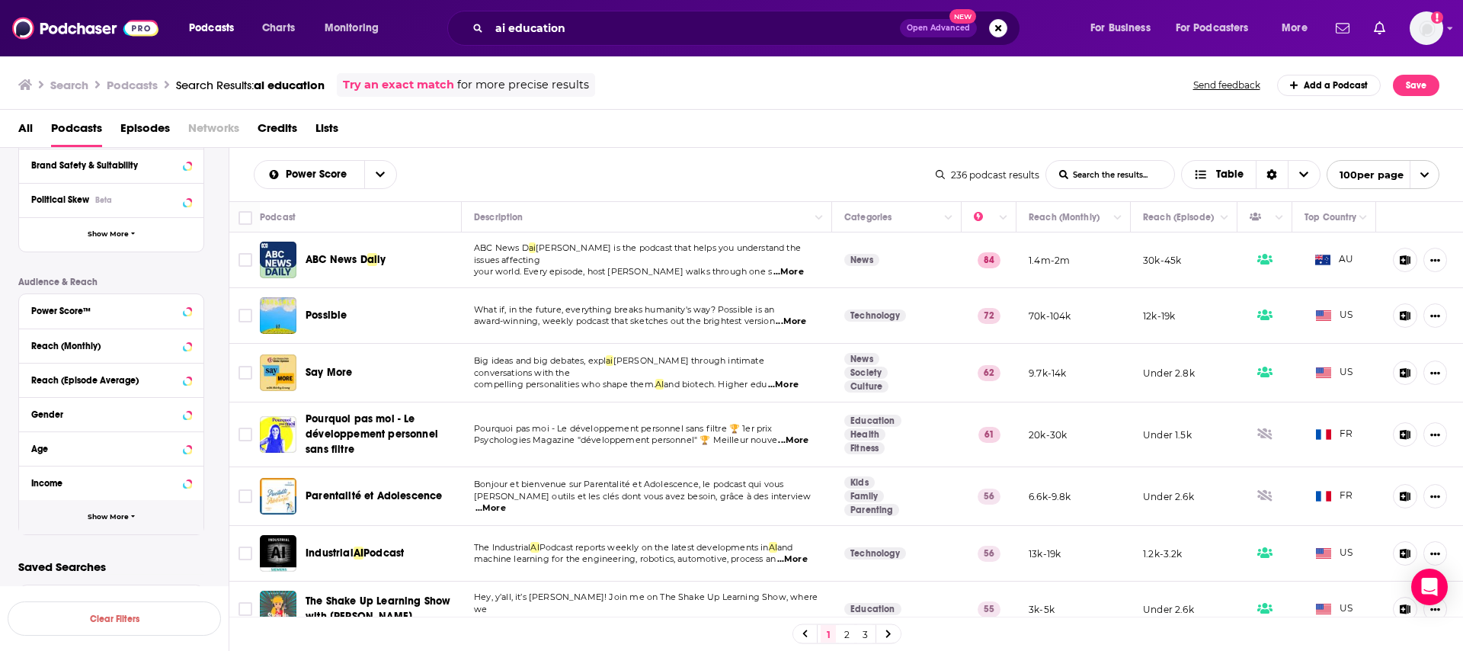
click at [82, 520] on button "Show More" at bounding box center [111, 517] width 184 height 34
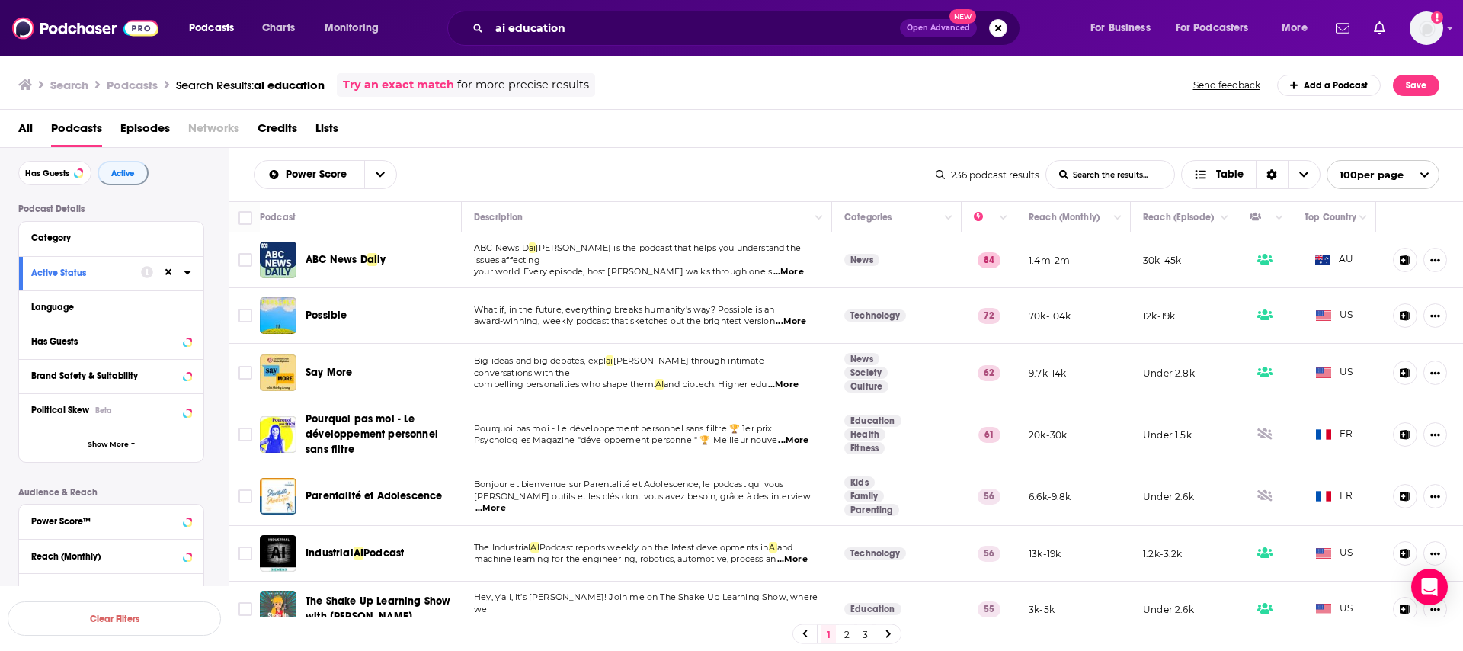
scroll to position [0, 0]
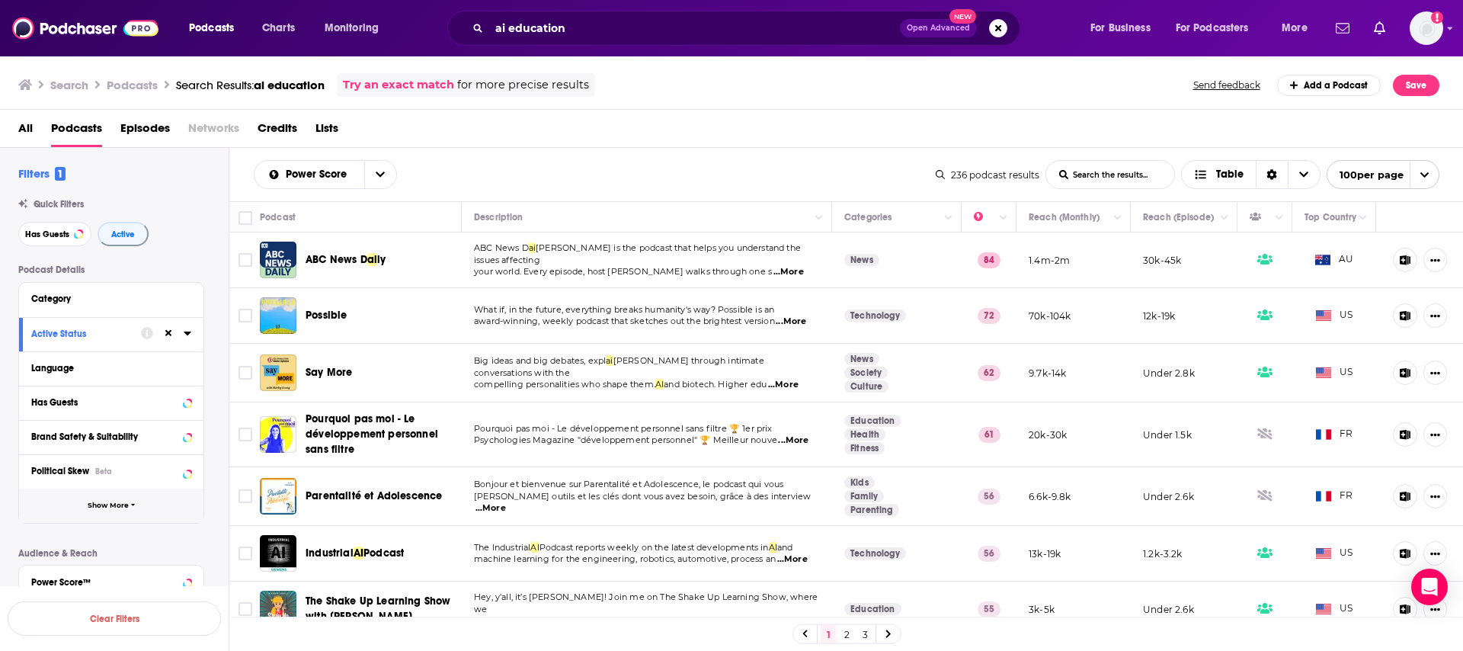
click at [105, 504] on span "Show More" at bounding box center [108, 505] width 41 height 8
click at [61, 297] on div "Category" at bounding box center [102, 298] width 142 height 11
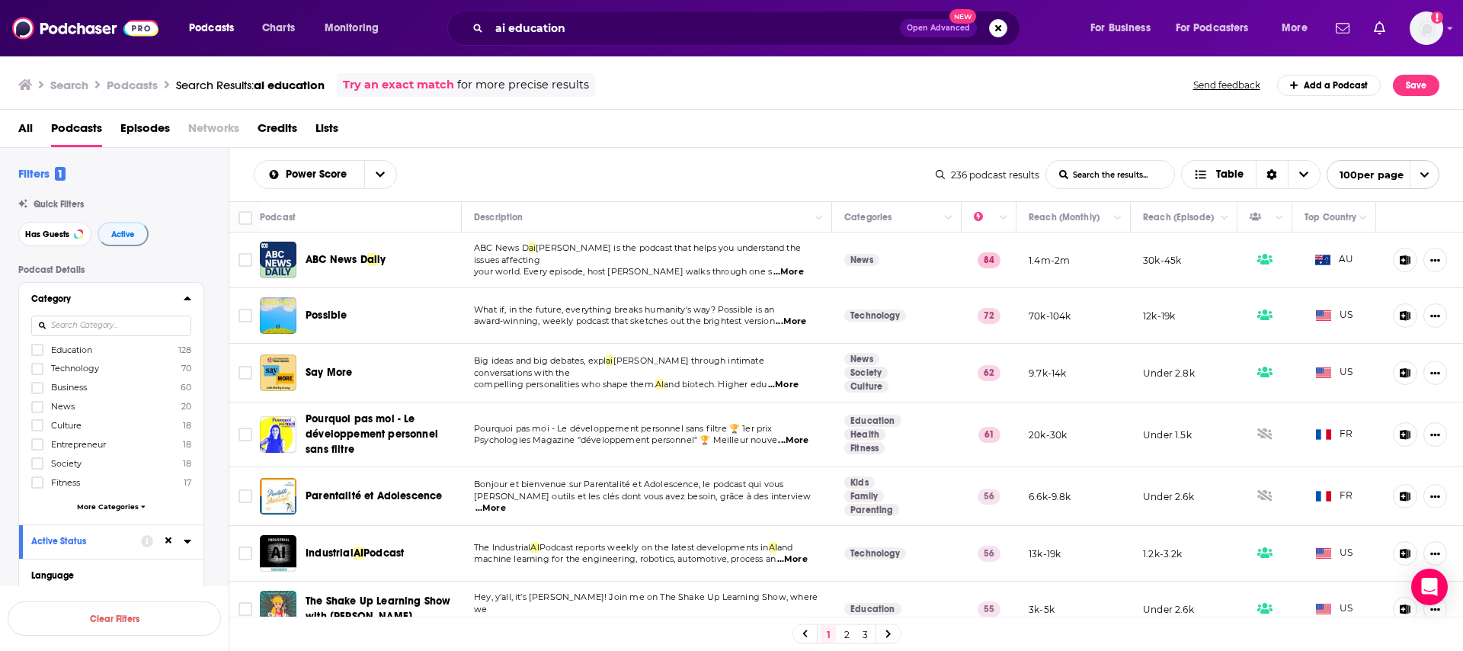
click at [73, 354] on span "Education" at bounding box center [71, 349] width 41 height 11
click at [37, 354] on input "multiSelectOption-education-0" at bounding box center [37, 354] width 0 height 0
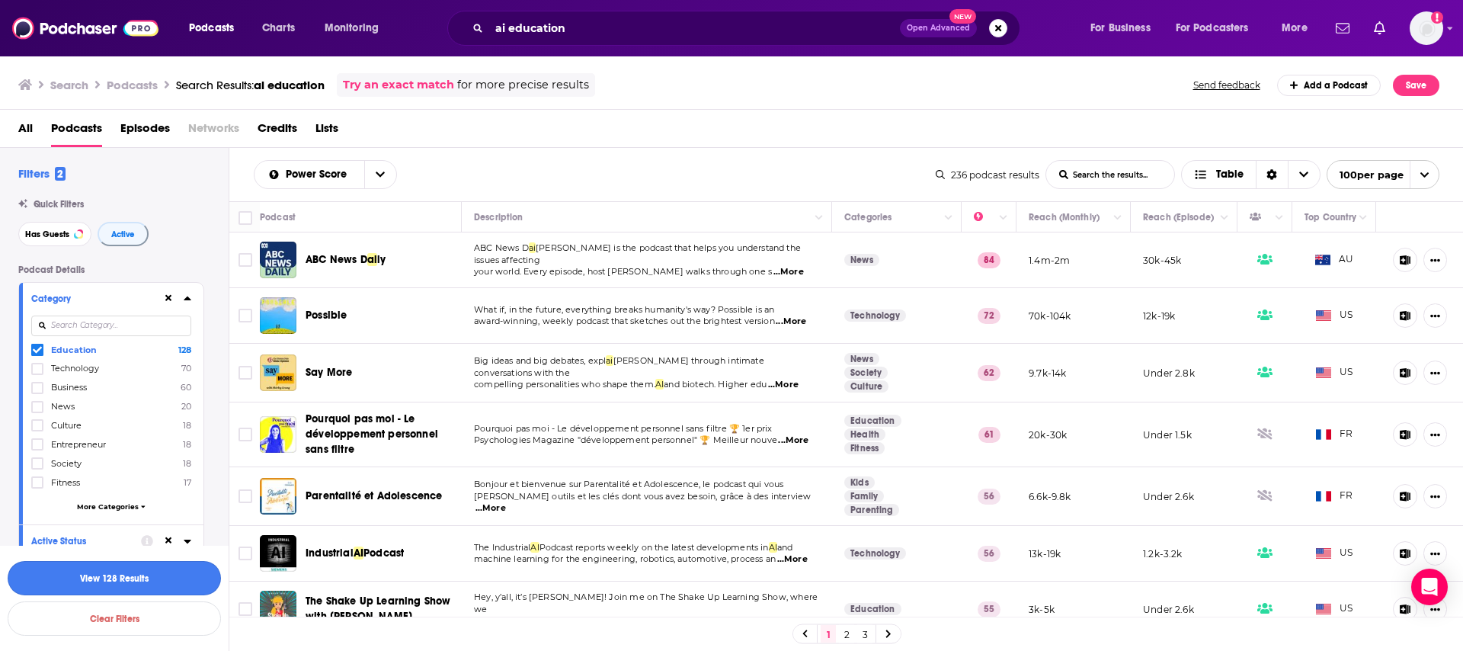
click at [111, 583] on button "View 128 Results" at bounding box center [114, 578] width 213 height 34
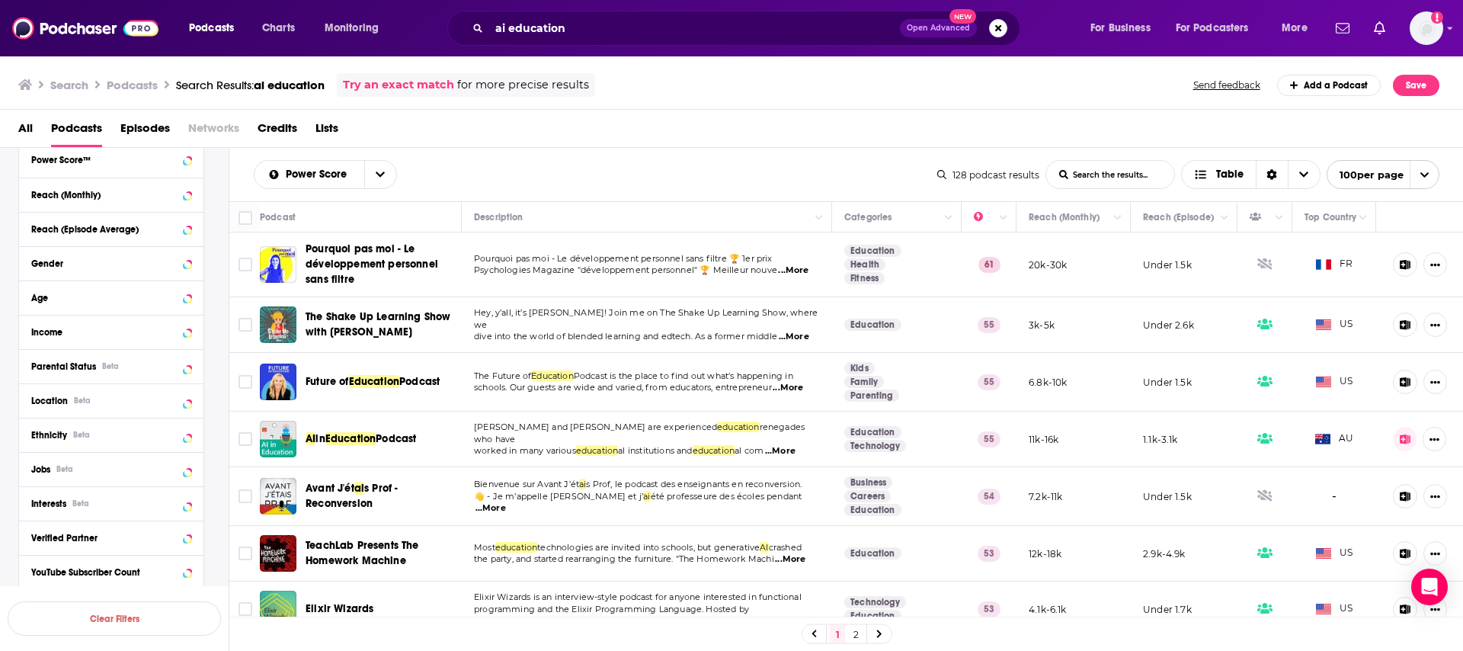
scroll to position [1026, 0]
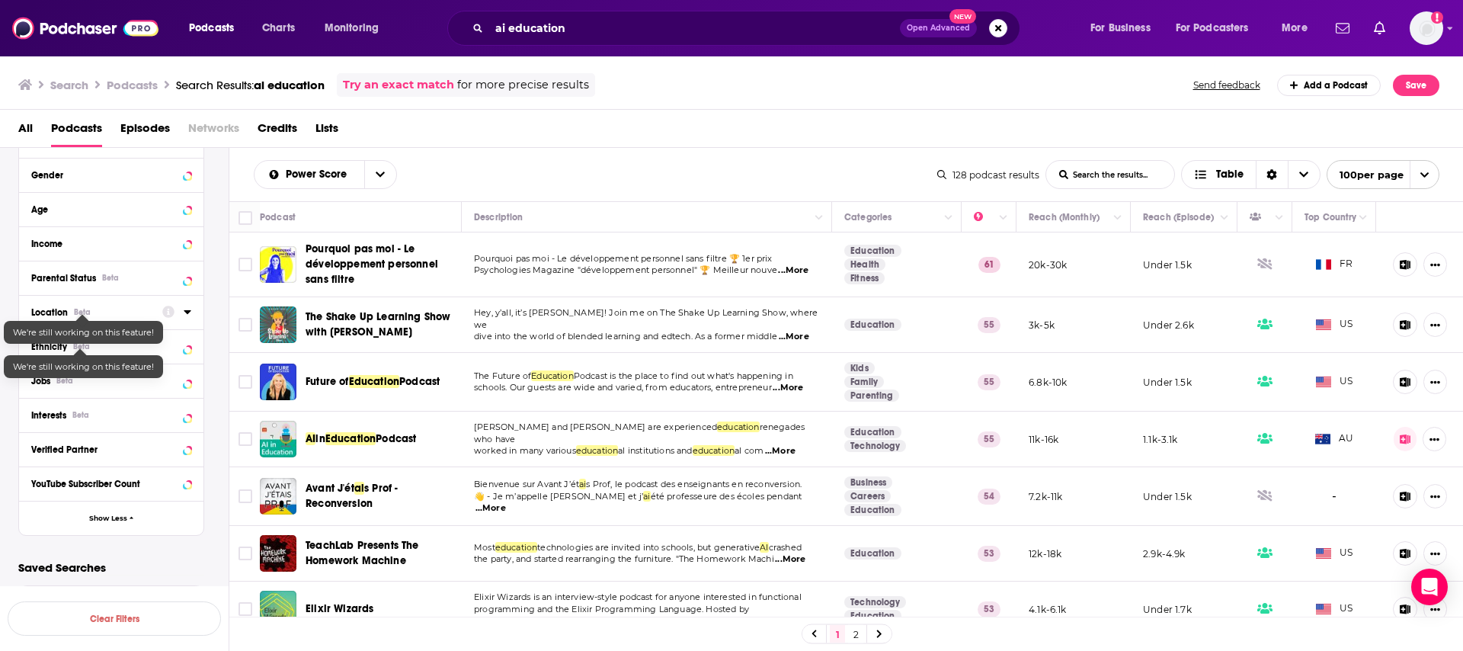
click at [78, 302] on button "Location Beta" at bounding box center [96, 311] width 131 height 19
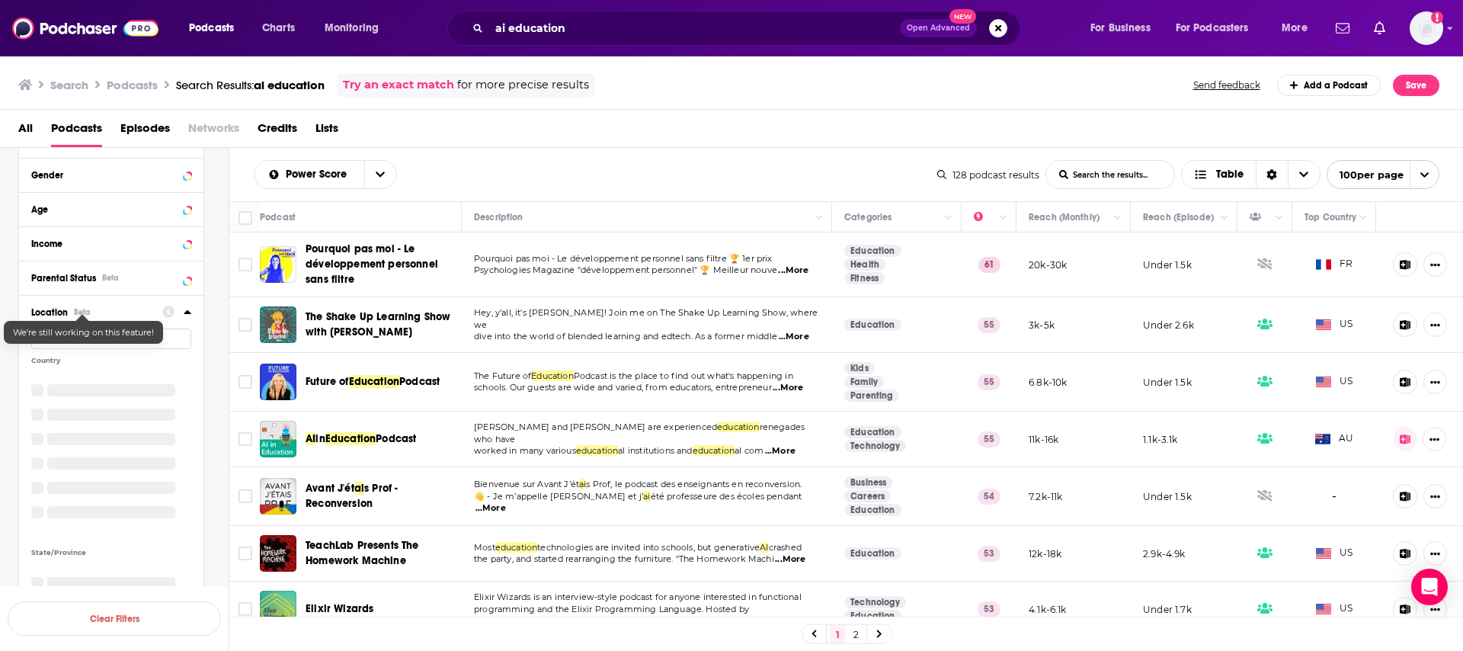
click at [78, 312] on div "Beta" at bounding box center [82, 312] width 17 height 10
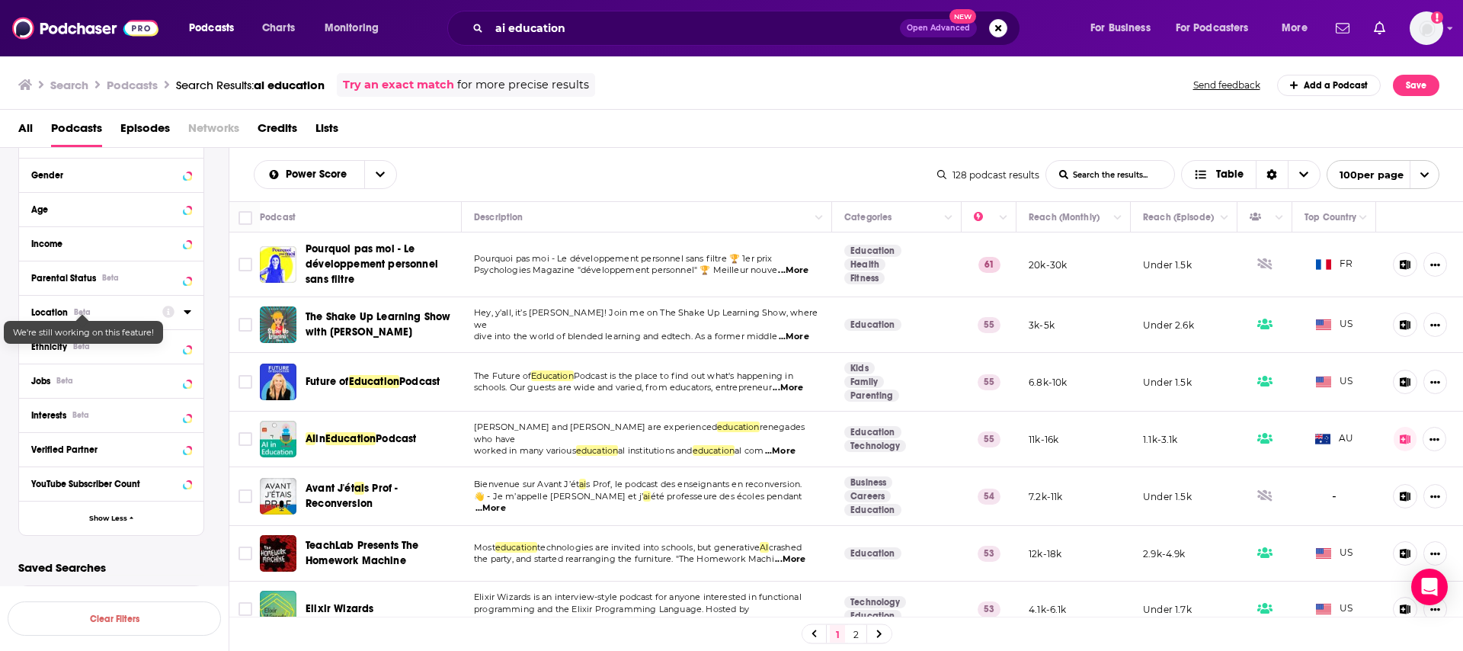
click at [78, 312] on div "Beta" at bounding box center [82, 312] width 17 height 10
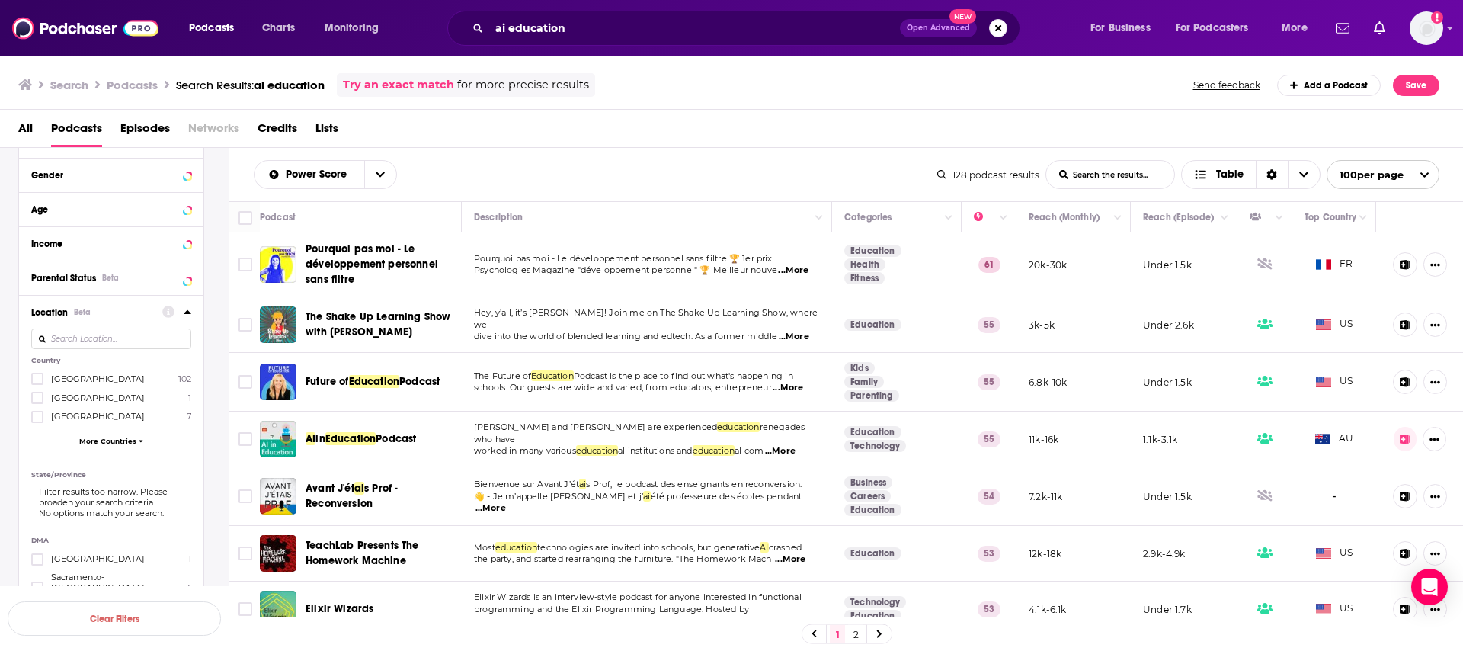
click at [40, 407] on div "United States 102 Australia 1 Canada 7 More Countries" at bounding box center [111, 412] width 160 height 81
click at [40, 403] on div "United States 102 Australia 1 Canada 7 More Countries" at bounding box center [111, 412] width 160 height 81
click at [39, 401] on label at bounding box center [37, 398] width 12 height 12
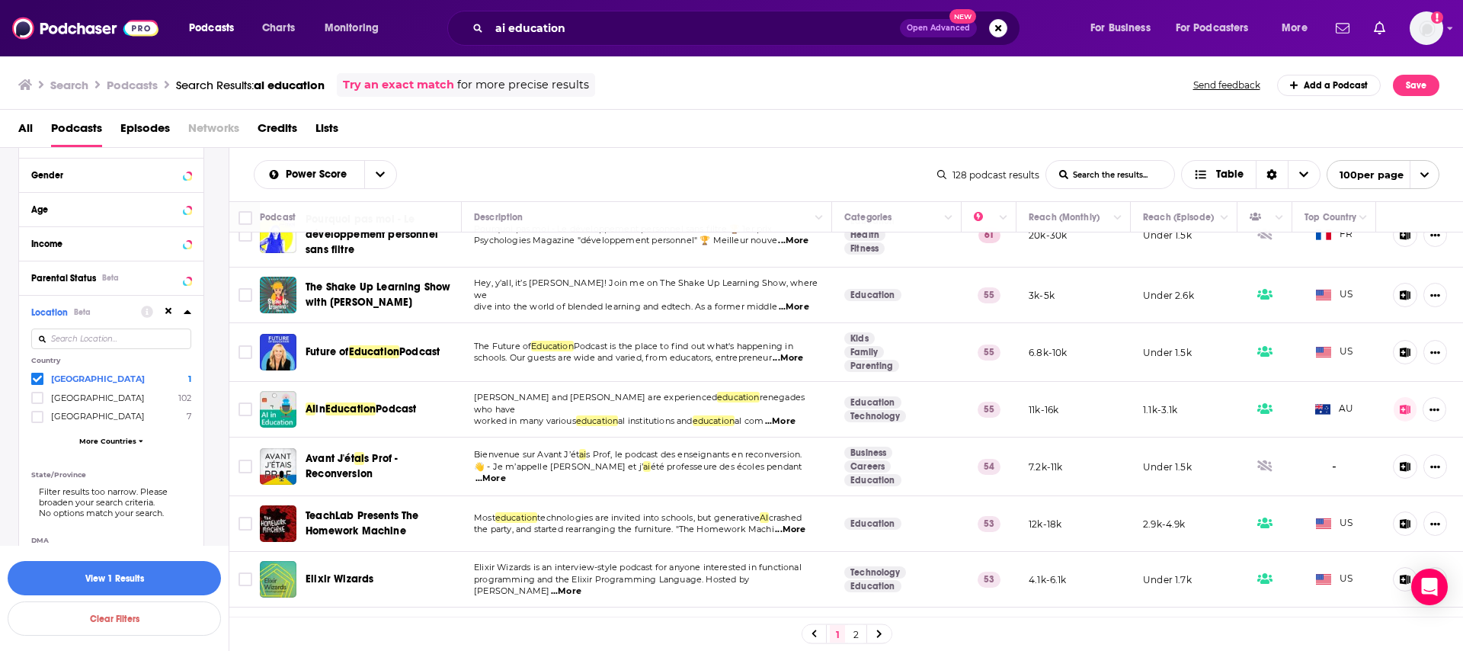
scroll to position [27, 0]
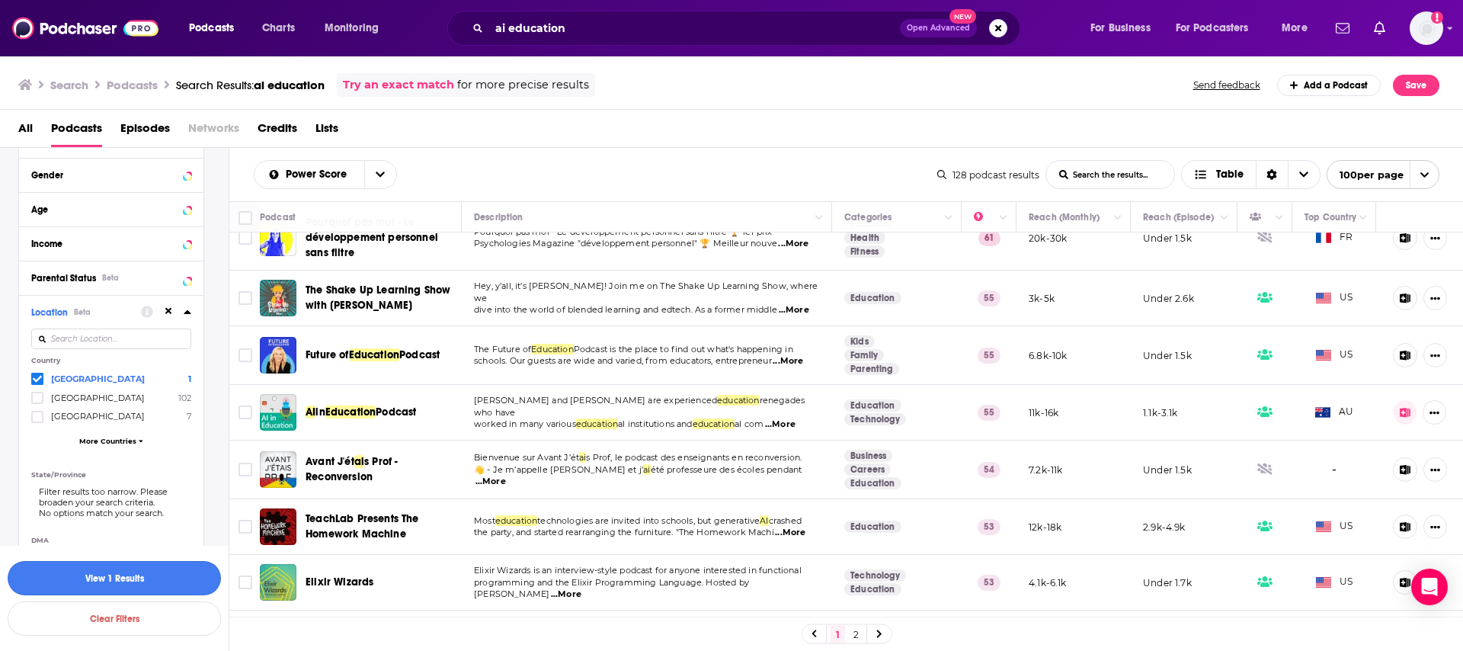
click at [161, 580] on button "View 1 Results" at bounding box center [114, 578] width 213 height 34
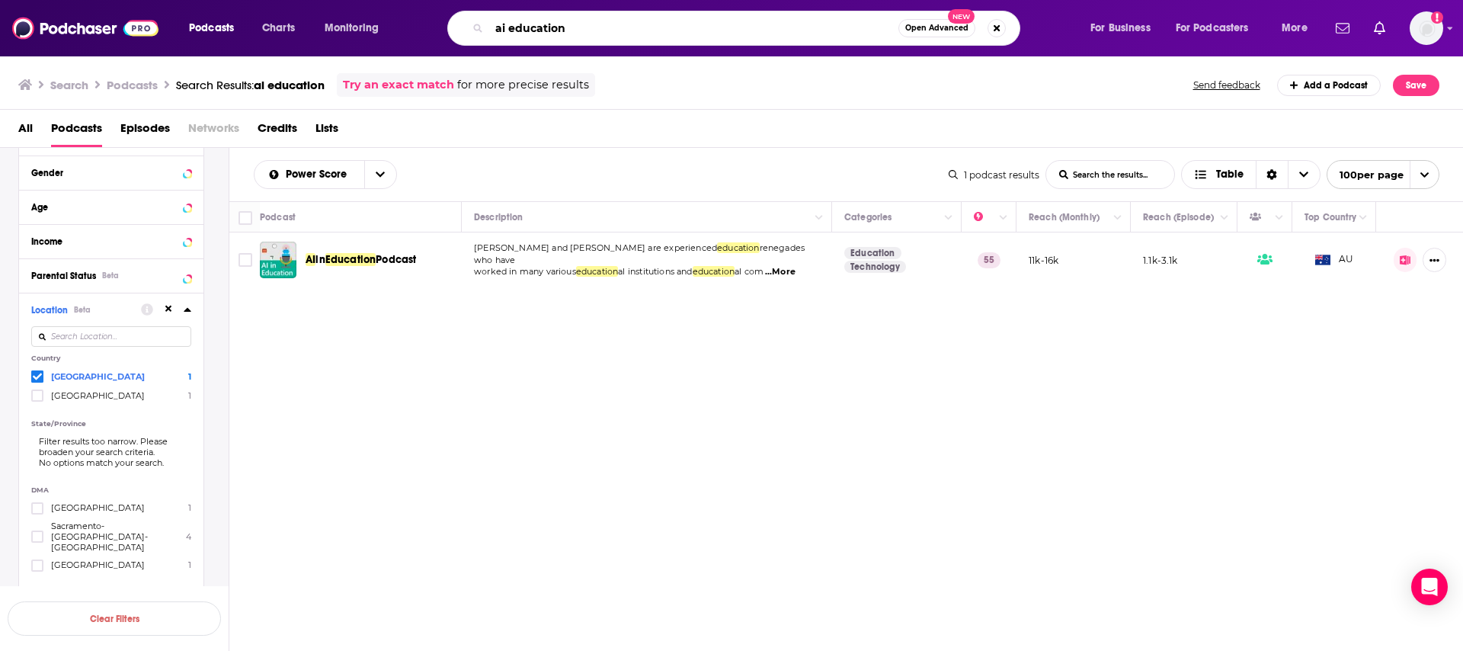
click at [589, 28] on input "ai education" at bounding box center [693, 28] width 409 height 24
click at [504, 32] on input "ai education" at bounding box center [693, 28] width 409 height 24
type input "education"
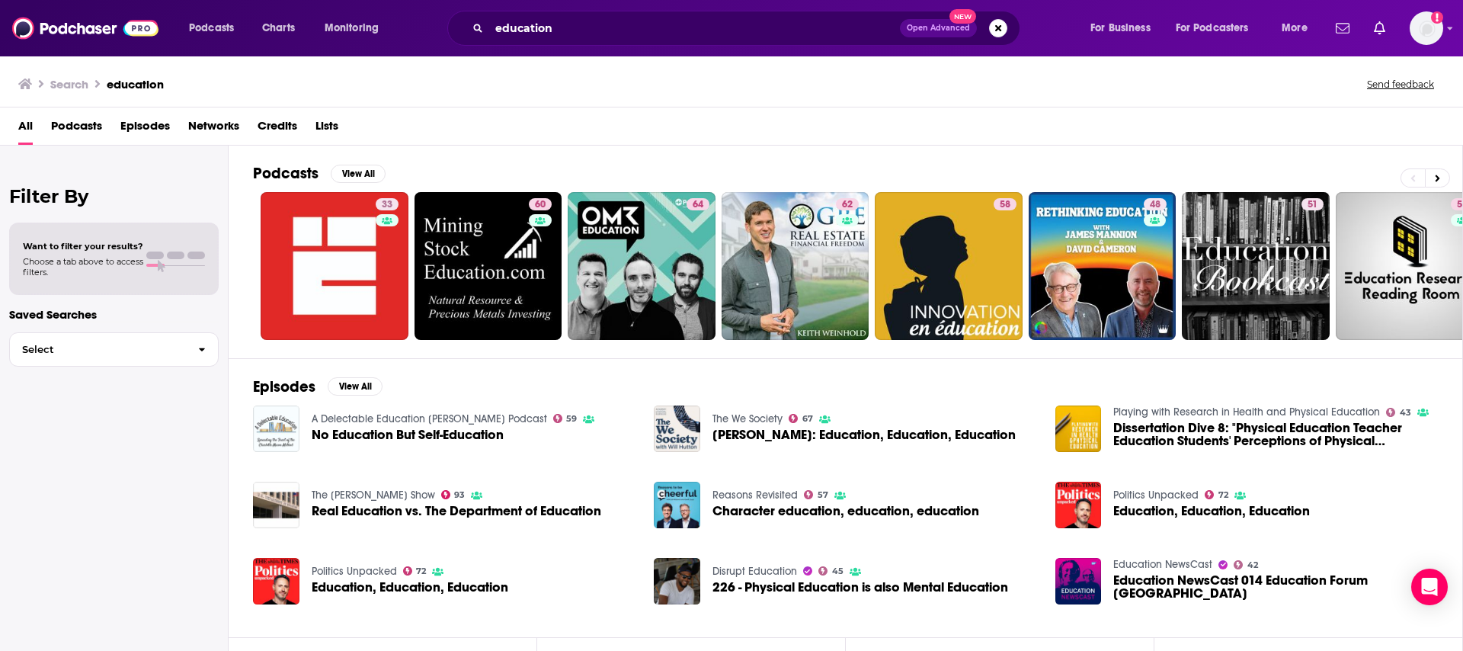
click at [81, 105] on div "Search education Send feedback" at bounding box center [731, 81] width 1463 height 53
click at [85, 133] on span "Podcasts" at bounding box center [76, 129] width 51 height 31
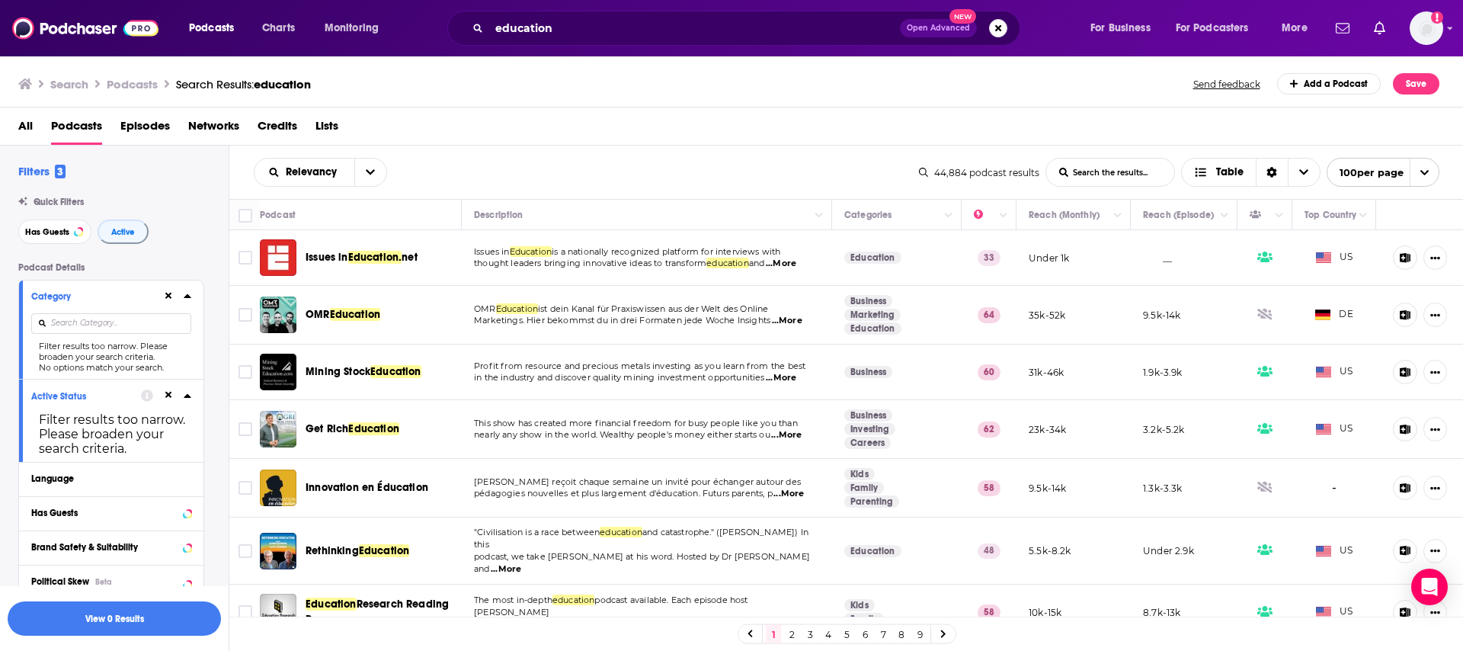
click at [167, 398] on icon at bounding box center [168, 395] width 7 height 10
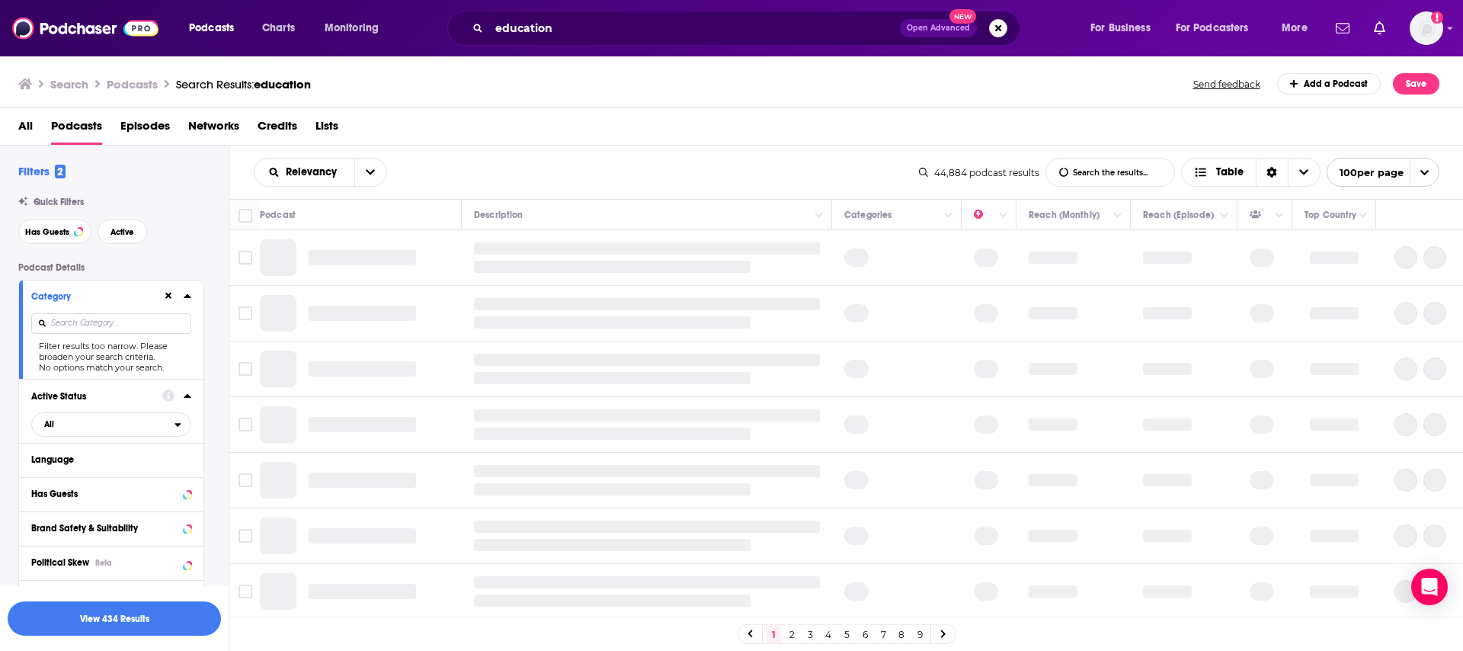
click at [169, 298] on icon at bounding box center [168, 296] width 7 height 7
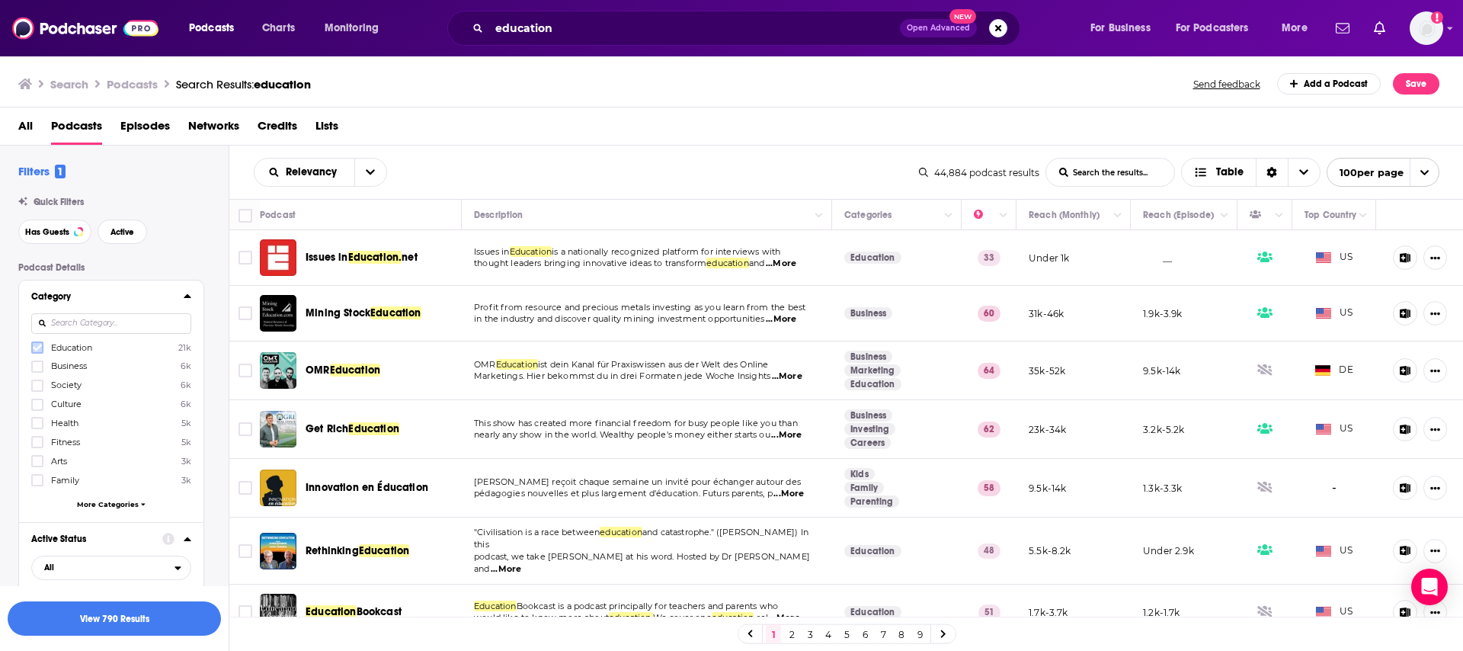
click at [38, 347] on icon at bounding box center [37, 347] width 9 height 9
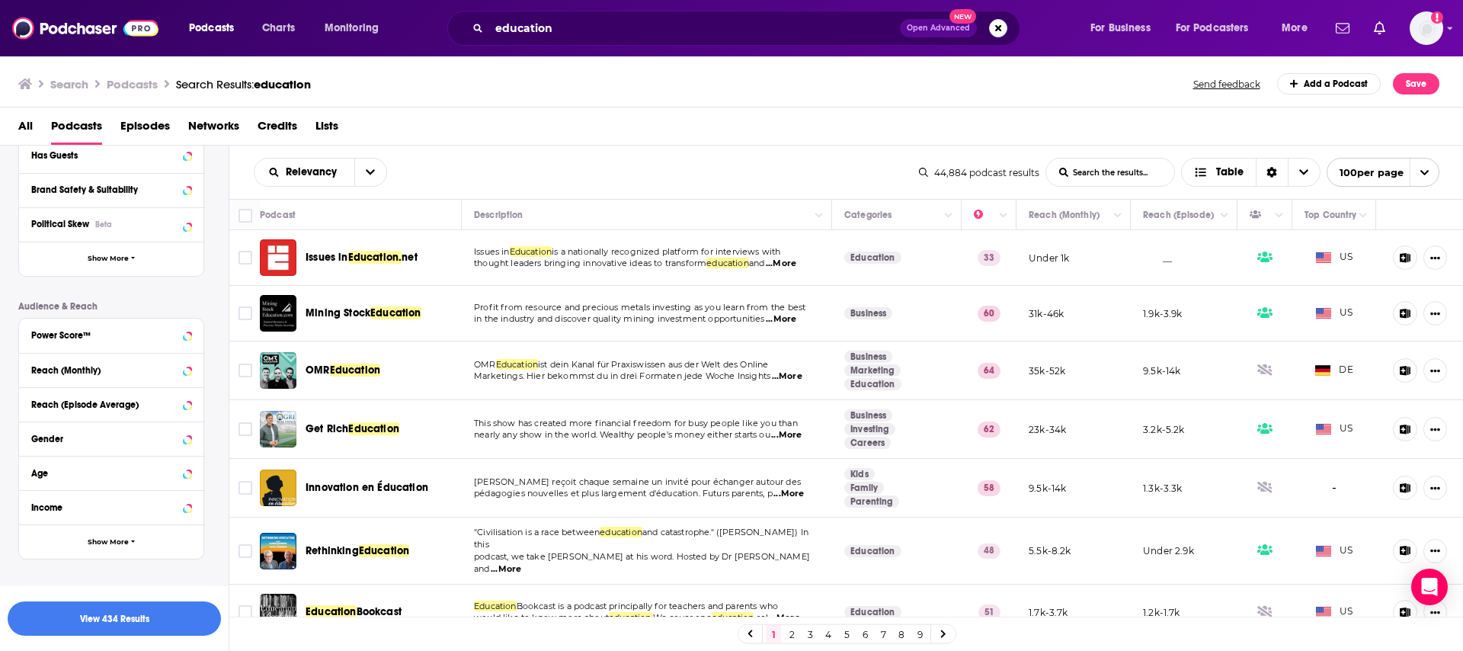
scroll to position [507, 0]
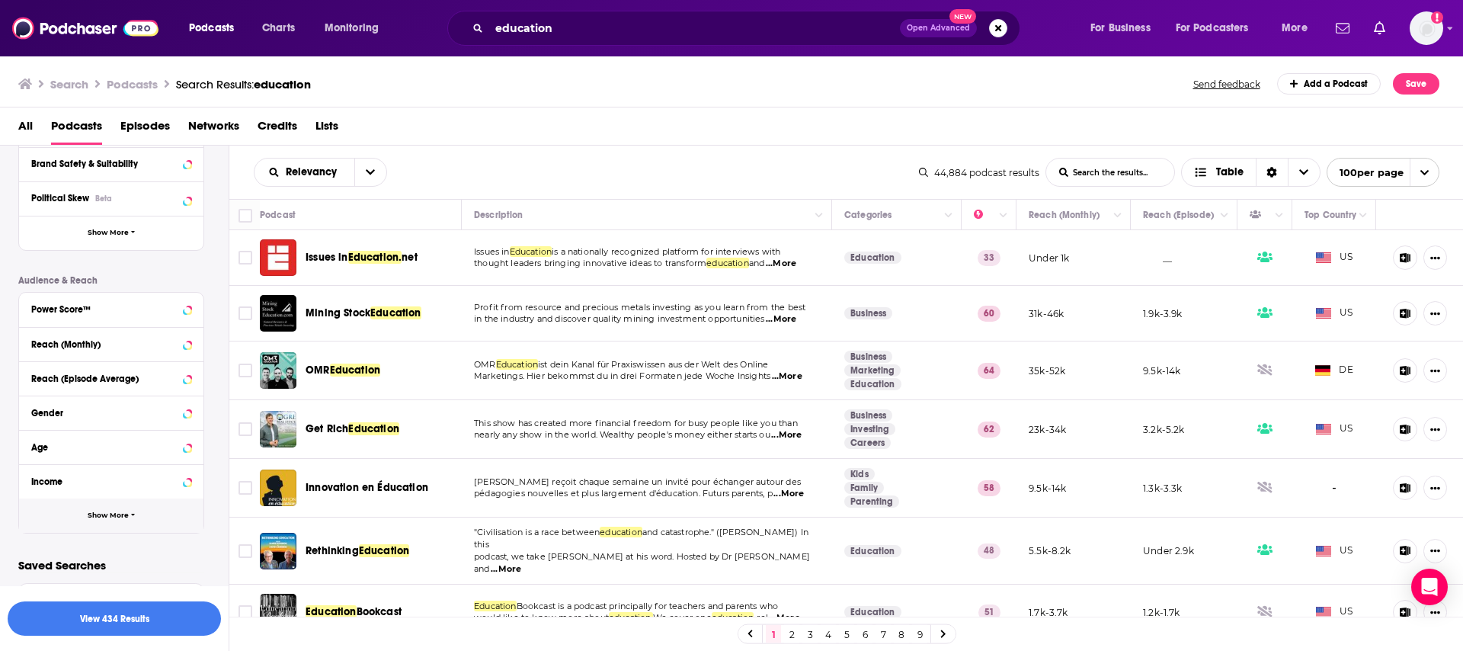
click at [86, 510] on button "Show More" at bounding box center [111, 515] width 184 height 34
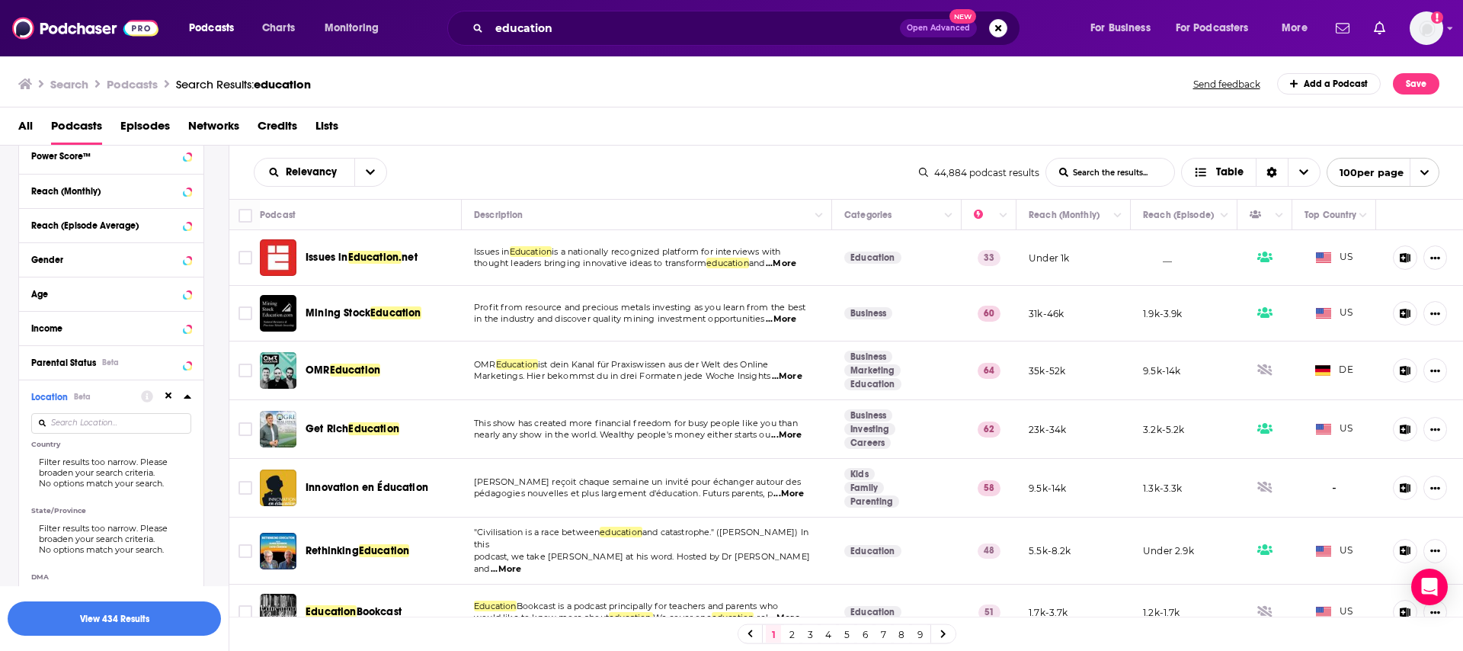
scroll to position [666, 0]
click at [104, 417] on input at bounding box center [111, 418] width 160 height 21
click at [104, 424] on input at bounding box center [111, 418] width 160 height 21
click at [168, 383] on div at bounding box center [166, 390] width 50 height 19
click at [170, 392] on icon at bounding box center [168, 390] width 7 height 7
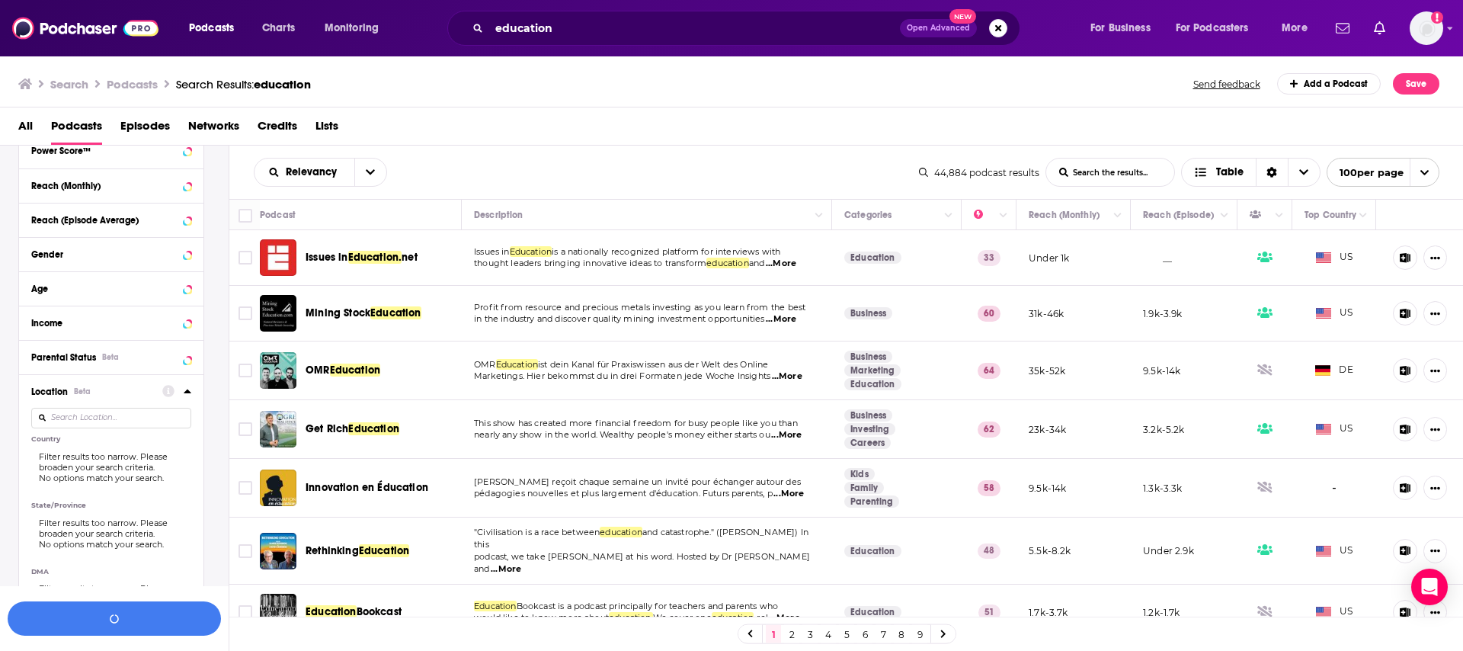
click at [121, 414] on input at bounding box center [111, 418] width 160 height 21
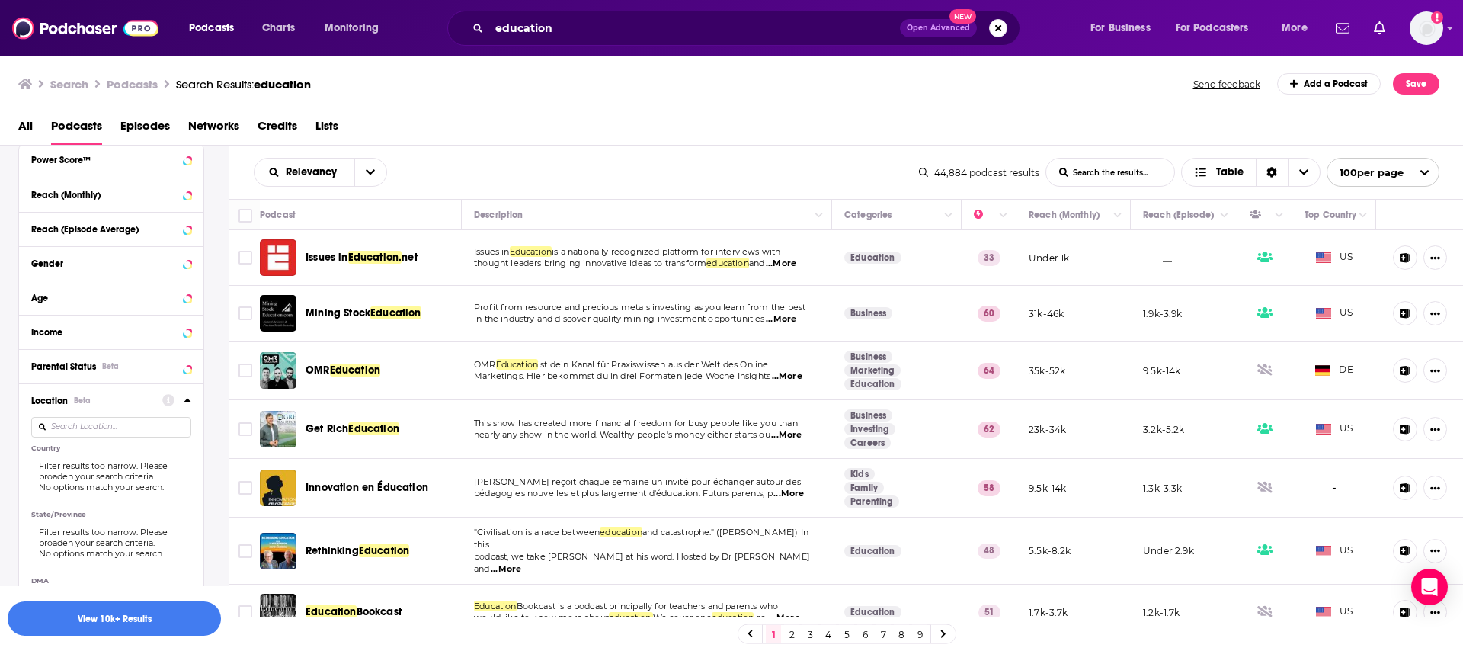
scroll to position [590, 0]
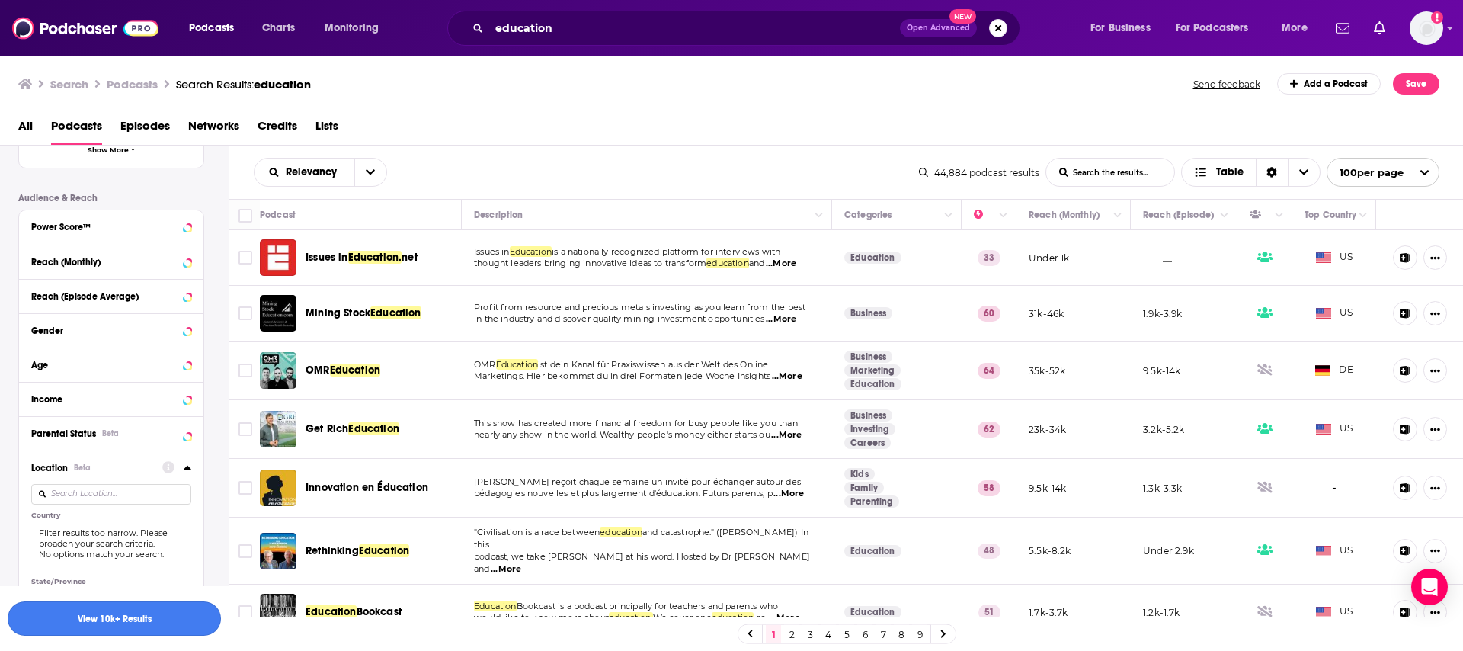
click at [139, 621] on button "View 10k+ Results" at bounding box center [114, 618] width 213 height 34
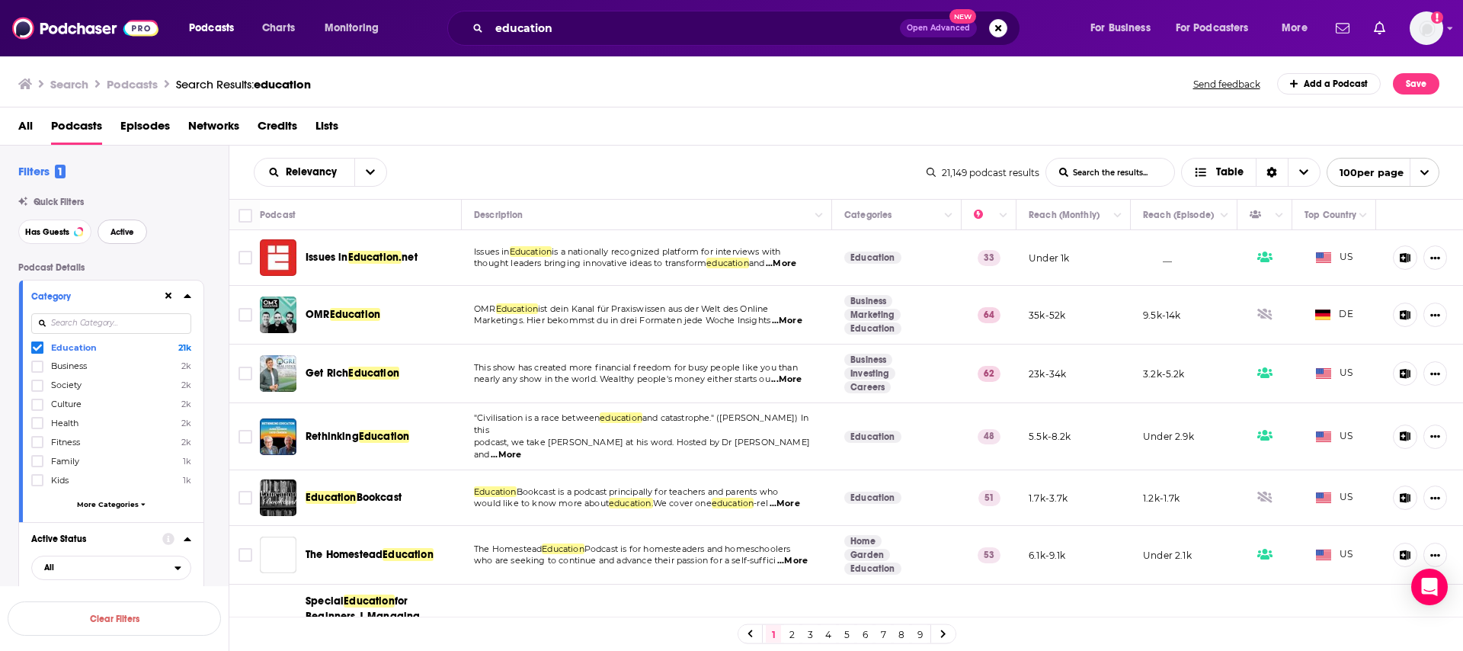
click at [119, 229] on span "Active" at bounding box center [122, 232] width 24 height 8
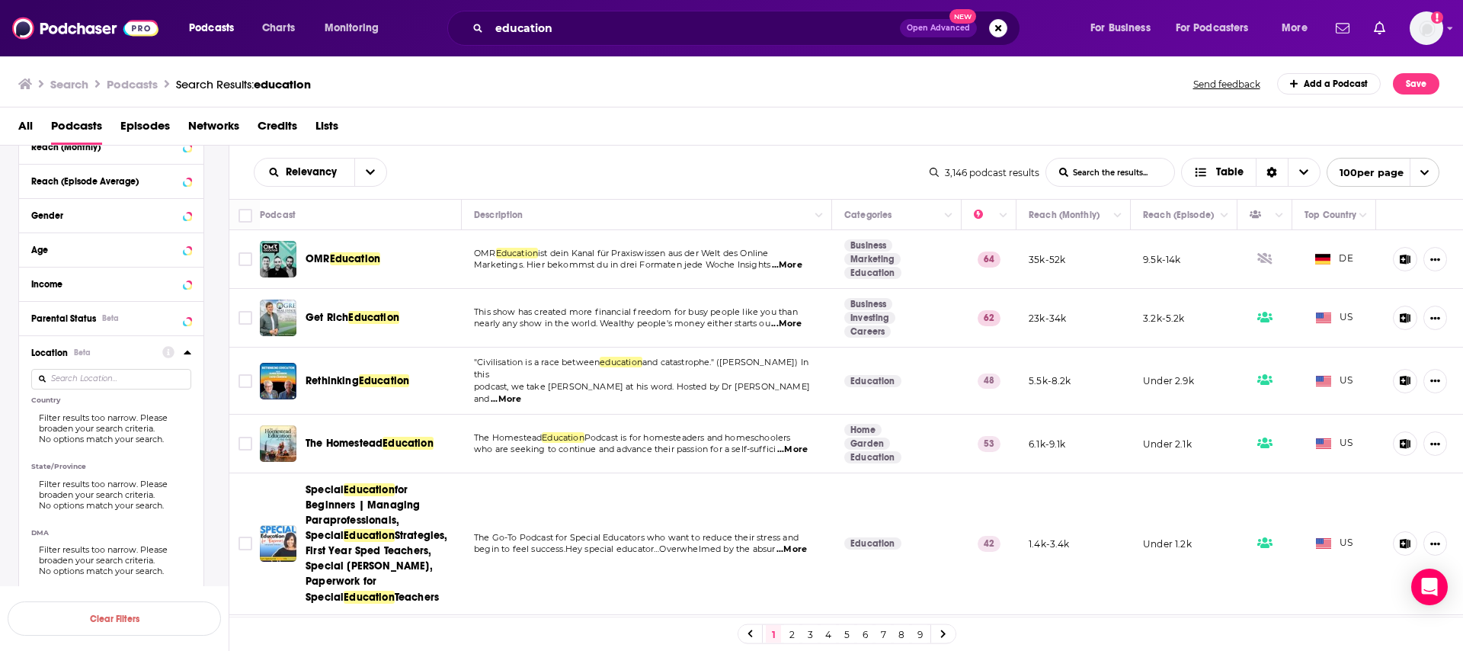
scroll to position [713, 0]
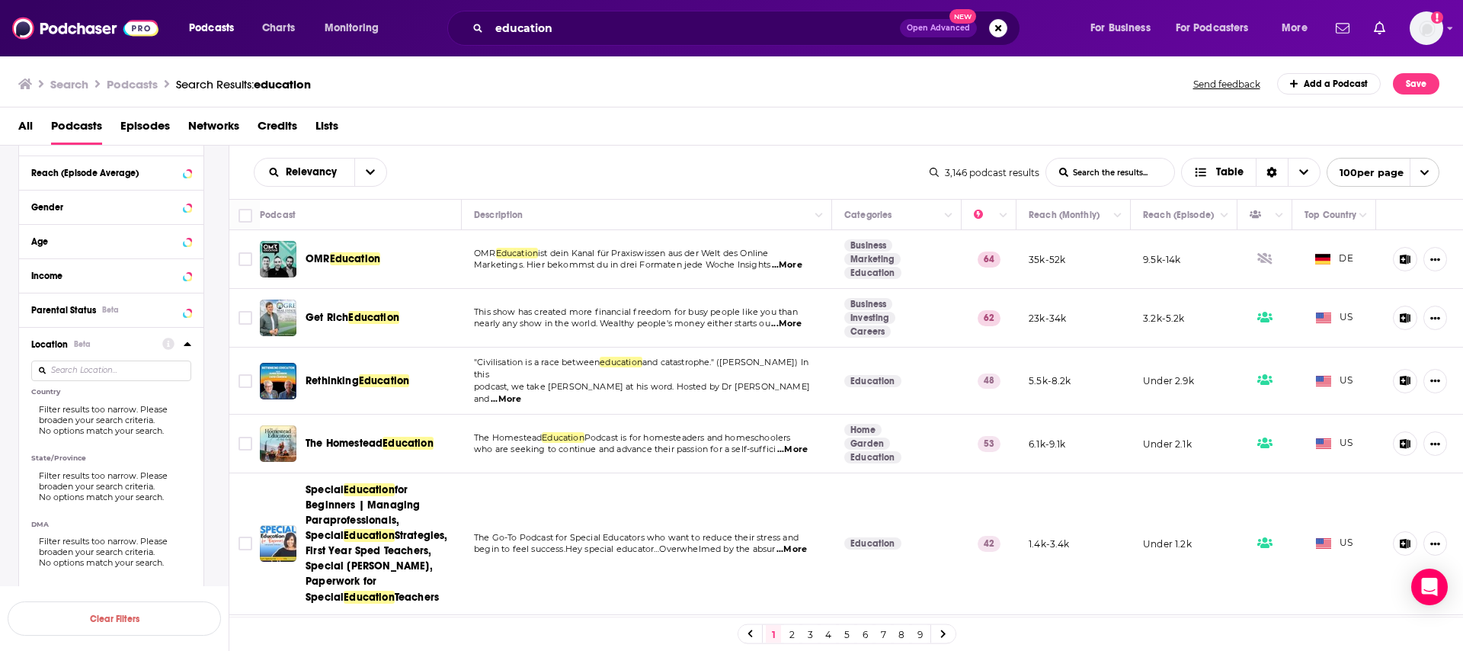
click at [185, 344] on icon at bounding box center [187, 343] width 7 height 4
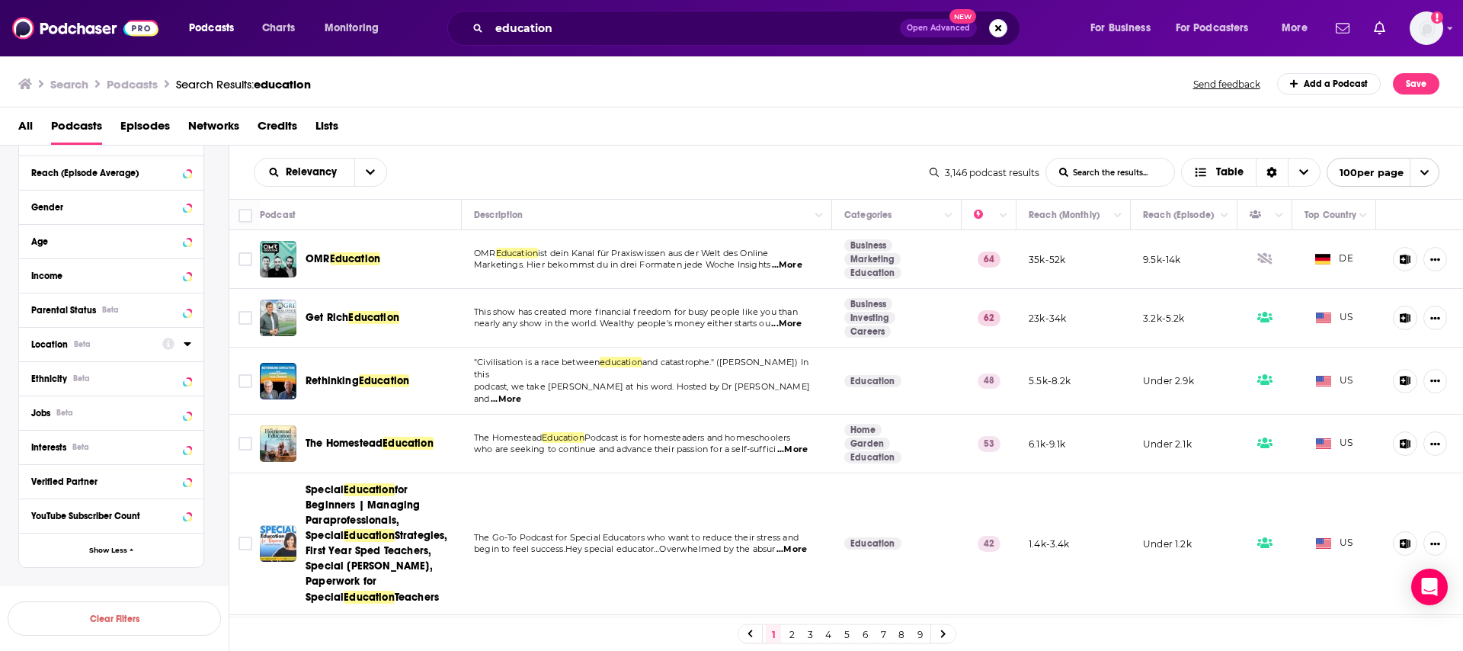
click at [185, 344] on icon at bounding box center [187, 344] width 7 height 4
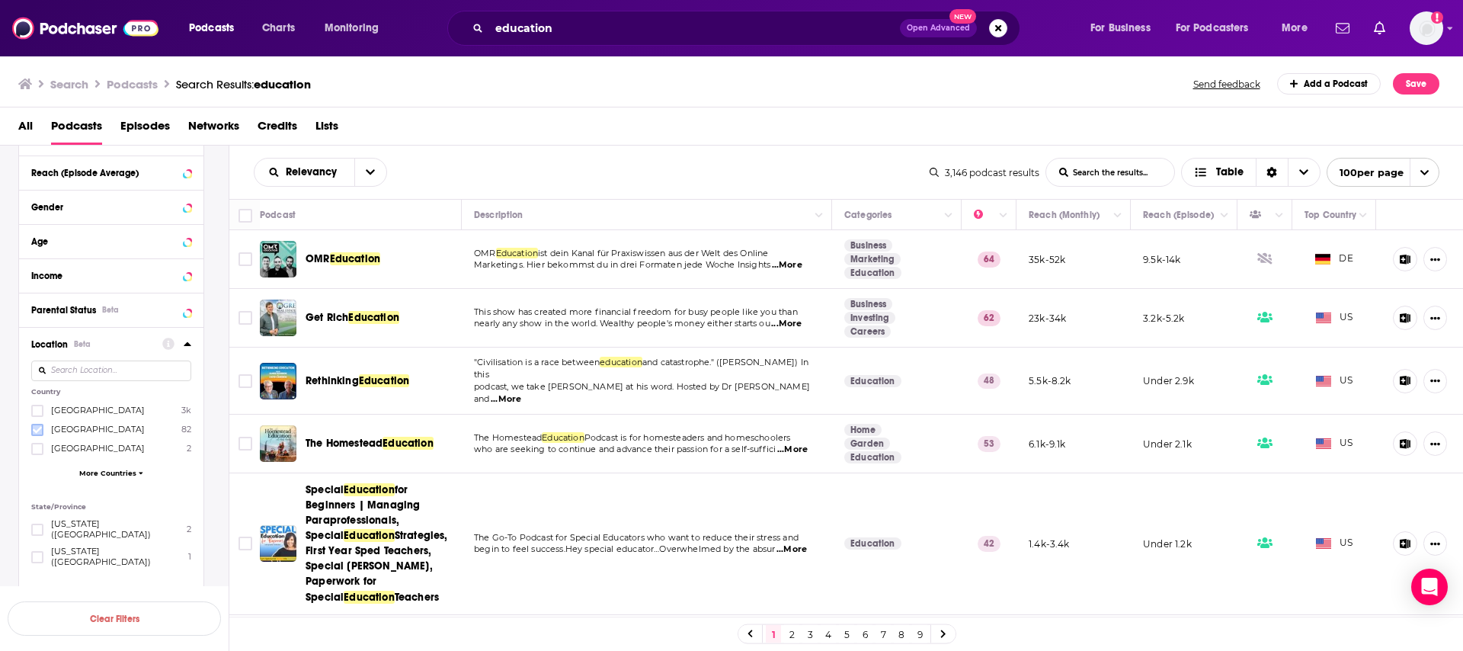
click at [37, 428] on icon at bounding box center [37, 429] width 9 height 9
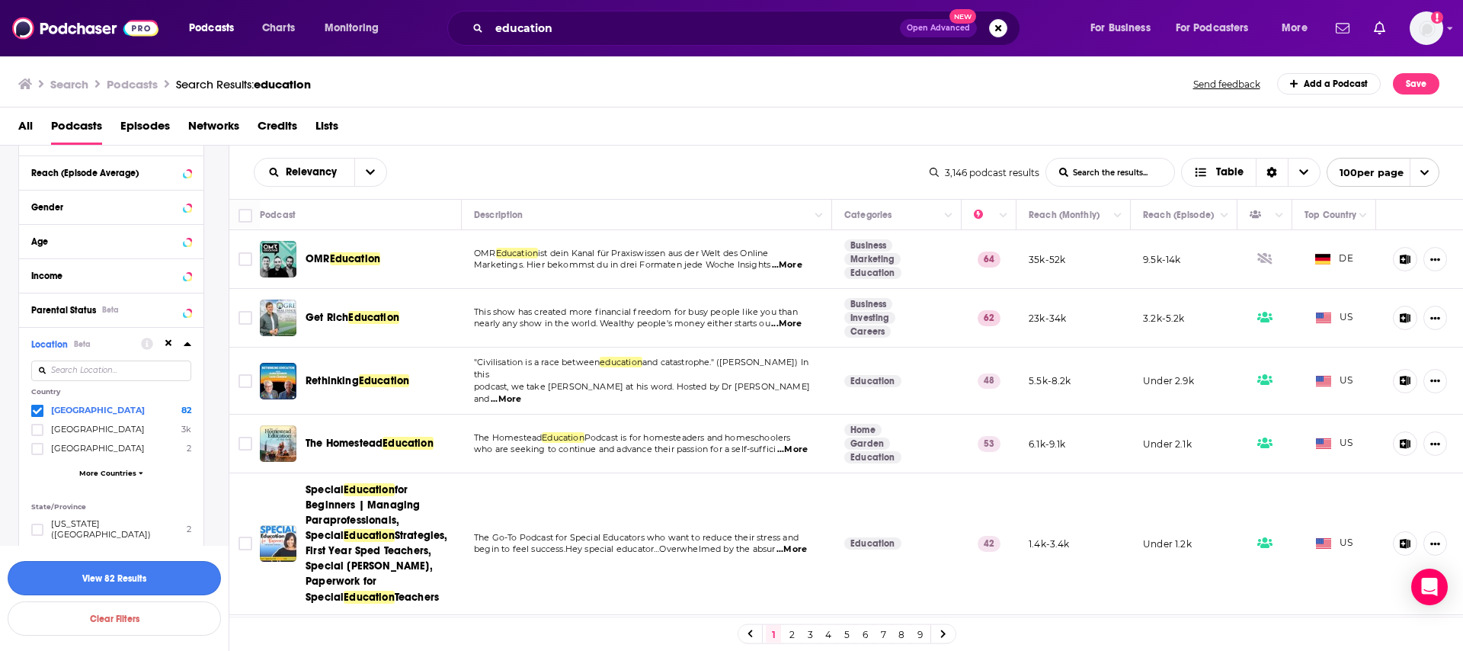
click at [169, 579] on button "View 82 Results" at bounding box center [114, 578] width 213 height 34
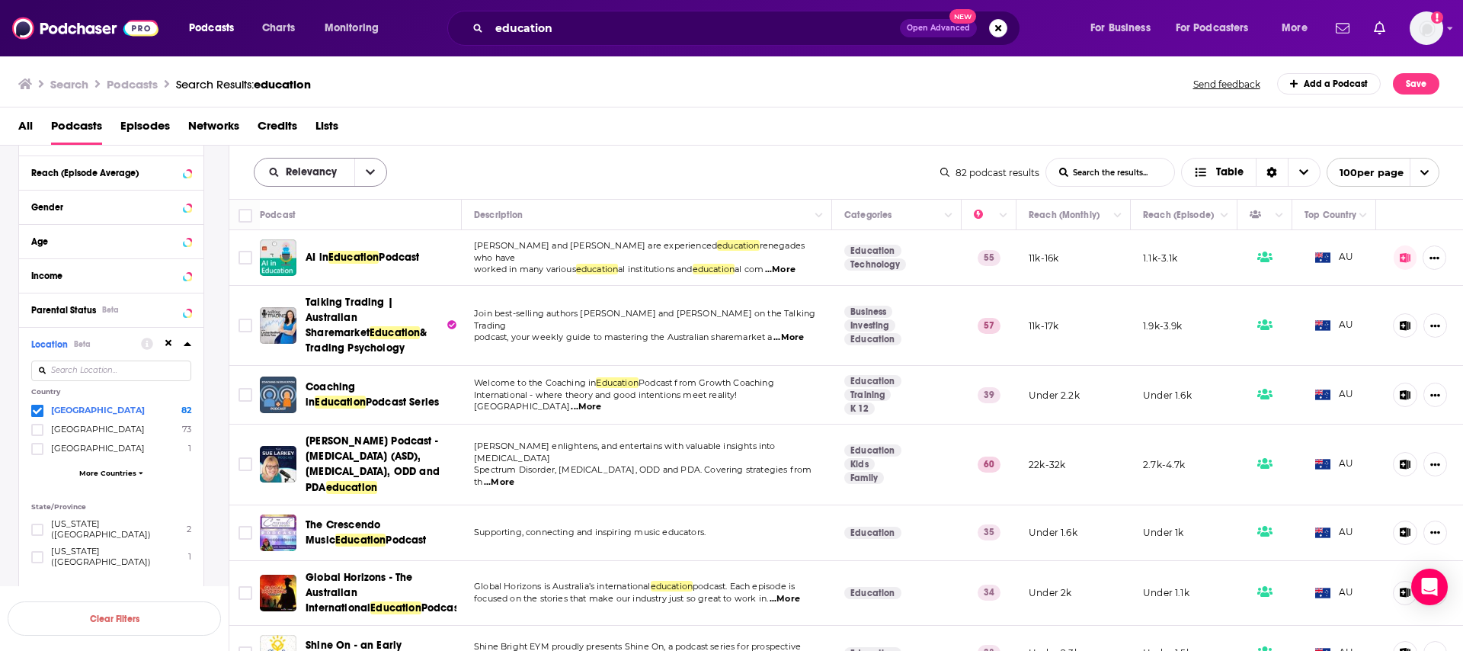
click at [341, 168] on span "Relevancy" at bounding box center [304, 172] width 100 height 11
click at [294, 302] on span "Power Score" at bounding box center [330, 302] width 90 height 8
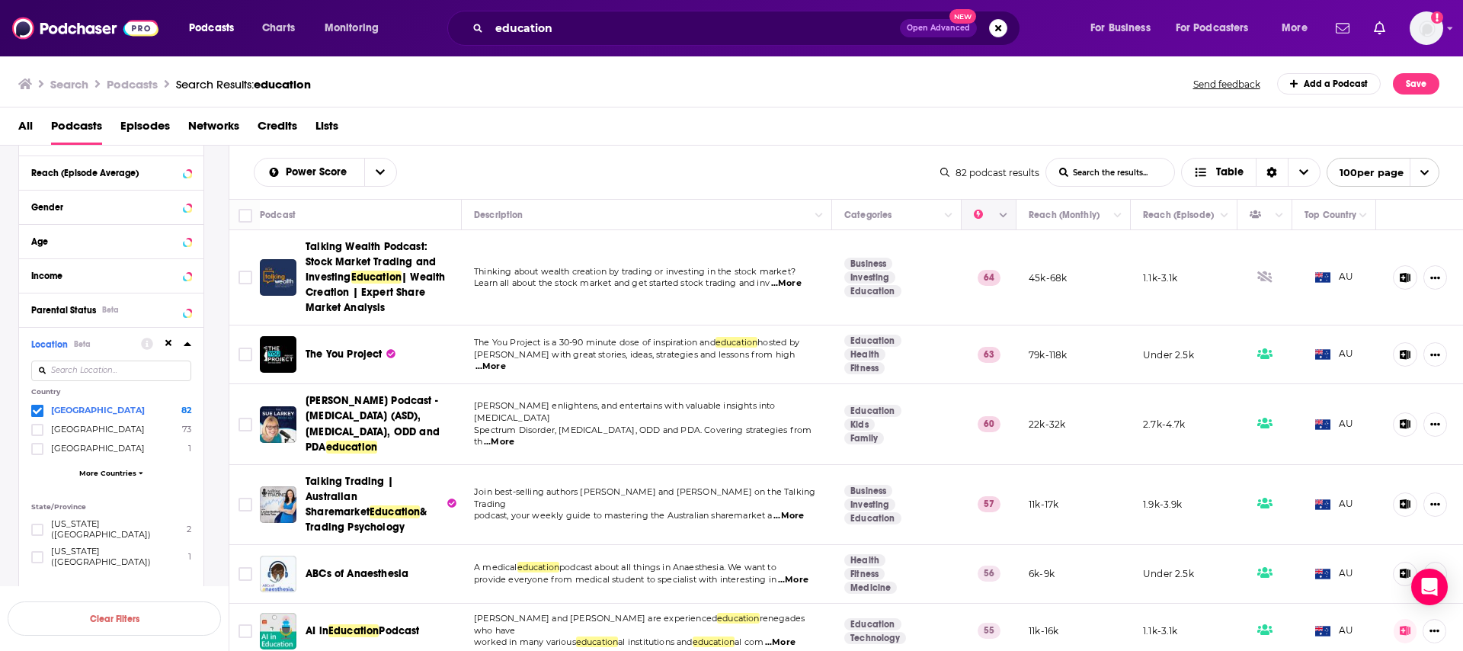
click at [1006, 213] on icon "Column Actions" at bounding box center [1003, 215] width 8 height 9
click at [988, 192] on div at bounding box center [731, 325] width 1463 height 651
click at [506, 360] on span "...More" at bounding box center [490, 366] width 30 height 12
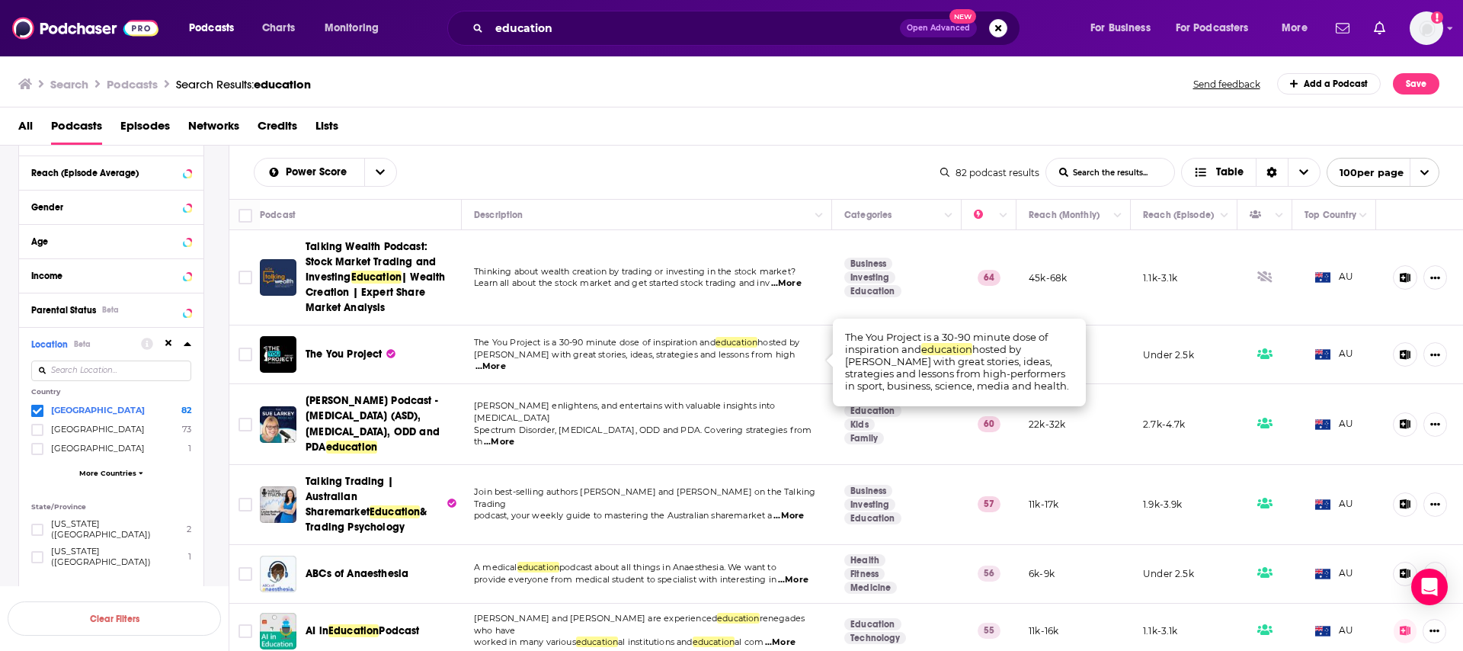
click at [506, 361] on span "...More" at bounding box center [490, 366] width 30 height 12
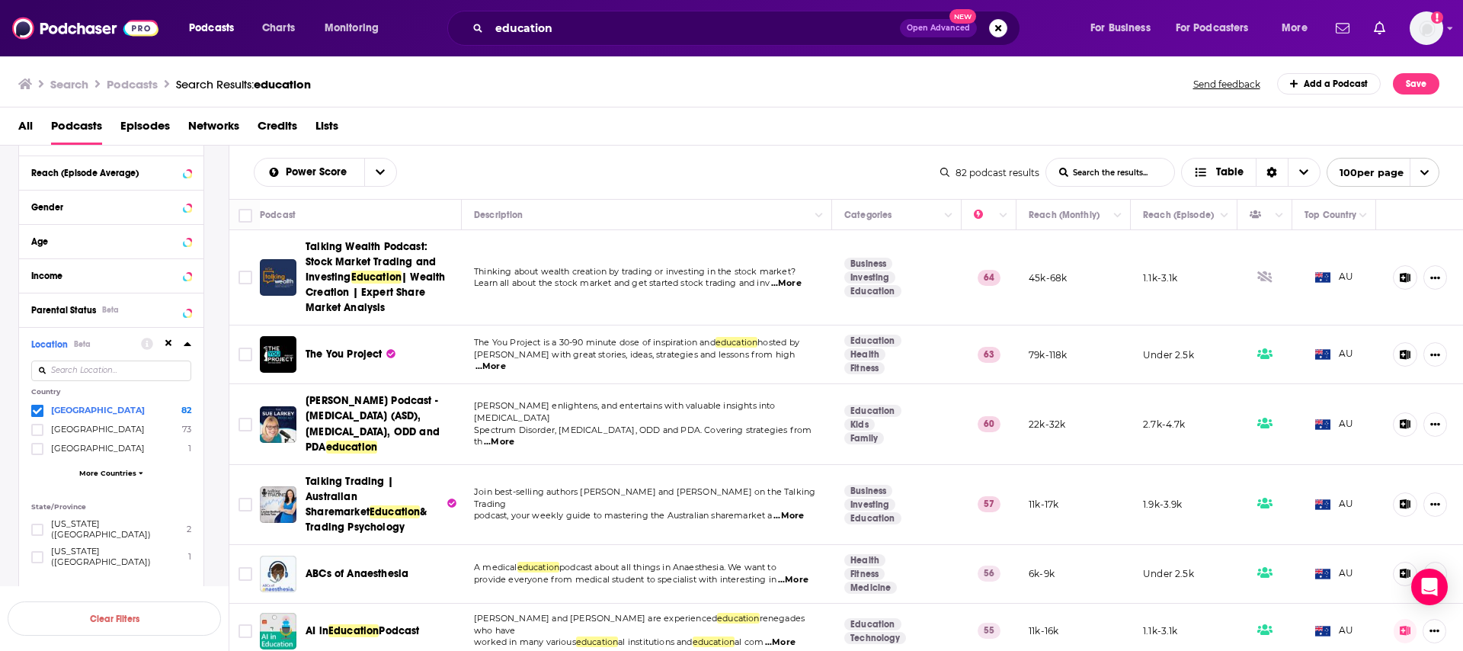
click at [506, 360] on span "...More" at bounding box center [490, 366] width 30 height 12
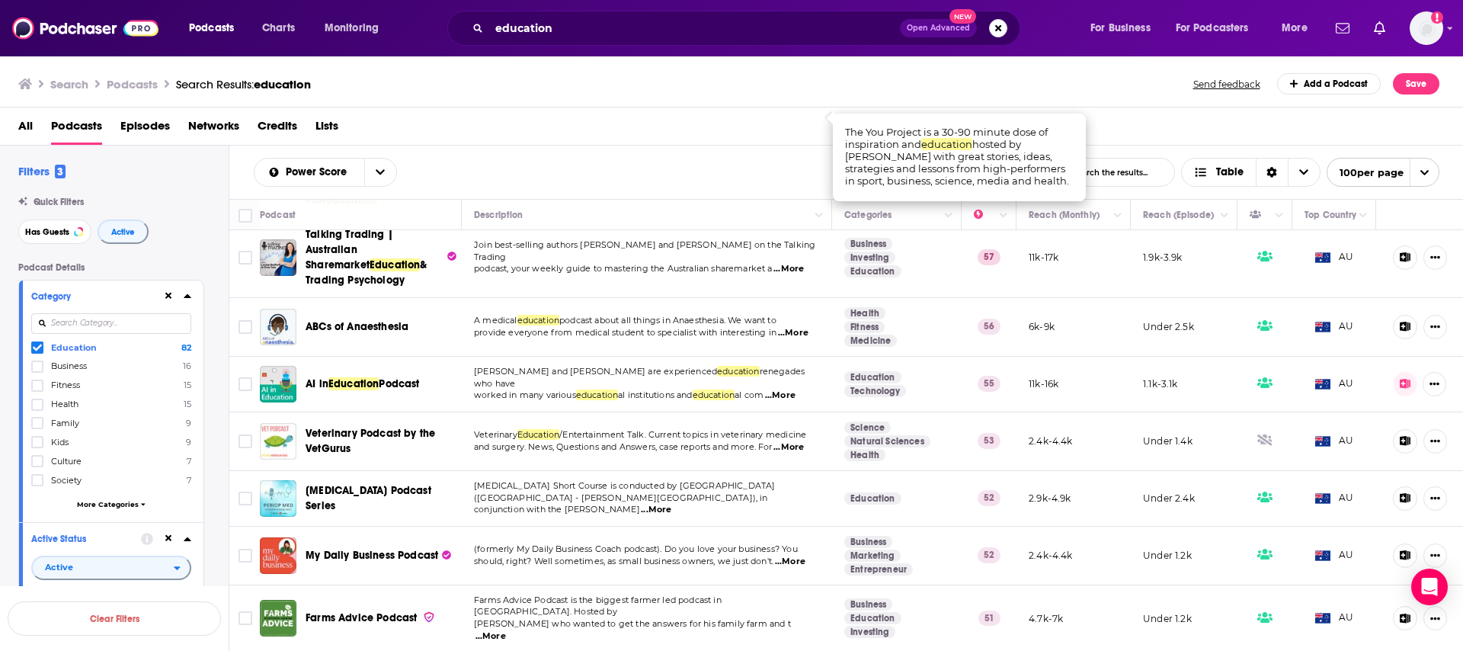
click at [37, 347] on icon at bounding box center [37, 347] width 9 height 9
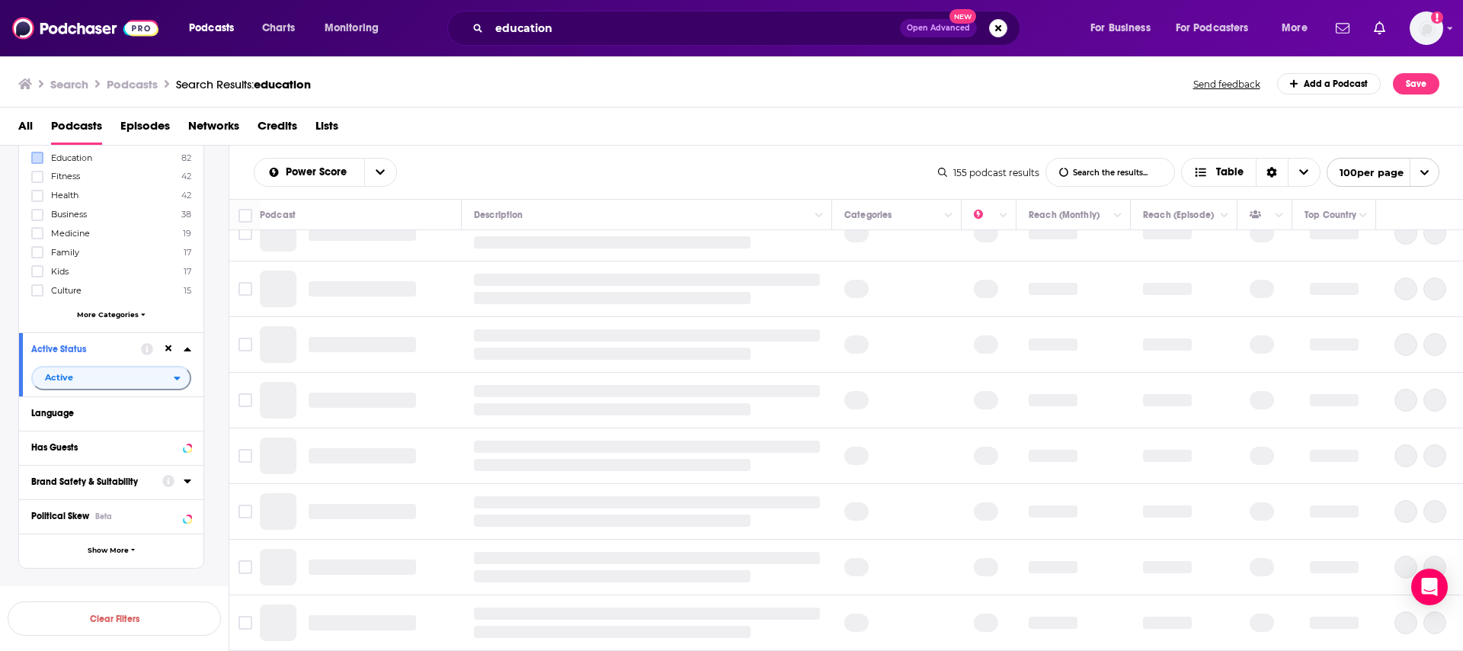
scroll to position [264, 0]
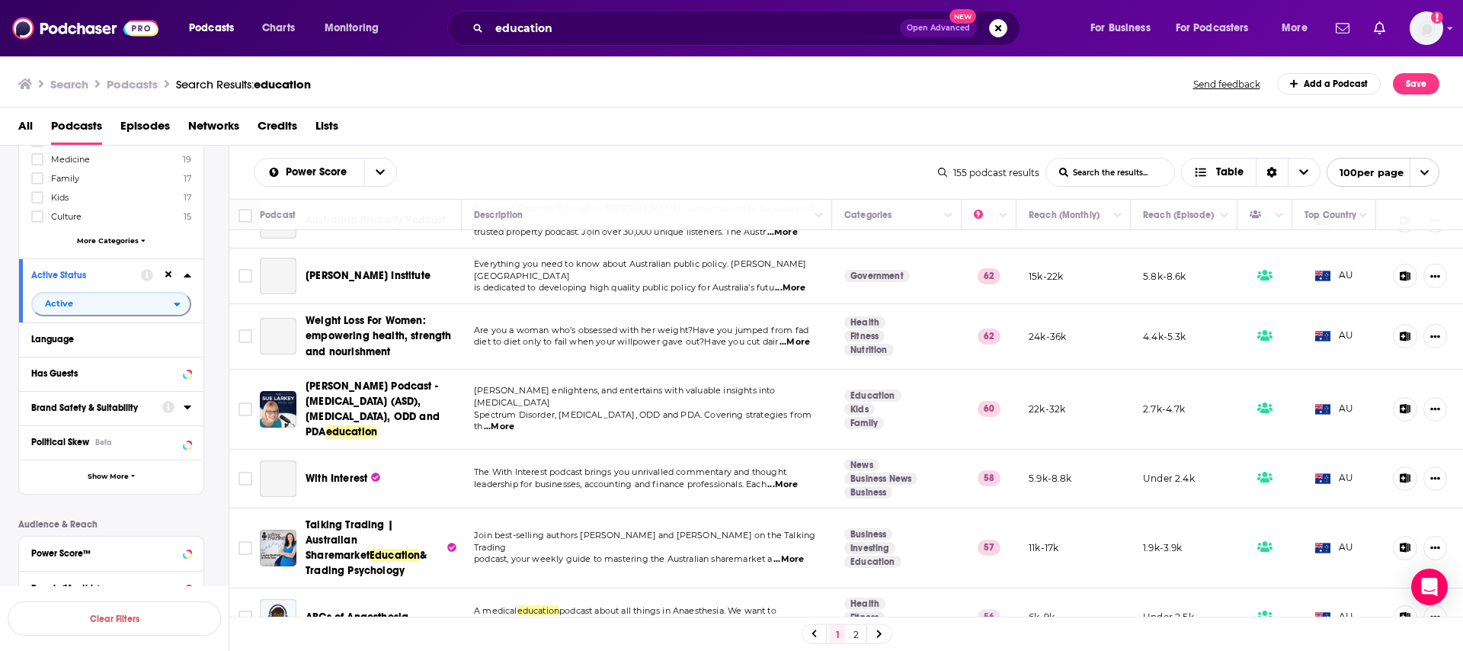
click at [107, 241] on span "More Categories" at bounding box center [108, 240] width 62 height 8
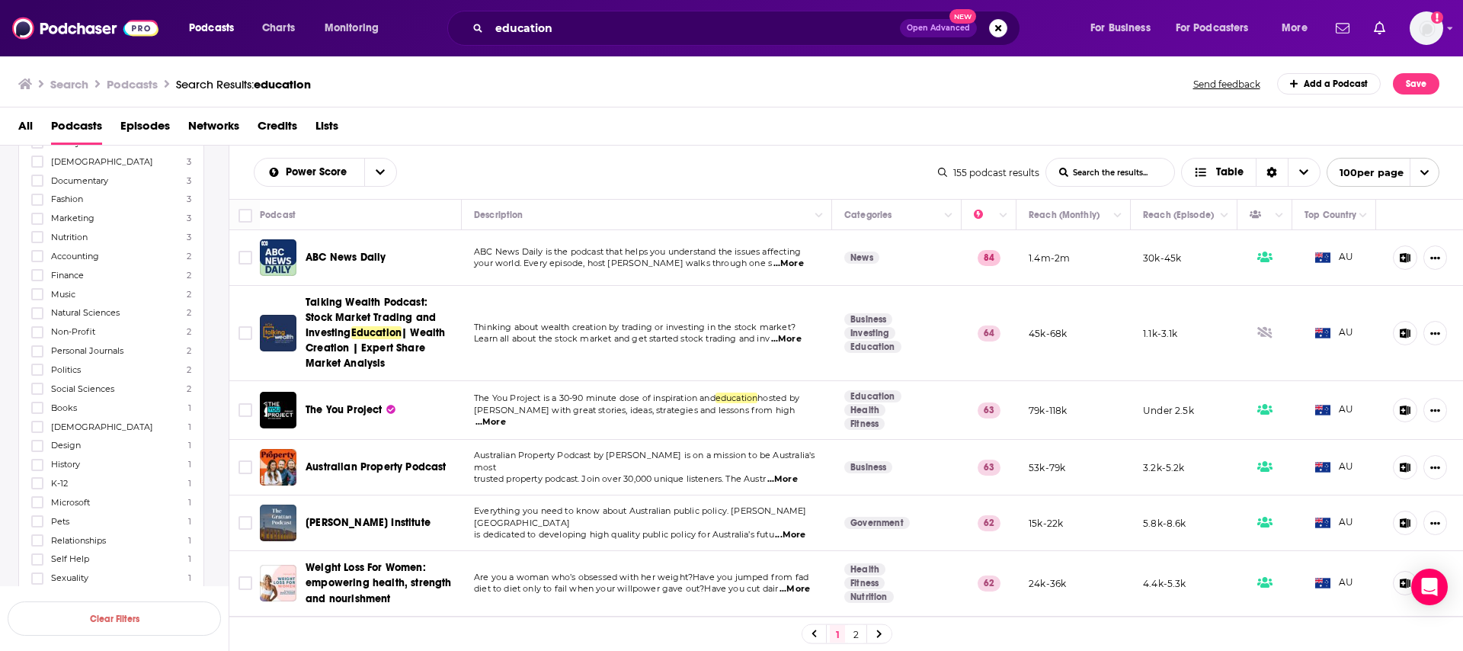
scroll to position [663, 0]
click at [35, 475] on icon at bounding box center [37, 478] width 9 height 7
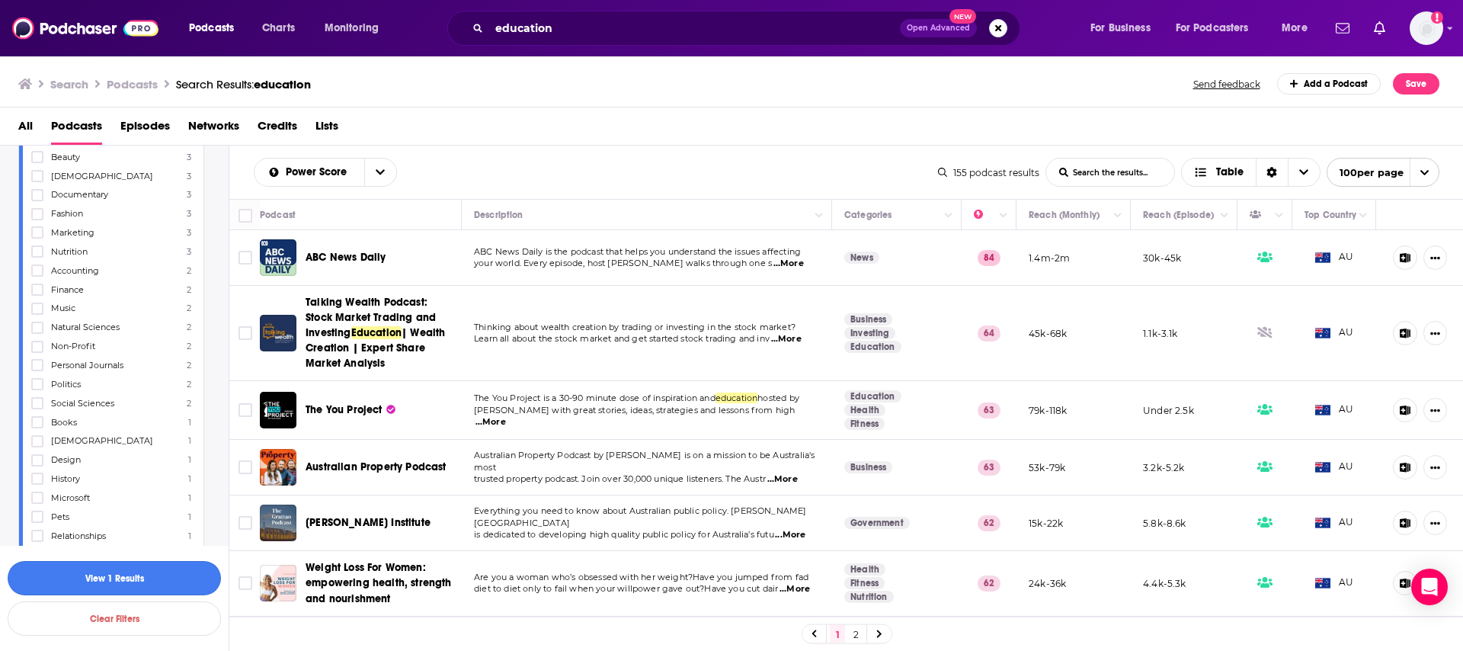
click at [107, 573] on button "View 1 Results" at bounding box center [114, 578] width 213 height 34
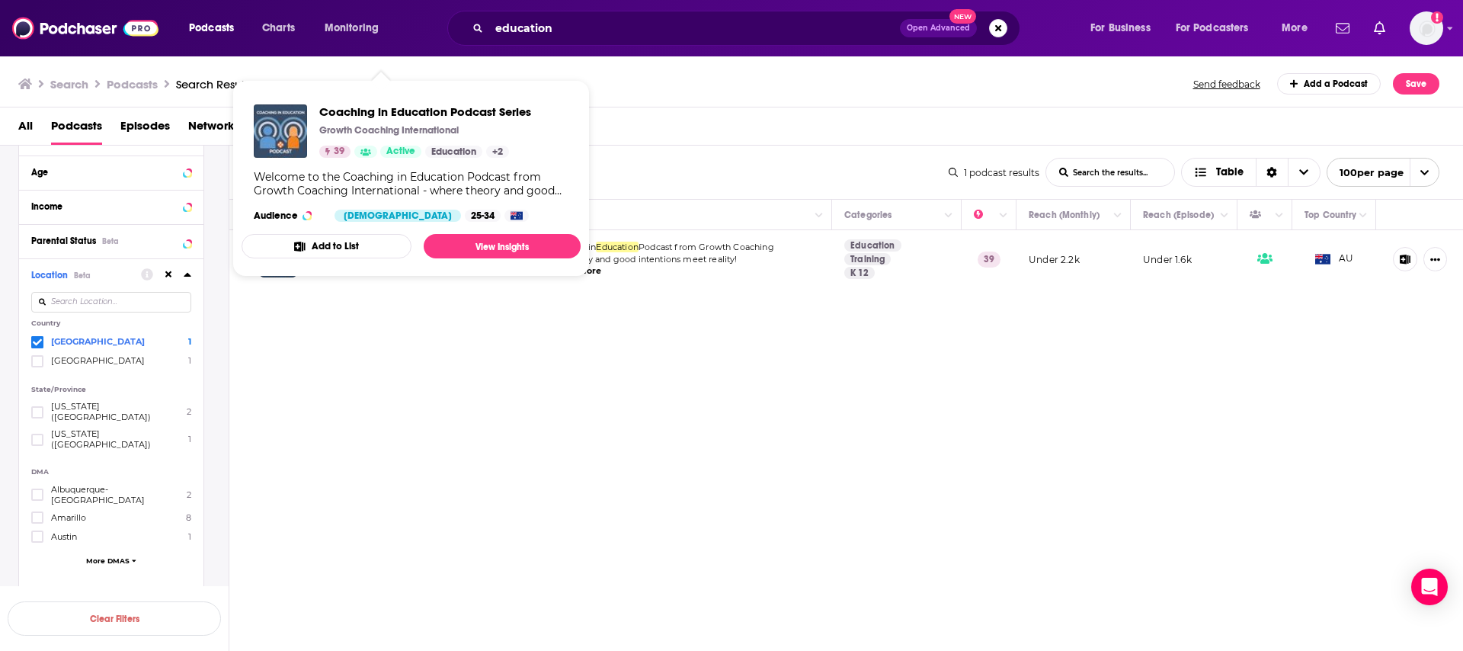
click at [601, 267] on span "...More" at bounding box center [586, 271] width 30 height 12
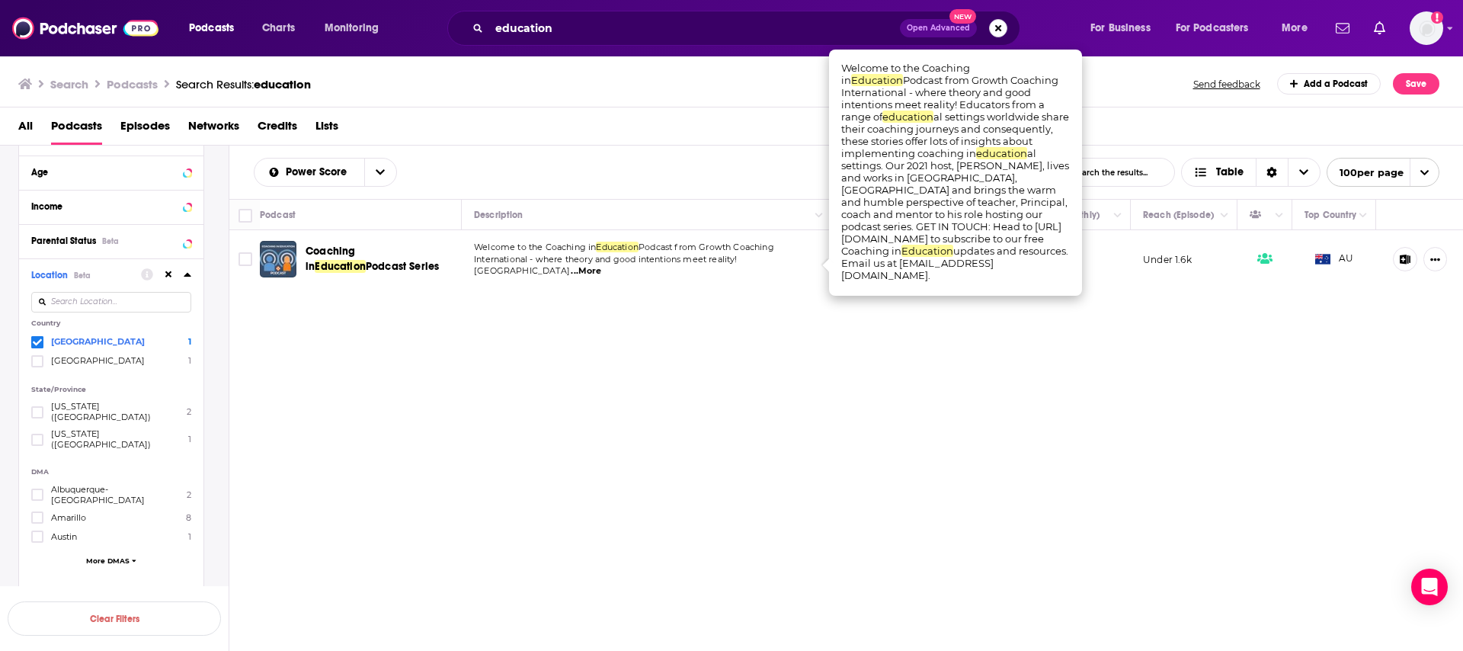
click at [1000, 27] on button "Search podcasts, credits, & more..." at bounding box center [998, 28] width 18 height 18
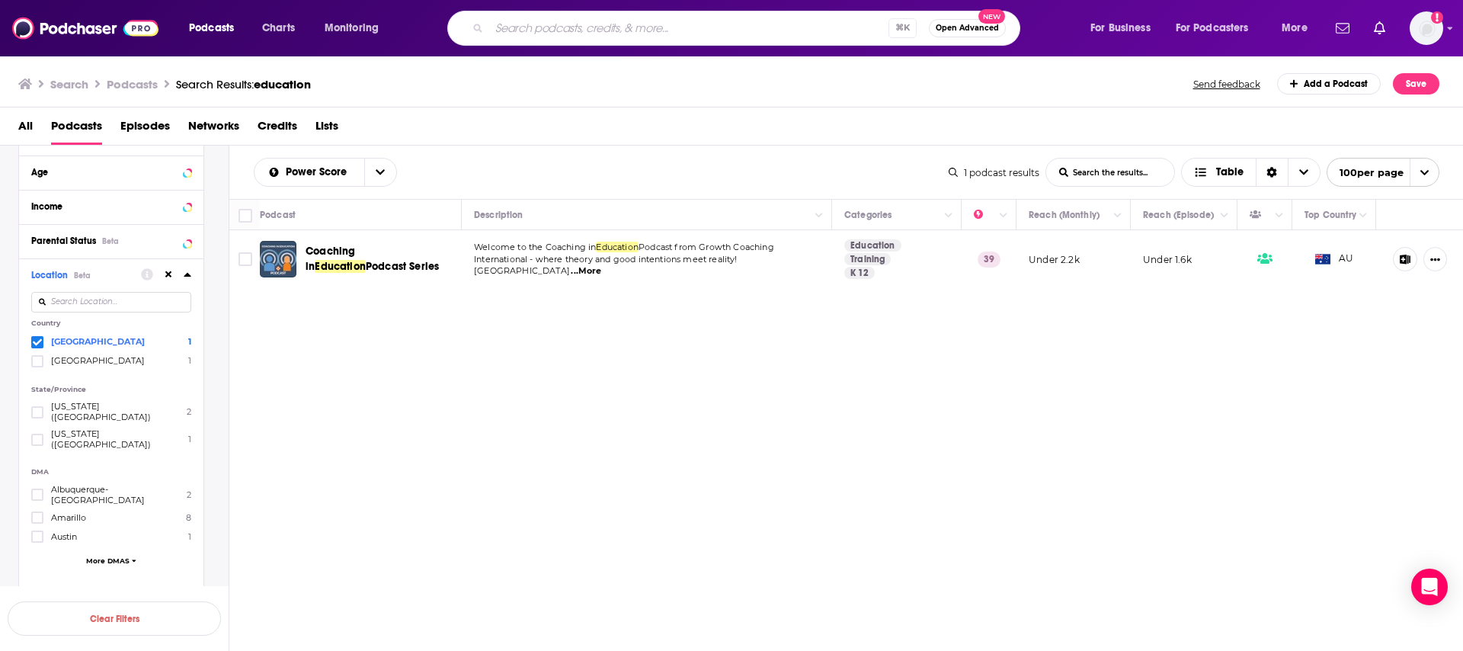
click at [38, 343] on icon at bounding box center [37, 341] width 9 height 7
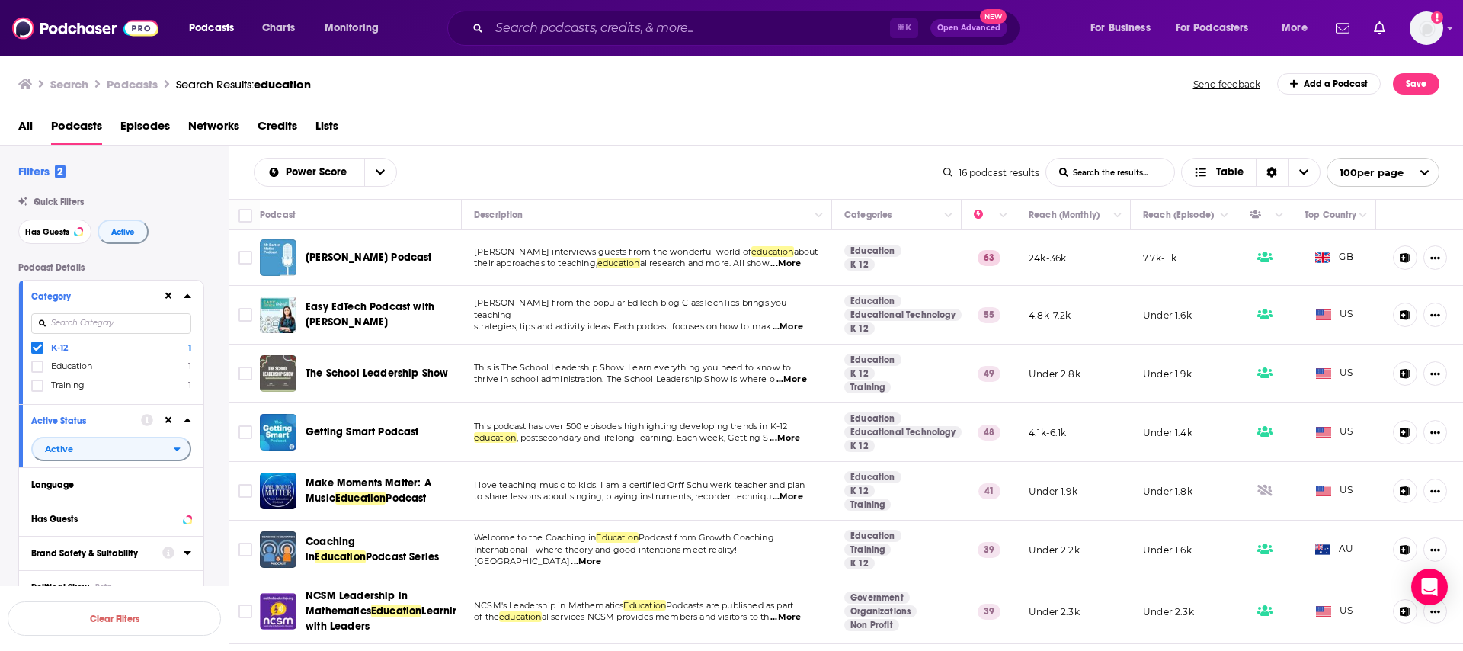
click at [37, 350] on icon at bounding box center [37, 347] width 9 height 7
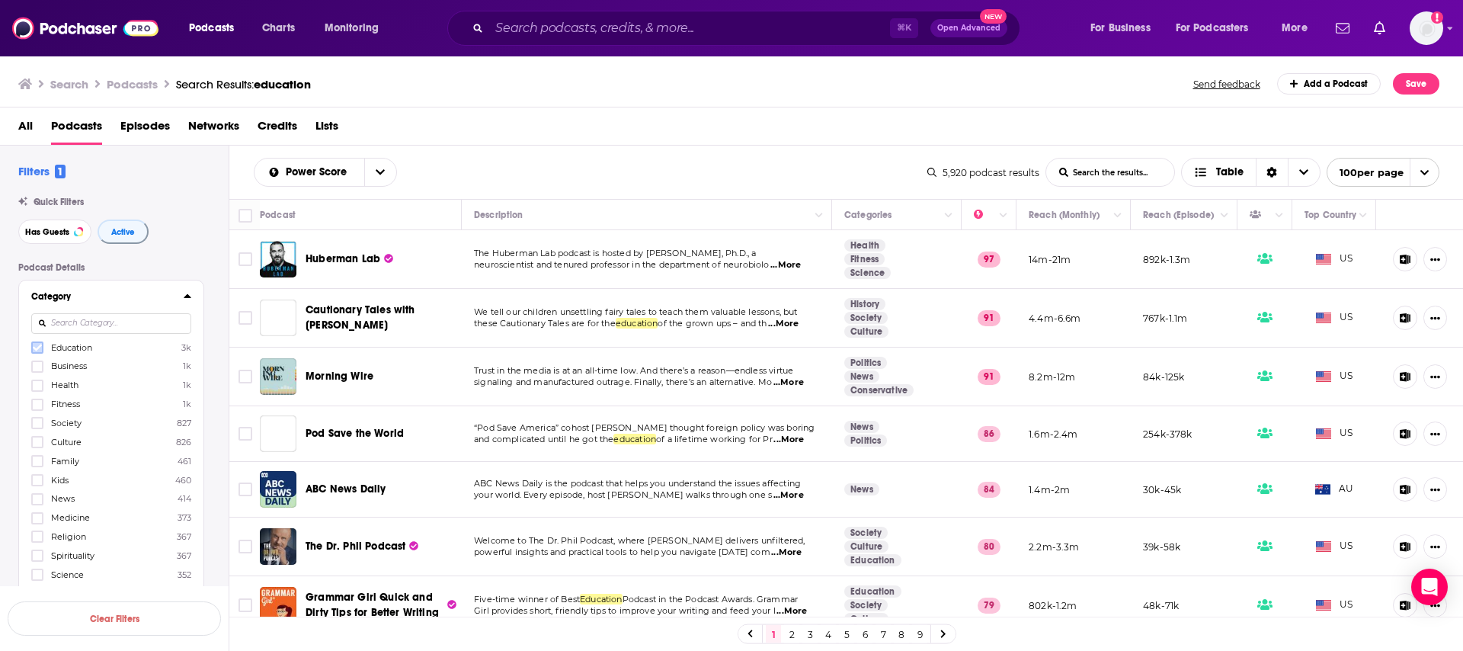
click at [37, 350] on icon at bounding box center [37, 347] width 9 height 7
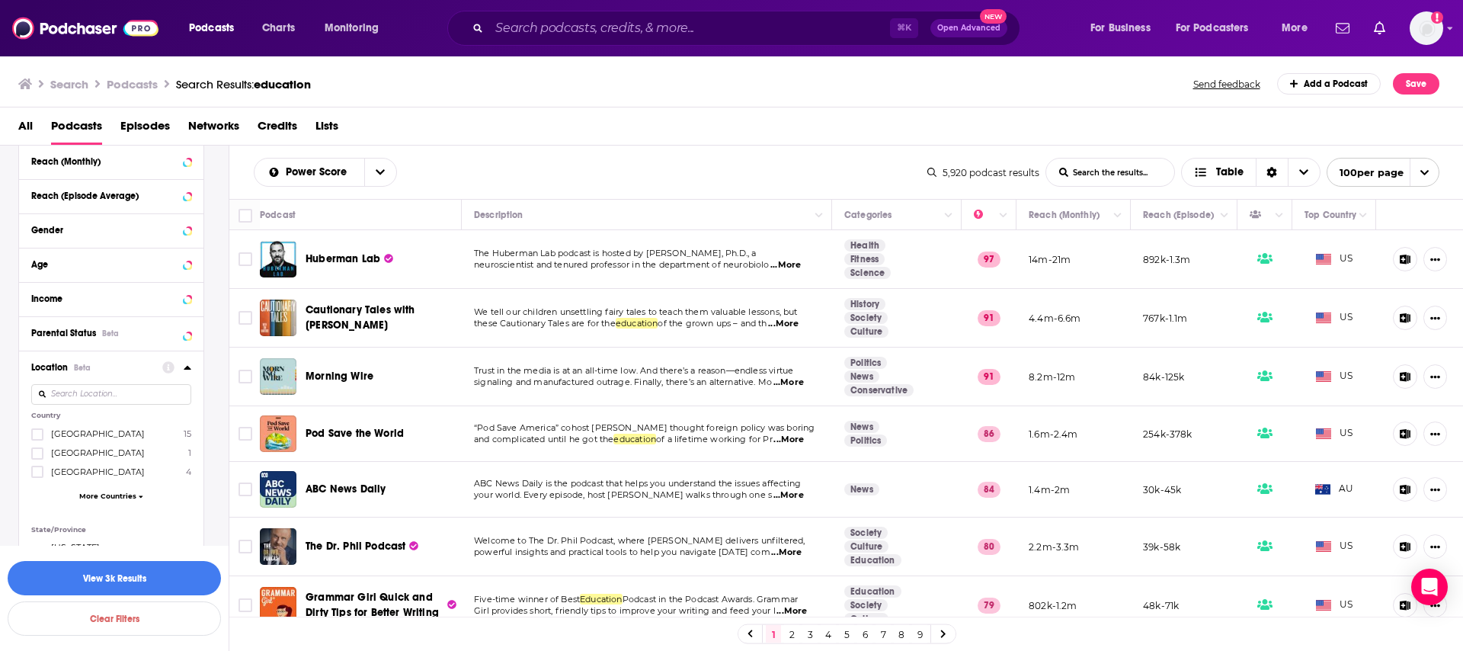
scroll to position [3612, 0]
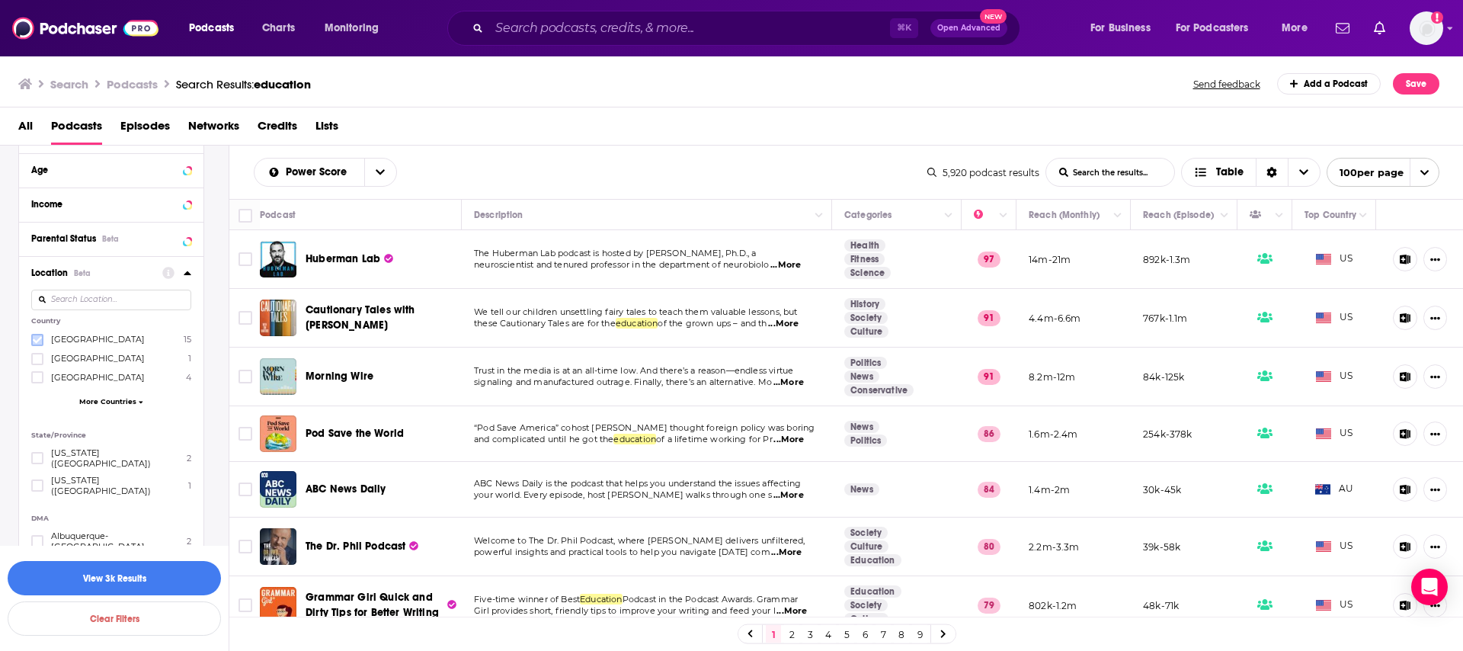
click at [35, 336] on icon at bounding box center [37, 339] width 9 height 7
click at [159, 575] on button "button" at bounding box center [114, 578] width 213 height 34
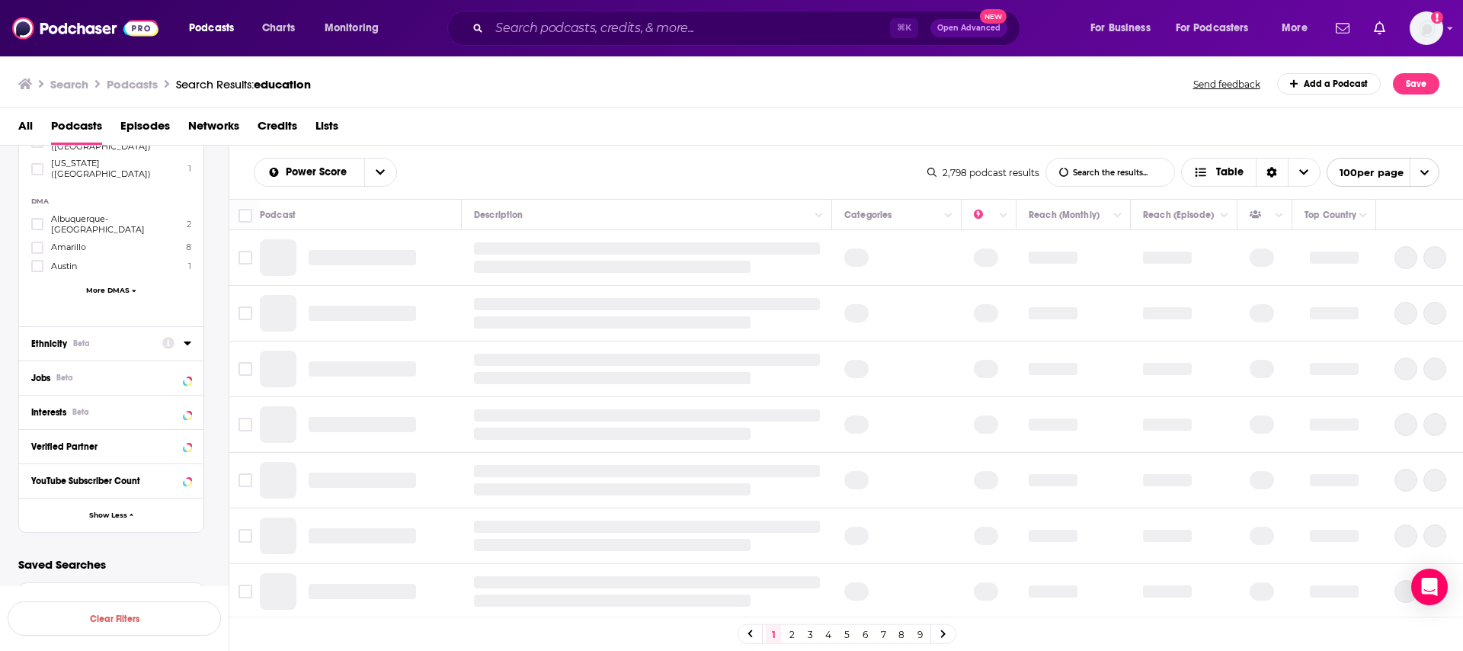
scroll to position [2648, 0]
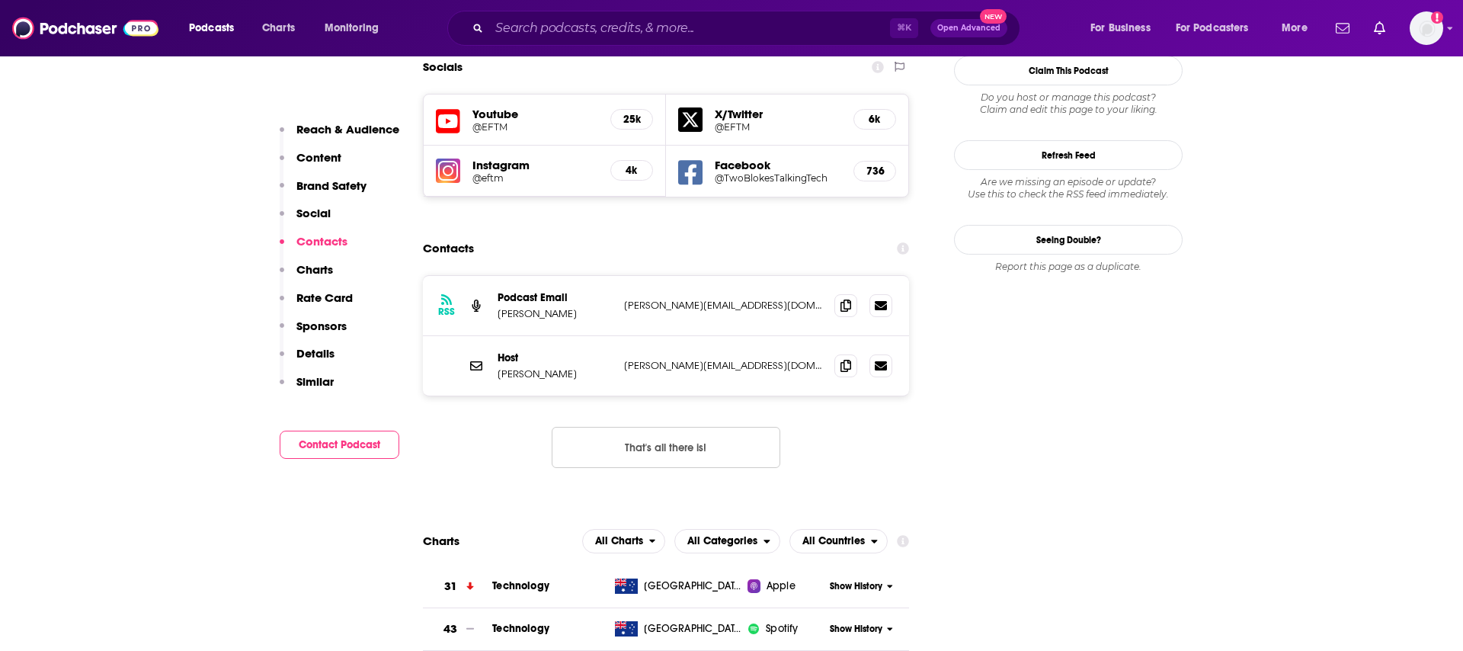
scroll to position [1503, 0]
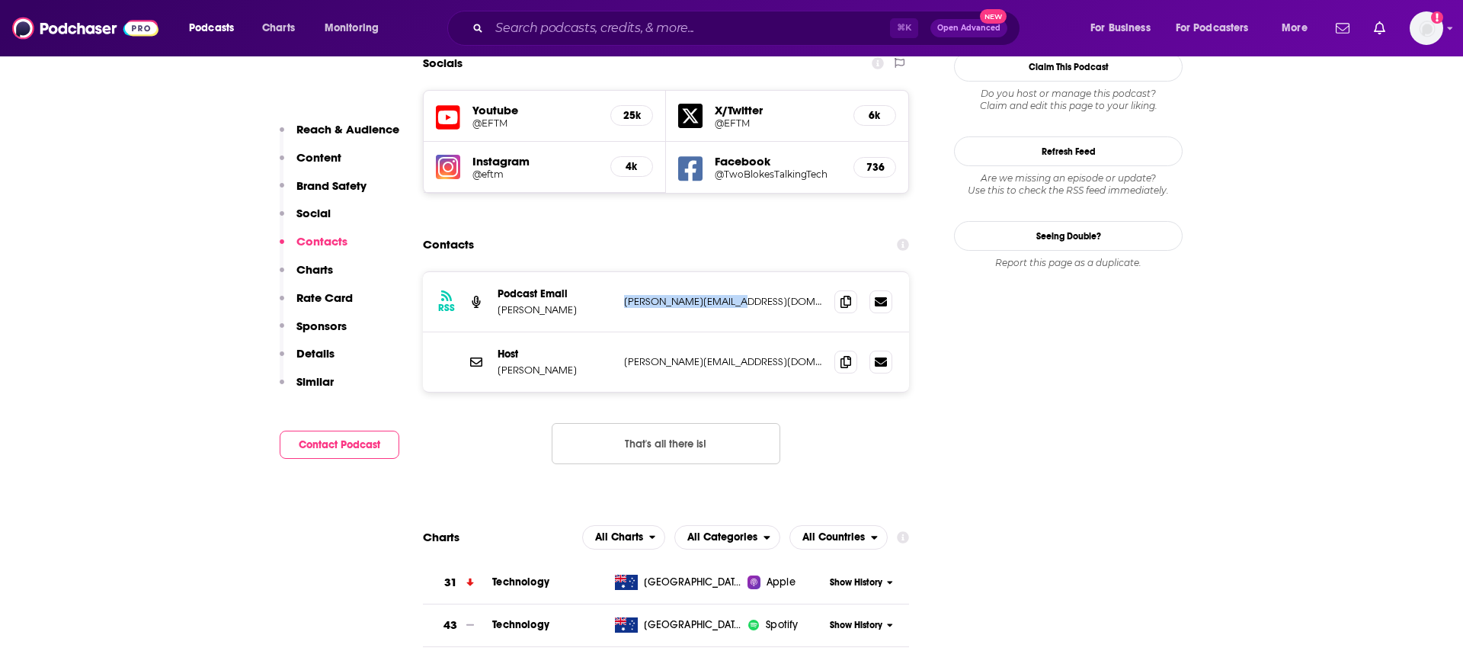
drag, startPoint x: 737, startPoint y: 252, endPoint x: 622, endPoint y: 251, distance: 115.0
click at [622, 272] on div "RSS Podcast Email [PERSON_NAME] [PERSON_NAME][EMAIL_ADDRESS][DOMAIN_NAME] [PERS…" at bounding box center [666, 302] width 486 height 60
copy p "[PERSON_NAME][EMAIL_ADDRESS][DOMAIN_NAME]"
drag, startPoint x: 622, startPoint y: 309, endPoint x: 769, endPoint y: 312, distance: 147.1
click at [769, 332] on div "Host [PERSON_NAME] [PERSON_NAME][EMAIL_ADDRESS][DOMAIN_NAME] [PERSON_NAME][EMAI…" at bounding box center [666, 361] width 486 height 59
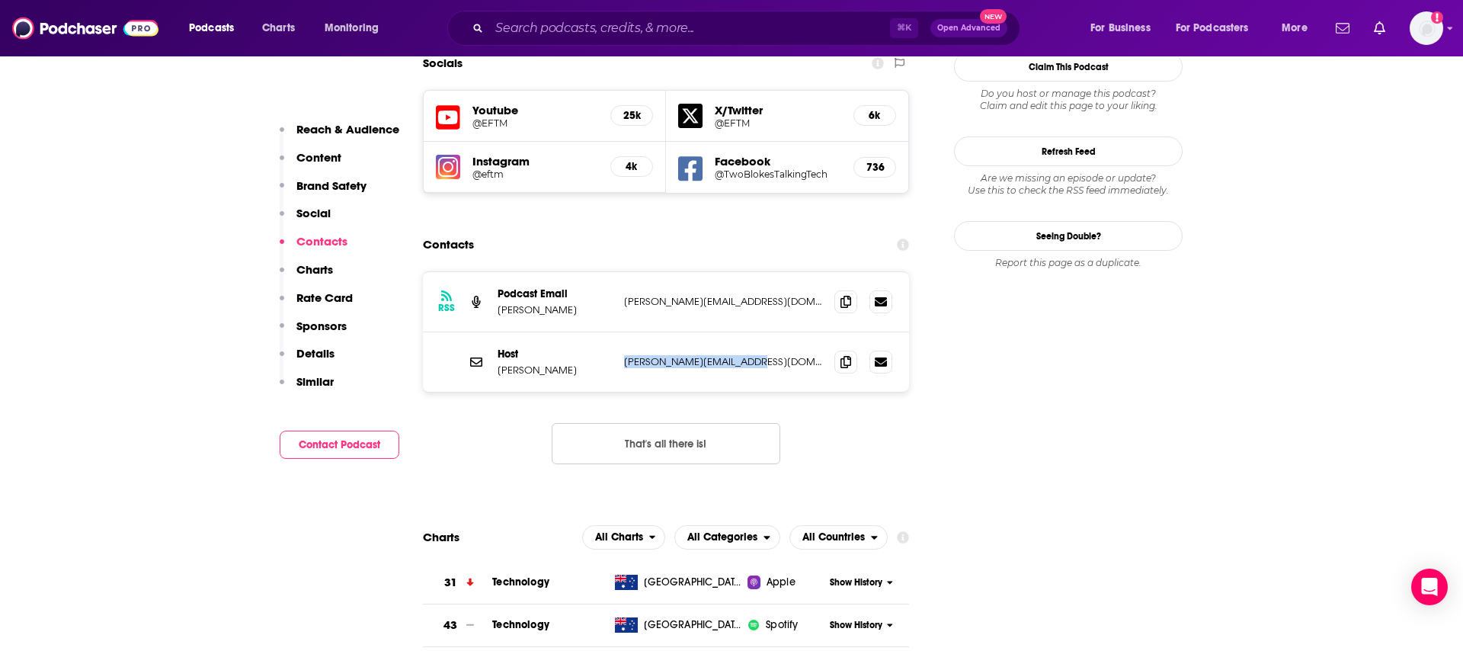
copy p "[PERSON_NAME][EMAIL_ADDRESS][DOMAIN_NAME]"
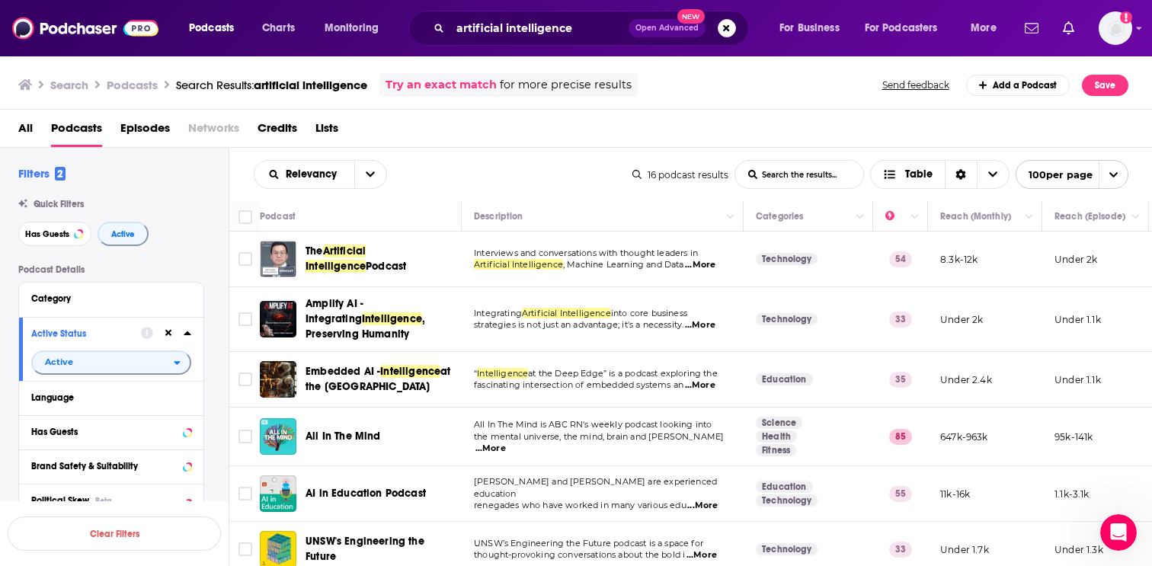
scroll to position [55, 0]
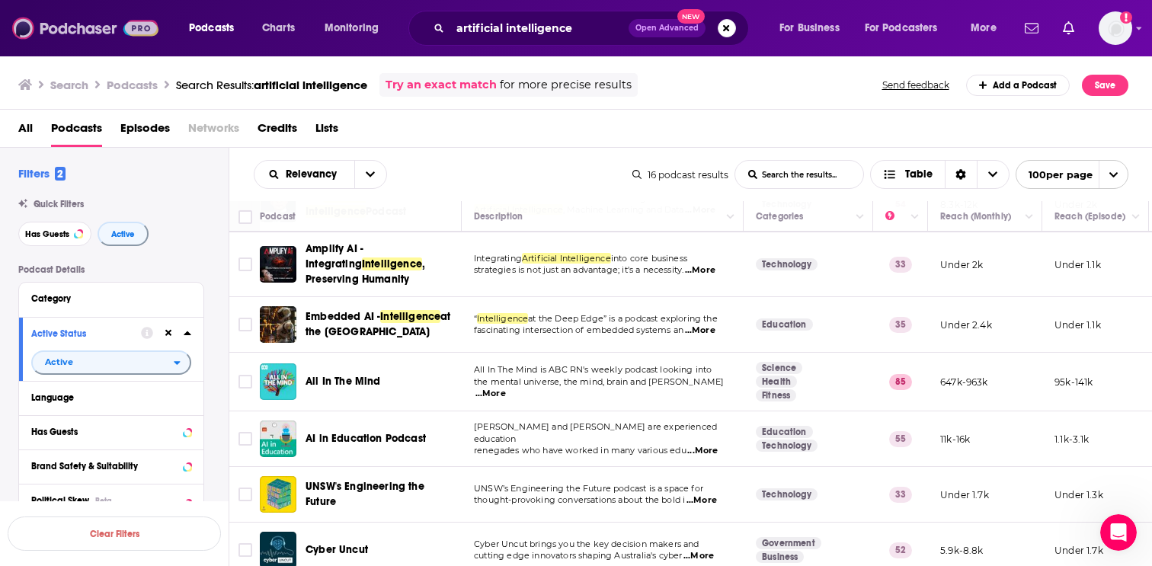
click at [91, 29] on img at bounding box center [85, 28] width 146 height 29
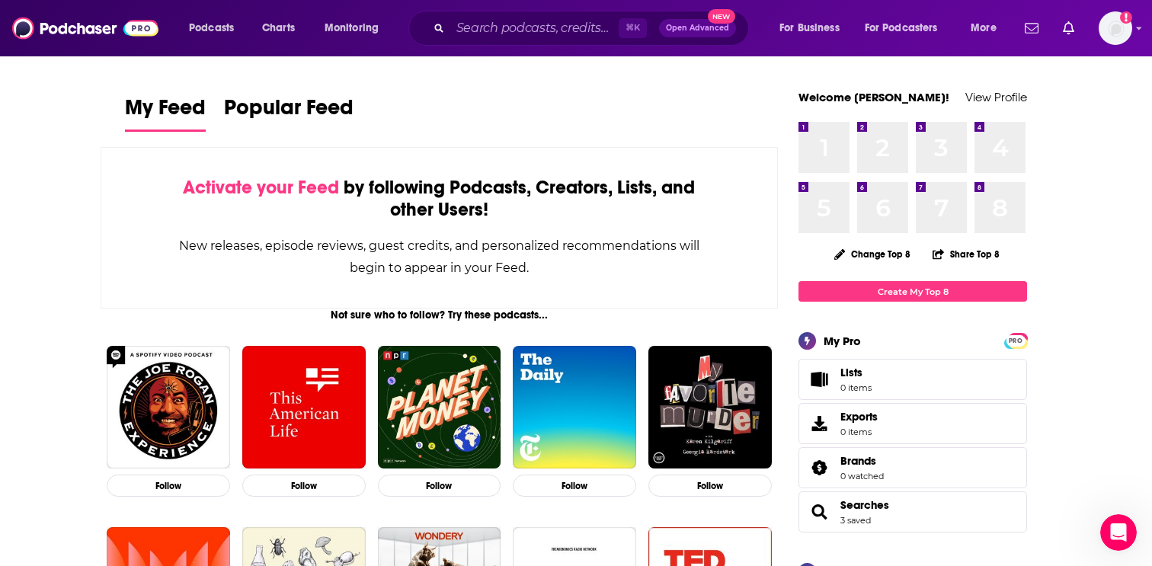
click at [211, 40] on div "Podcasts Charts Monitoring ⌘ K Open Advanced New For Business For Podcasters Mo…" at bounding box center [594, 28] width 833 height 35
click at [200, 34] on span "Podcasts" at bounding box center [211, 28] width 45 height 21
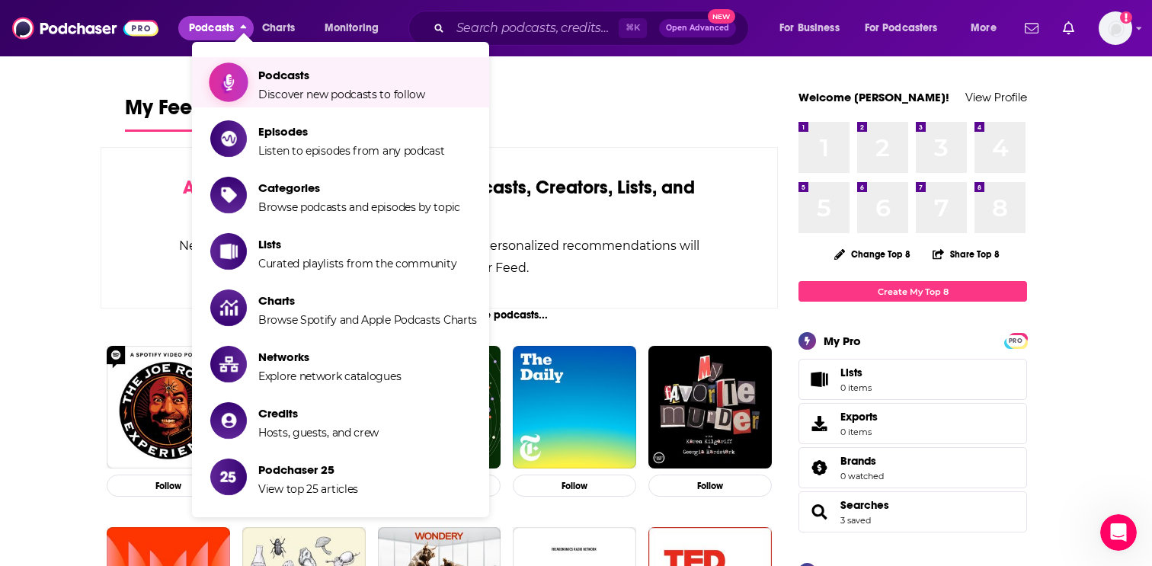
click at [304, 79] on span "Podcasts" at bounding box center [341, 75] width 167 height 14
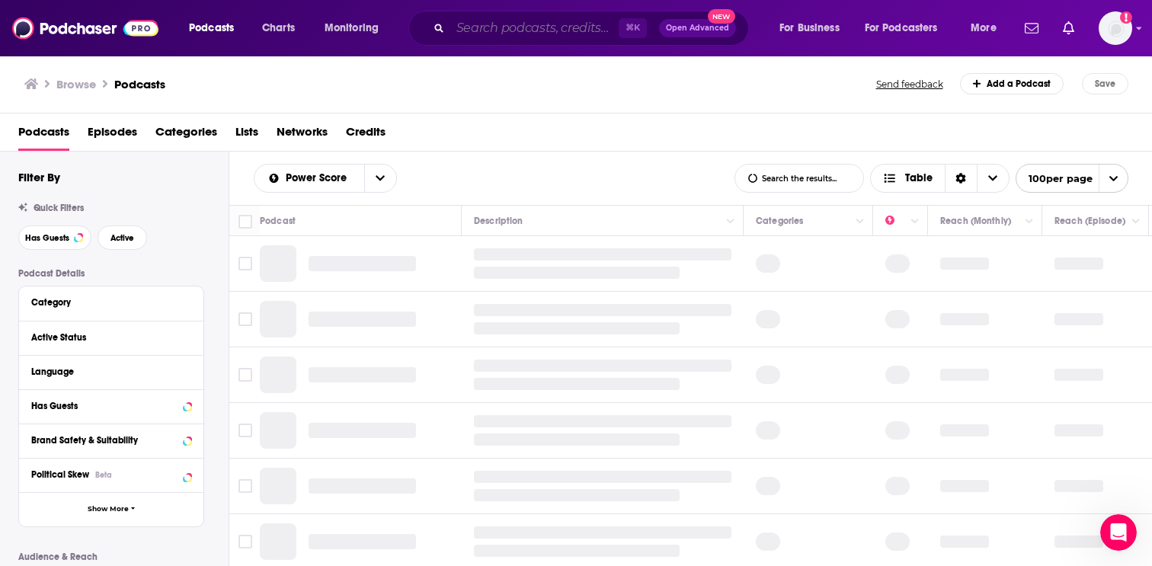
click at [490, 34] on input "Search podcasts, credits, & more..." at bounding box center [534, 28] width 168 height 24
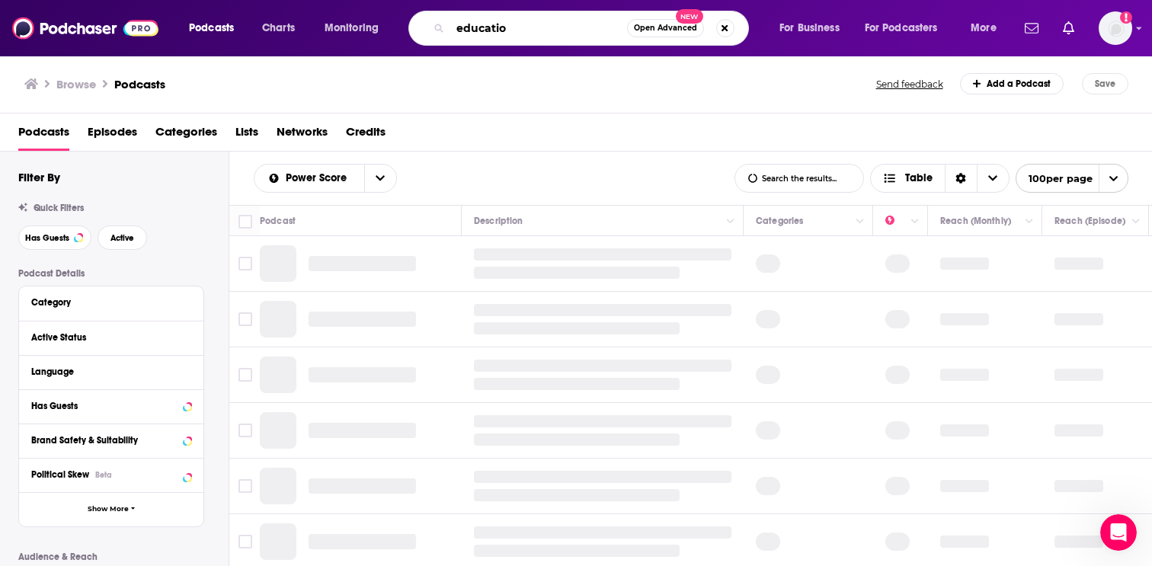
type input "education"
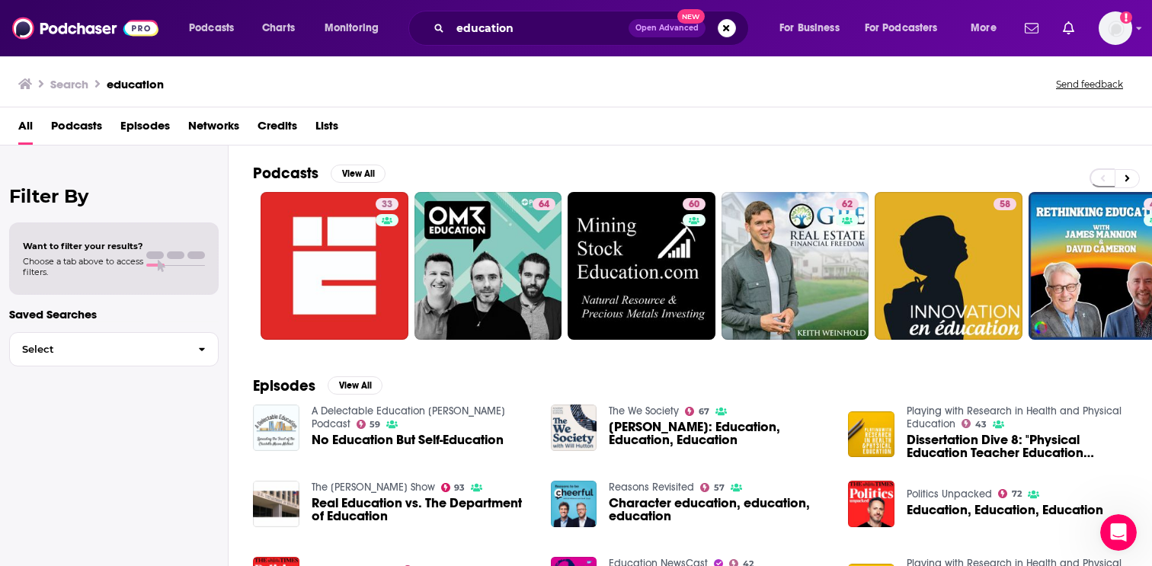
click at [77, 127] on span "Podcasts" at bounding box center [76, 129] width 51 height 31
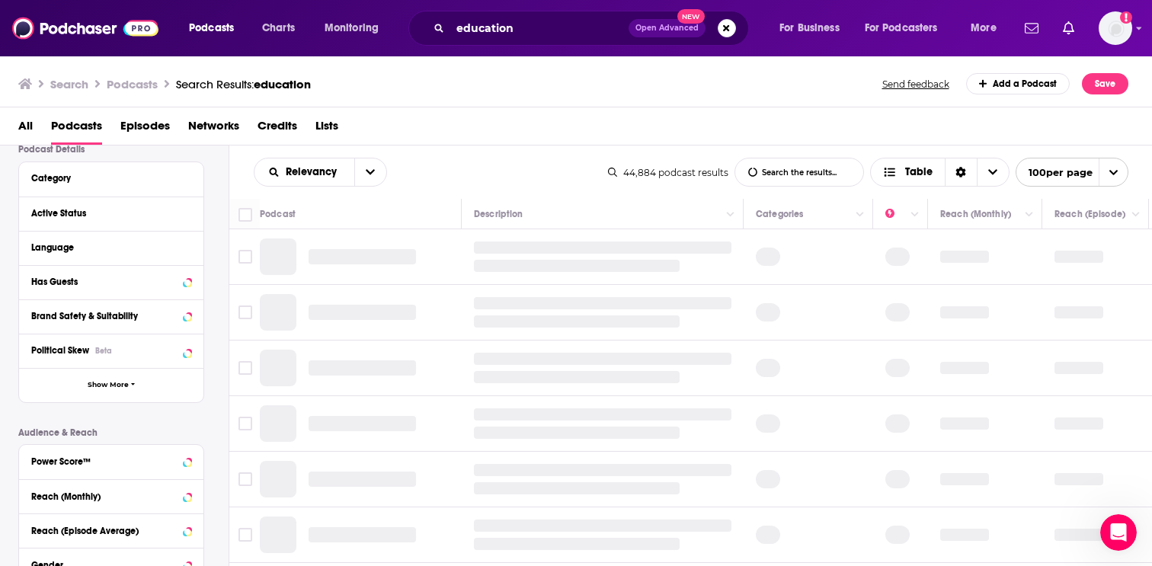
scroll to position [114, 0]
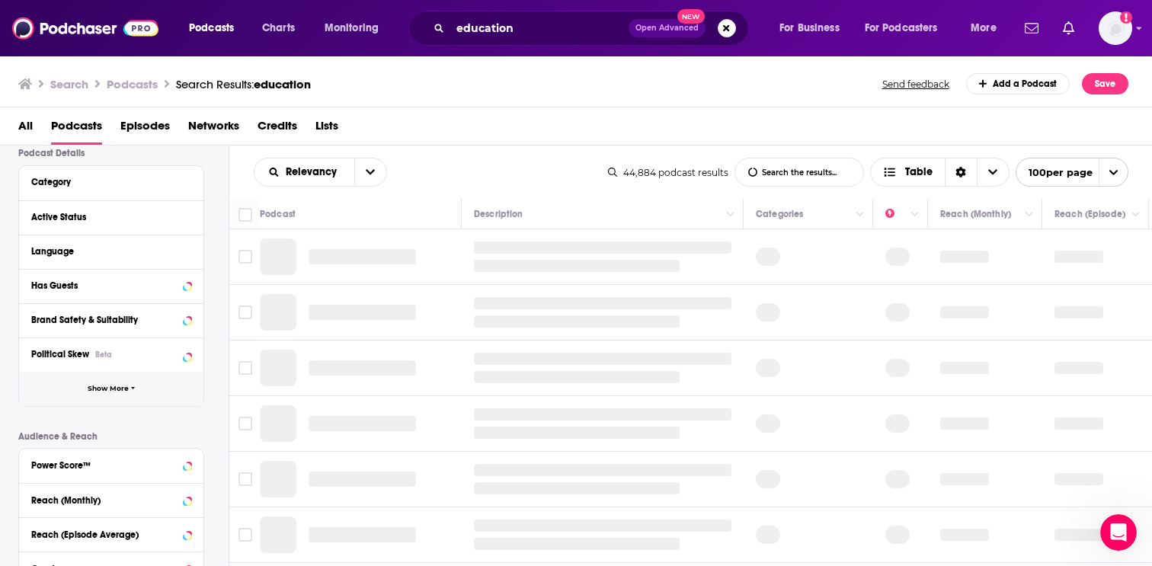
click at [117, 395] on button "Show More" at bounding box center [111, 389] width 184 height 34
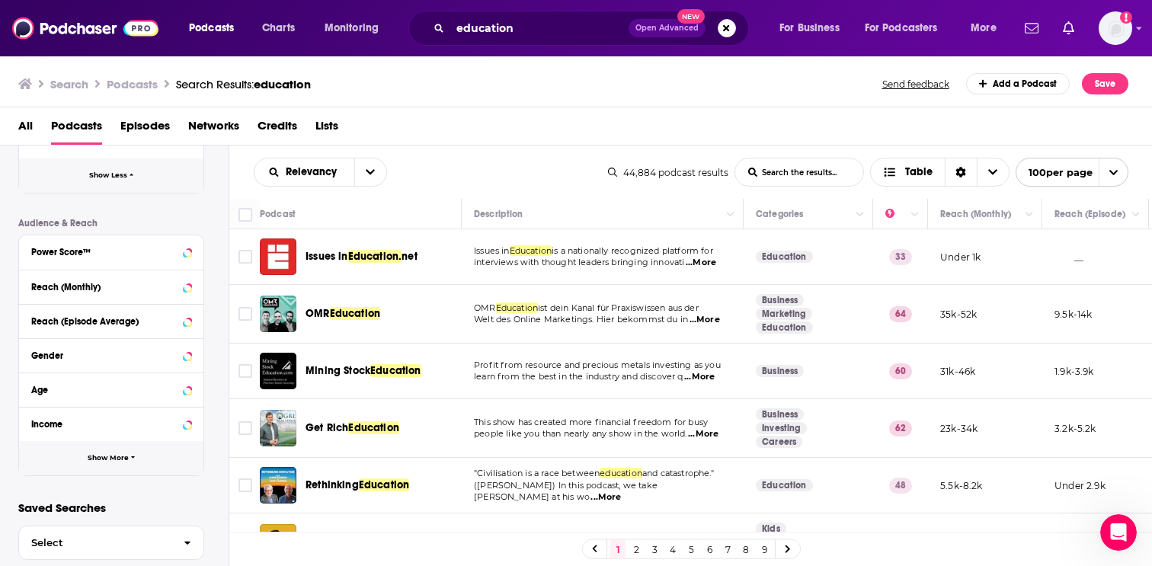
scroll to position [666, 0]
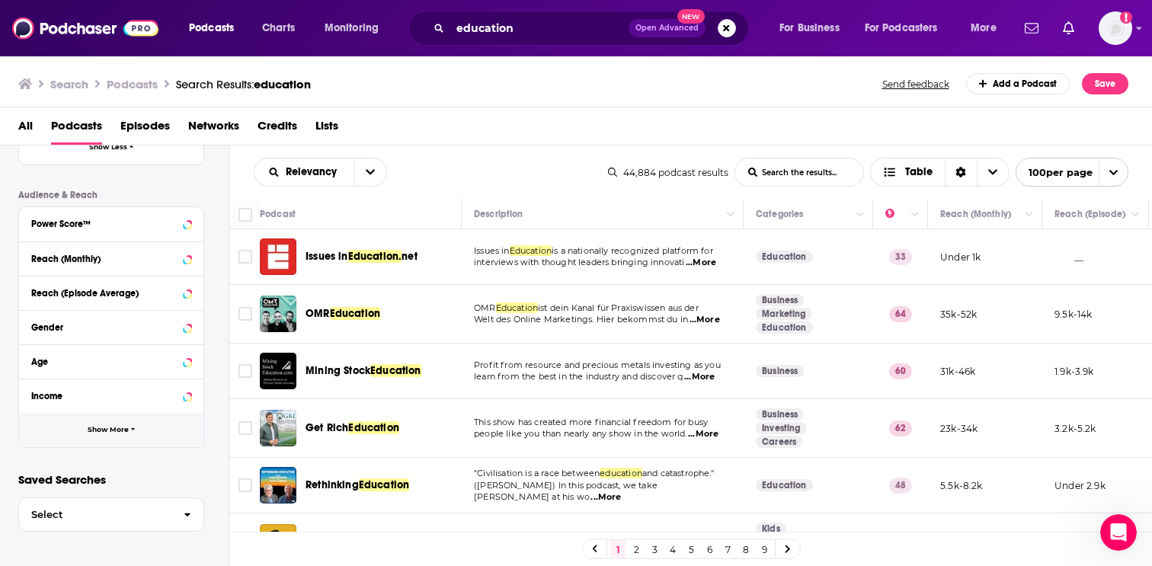
click at [104, 433] on span "Show More" at bounding box center [108, 430] width 41 height 8
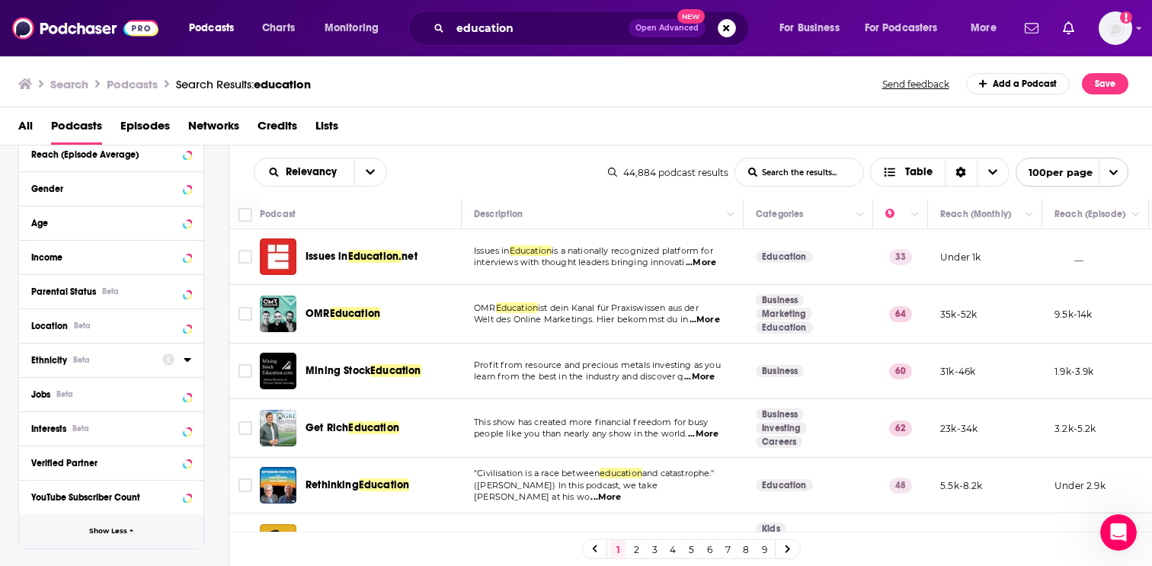
scroll to position [809, 0]
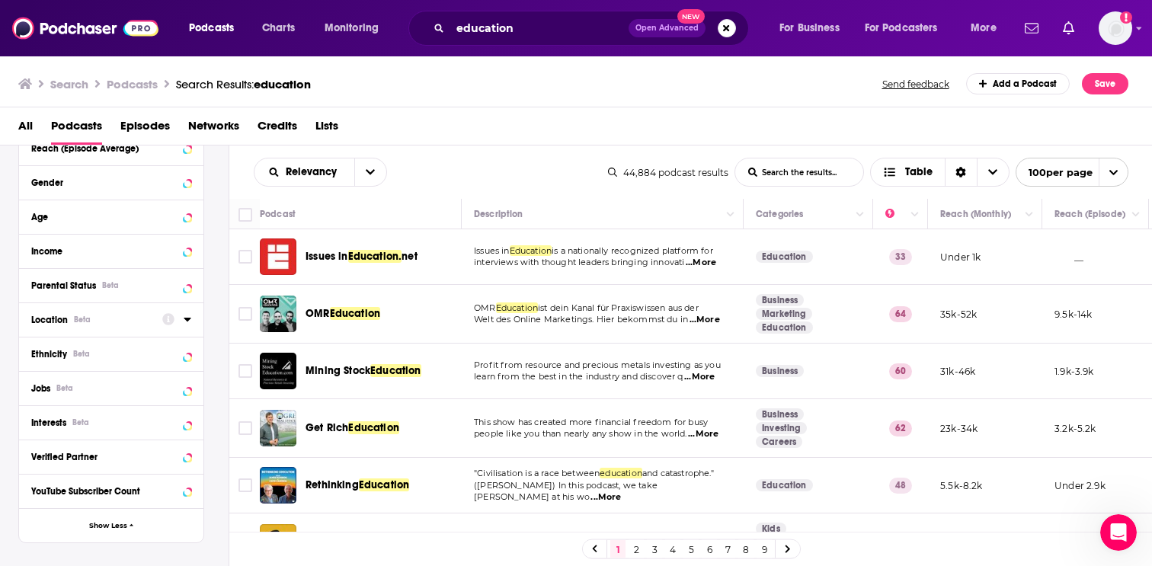
click at [110, 319] on div "Location Beta" at bounding box center [91, 320] width 121 height 11
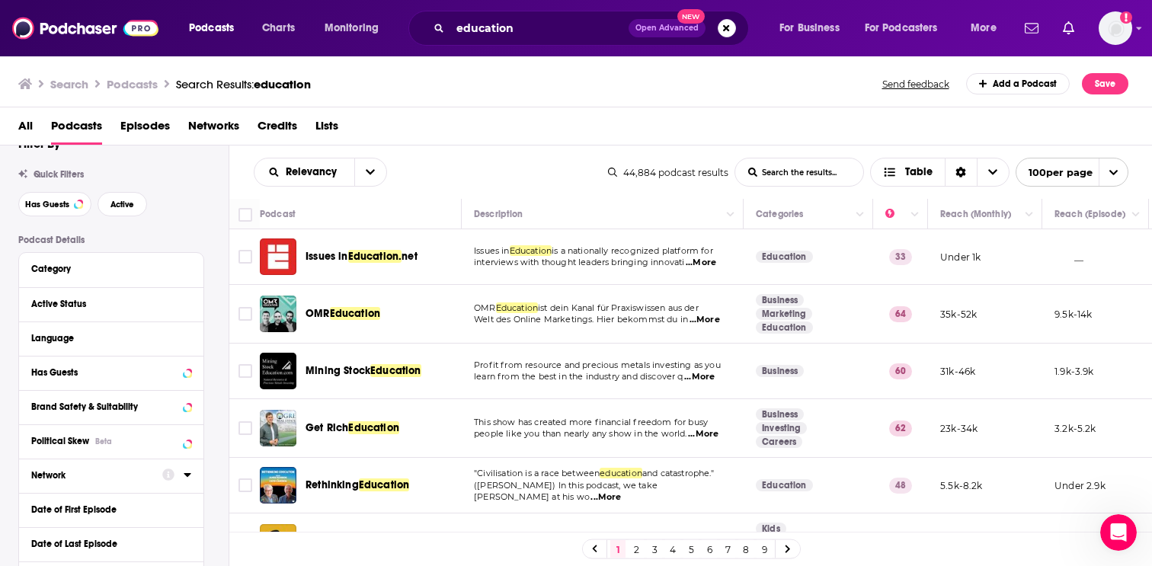
scroll to position [0, 0]
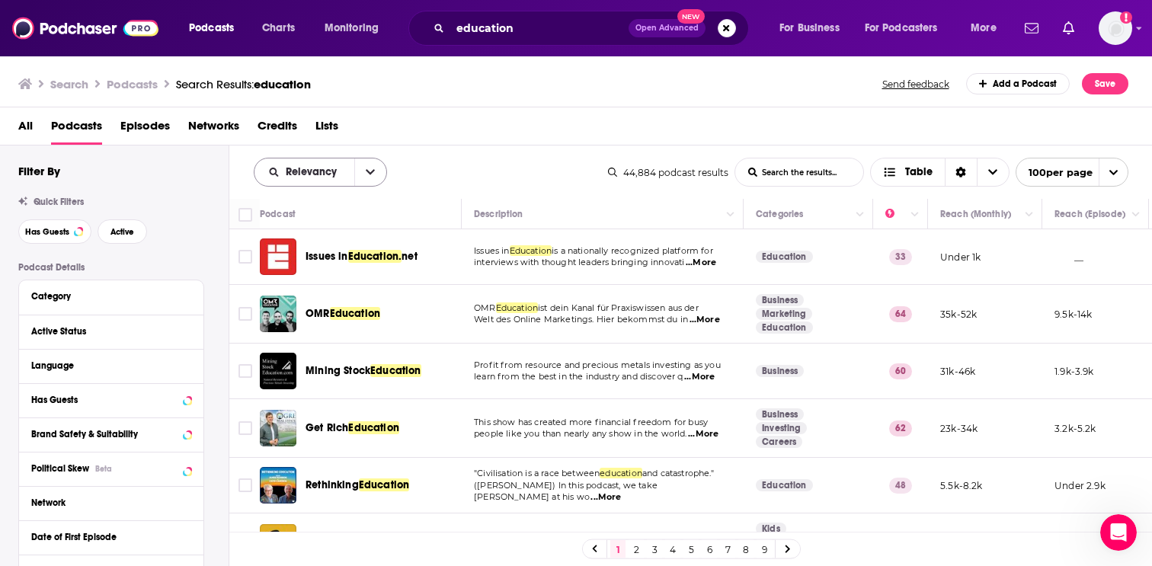
click at [354, 170] on button "open menu" at bounding box center [370, 171] width 32 height 27
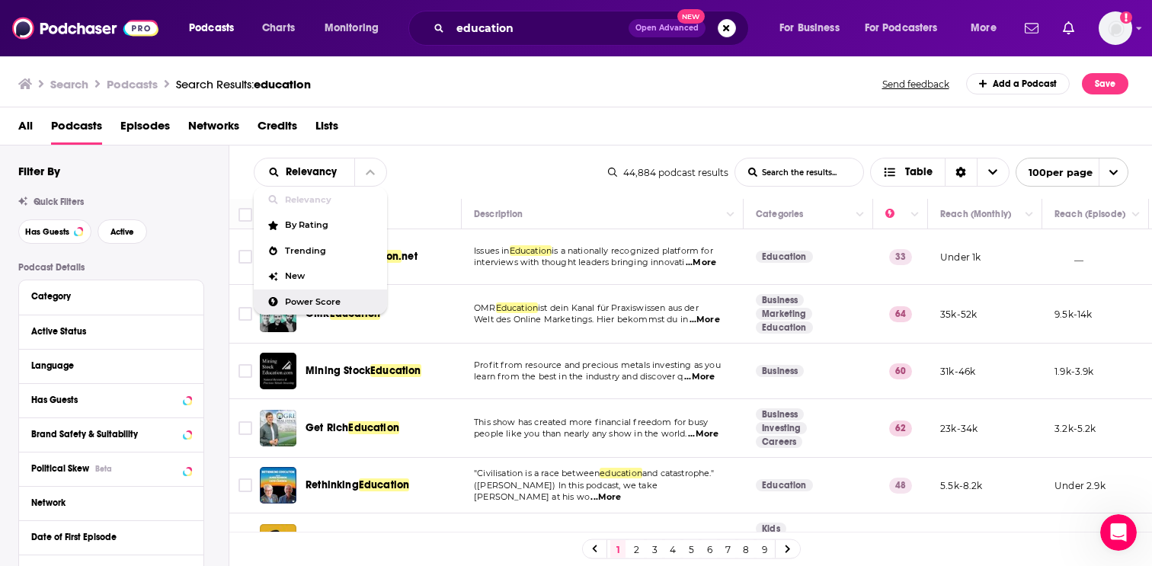
click at [296, 306] on span "Power Score" at bounding box center [330, 302] width 90 height 8
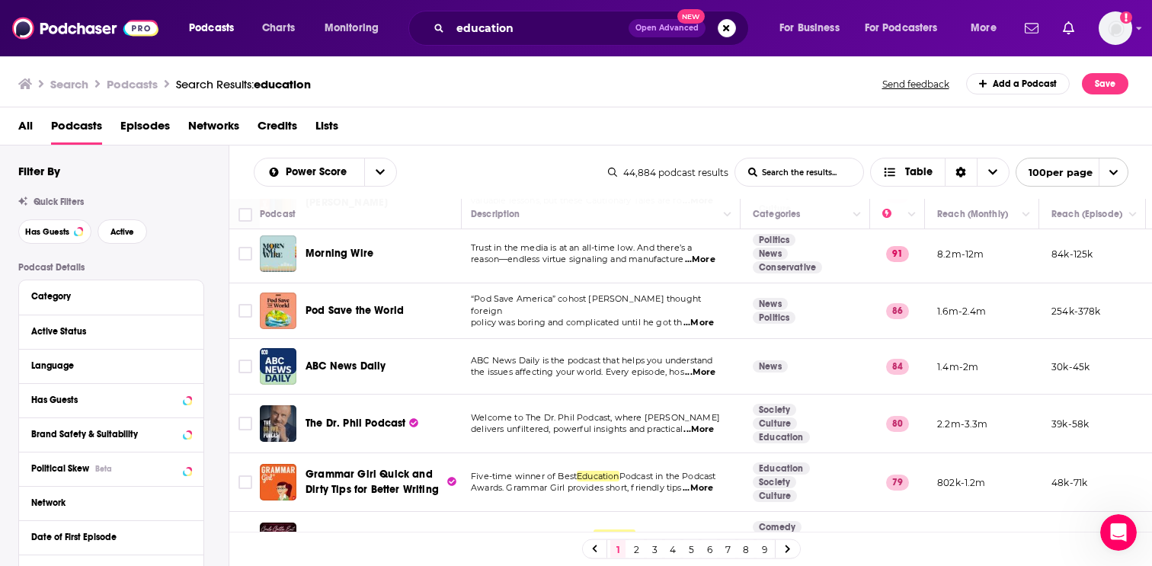
scroll to position [119, 3]
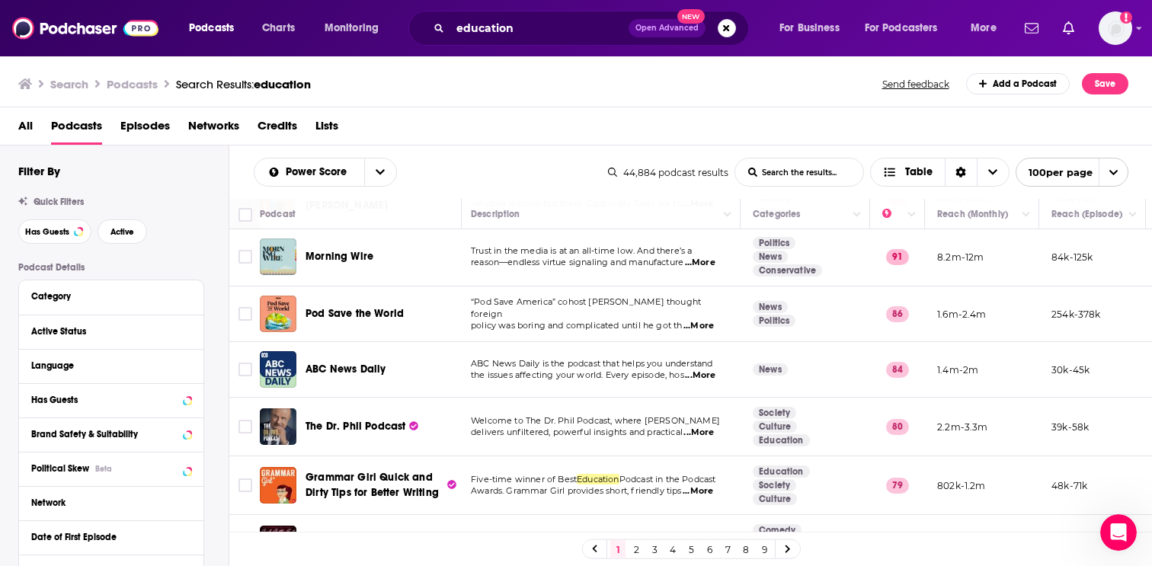
click at [326, 125] on span "Lists" at bounding box center [326, 129] width 23 height 31
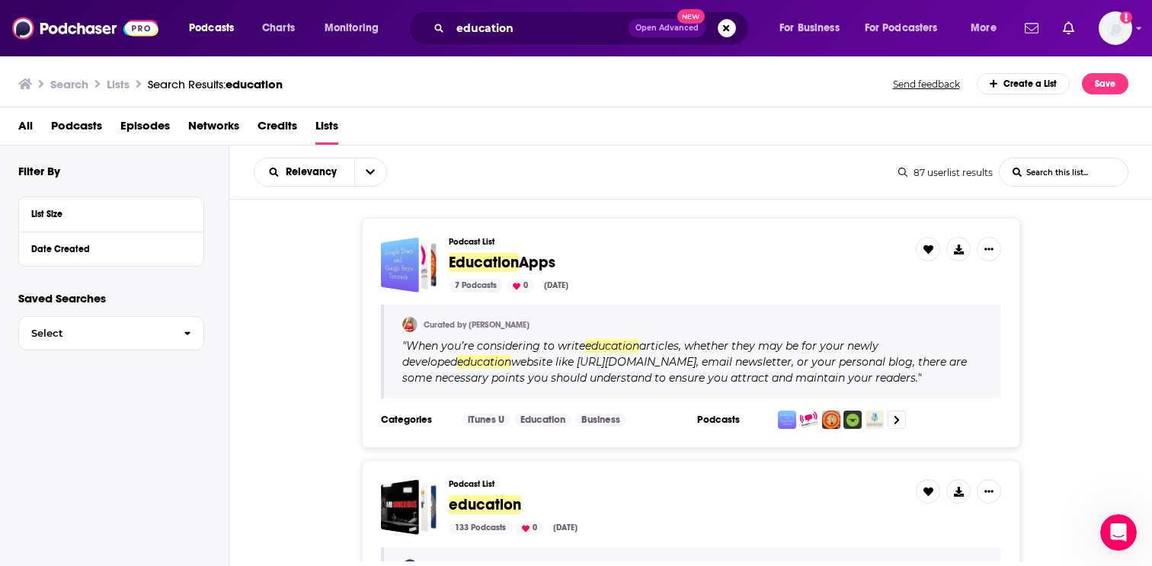
click at [85, 129] on span "Podcasts" at bounding box center [76, 129] width 51 height 31
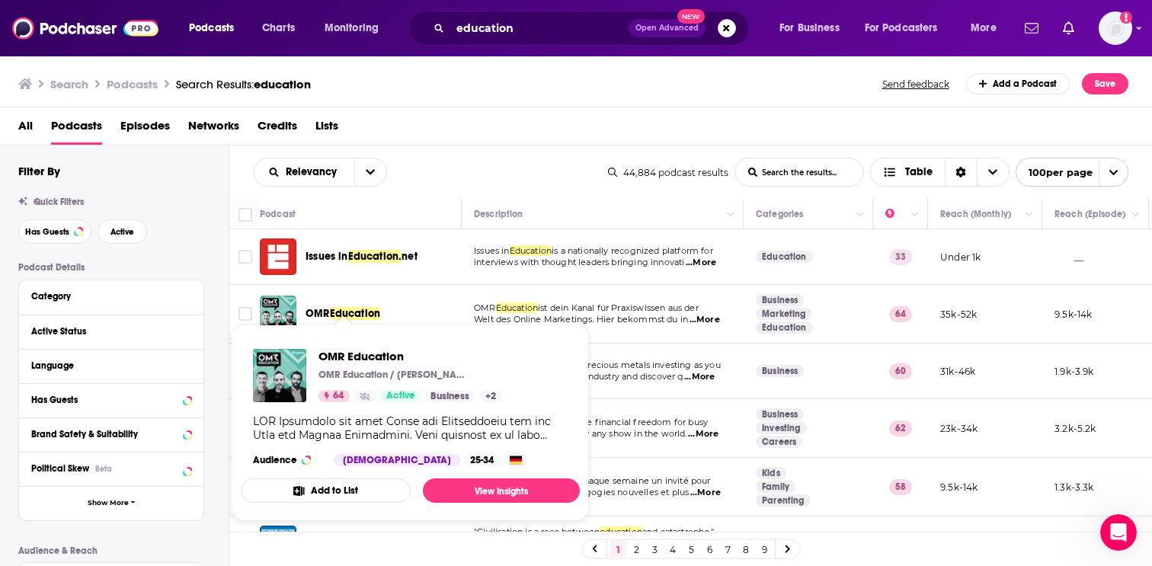
click at [315, 313] on span "OMR" at bounding box center [317, 313] width 24 height 13
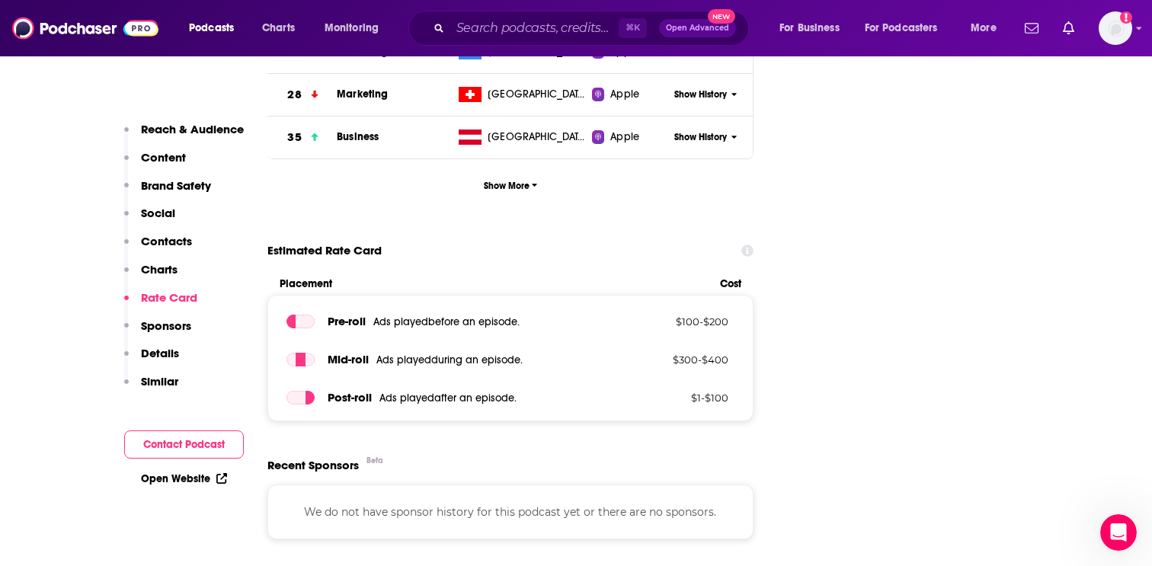
scroll to position [2300, 0]
